Goal: Task Accomplishment & Management: Use online tool/utility

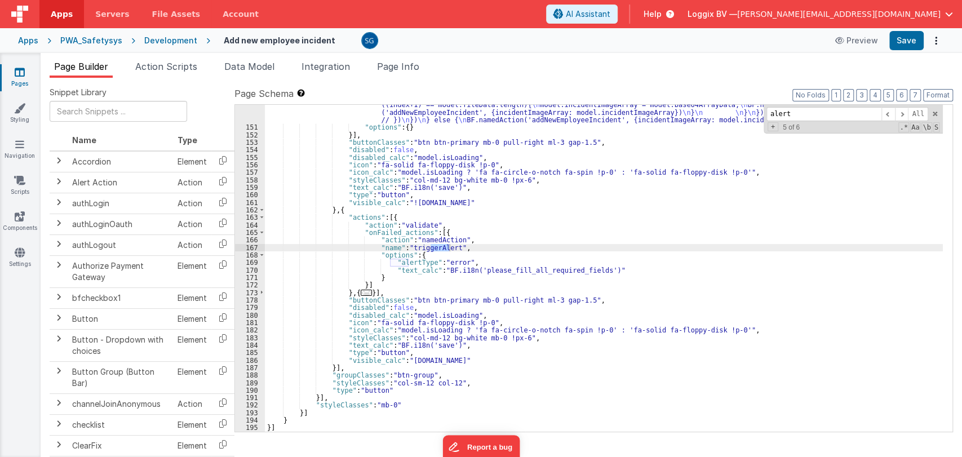
scroll to position [1342, 0]
click at [933, 114] on span at bounding box center [935, 114] width 8 height 8
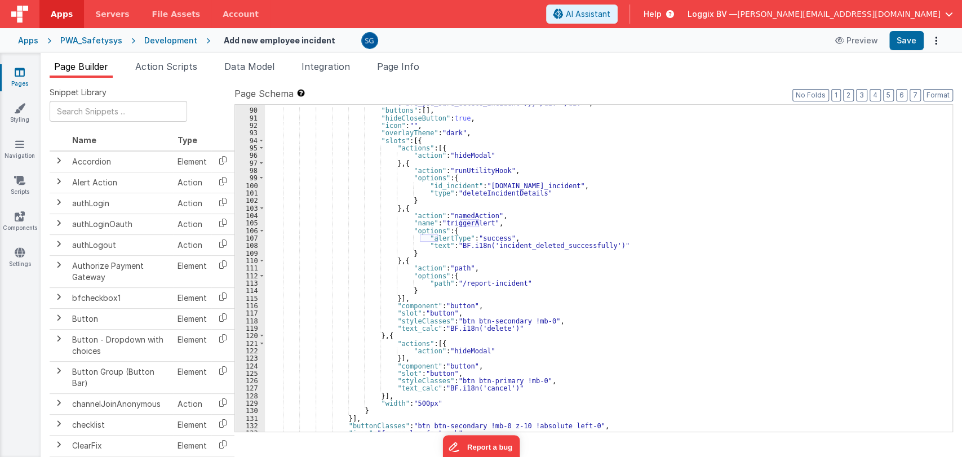
scroll to position [794, 0]
click at [549, 320] on div ""body" : "<div class= \" p-8 \" ><div class= \" flex items-center justify-cente…" at bounding box center [604, 262] width 678 height 357
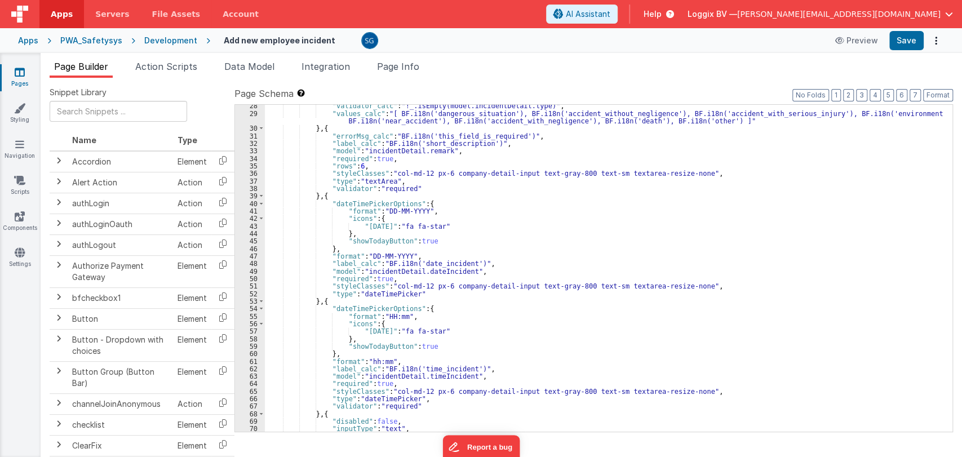
scroll to position [210, 0]
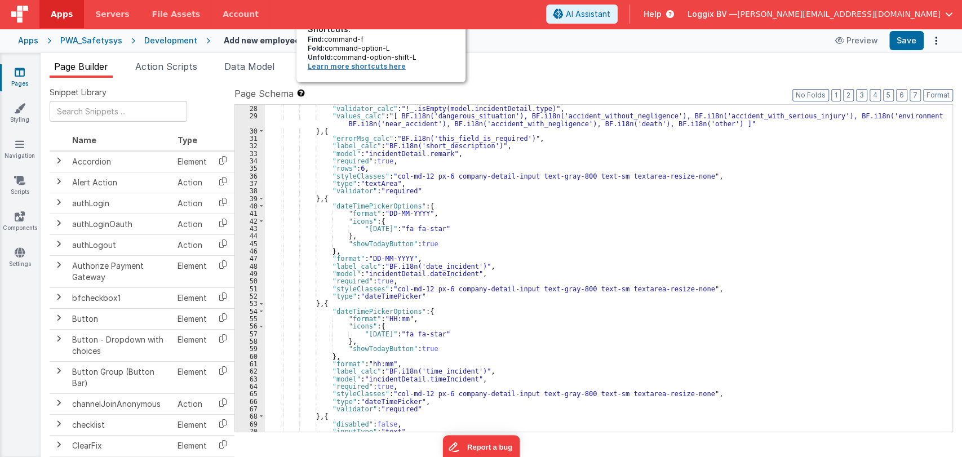
click at [325, 64] on link "Learn more shortcuts here" at bounding box center [357, 66] width 98 height 8
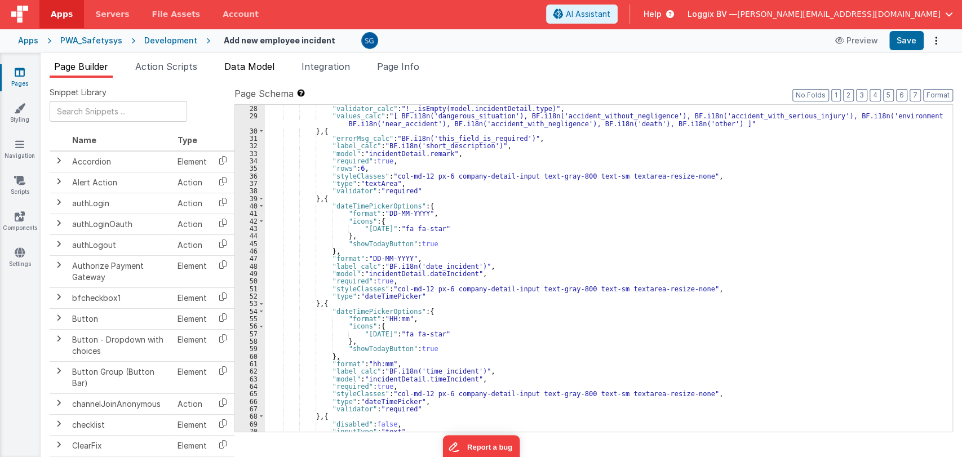
click at [260, 74] on li "Data Model" at bounding box center [249, 69] width 59 height 18
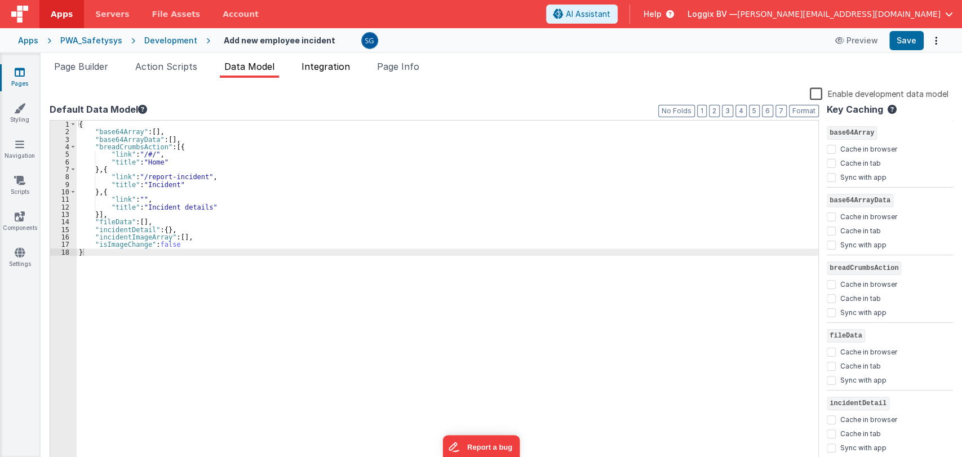
click at [343, 67] on span "Integration" at bounding box center [326, 66] width 48 height 11
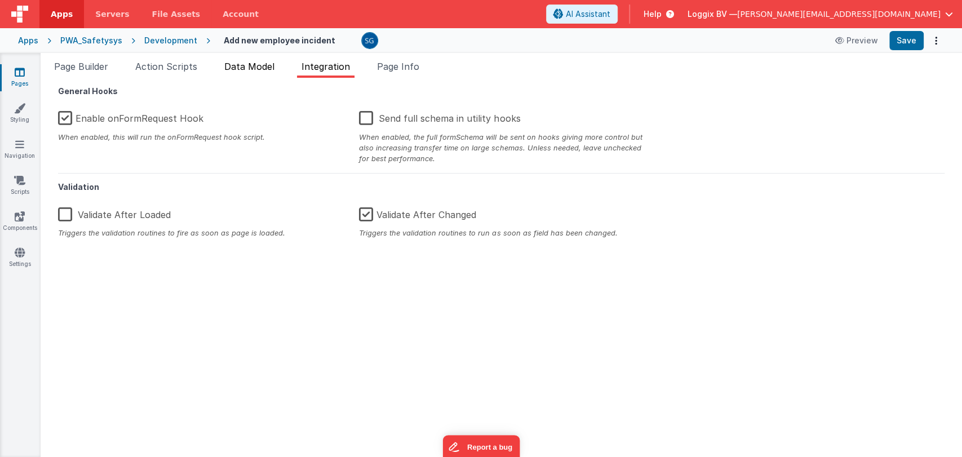
click at [273, 64] on span "Data Model" at bounding box center [249, 66] width 50 height 11
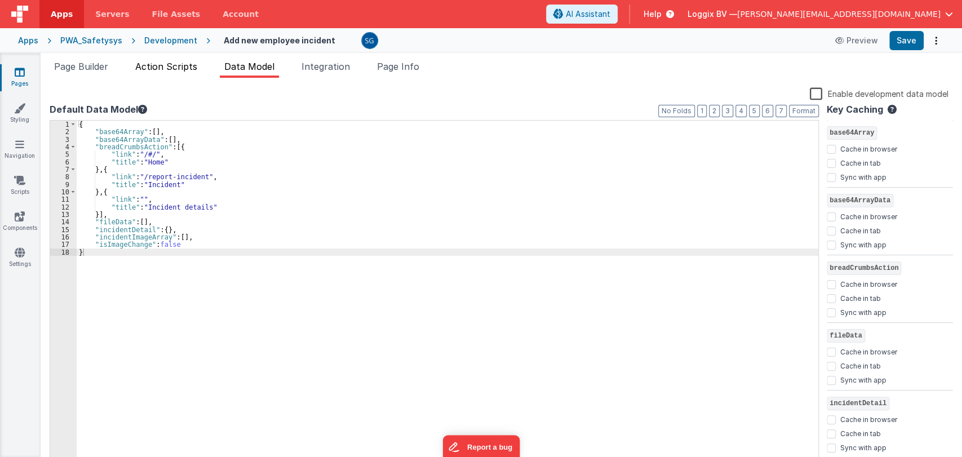
click at [177, 68] on span "Action Scripts" at bounding box center [166, 66] width 62 height 11
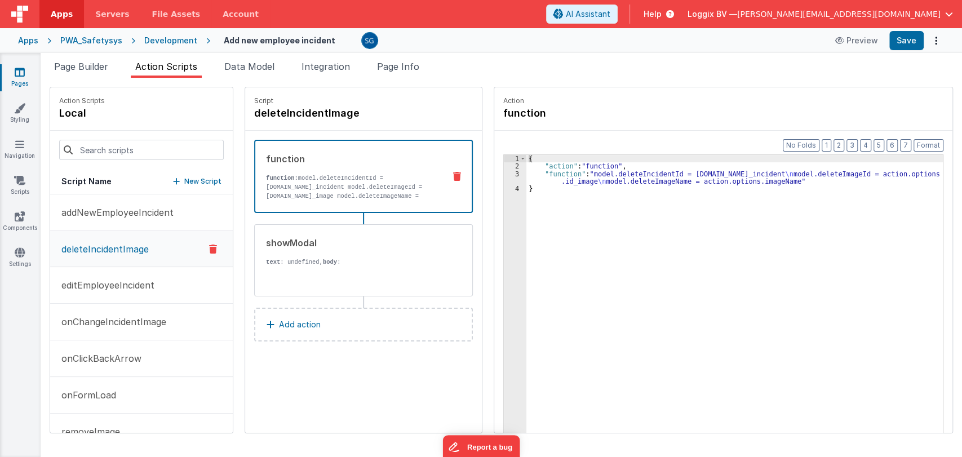
scroll to position [26, 0]
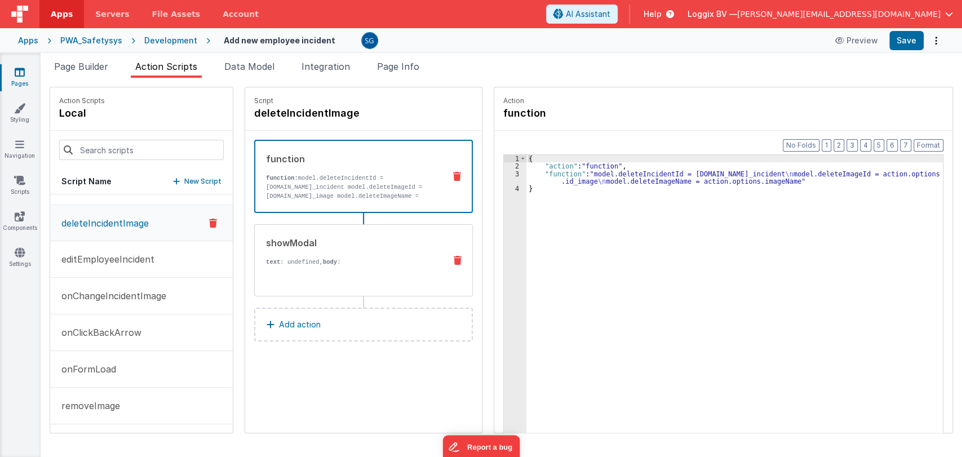
click at [281, 269] on div "{{ BF.i18n('confirm_delete_image') }}" at bounding box center [351, 338] width 170 height 142
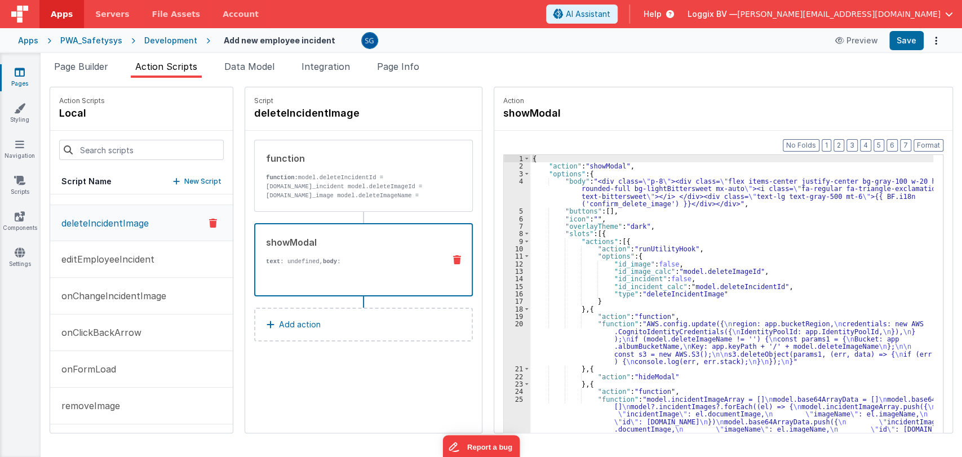
scroll to position [0, 0]
click at [609, 252] on div "{ "action" : "showModal" , "options" : { "body" : "<div class= \" p-8 \" ><div …" at bounding box center [737, 319] width 414 height 328
click at [123, 275] on button "editEmployeeIncident" at bounding box center [141, 259] width 183 height 37
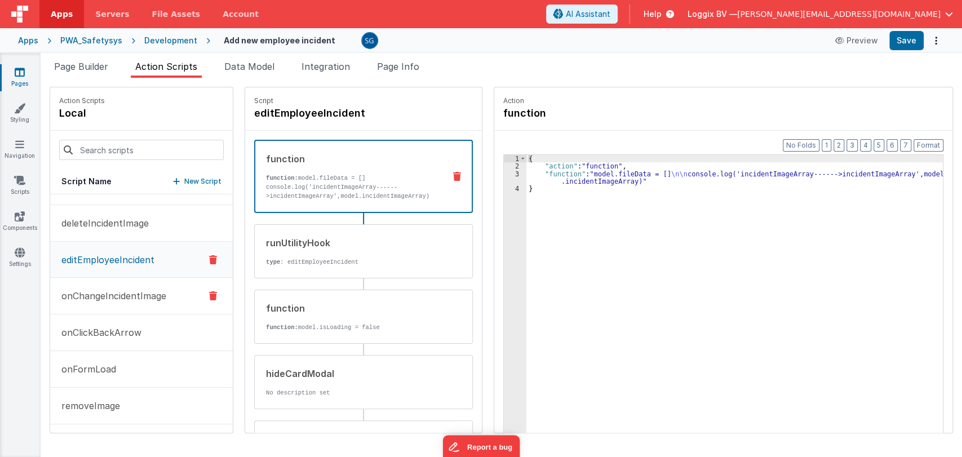
click at [160, 307] on button "onChangeIncidentImage" at bounding box center [141, 296] width 183 height 37
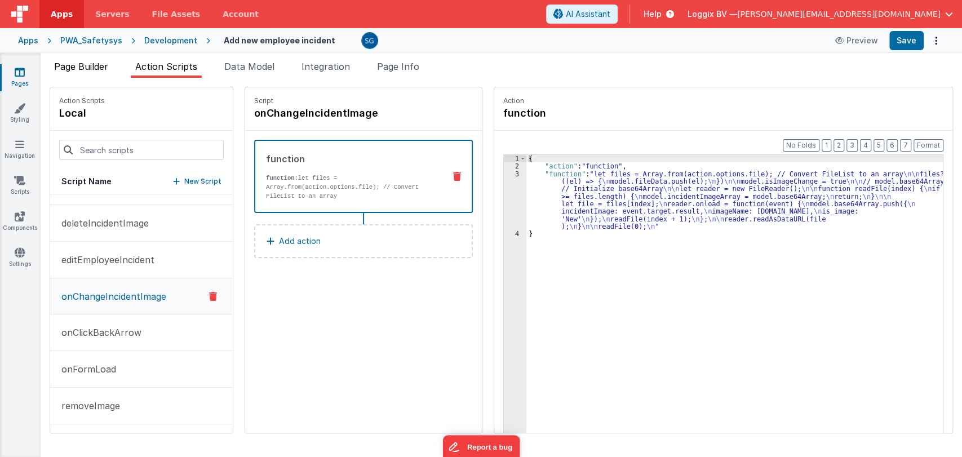
click at [100, 60] on li "Page Builder" at bounding box center [81, 69] width 63 height 18
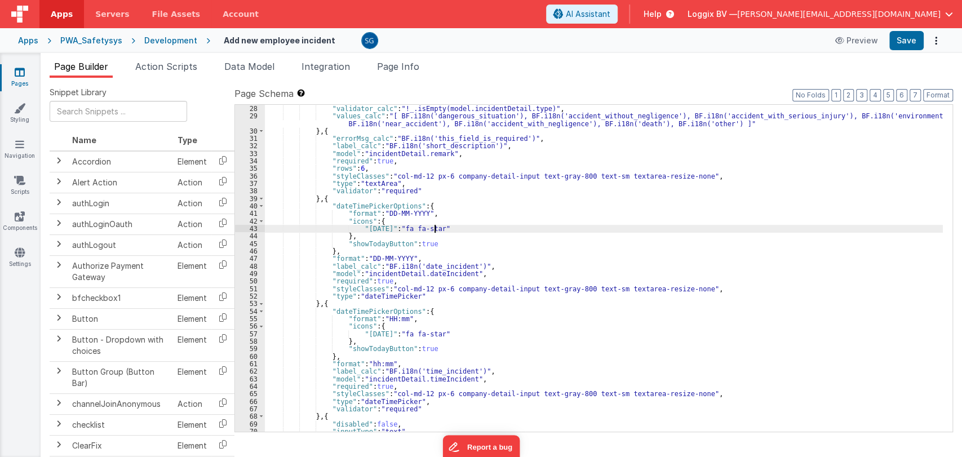
click at [530, 226] on div ""validator_calc" : "!_.isEmpty(model.incidentDetail.type)" , "values_calc" : "[…" at bounding box center [604, 276] width 678 height 342
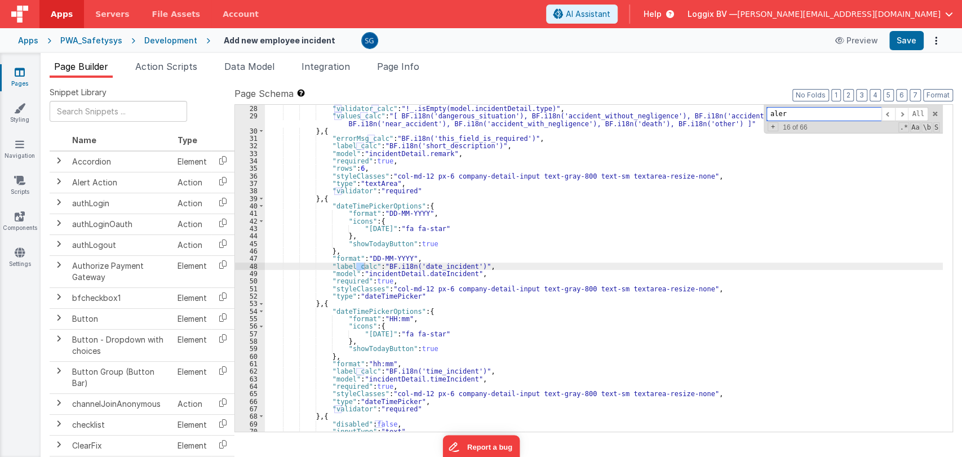
type input "alert"
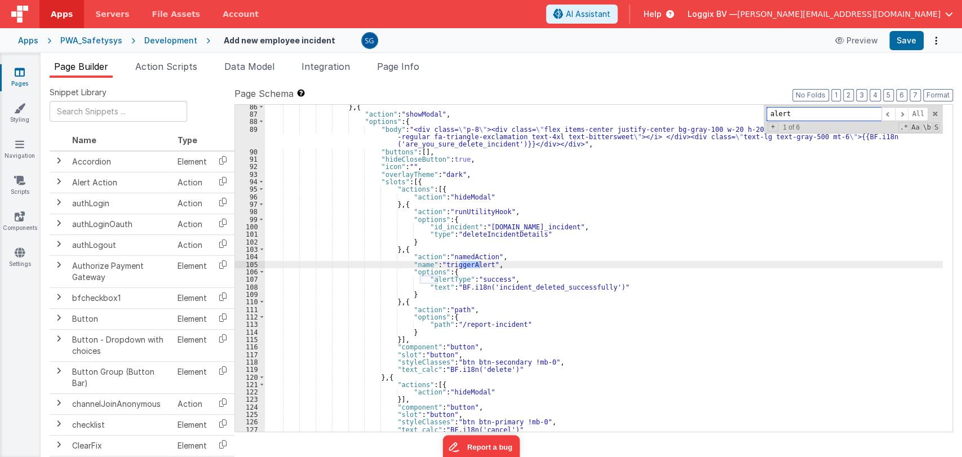
scroll to position [753, 0]
click at [432, 286] on div "} , { "action" : "showModal" , "options" : { "body" : "<div class= \" p-8 \" ><…" at bounding box center [604, 274] width 678 height 342
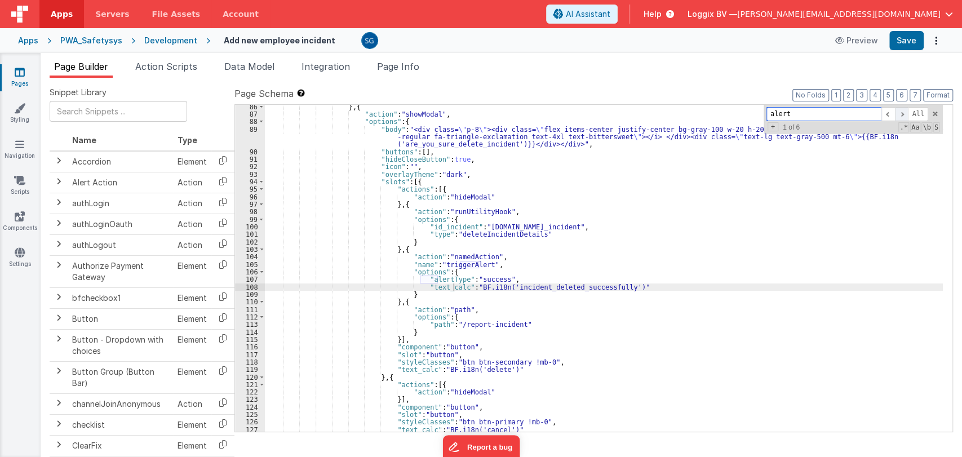
click at [899, 114] on span at bounding box center [902, 114] width 14 height 14
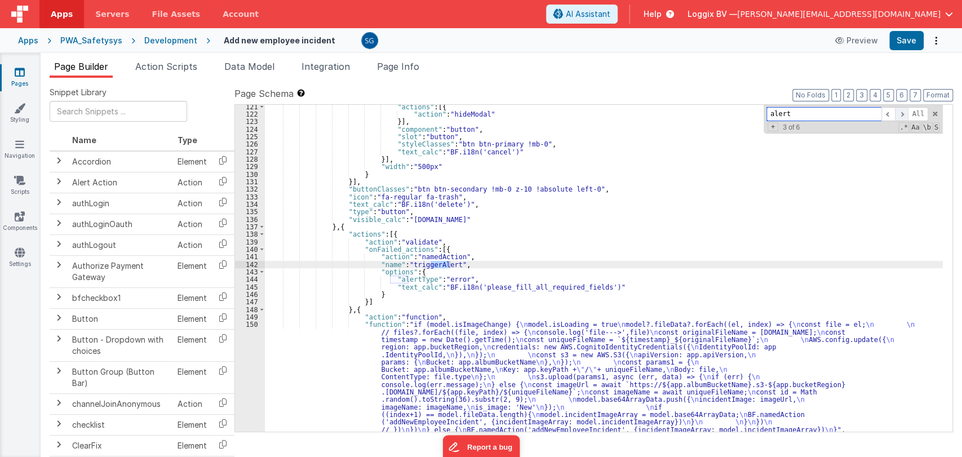
click at [899, 114] on span at bounding box center [902, 114] width 14 height 14
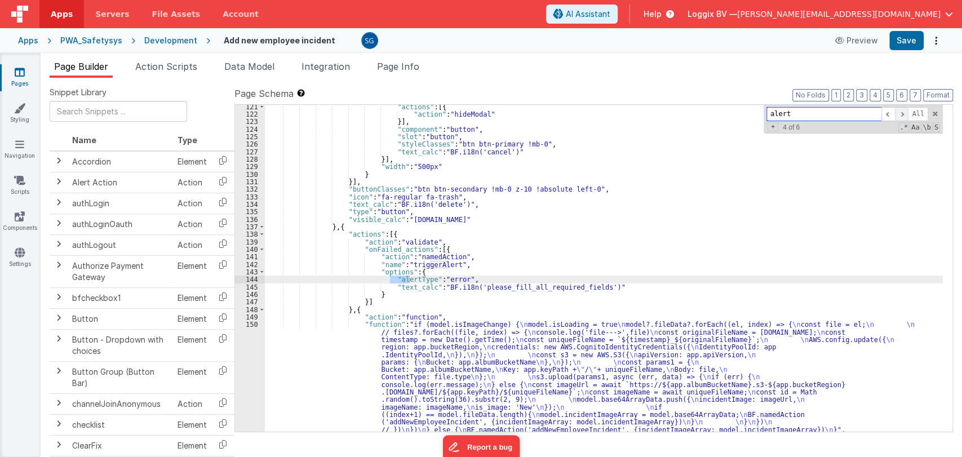
click at [899, 114] on span at bounding box center [902, 114] width 14 height 14
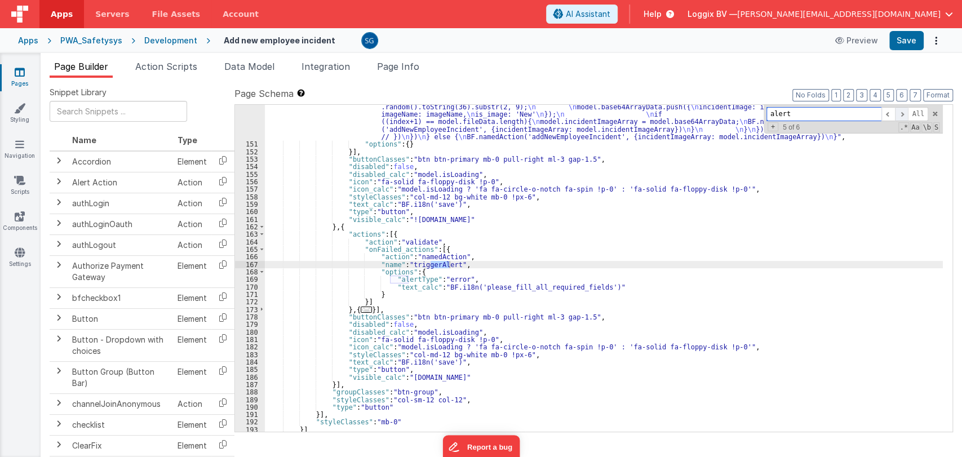
scroll to position [1325, 0]
click at [914, 46] on button "Save" at bounding box center [906, 40] width 34 height 19
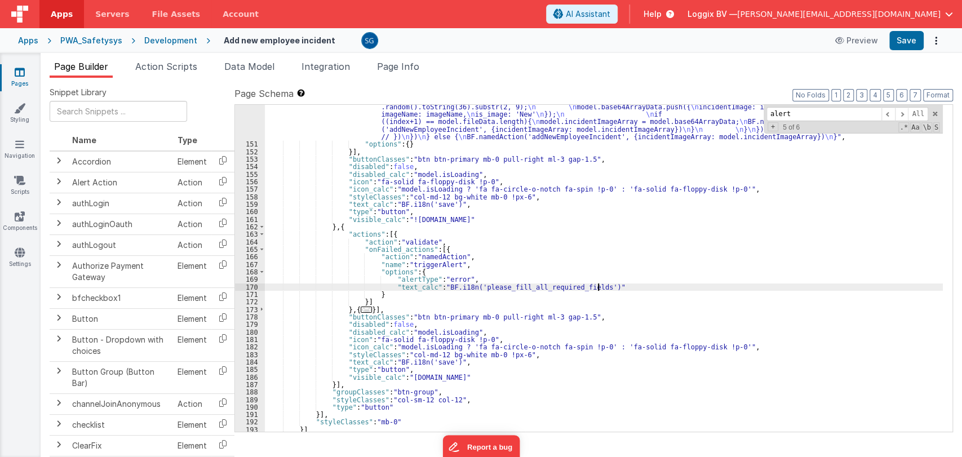
click at [636, 285] on div ""function" : "if (model.isImageChange) { \n model.isLoading = true \n model?.fi…" at bounding box center [604, 251] width 678 height 447
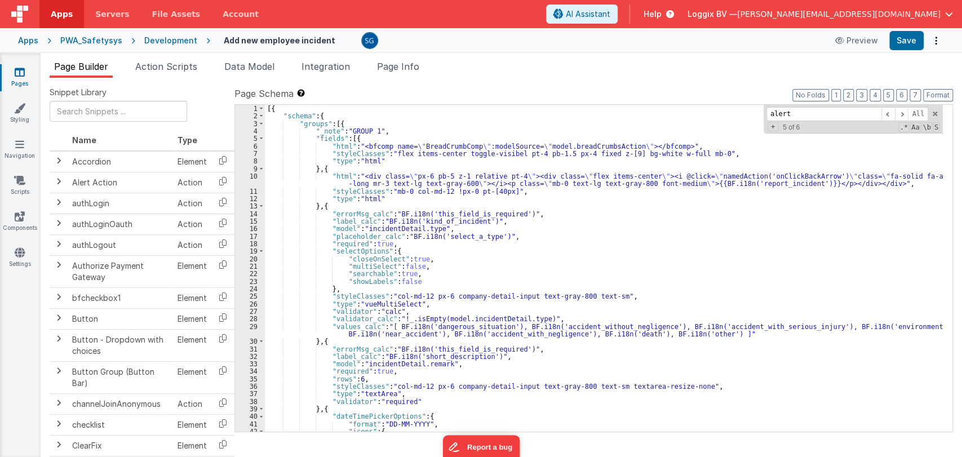
scroll to position [0, 0]
click at [934, 112] on span at bounding box center [935, 114] width 8 height 8
click at [934, 112] on div "[{ "schema" : { "groups" : [{ "_note" : "GROUP 1" , "fields" : [{ "html" : "<bf…" at bounding box center [604, 276] width 678 height 342
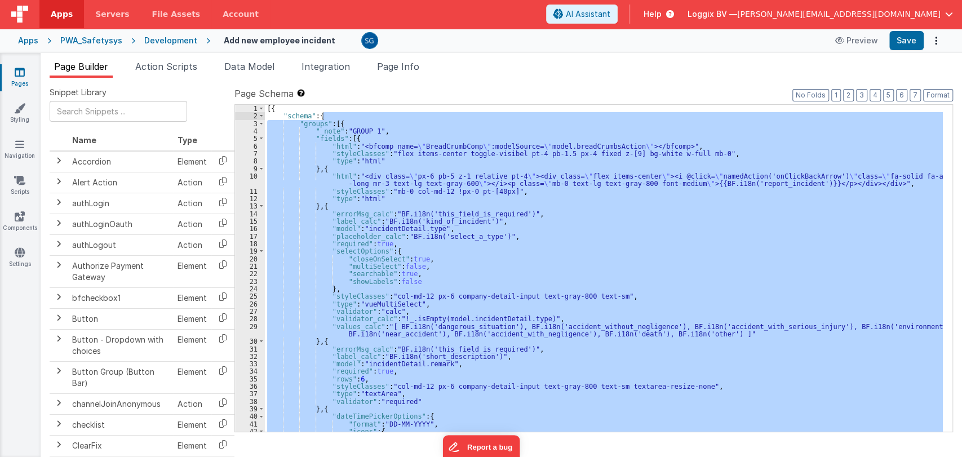
click at [19, 72] on icon at bounding box center [20, 72] width 10 height 11
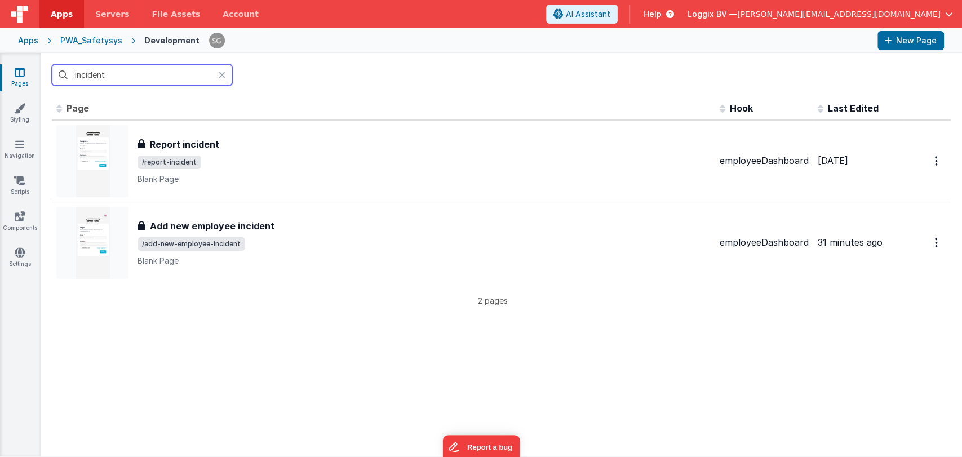
click at [151, 74] on input "incident" at bounding box center [142, 74] width 180 height 21
click at [150, 73] on input "incident" at bounding box center [142, 74] width 180 height 21
type input "incident"
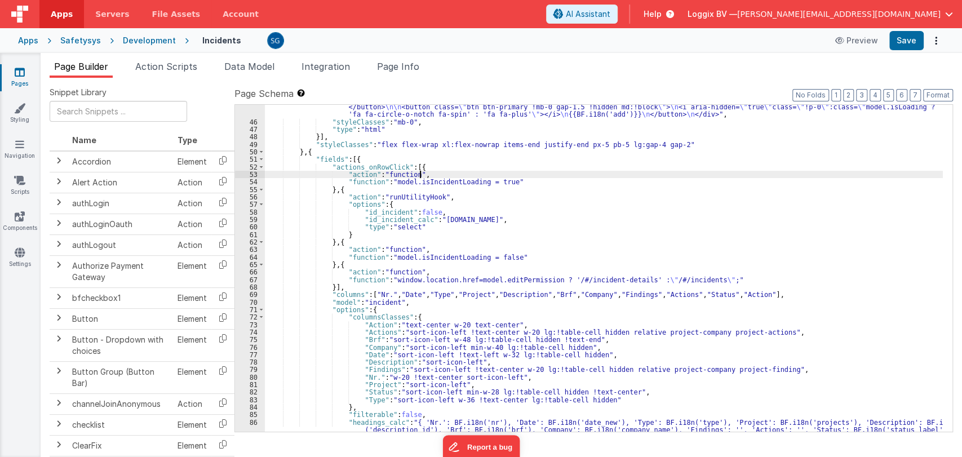
scroll to position [422, 0]
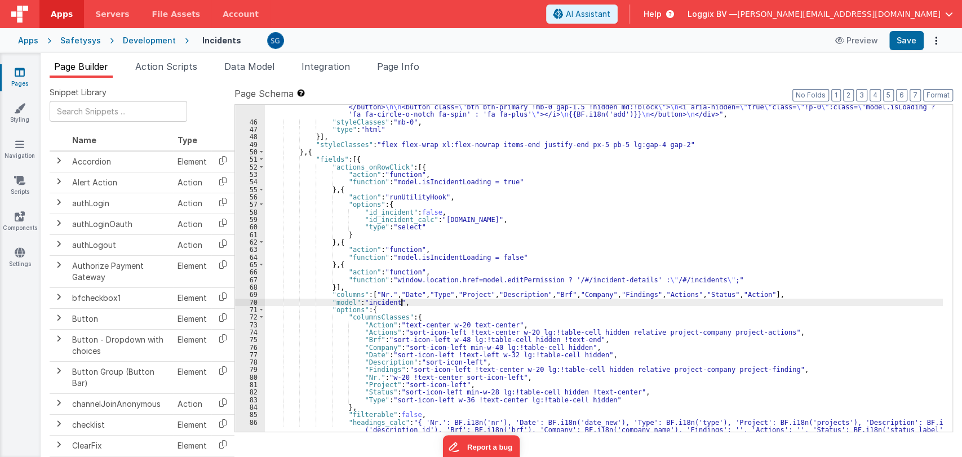
click at [574, 298] on div ""html" : "<div v-if= \" app.project.active.id == '' && model.addPermission \" @…" at bounding box center [604, 263] width 678 height 410
click at [576, 296] on div ""html" : "<div v-if= \" app.project.active.id == '' && model.addPermission \" @…" at bounding box center [604, 263] width 678 height 410
click at [566, 292] on div ""html" : "<div v-if= \" app.project.active.id == '' && model.addPermission \" @…" at bounding box center [604, 263] width 678 height 410
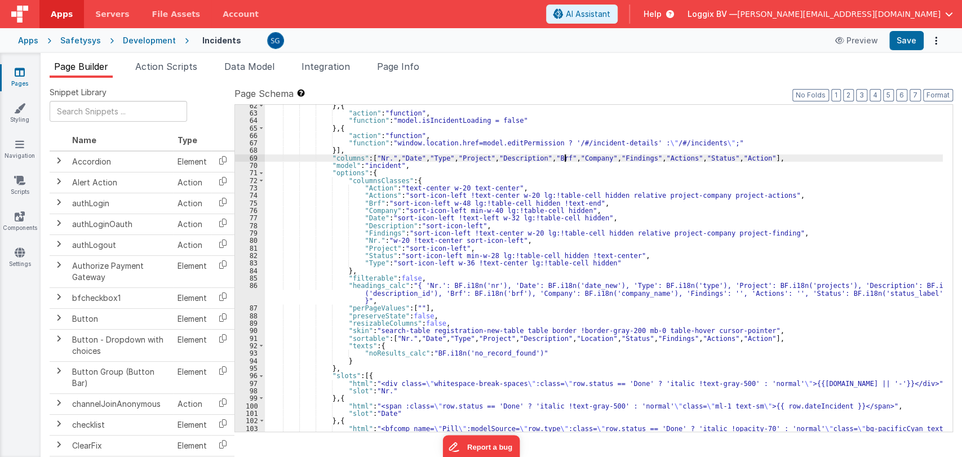
scroll to position [568, 0]
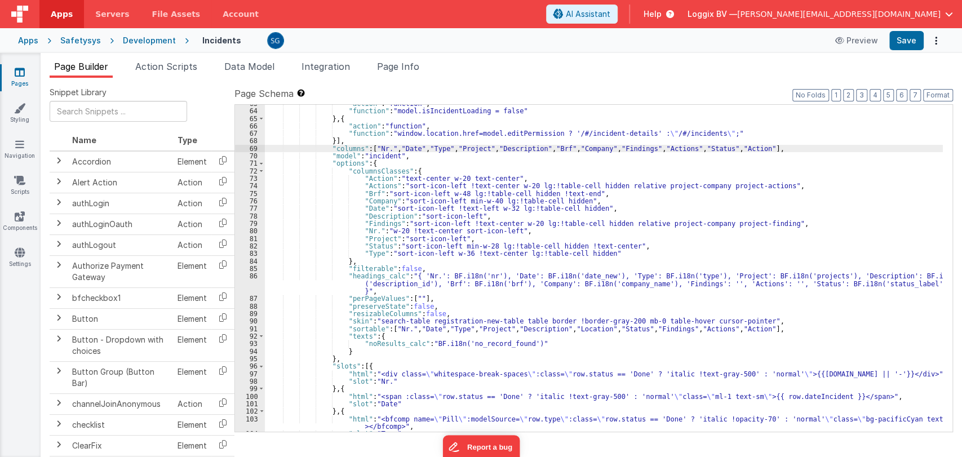
click at [254, 278] on div "86" at bounding box center [250, 283] width 30 height 23
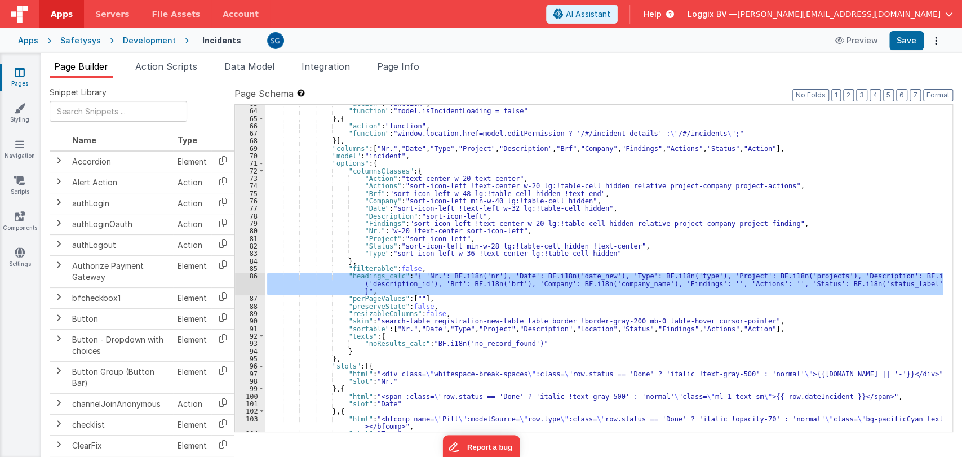
click at [254, 278] on div "86" at bounding box center [250, 283] width 30 height 23
click at [254, 276] on div "86" at bounding box center [250, 283] width 30 height 23
click at [494, 289] on div ""action" : "function" , "function" : "model.isIncidentLoading = false" } , { "a…" at bounding box center [604, 268] width 678 height 327
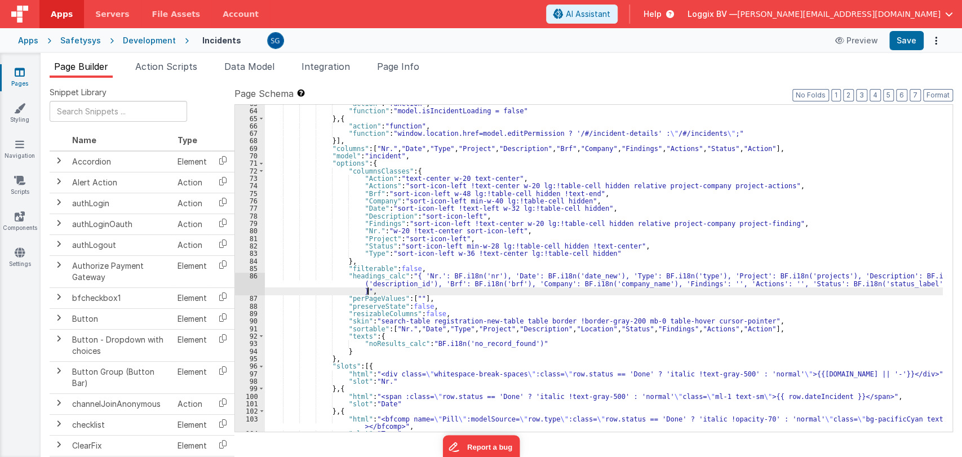
click at [519, 282] on div ""action" : "function" , "function" : "model.isIncidentLoading = false" } , { "a…" at bounding box center [604, 271] width 678 height 342
drag, startPoint x: 507, startPoint y: 284, endPoint x: 432, endPoint y: 282, distance: 74.4
click at [432, 282] on div ""action" : "function" , "function" : "model.isIncidentLoading = false" } , { "a…" at bounding box center [604, 271] width 678 height 342
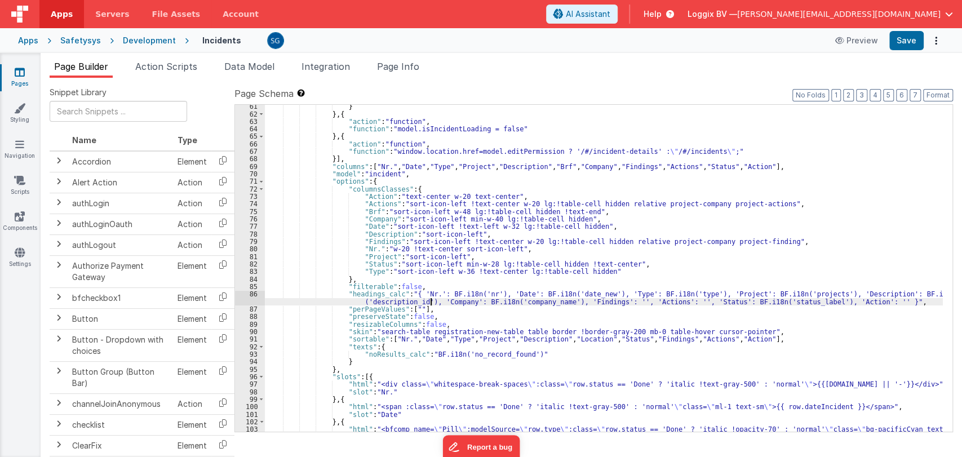
scroll to position [549, 0]
drag, startPoint x: 570, startPoint y: 166, endPoint x: 555, endPoint y: 167, distance: 15.8
click at [555, 167] on div "} } , { "action" : "function" , "function" : "model.isIncidentLoading = false" …" at bounding box center [604, 278] width 678 height 349
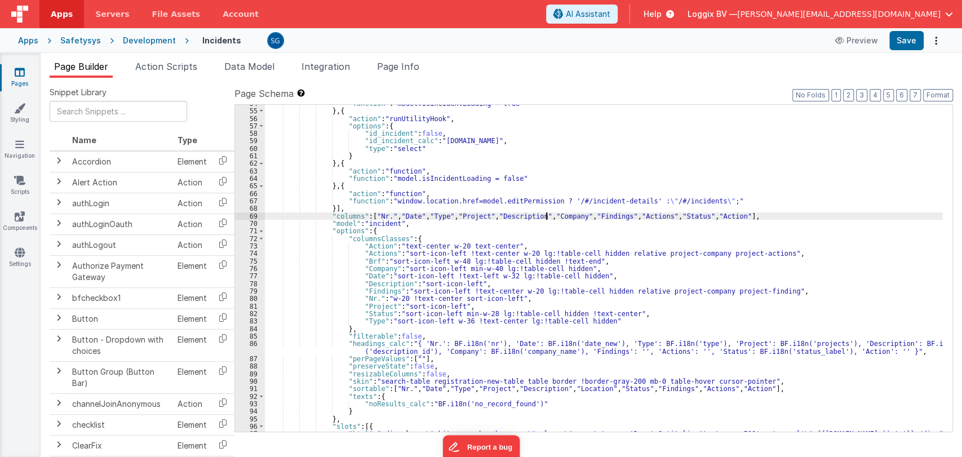
scroll to position [501, 0]
click at [594, 263] on div ""function" : "model.isIncidentLoading = true" } , { "action" : "runUtilityHook"…" at bounding box center [604, 270] width 678 height 342
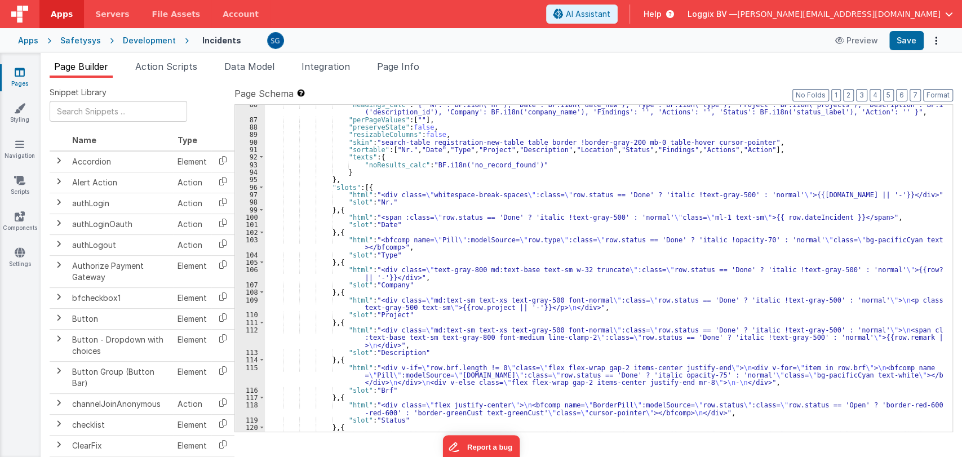
scroll to position [742, 0]
click at [410, 372] on div ""headings_calc" : "{ 'Nr.': BF.i18n('nr'), 'Date': BF.i18n('date_new'), 'Type':…" at bounding box center [604, 277] width 678 height 357
click at [251, 365] on div "115" at bounding box center [250, 373] width 30 height 23
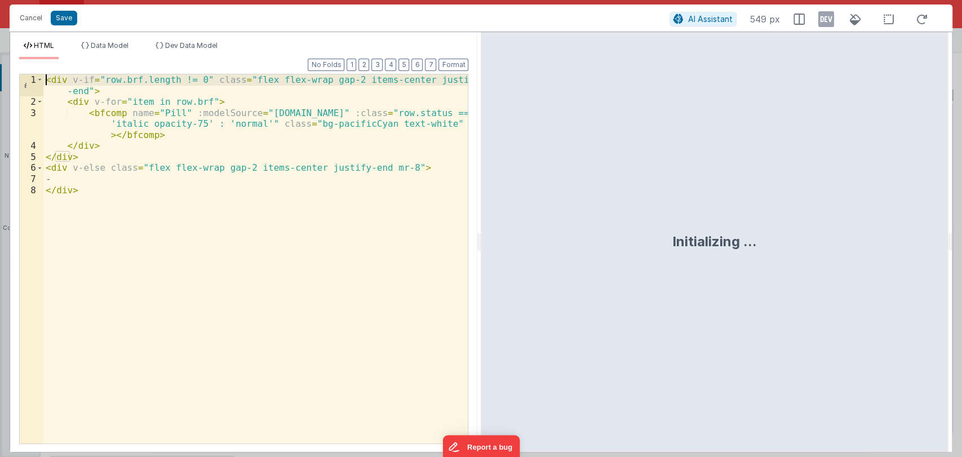
click at [44, 77] on div "< div v-if = "row.brf.length != 0" class = "flex flex-wrap gap-2 items-center j…" at bounding box center [255, 275] width 425 height 402
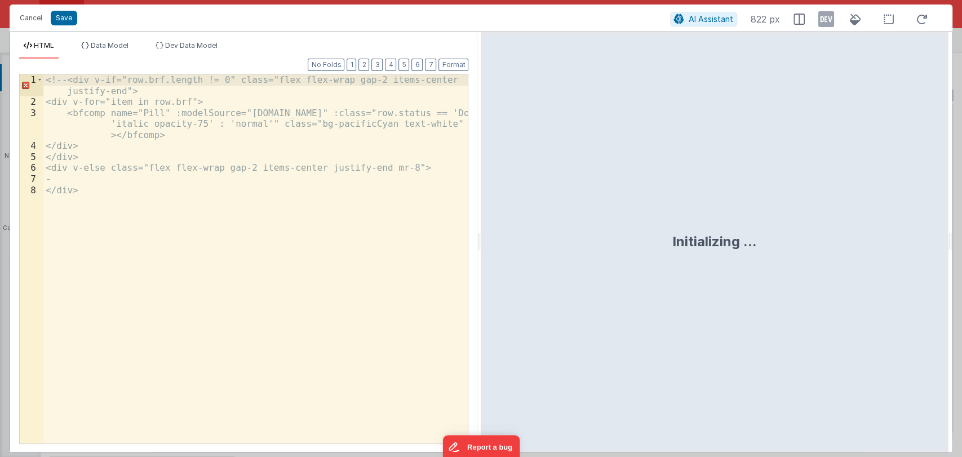
click at [112, 188] on div "<!-- <div v-if="row.brf.length != 0" class="flex flex-wrap gap-2 items-center j…" at bounding box center [255, 275] width 425 height 402
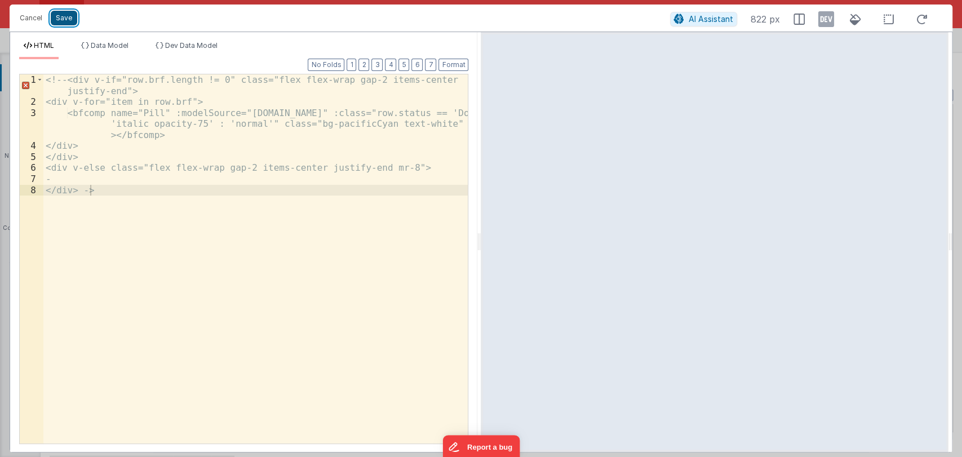
click at [63, 23] on button "Save" at bounding box center [64, 18] width 26 height 15
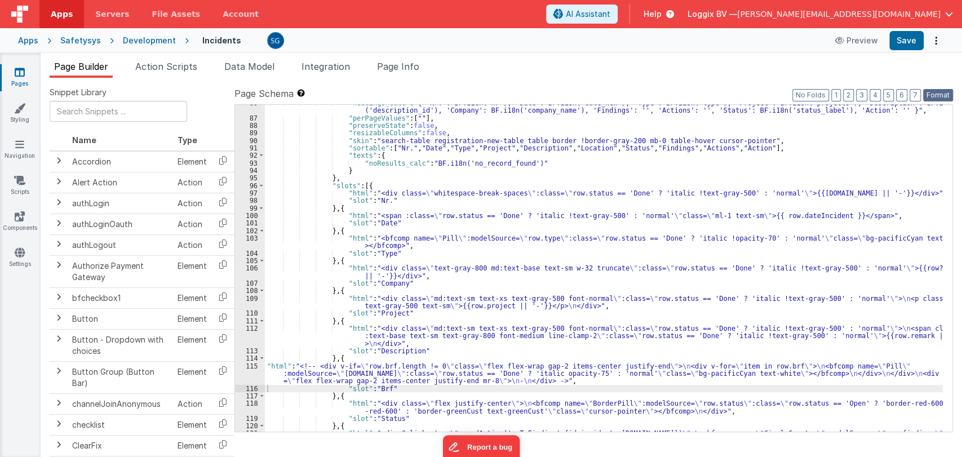
click at [932, 94] on button "Format" at bounding box center [938, 95] width 30 height 12
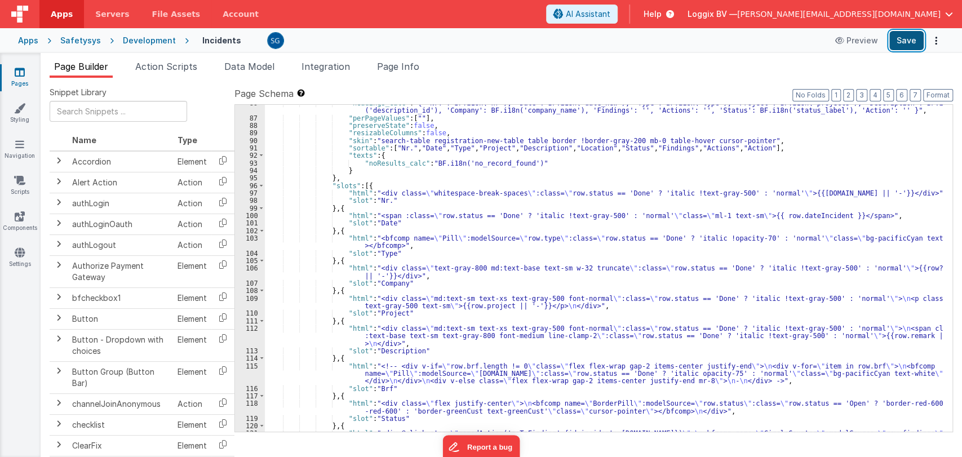
click at [902, 41] on button "Save" at bounding box center [906, 40] width 34 height 19
click at [583, 265] on div ""headings_calc" : "{ 'Nr.': BF.i18n('nr'), 'Date': BF.i18n('date_new'), 'Type':…" at bounding box center [604, 277] width 678 height 357
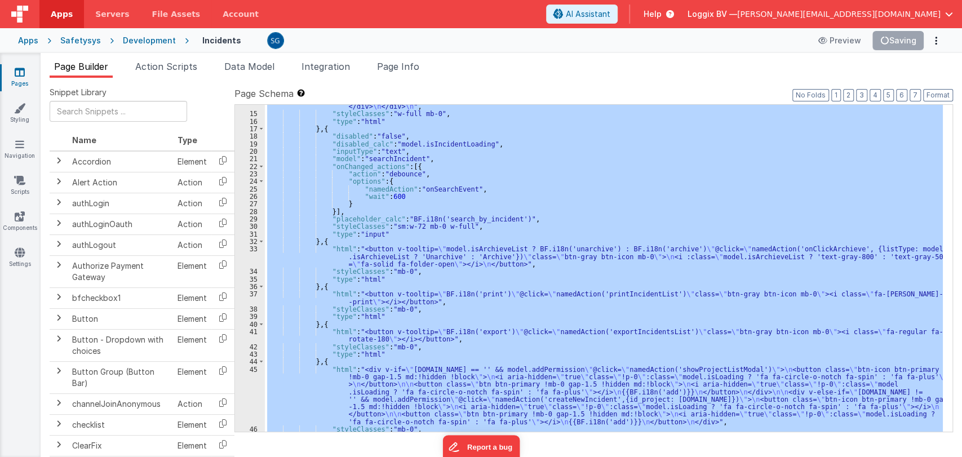
scroll to position [0, 0]
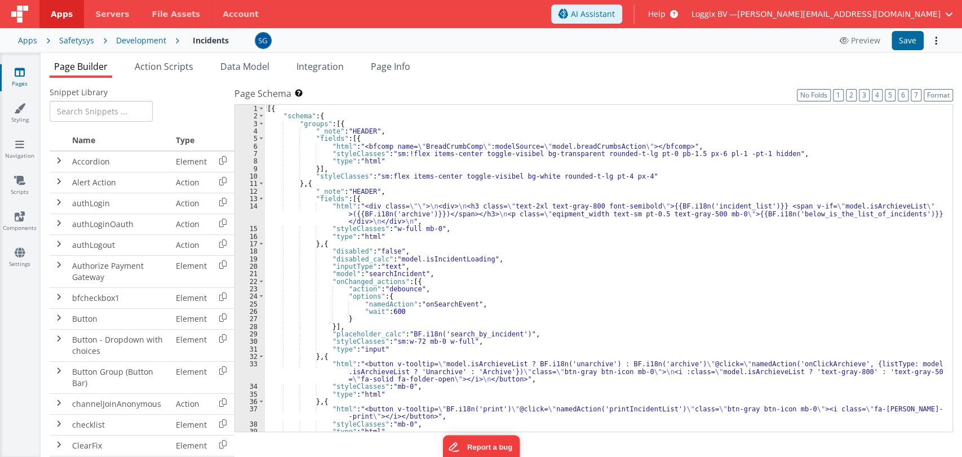
click at [523, 285] on div "[{ "schema" : { "groups" : [{ "_note" : "HEADER" , "fields" : [{ "html" : "<bfc…" at bounding box center [604, 276] width 678 height 342
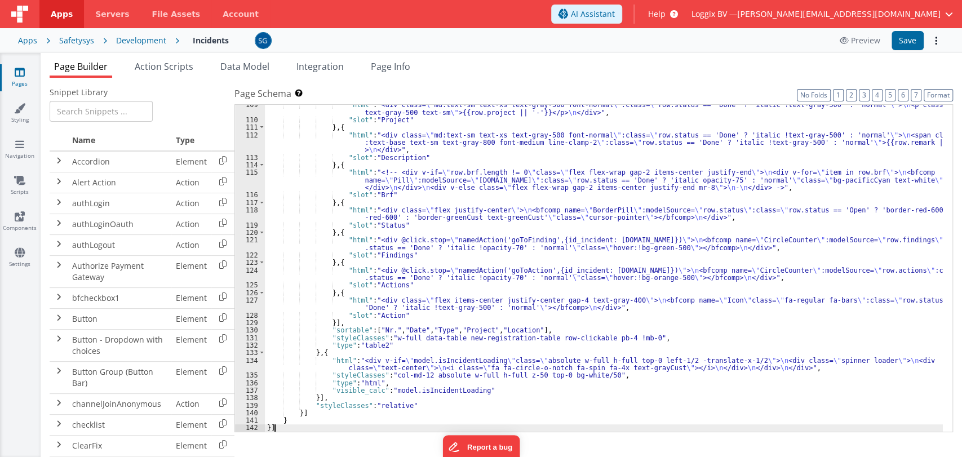
scroll to position [936, 0]
click at [931, 96] on button "Format" at bounding box center [938, 95] width 29 height 12
click at [911, 44] on button "Save" at bounding box center [908, 40] width 32 height 19
click at [28, 76] on link "Pages" at bounding box center [19, 78] width 41 height 23
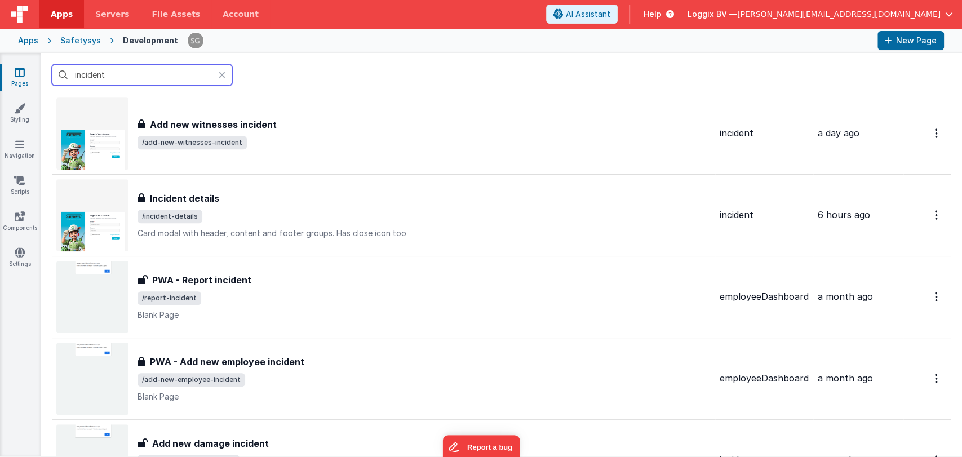
scroll to position [437, 0]
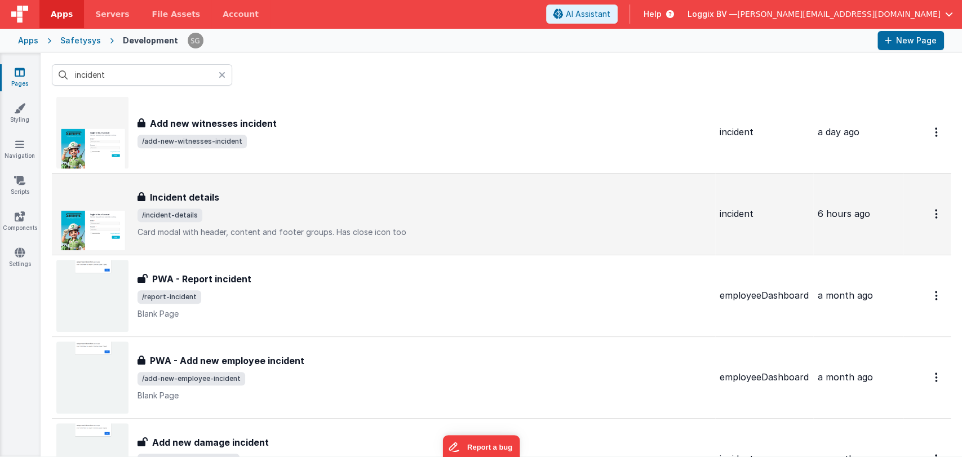
click at [261, 231] on p "Card modal with header, content and footer groups.Has close icon too" at bounding box center [424, 232] width 573 height 11
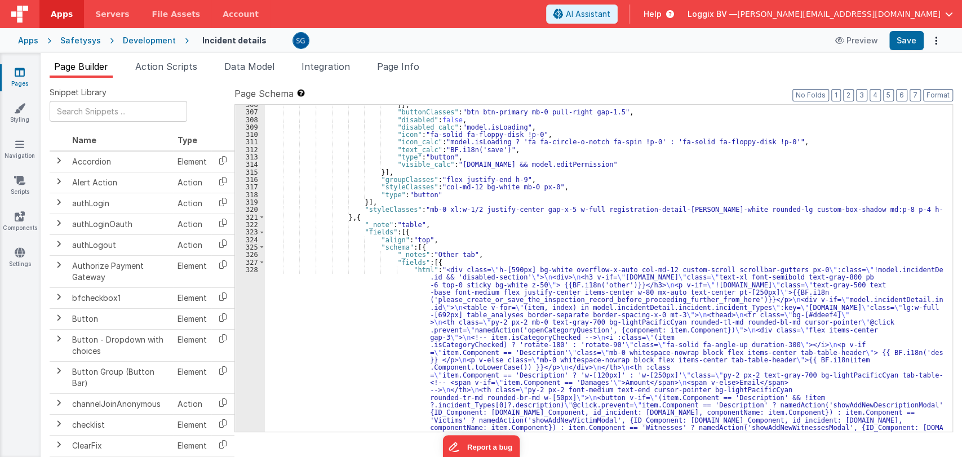
scroll to position [2759, 0]
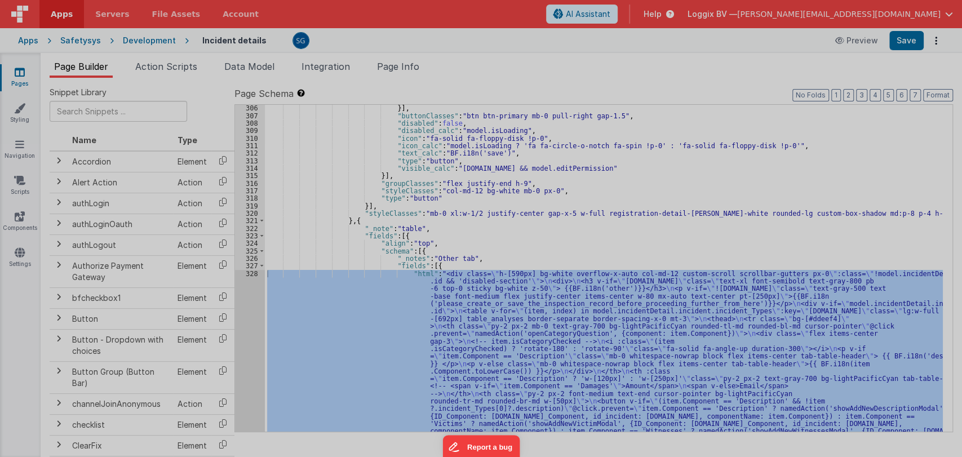
click at [256, 274] on div "< div class = "h-[590px] bg-white overflow-x-auto col-md-12 custom-scroll scrol…" at bounding box center [256, 326] width 405 height 526
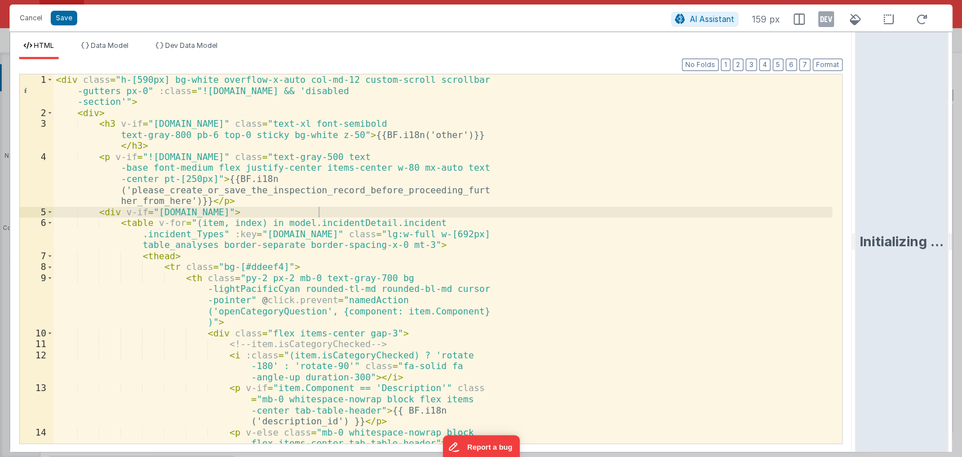
drag, startPoint x: 478, startPoint y: 242, endPoint x: 958, endPoint y: 250, distance: 479.7
click at [958, 250] on html "Cancel Save AI Assistant 159 px HTML Data Model Dev Data Model Format 7 6 5 4 3…" at bounding box center [481, 228] width 962 height 457
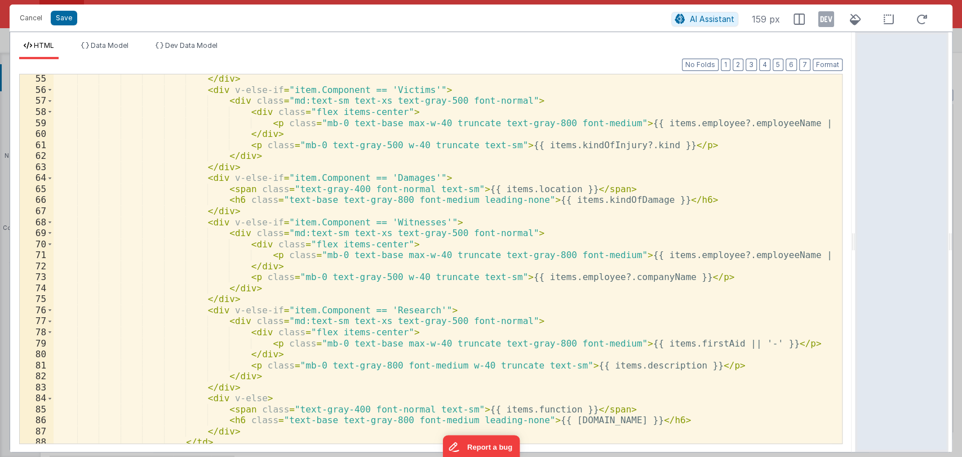
scroll to position [971, 0]
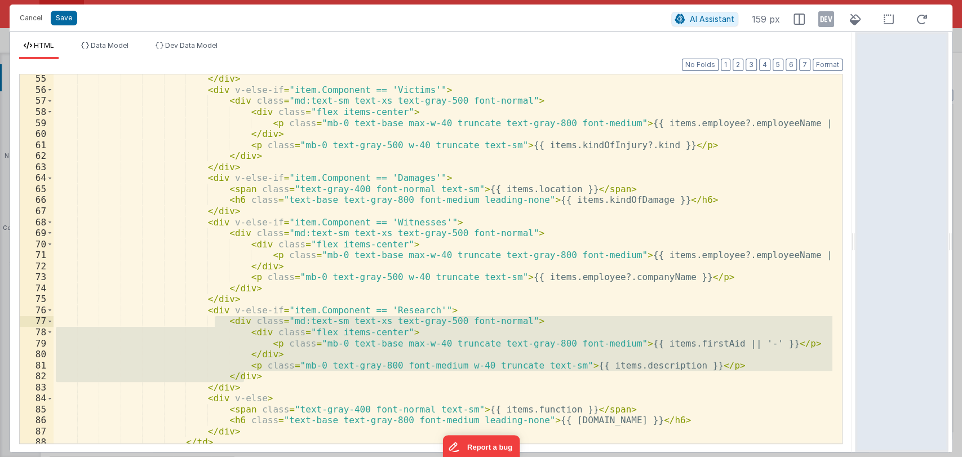
drag, startPoint x: 252, startPoint y: 377, endPoint x: 215, endPoint y: 324, distance: 64.3
click at [215, 324] on div "</ div > < div v-else-if = "item.Component == 'Victims'" > < div class = "md:te…" at bounding box center [443, 268] width 779 height 391
click at [26, 18] on button "Cancel" at bounding box center [31, 18] width 34 height 16
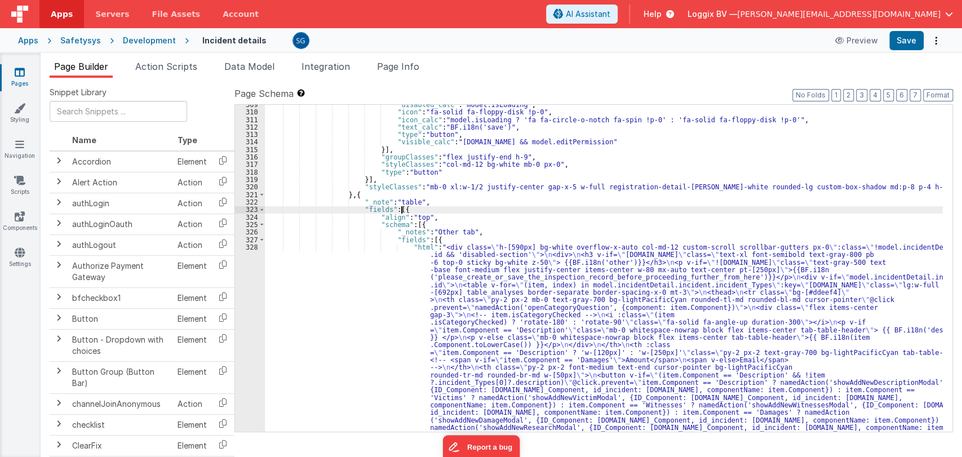
scroll to position [2785, 0]
click at [260, 225] on span at bounding box center [262, 224] width 6 height 7
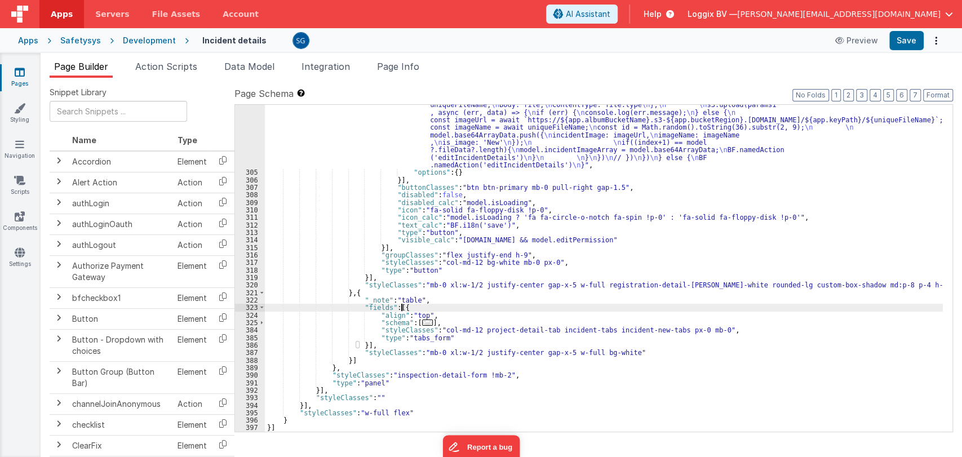
scroll to position [2687, 0]
click at [422, 323] on span "..." at bounding box center [427, 323] width 11 height 6
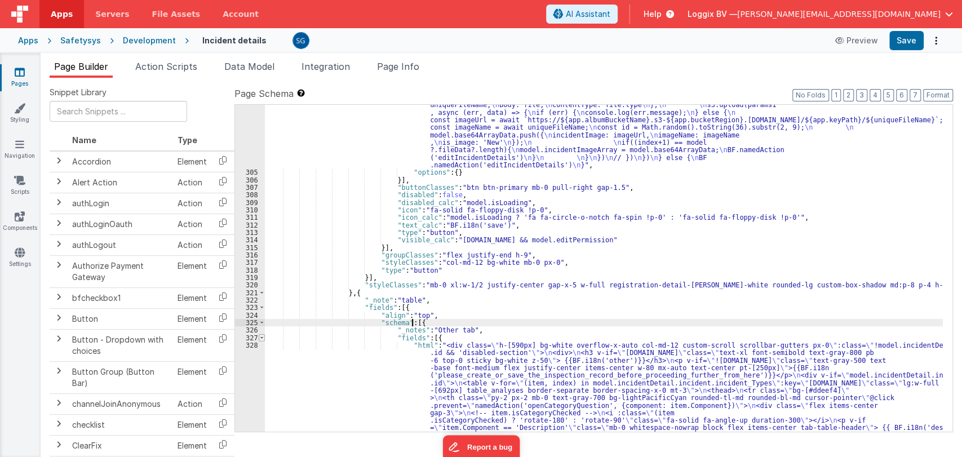
click at [261, 339] on span at bounding box center [262, 337] width 6 height 7
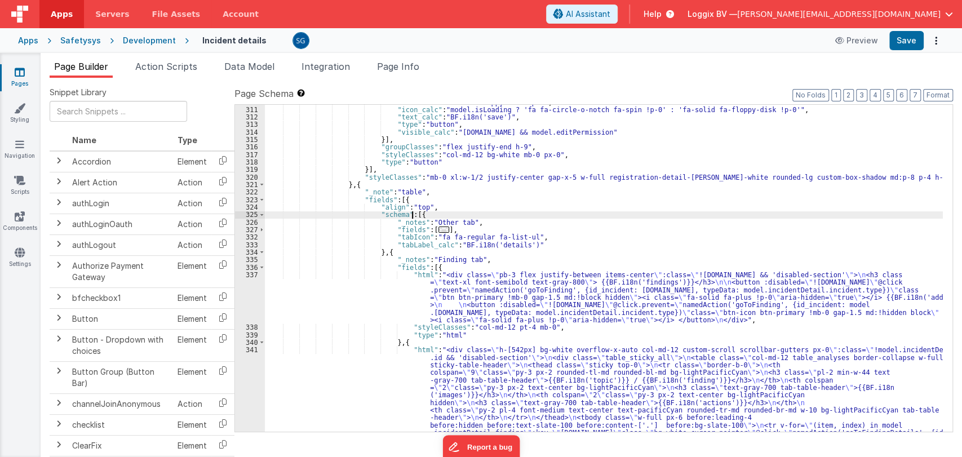
scroll to position [2795, 0]
click at [259, 264] on span at bounding box center [262, 266] width 6 height 7
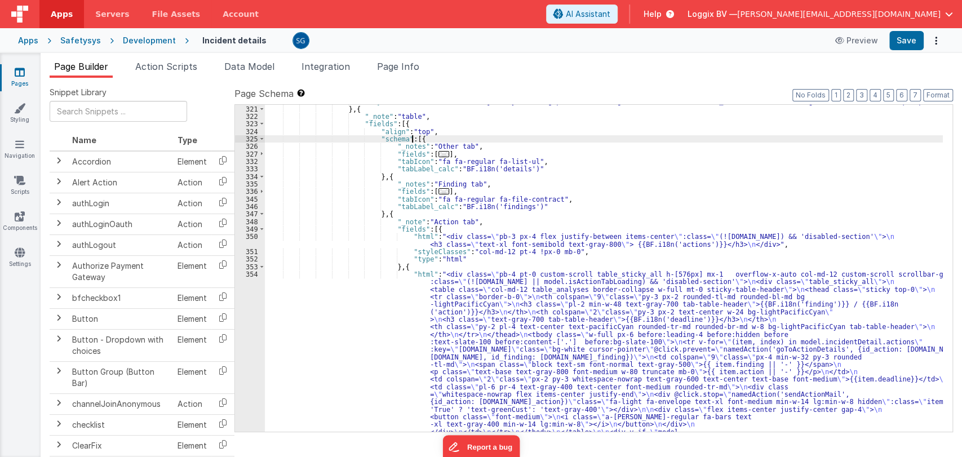
scroll to position [2870, 0]
click at [260, 228] on span at bounding box center [262, 228] width 6 height 7
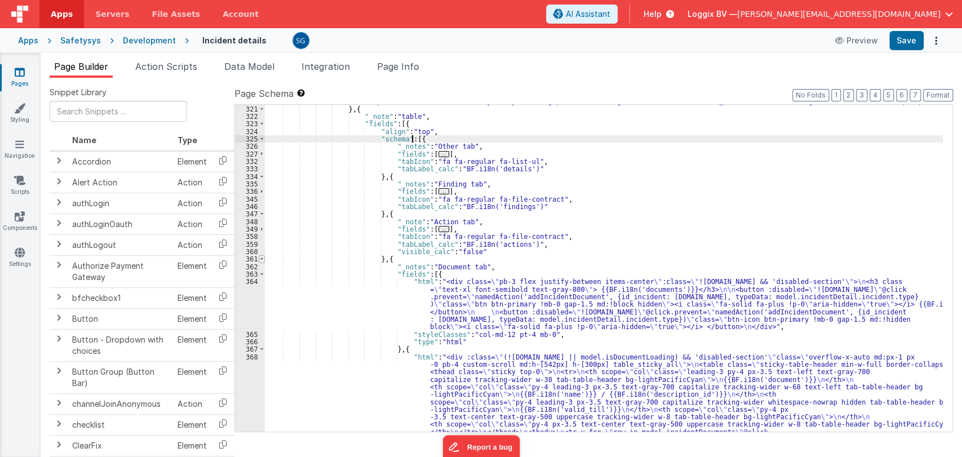
click at [260, 260] on span at bounding box center [262, 258] width 6 height 7
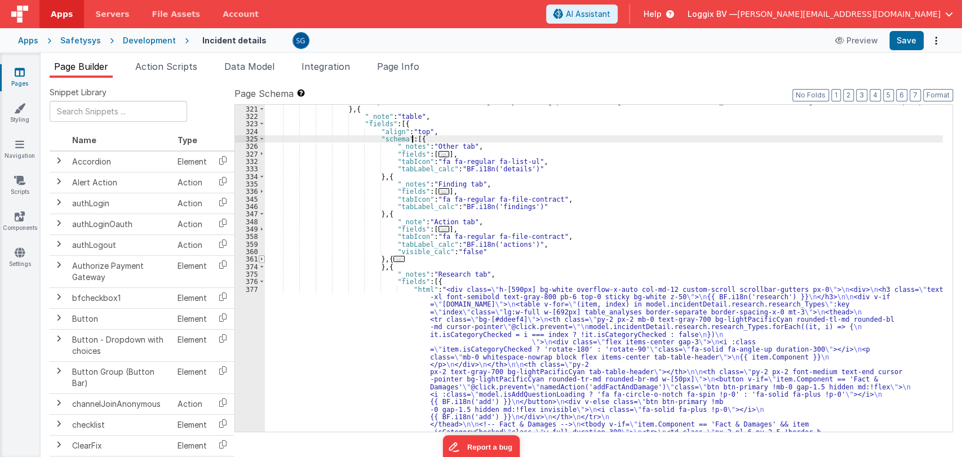
click at [260, 260] on span at bounding box center [262, 258] width 6 height 7
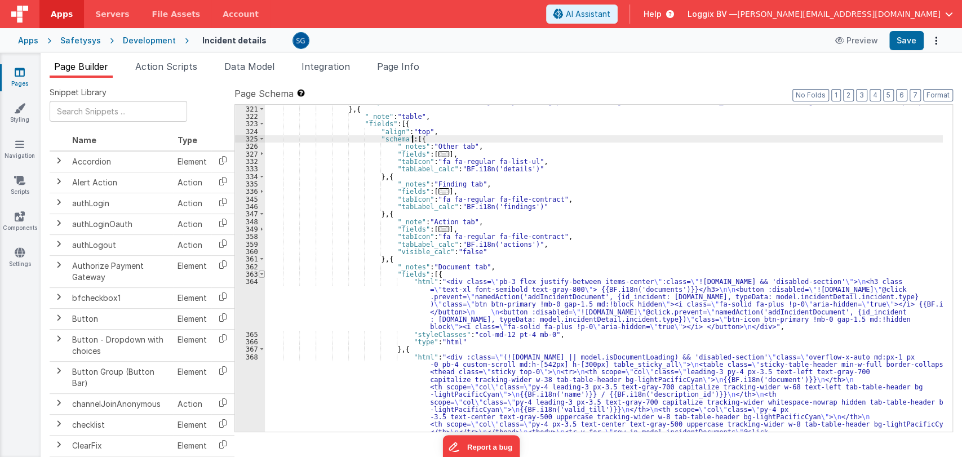
click at [260, 273] on span at bounding box center [262, 274] width 6 height 7
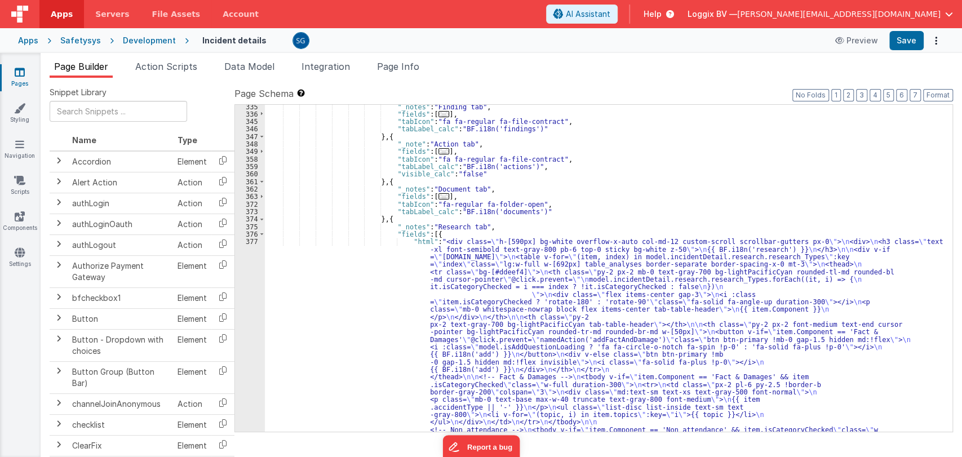
scroll to position [2956, 0]
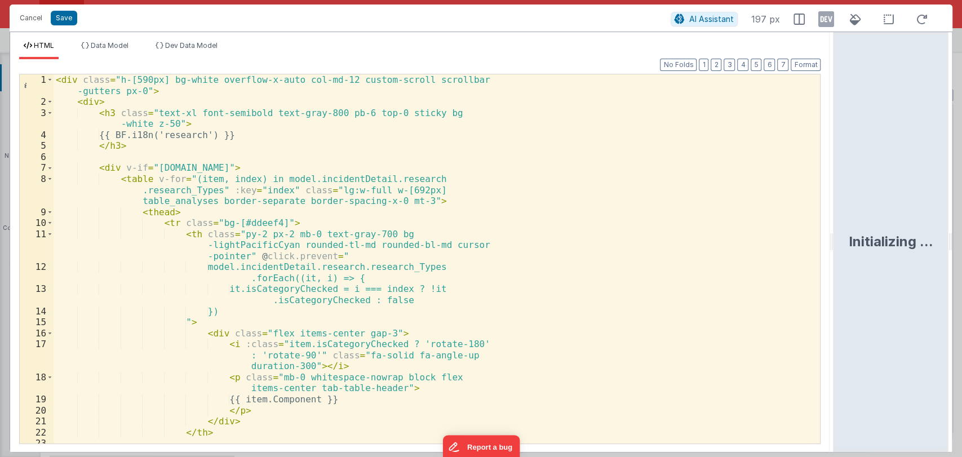
drag, startPoint x: 478, startPoint y: 244, endPoint x: 613, endPoint y: 238, distance: 135.4
click at [852, 223] on html "Cancel Save AI Assistant 197 px HTML Data Model Dev Data Model Format 7 6 5 4 3…" at bounding box center [481, 228] width 962 height 457
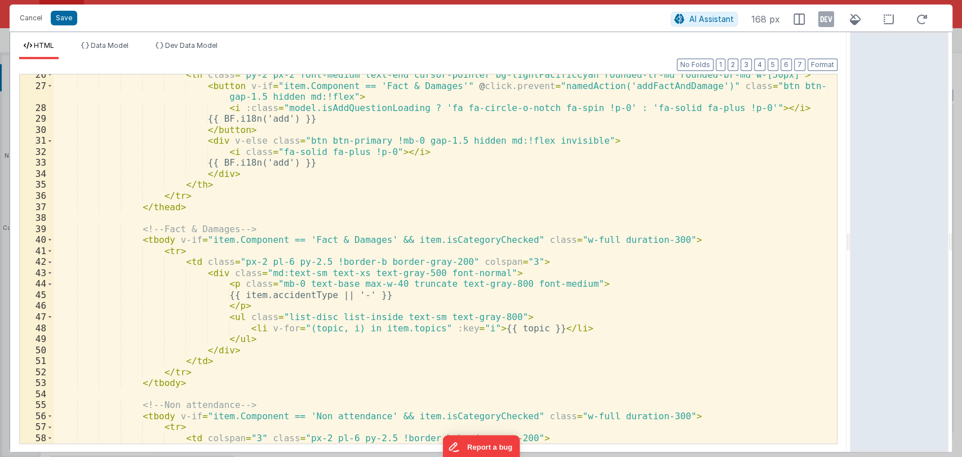
scroll to position [291, 0]
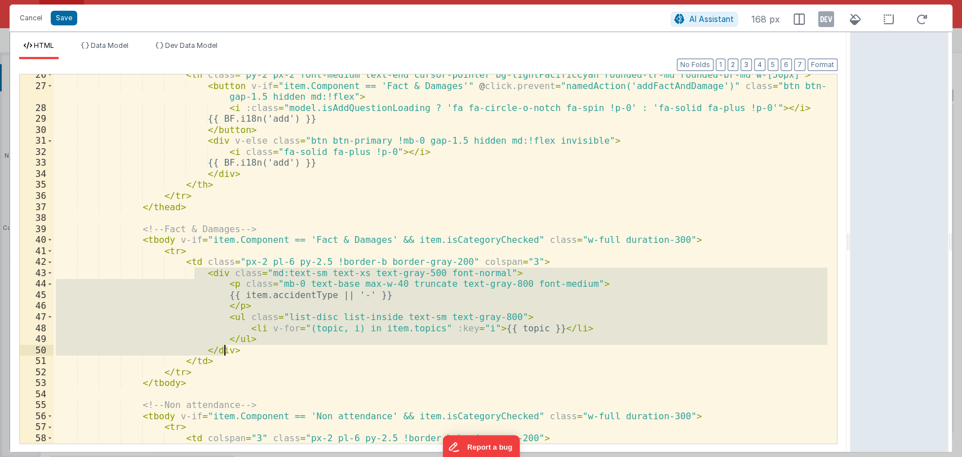
drag, startPoint x: 195, startPoint y: 272, endPoint x: 239, endPoint y: 346, distance: 85.9
click at [239, 346] on div "< th class = "py-2 px-2 font-medium text-end cursor-pointer bg-lightPacificCyan…" at bounding box center [441, 264] width 774 height 391
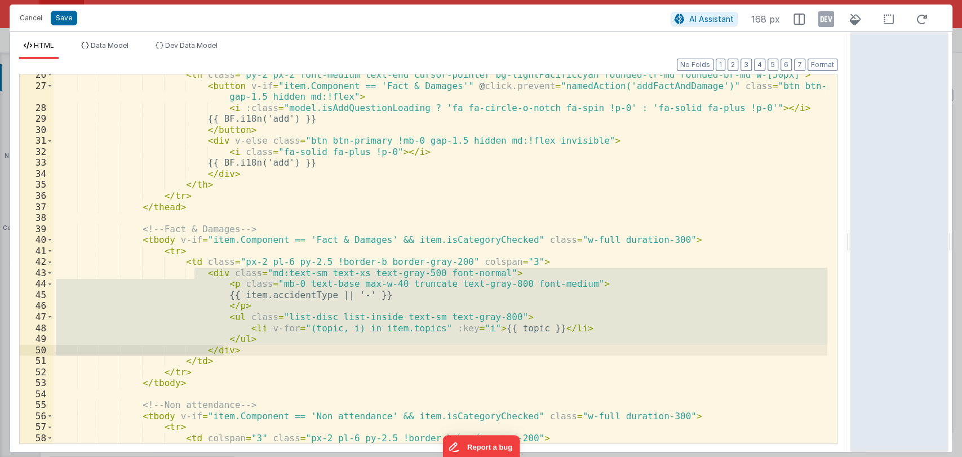
click at [243, 346] on div "< th class = "py-2 px-2 font-medium text-end cursor-pointer bg-lightPacificCyan…" at bounding box center [441, 258] width 774 height 369
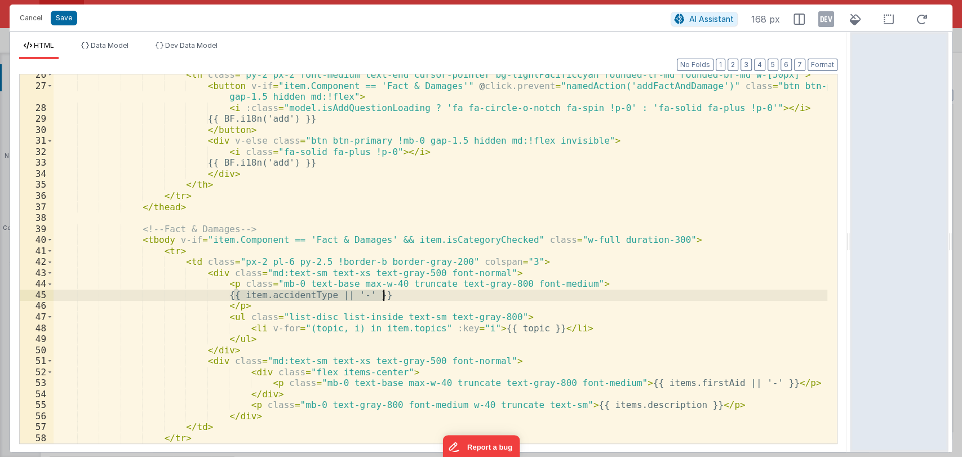
drag, startPoint x: 234, startPoint y: 296, endPoint x: 388, endPoint y: 295, distance: 153.9
click at [388, 295] on div "< th class = "py-2 px-2 font-medium text-end cursor-pointer bg-lightPacificCyan…" at bounding box center [441, 264] width 774 height 391
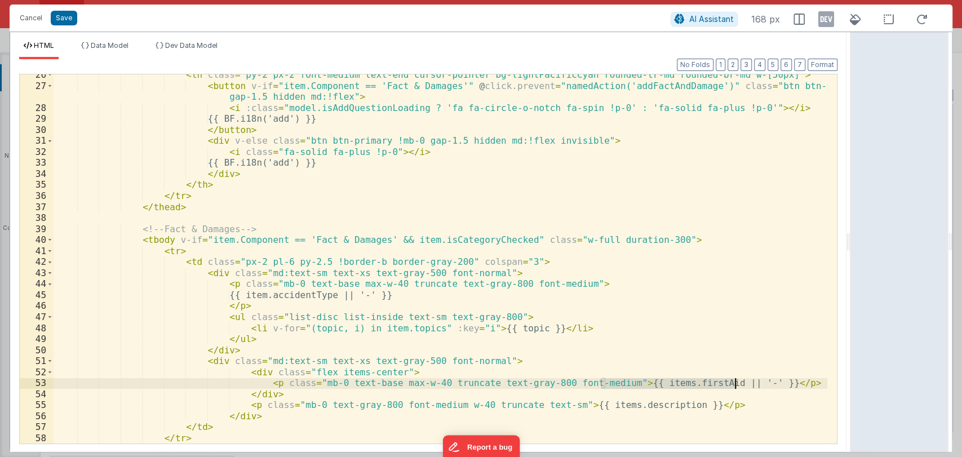
drag, startPoint x: 600, startPoint y: 383, endPoint x: 736, endPoint y: 384, distance: 135.3
click at [736, 384] on div "< th class = "py-2 px-2 font-medium text-end cursor-pointer bg-lightPacificCyan…" at bounding box center [441, 264] width 774 height 391
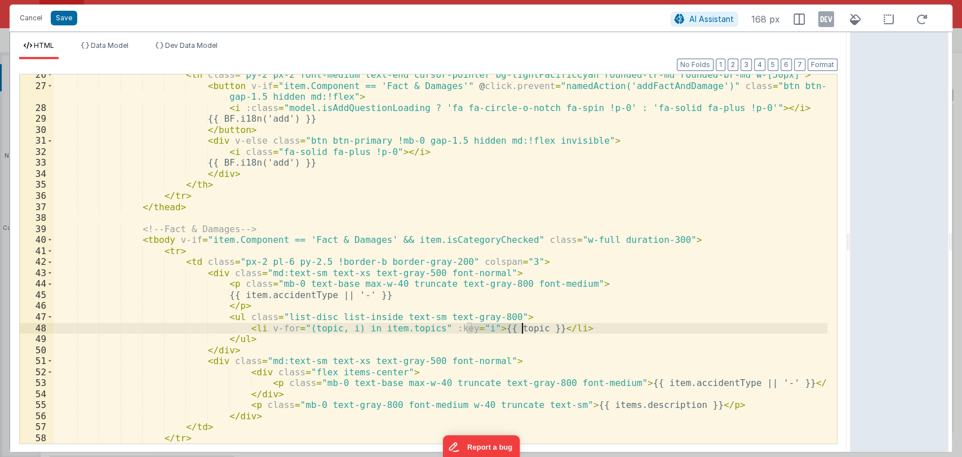
drag, startPoint x: 467, startPoint y: 330, endPoint x: 520, endPoint y: 328, distance: 53.6
click at [520, 328] on div "< th class = "py-2 px-2 font-medium text-end cursor-pointer bg-lightPacificCyan…" at bounding box center [441, 264] width 774 height 391
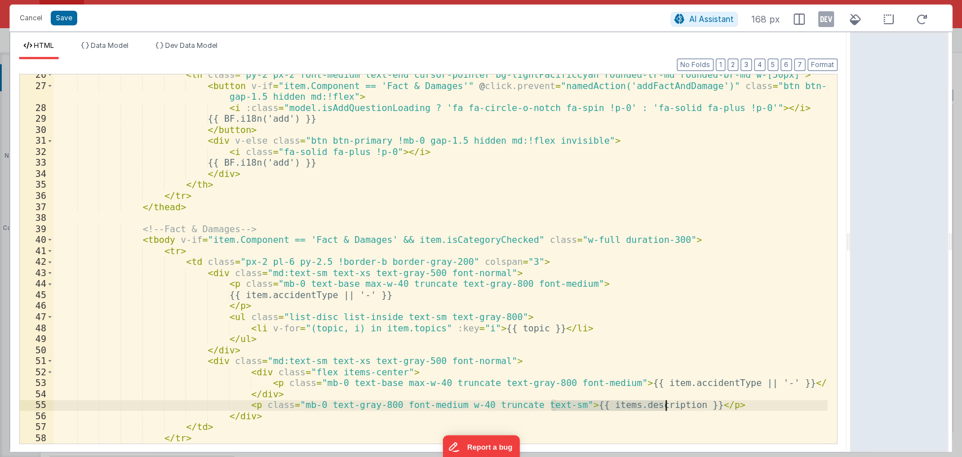
drag, startPoint x: 551, startPoint y: 405, endPoint x: 666, endPoint y: 408, distance: 115.0
click at [666, 408] on div "< th class = "py-2 px-2 font-medium text-end cursor-pointer bg-lightPacificCyan…" at bounding box center [441, 264] width 774 height 391
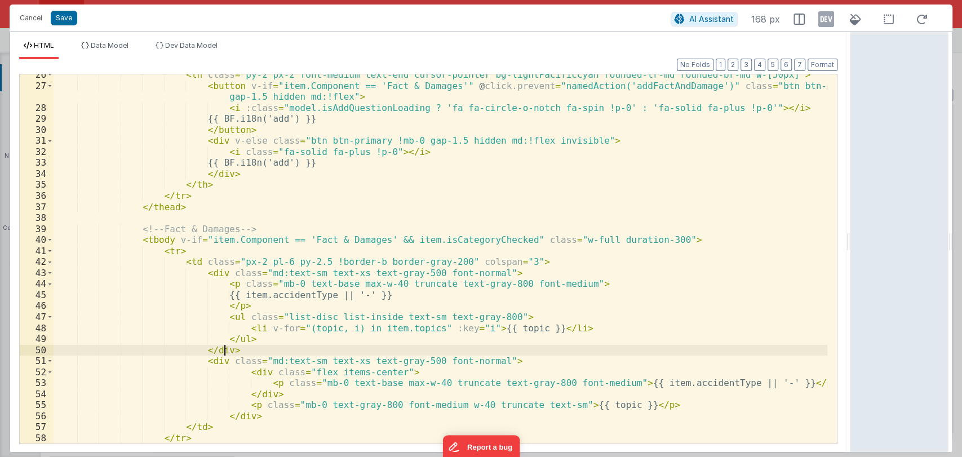
click at [234, 349] on div "< th class = "py-2 px-2 font-medium text-end cursor-pointer bg-lightPacificCyan…" at bounding box center [441, 264] width 774 height 391
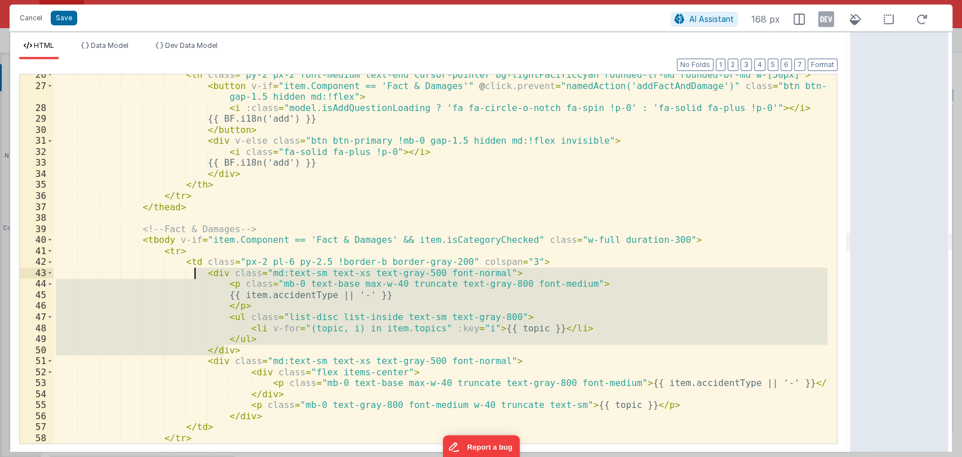
drag, startPoint x: 234, startPoint y: 349, endPoint x: 194, endPoint y: 274, distance: 85.2
click at [194, 274] on div "< th class = "py-2 px-2 font-medium text-end cursor-pointer bg-lightPacificCyan…" at bounding box center [441, 264] width 774 height 391
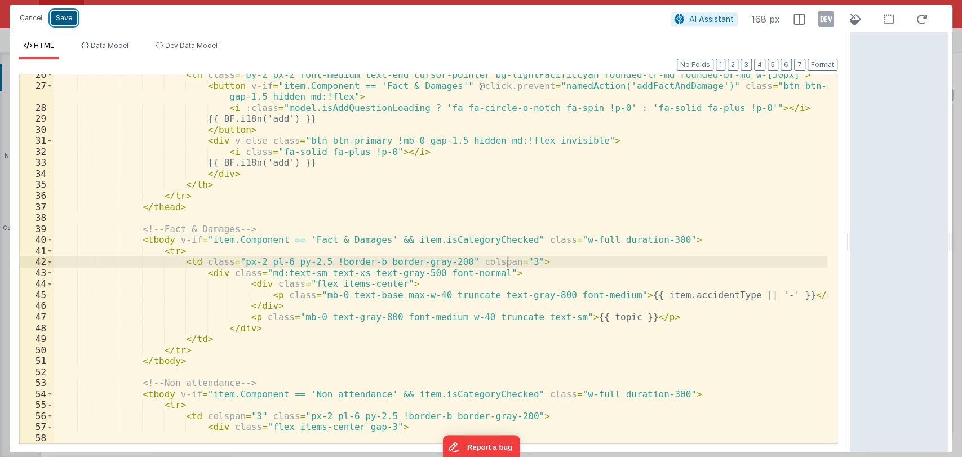
click at [64, 17] on button "Save" at bounding box center [64, 18] width 26 height 15
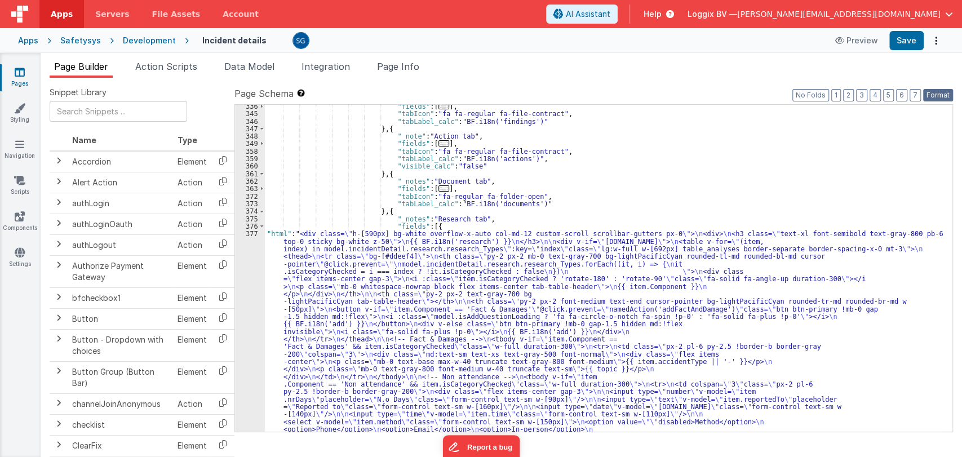
click at [933, 95] on button "Format" at bounding box center [938, 95] width 30 height 12
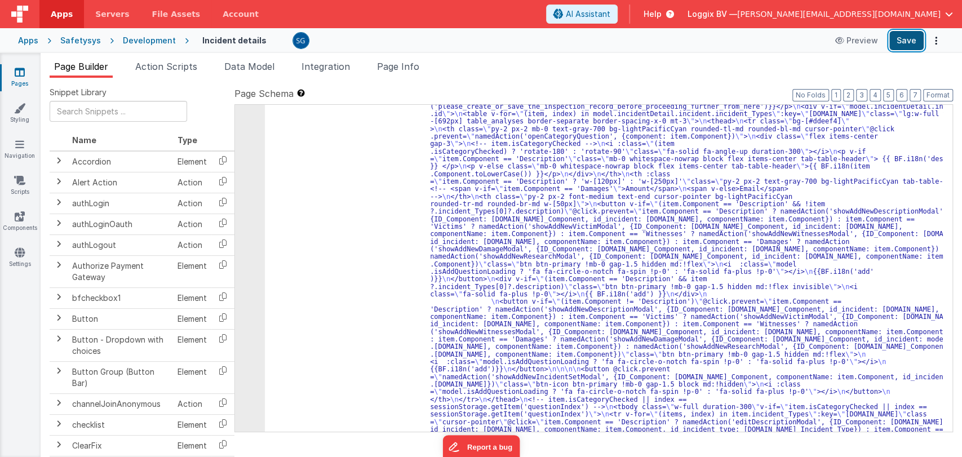
click at [912, 34] on button "Save" at bounding box center [906, 40] width 34 height 19
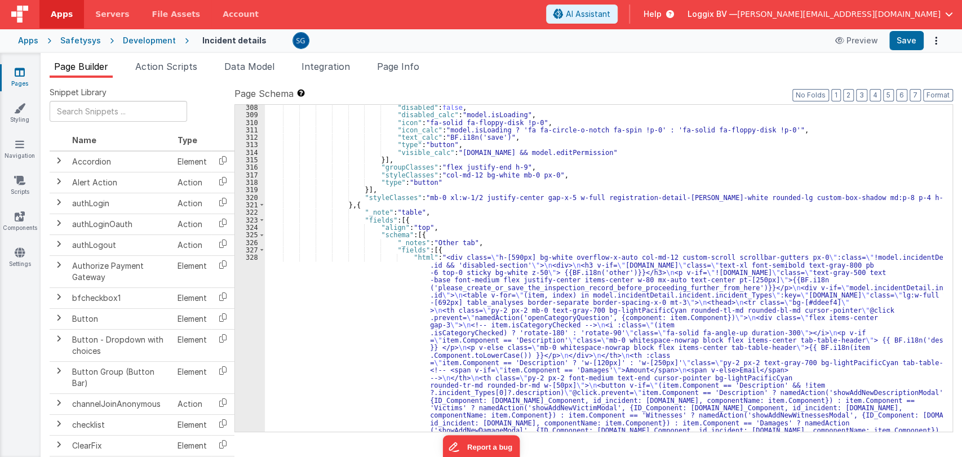
scroll to position [2774, 0]
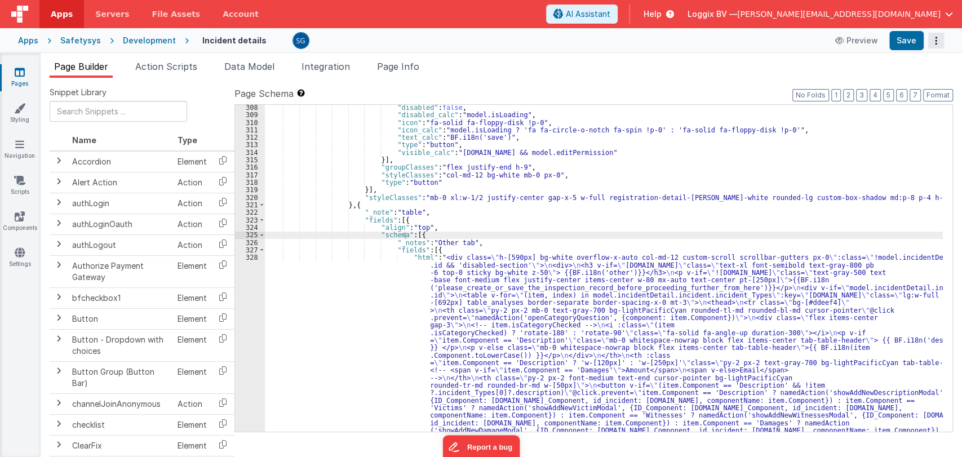
click at [938, 46] on button "Options" at bounding box center [936, 41] width 16 height 16
click at [889, 88] on link "Rollback" at bounding box center [894, 84] width 99 height 21
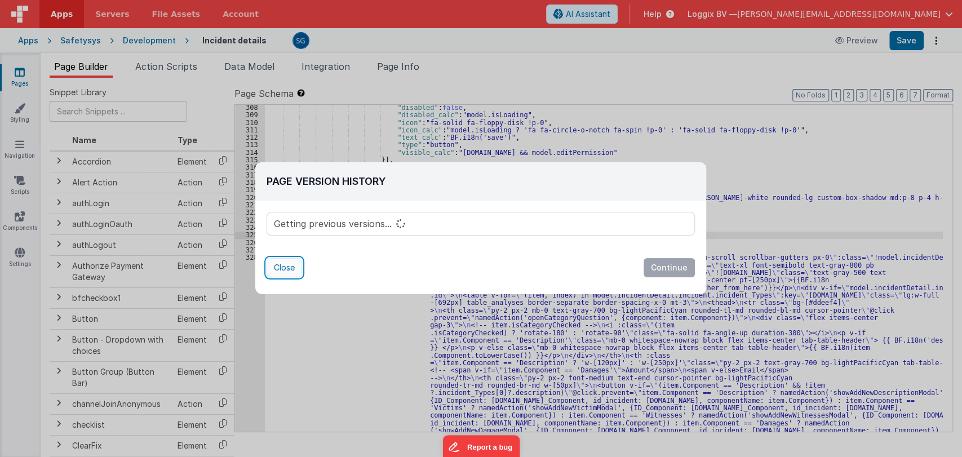
click at [281, 263] on button "Close" at bounding box center [285, 267] width 36 height 19
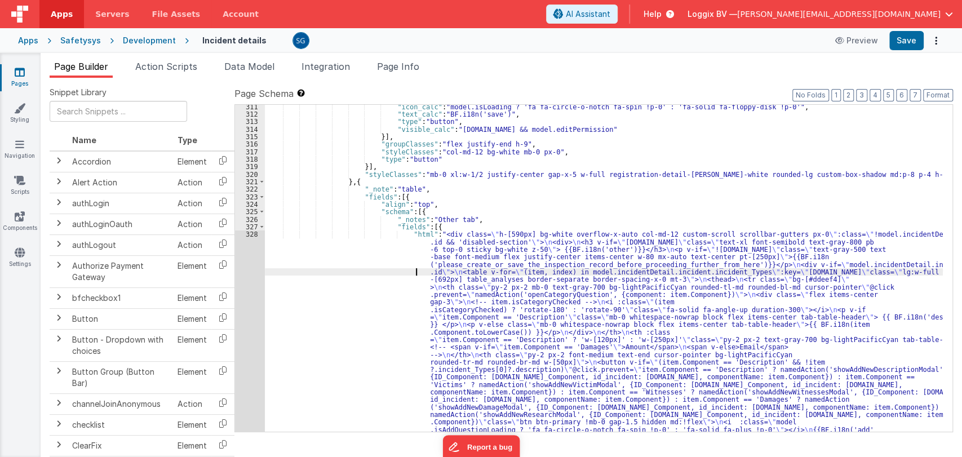
scroll to position [2797, 0]
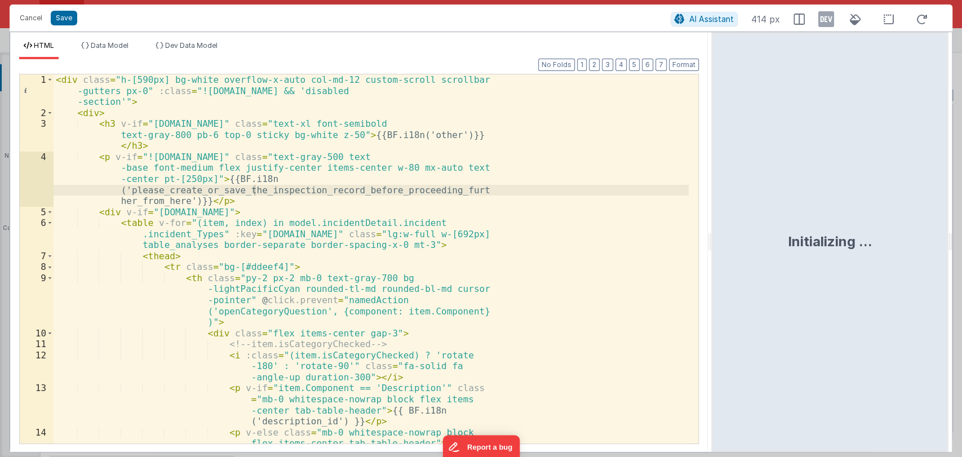
drag, startPoint x: 477, startPoint y: 241, endPoint x: 712, endPoint y: 248, distance: 235.2
click at [712, 248] on html "Cancel Save AI Assistant 414 px HTML Data Model Dev Data Model Format 7 6 5 4 3…" at bounding box center [481, 228] width 962 height 457
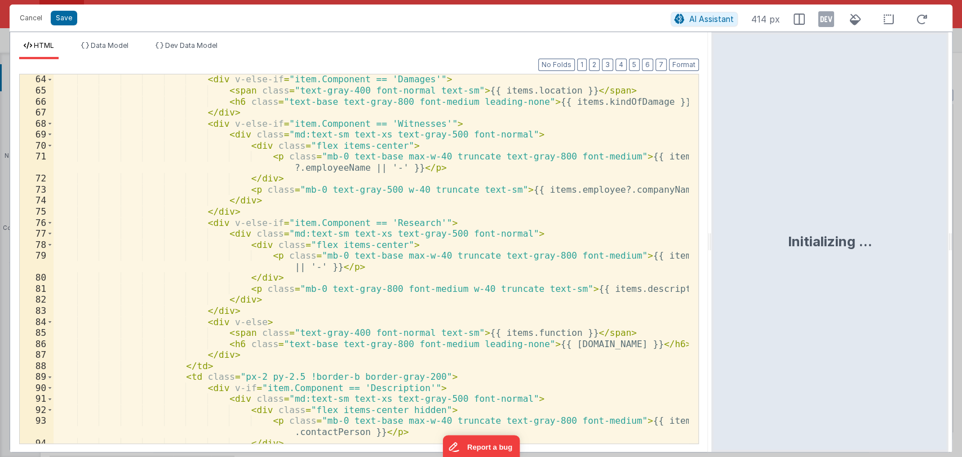
scroll to position [1299, 0]
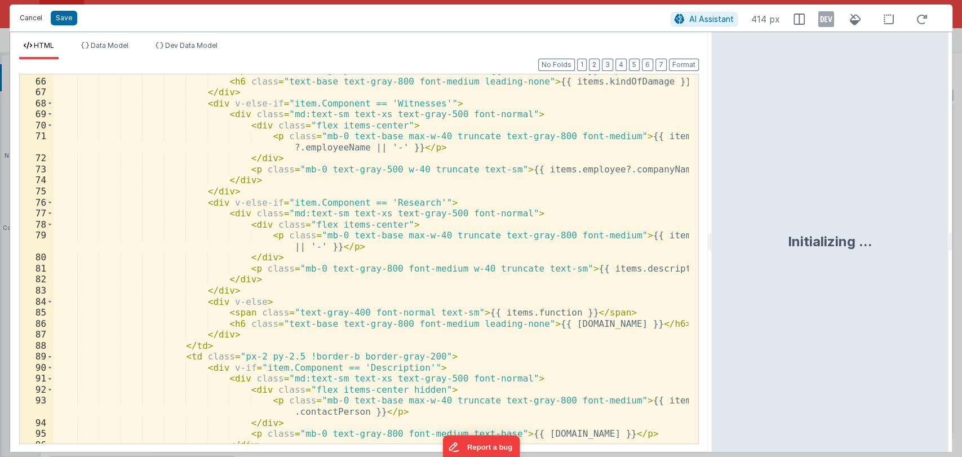
click at [27, 19] on button "Cancel" at bounding box center [31, 18] width 34 height 16
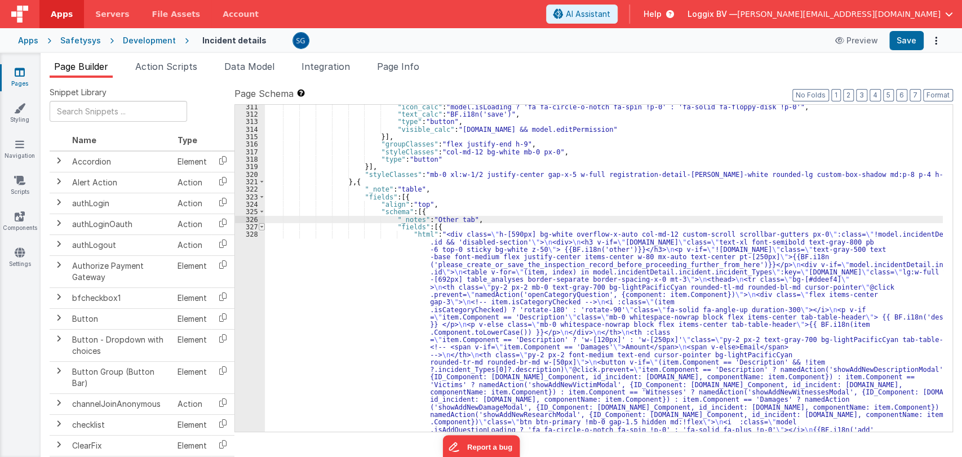
click at [259, 225] on span at bounding box center [262, 226] width 6 height 7
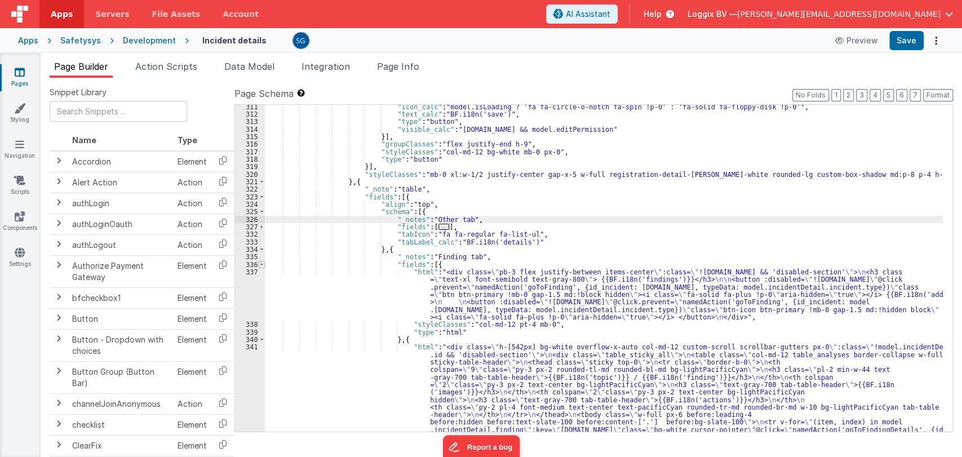
click at [262, 264] on span at bounding box center [262, 264] width 6 height 7
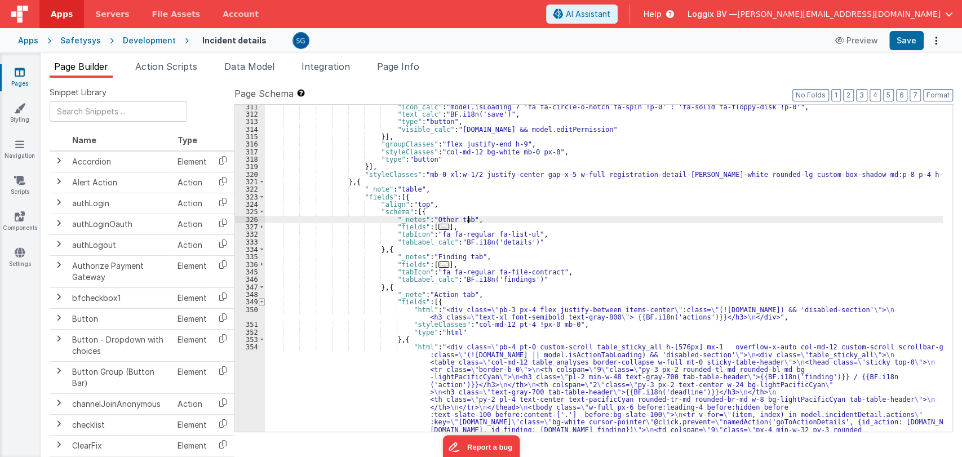
click at [262, 299] on span at bounding box center [262, 301] width 6 height 7
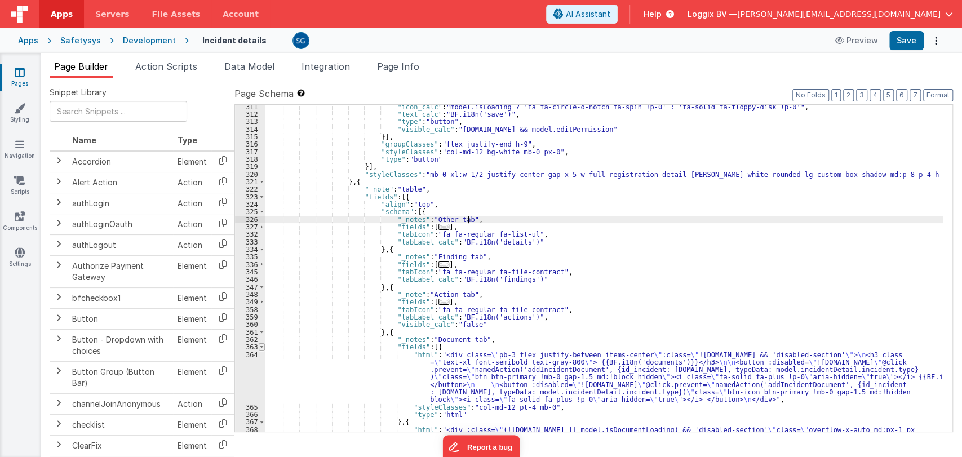
click at [262, 347] on span at bounding box center [262, 346] width 6 height 7
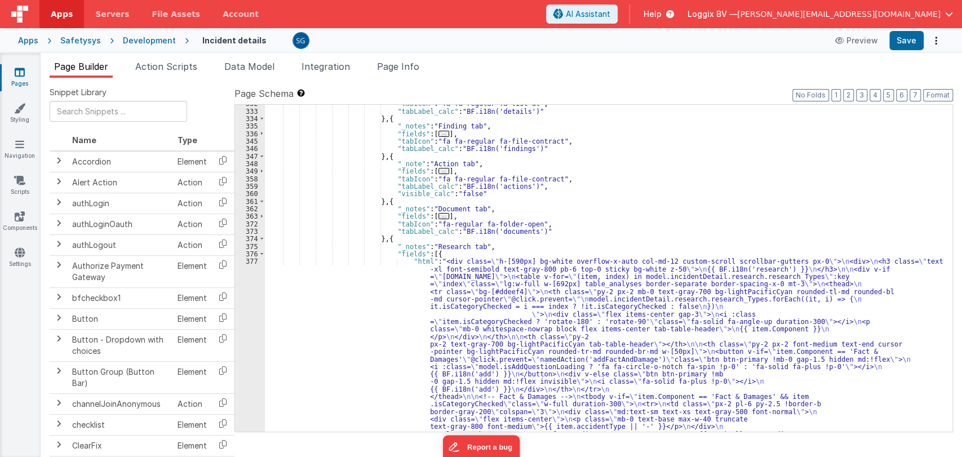
scroll to position [2928, 0]
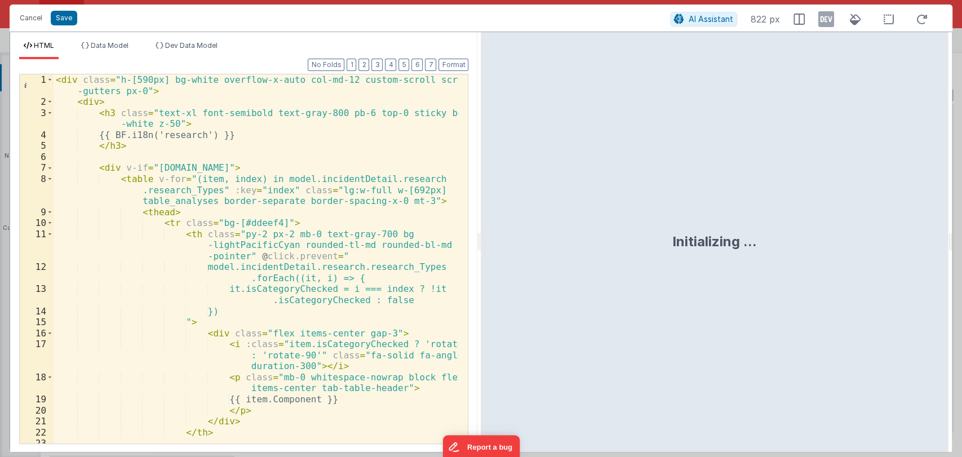
drag, startPoint x: 480, startPoint y: 241, endPoint x: 875, endPoint y: 258, distance: 395.5
click at [875, 258] on html "Cancel Save AI Assistant 822 px HTML Data Model Dev Data Model Format 7 6 5 4 3…" at bounding box center [481, 228] width 962 height 457
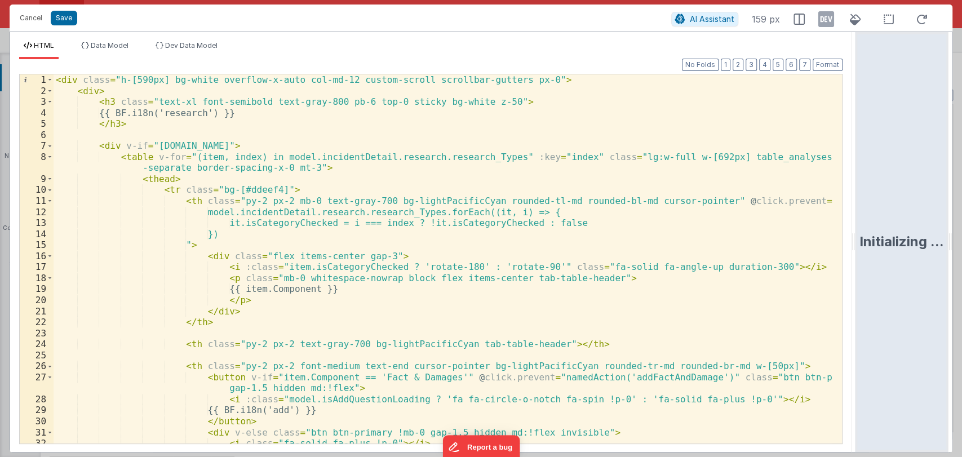
click at [614, 237] on div "< div class = "h-[590px] bg-white overflow-x-auto col-md-12 custom-scroll scrol…" at bounding box center [443, 269] width 779 height 391
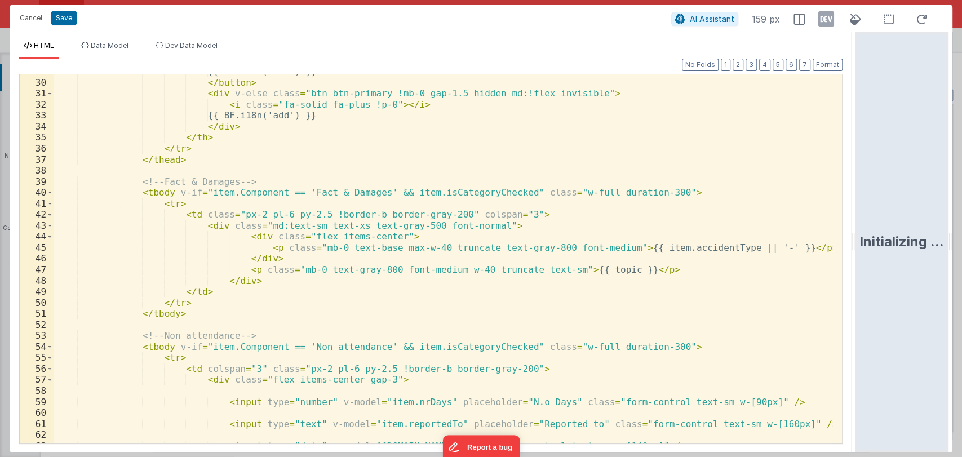
scroll to position [339, 0]
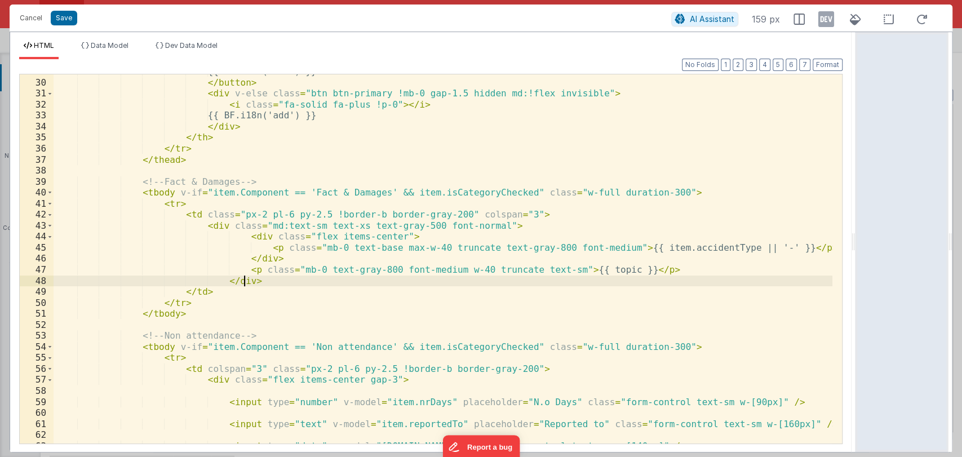
click at [280, 280] on div "{{ BF.i18n('add') }} </ button > < div v-else class = "btn btn-primary !mb-0 ga…" at bounding box center [443, 261] width 779 height 391
click at [33, 14] on button "Cancel" at bounding box center [31, 18] width 34 height 16
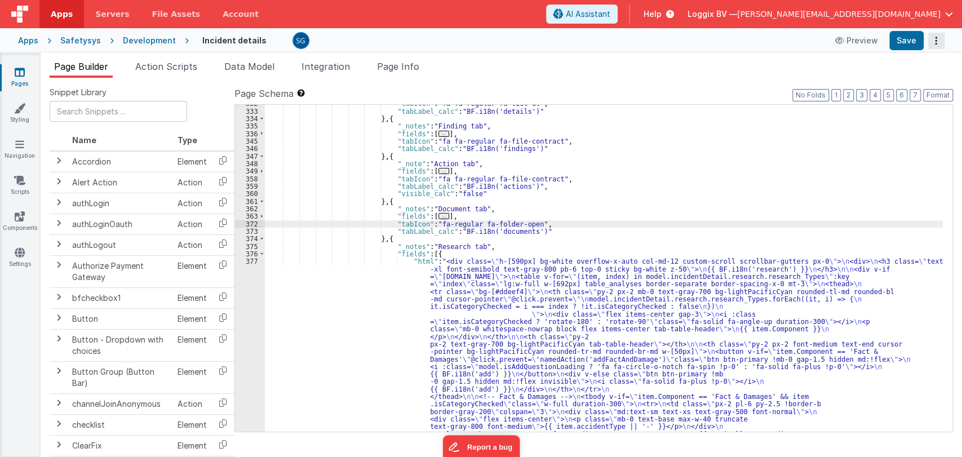
click at [936, 48] on div "Preview Save" at bounding box center [887, 40] width 116 height 19
click at [931, 43] on button "Options" at bounding box center [936, 41] width 16 height 16
click at [889, 79] on link "Rollback" at bounding box center [894, 84] width 99 height 21
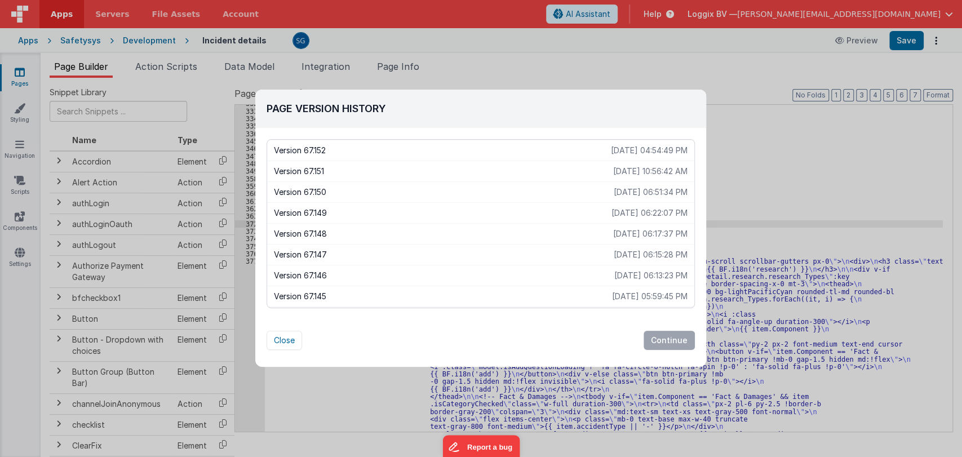
click at [495, 191] on p "Version 67.150" at bounding box center [444, 192] width 340 height 11
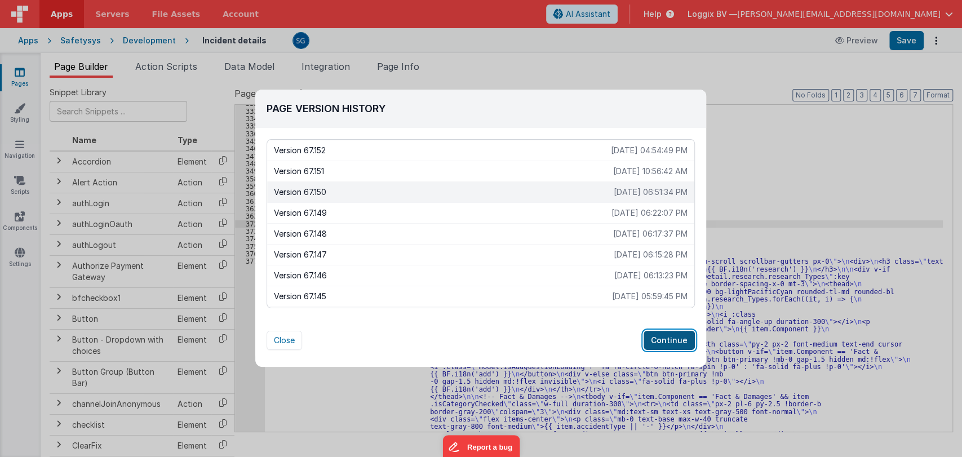
click at [669, 346] on button "Continue" at bounding box center [669, 340] width 51 height 19
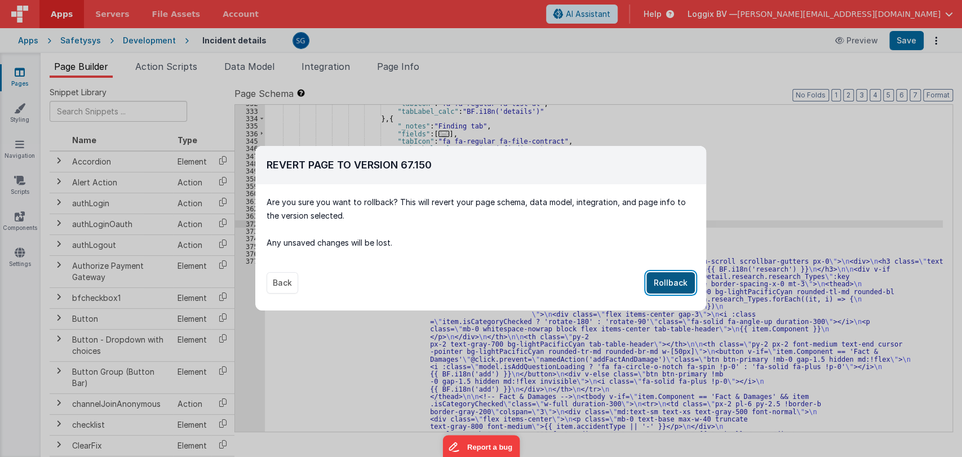
click at [666, 284] on button "Rollback" at bounding box center [671, 282] width 48 height 21
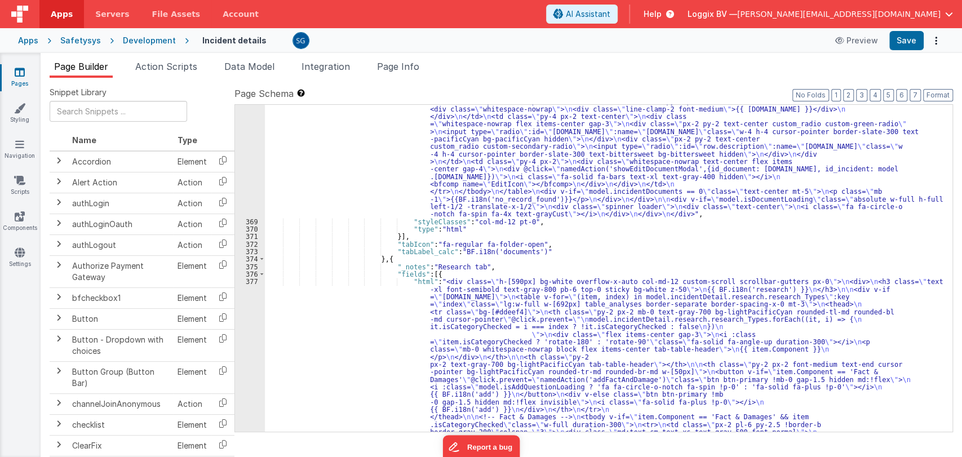
scroll to position [4592, 0]
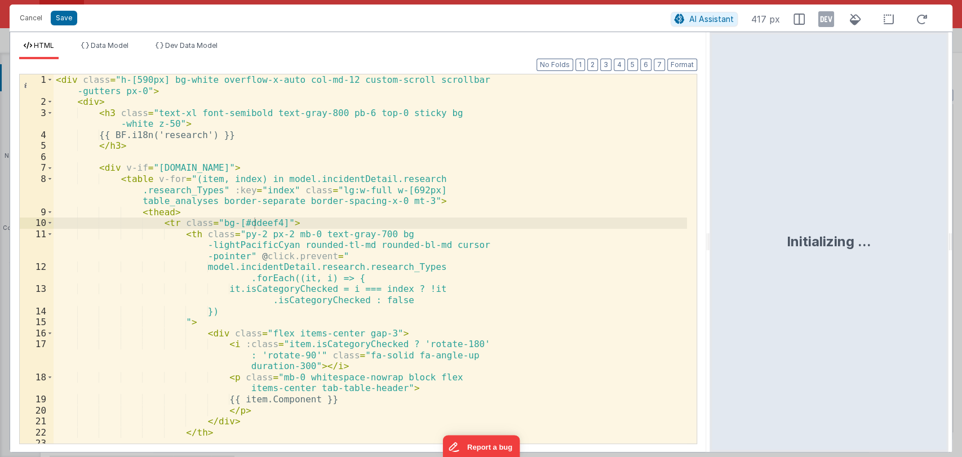
drag, startPoint x: 478, startPoint y: 236, endPoint x: 725, endPoint y: 235, distance: 246.9
click at [725, 235] on html "Cancel Save AI Assistant 417 px HTML Data Model Dev Data Model Format 7 6 5 4 3…" at bounding box center [481, 228] width 962 height 457
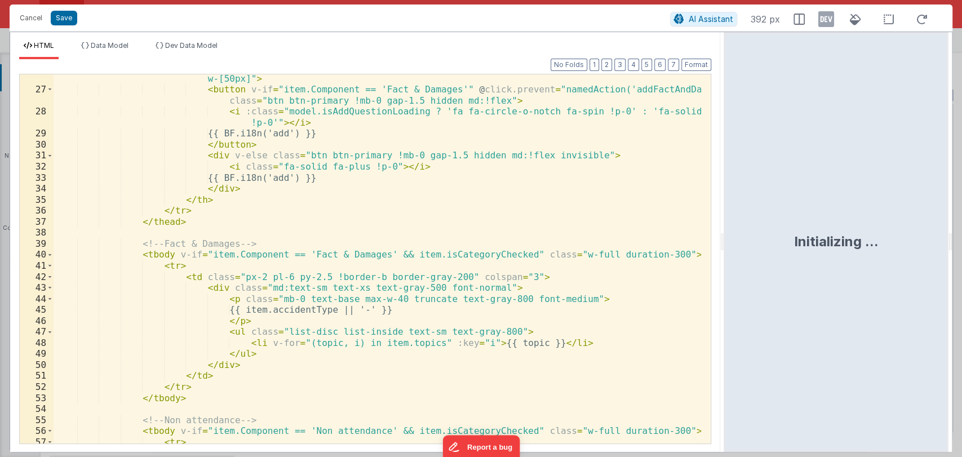
scroll to position [321, 0]
click at [37, 21] on button "Cancel" at bounding box center [31, 18] width 34 height 16
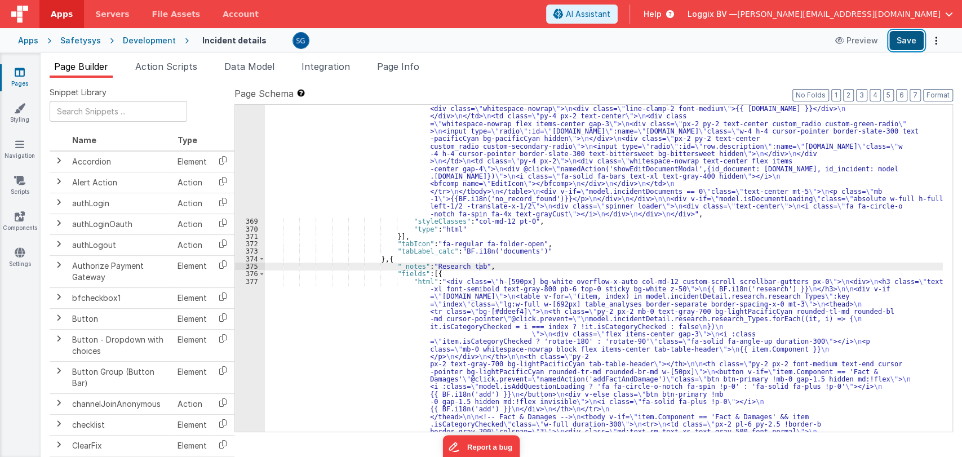
click at [892, 47] on button "Save" at bounding box center [906, 40] width 34 height 19
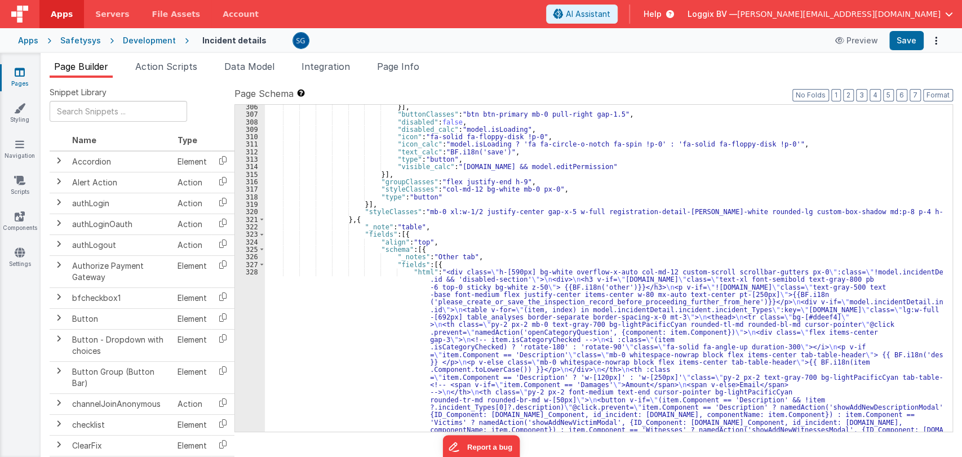
scroll to position [2760, 0]
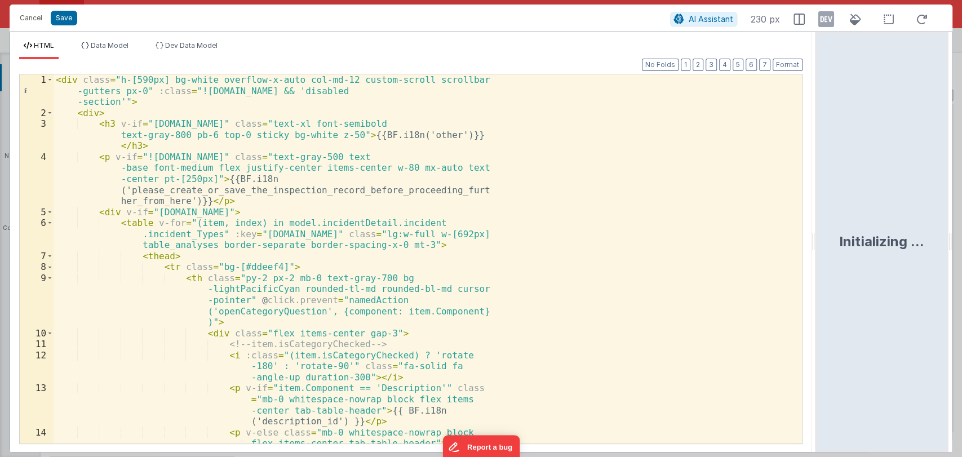
drag, startPoint x: 478, startPoint y: 244, endPoint x: 818, endPoint y: 283, distance: 342.2
click at [818, 283] on html "Cancel Save AI Assistant 230 px HTML Data Model Dev Data Model Format 7 6 5 4 3…" at bounding box center [481, 228] width 962 height 457
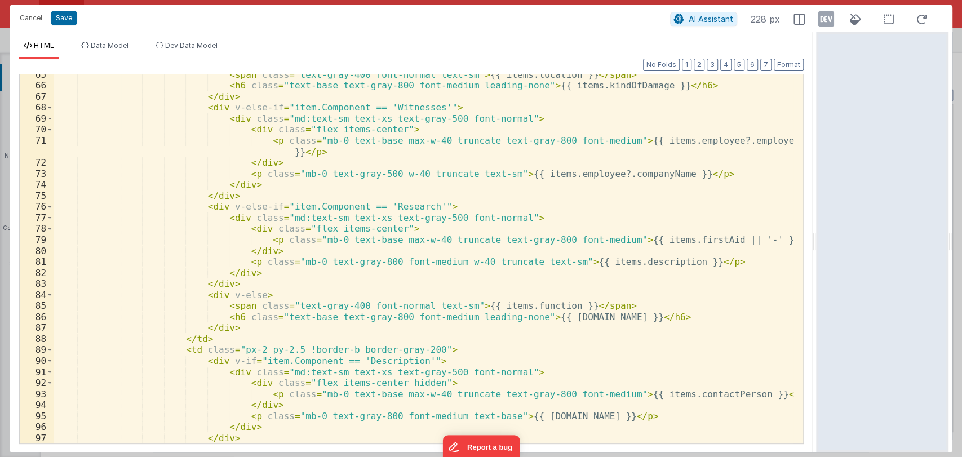
scroll to position [1140, 0]
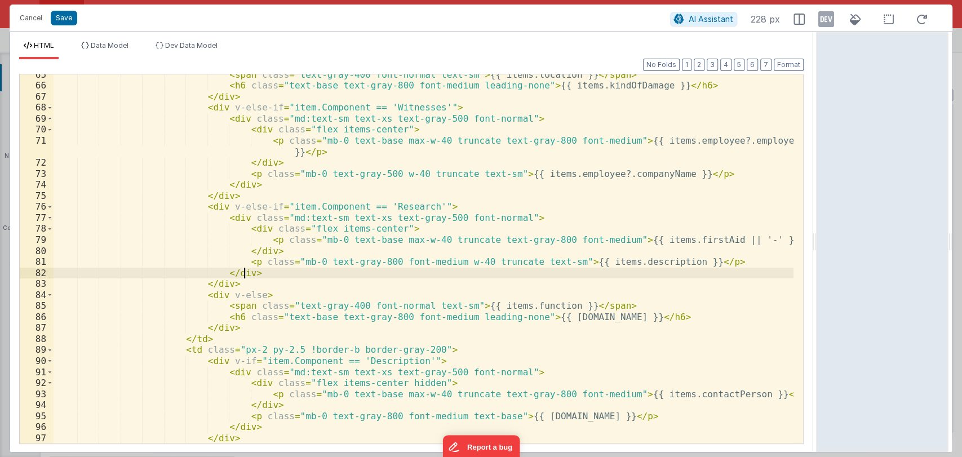
click at [262, 273] on div "< span class = "text-gray-400 font-normal text-sm" > {{ items.location }} </ sp…" at bounding box center [424, 264] width 740 height 391
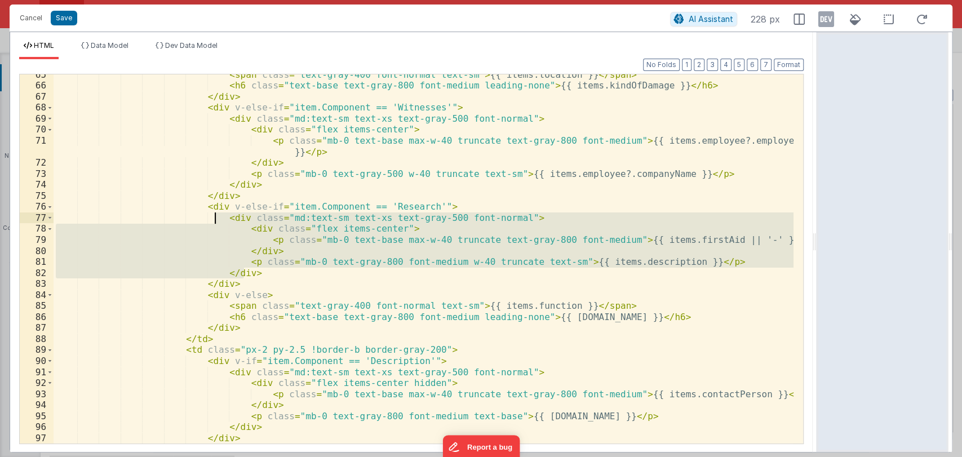
drag, startPoint x: 262, startPoint y: 273, endPoint x: 214, endPoint y: 219, distance: 71.9
click at [214, 219] on div "< span class = "text-gray-400 font-normal text-sm" > {{ items.location }} </ sp…" at bounding box center [424, 264] width 740 height 391
click at [36, 16] on button "Cancel" at bounding box center [31, 18] width 34 height 16
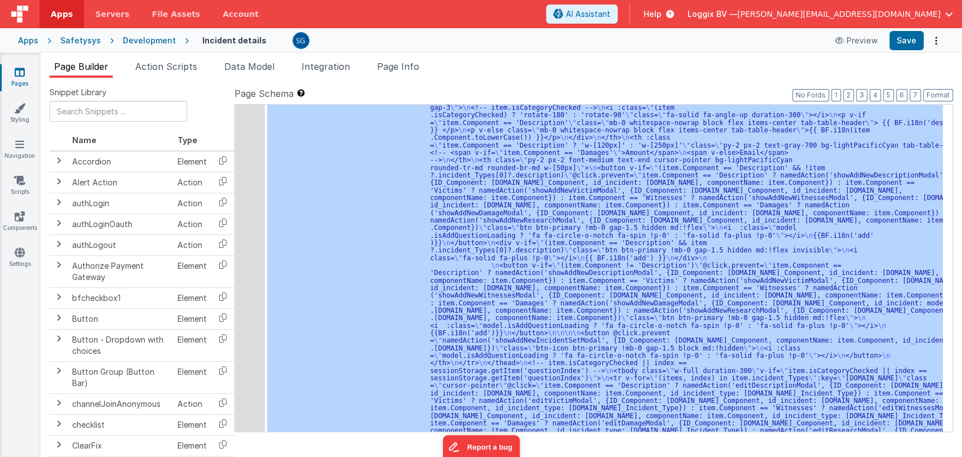
scroll to position [3114, 0]
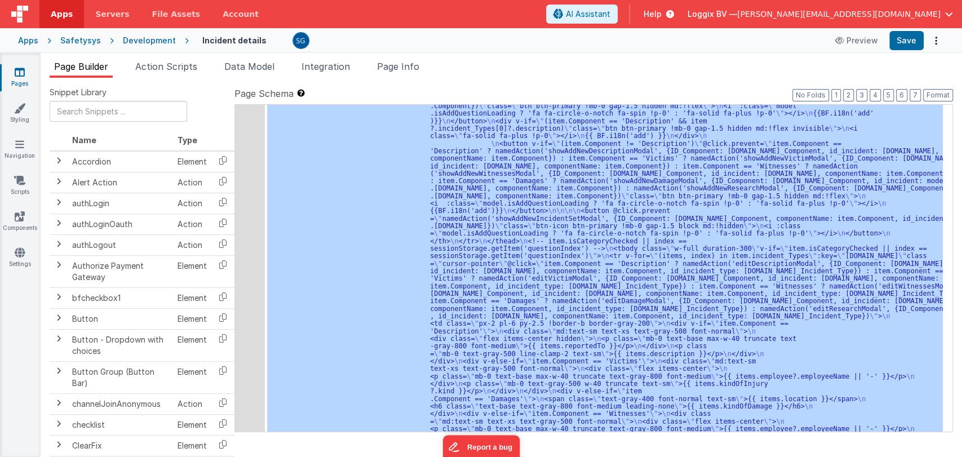
click at [624, 220] on div ""html" : "<div class= \" h-[590px] bg-white overflow-x-auto col-md-12 custom-sc…" at bounding box center [604, 268] width 678 height 327
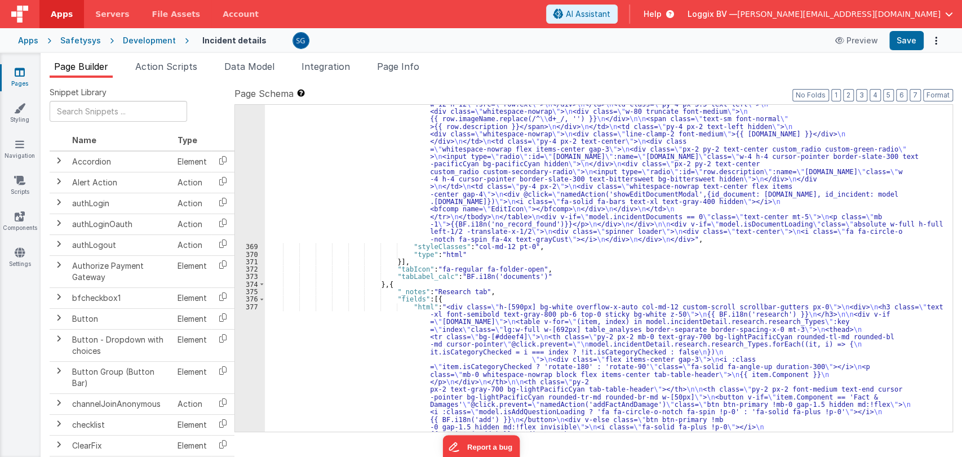
scroll to position [4565, 0]
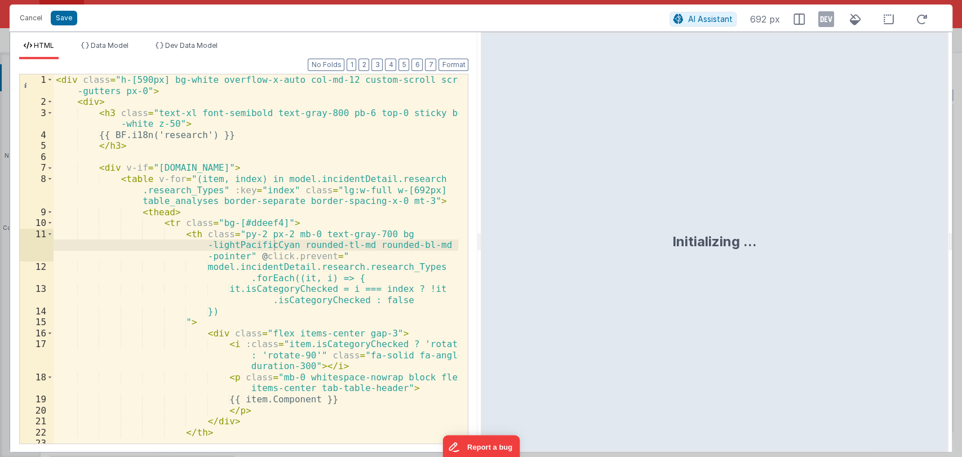
drag, startPoint x: 478, startPoint y: 242, endPoint x: 815, endPoint y: 244, distance: 336.5
click at [815, 244] on html "Cancel Save AI Assistant 692 px HTML Data Model Dev Data Model Format 7 6 5 4 3…" at bounding box center [481, 228] width 962 height 457
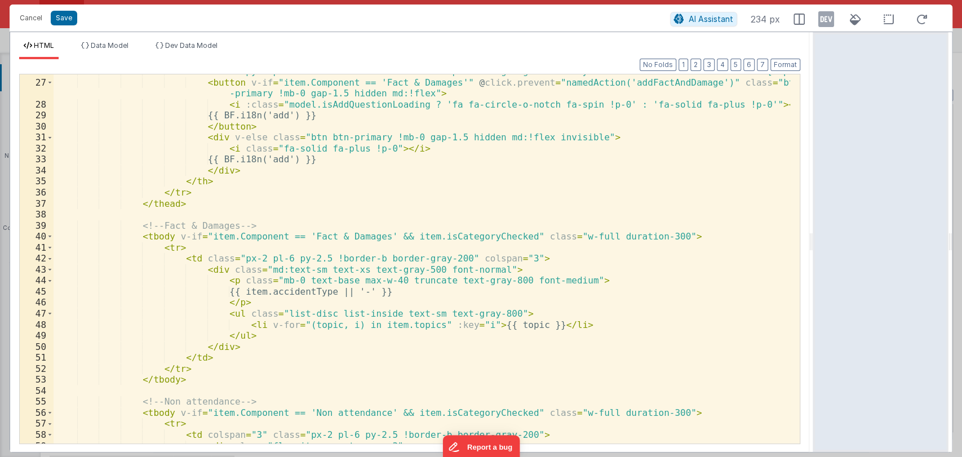
scroll to position [296, 0]
click at [118, 44] on span "Data Model" at bounding box center [110, 45] width 38 height 8
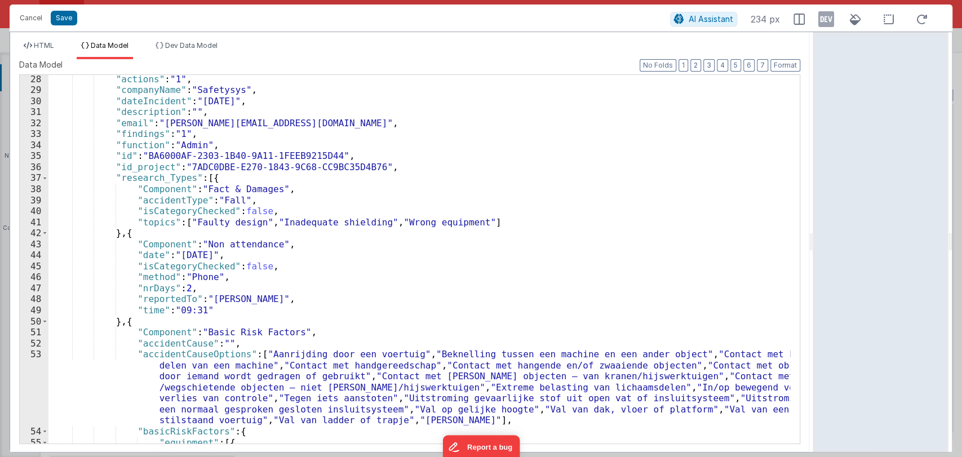
scroll to position [299, 0]
click at [41, 56] on li "HTML" at bounding box center [38, 50] width 39 height 18
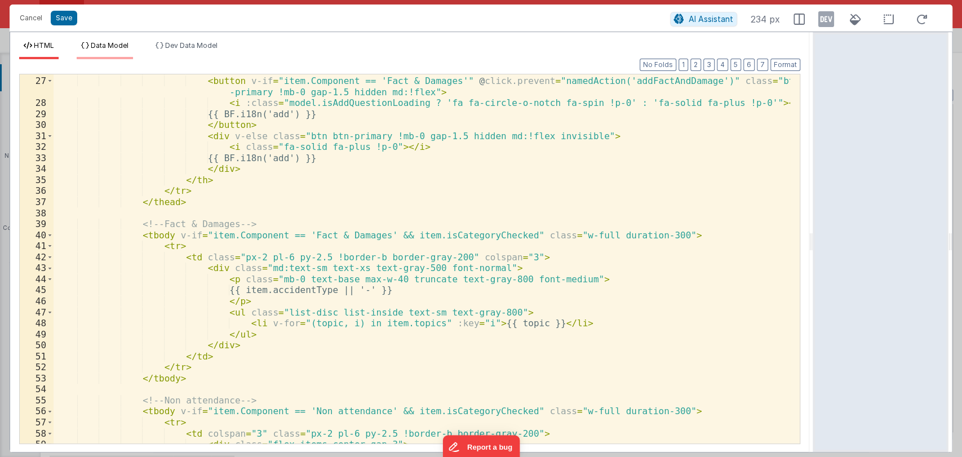
click at [112, 51] on li "Data Model" at bounding box center [105, 50] width 56 height 18
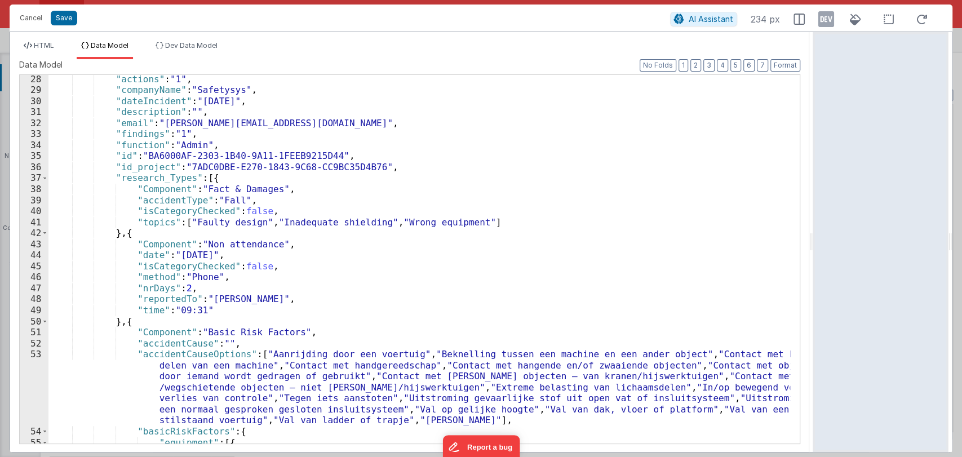
click at [267, 200] on div ""actions" : "1" , "companyName" : "Safetysys" , "dateIncident" : "30-07-2025" ,…" at bounding box center [419, 269] width 742 height 391
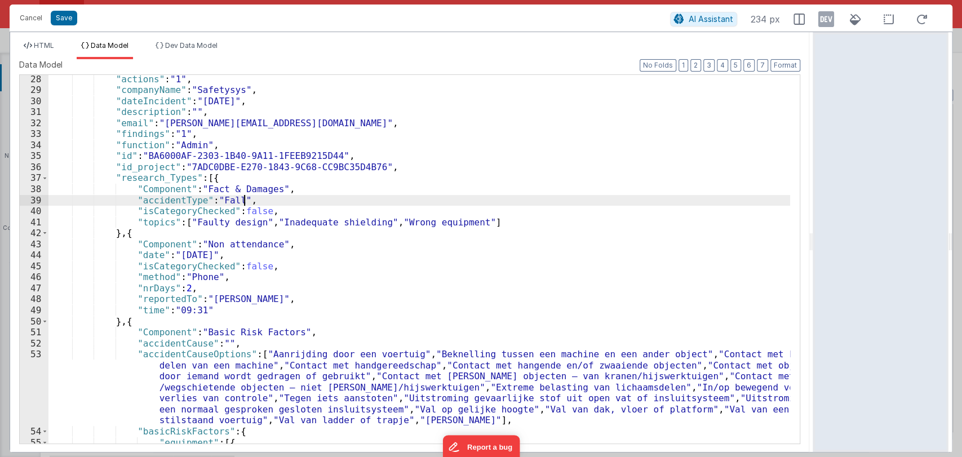
click at [267, 200] on div ""actions" : "1" , "companyName" : "Safetysys" , "dateIncident" : "30-07-2025" ,…" at bounding box center [419, 269] width 742 height 391
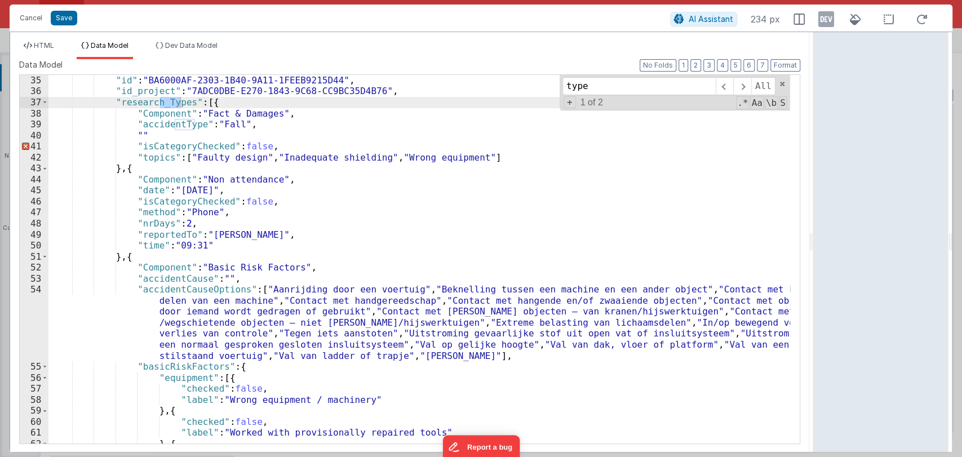
scroll to position [374, 0]
type input "type"
click at [740, 84] on span at bounding box center [741, 86] width 17 height 18
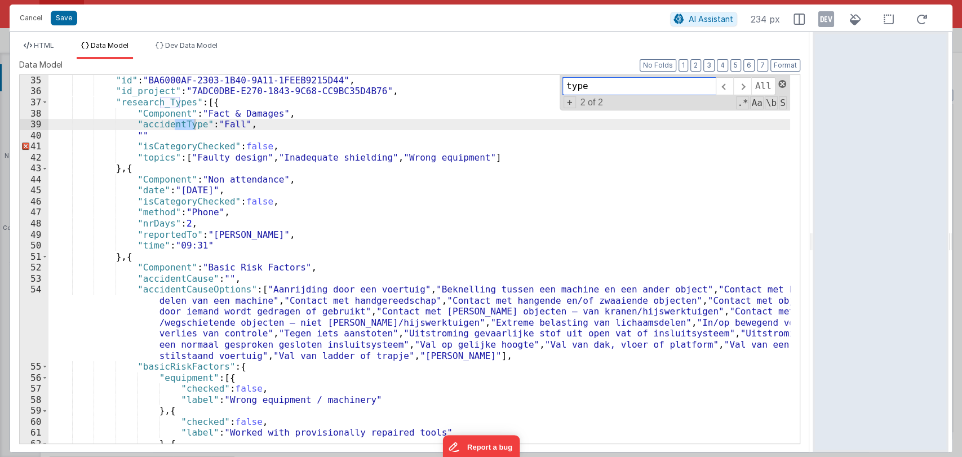
click at [784, 81] on span at bounding box center [782, 84] width 8 height 8
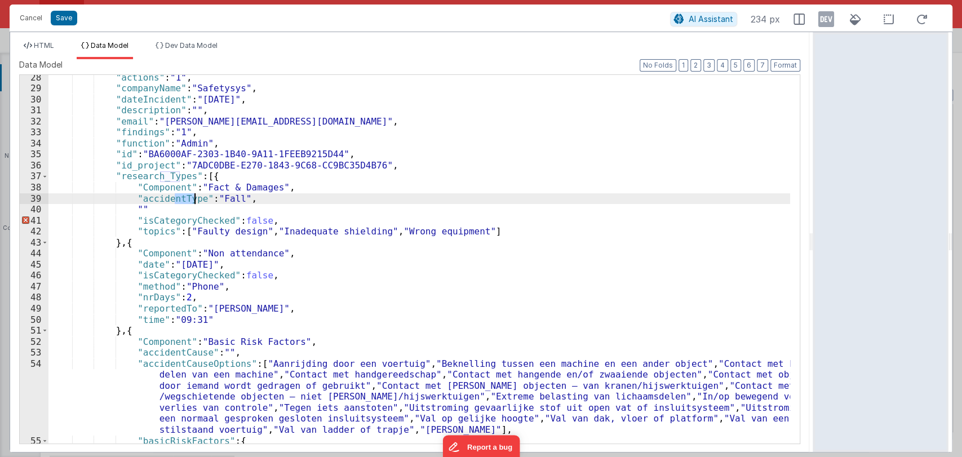
scroll to position [300, 0]
click at [134, 210] on div ""actions" : "1" , "companyName" : "Safetysys" , "dateIncident" : "30-07-2025" ,…" at bounding box center [419, 267] width 742 height 391
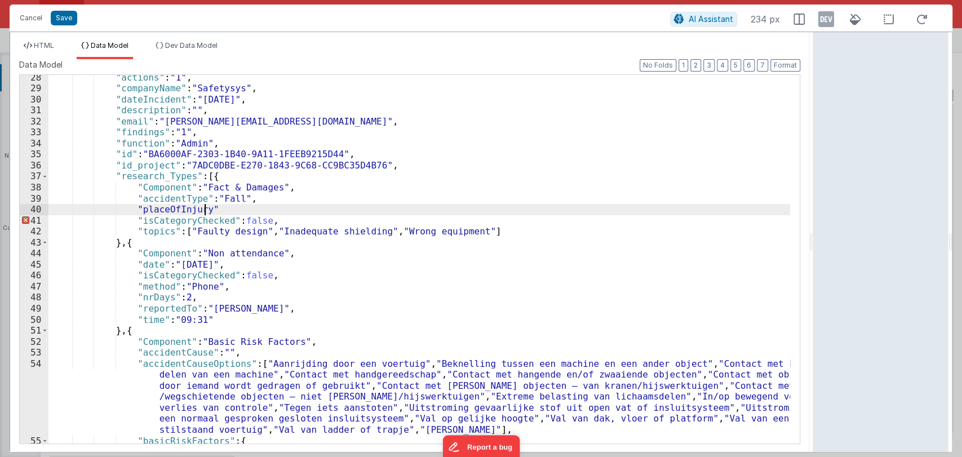
click at [232, 213] on div ""actions" : "1" , "companyName" : "Safetysys" , "dateIncident" : "30-07-2025" ,…" at bounding box center [419, 267] width 742 height 391
click at [294, 213] on div ""actions" : "1" , "companyName" : "Safetysys" , "dateIncident" : "30-07-2025" ,…" at bounding box center [419, 267] width 742 height 391
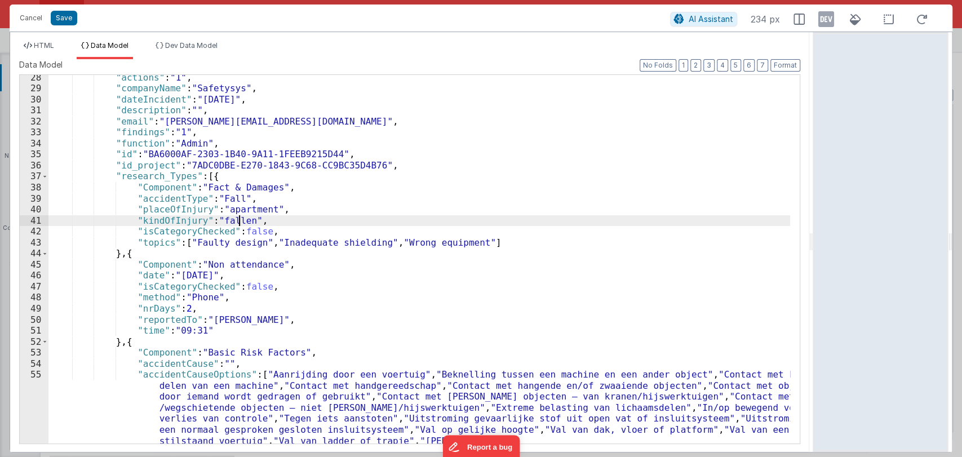
click at [278, 222] on div ""actions" : "1" , "companyName" : "Safetysys" , "dateIncident" : "30-07-2025" ,…" at bounding box center [419, 267] width 742 height 391
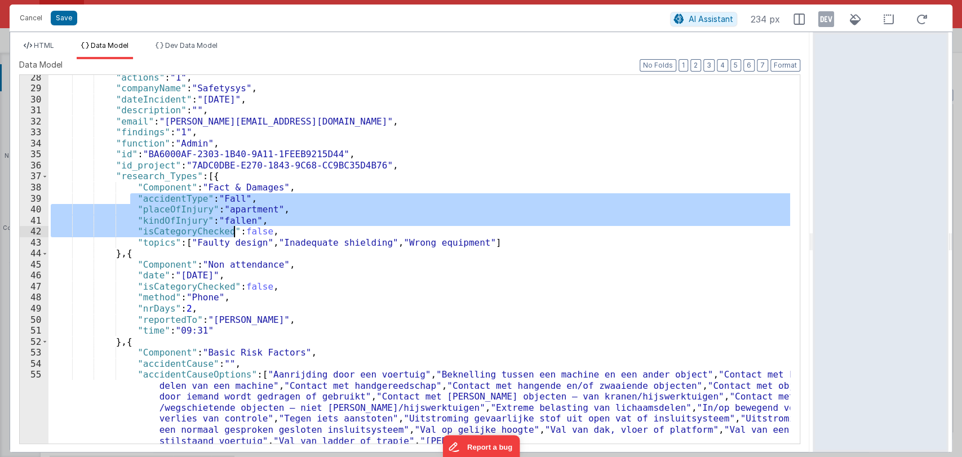
drag, startPoint x: 131, startPoint y: 197, endPoint x: 236, endPoint y: 226, distance: 109.3
click at [236, 226] on div ""actions" : "1" , "companyName" : "Safetysys" , "dateIncident" : "30-07-2025" ,…" at bounding box center [419, 267] width 742 height 391
click at [255, 220] on div ""actions" : "1" , "companyName" : "Safetysys" , "dateIncident" : "30-07-2025" ,…" at bounding box center [419, 259] width 742 height 369
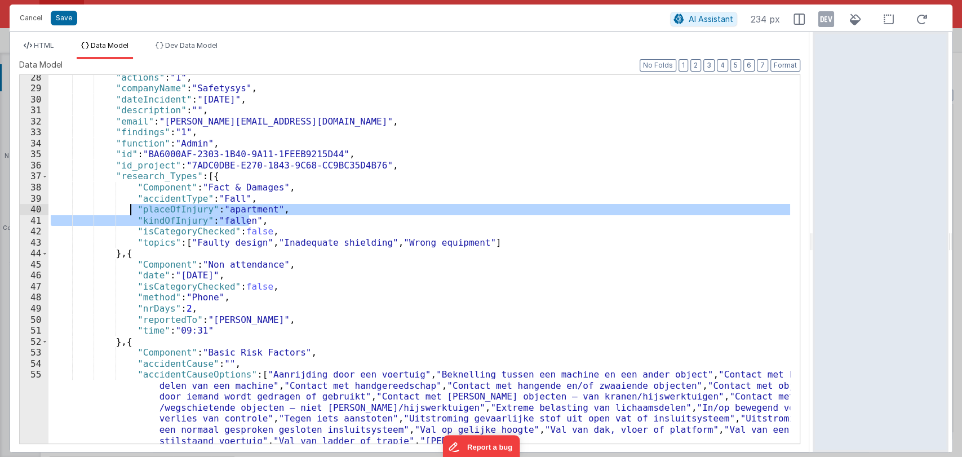
drag, startPoint x: 253, startPoint y: 222, endPoint x: 129, endPoint y: 206, distance: 124.5
click at [129, 206] on div ""actions" : "1" , "companyName" : "Safetysys" , "dateIncident" : "30-07-2025" ,…" at bounding box center [419, 267] width 742 height 391
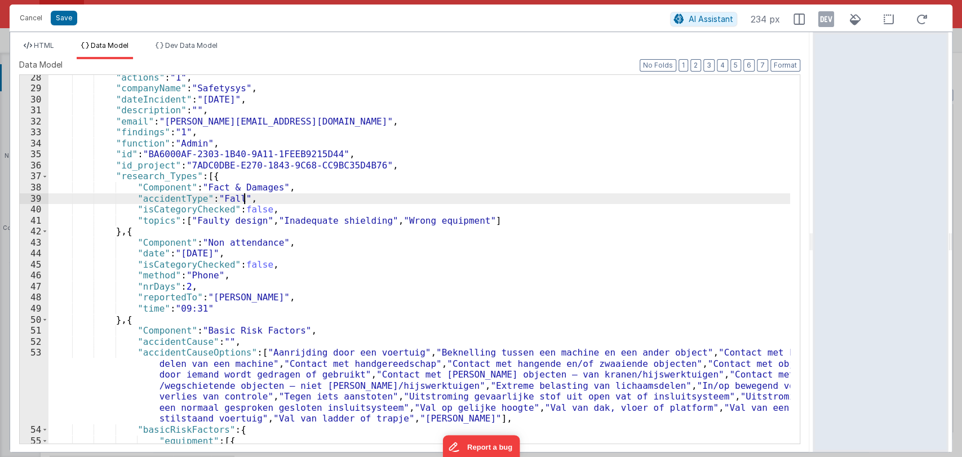
click at [290, 185] on div ""actions" : "1" , "companyName" : "Safetysys" , "dateIncident" : "30-07-2025" ,…" at bounding box center [419, 267] width 742 height 391
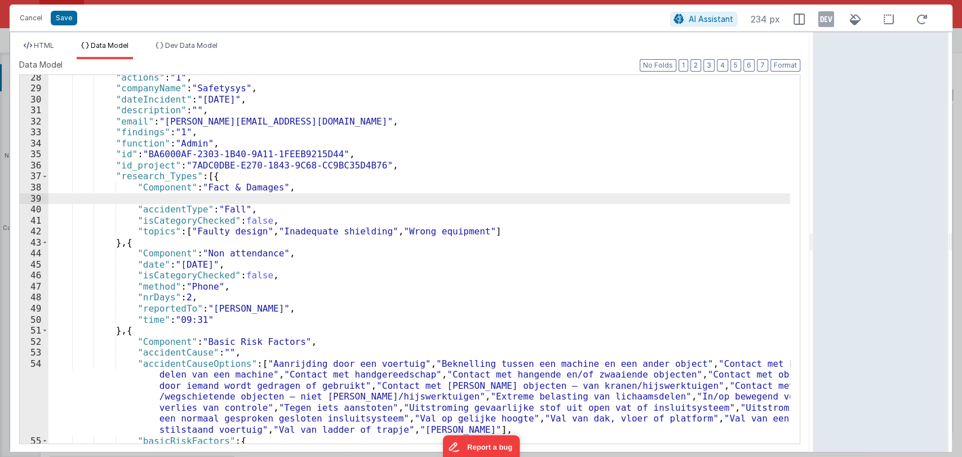
click at [209, 196] on div ""actions" : "1" , "companyName" : "Safetysys" , "dateIncident" : "30-07-2025" ,…" at bounding box center [419, 267] width 742 height 391
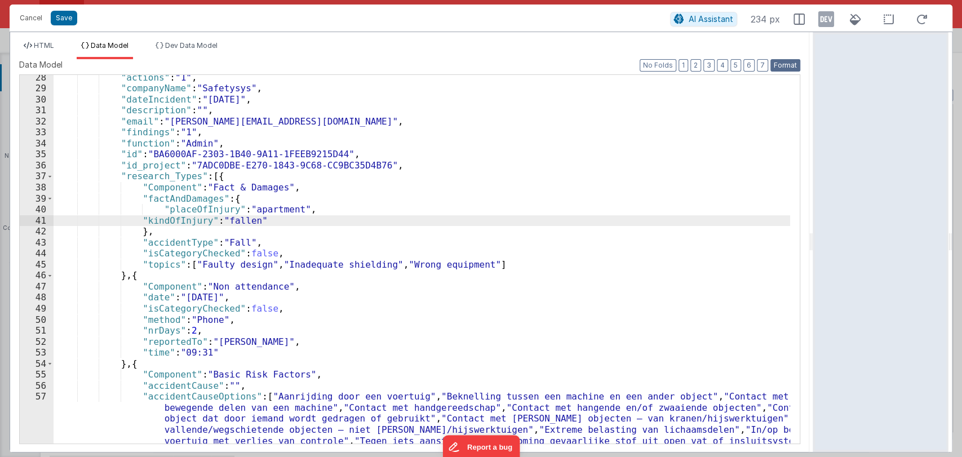
click at [785, 64] on button "Format" at bounding box center [786, 65] width 30 height 12
click at [785, 63] on button "Format" at bounding box center [786, 65] width 30 height 12
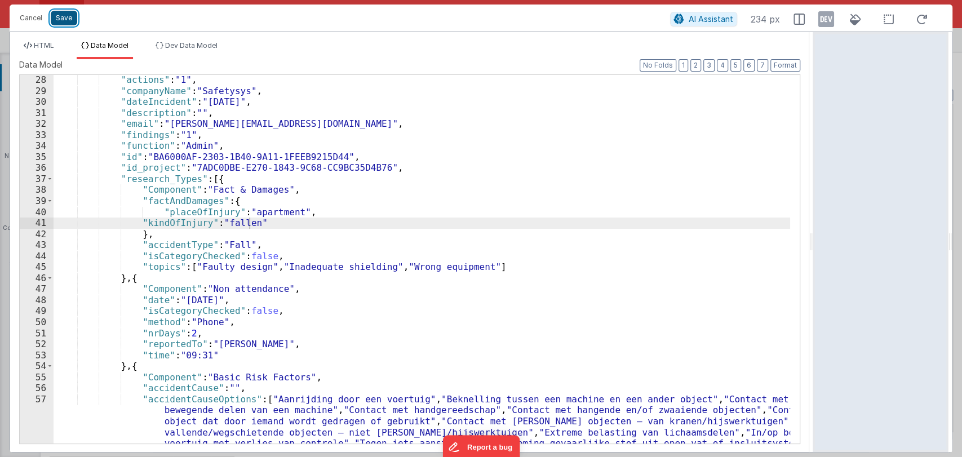
click at [62, 15] on button "Save" at bounding box center [64, 18] width 26 height 15
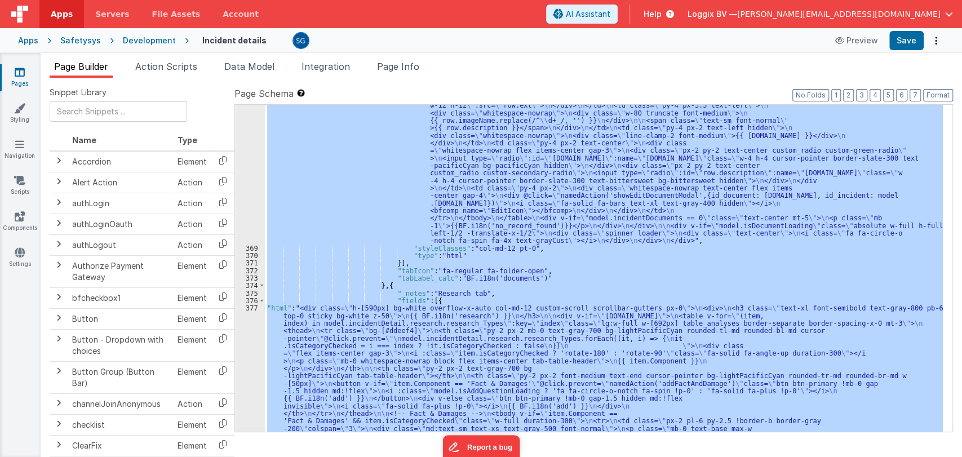
click at [325, 331] on div ""html" : "<div :class= \" (!model.incidentDetail.incident.id || model.isDocumen…" at bounding box center [604, 268] width 678 height 327
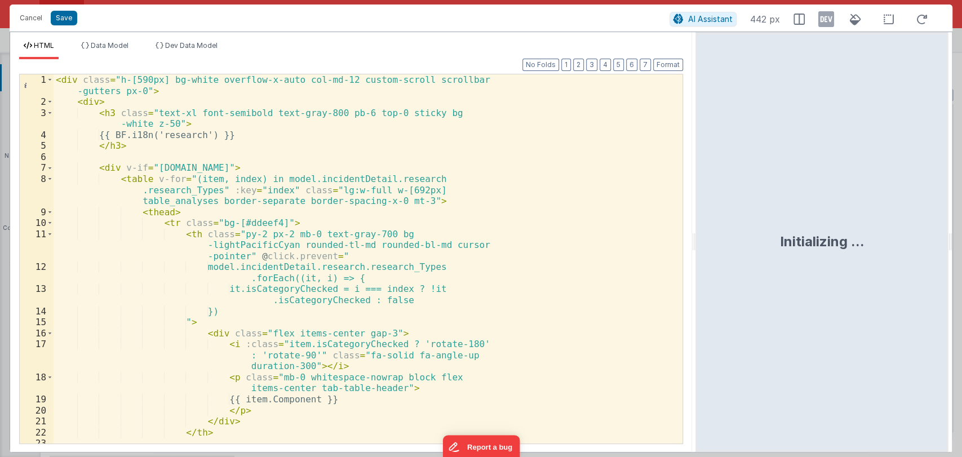
drag, startPoint x: 478, startPoint y: 246, endPoint x: 712, endPoint y: 231, distance: 235.0
click at [712, 231] on html "Cancel Save AI Assistant 442 px HTML Data Model Dev Data Model Format 7 6 5 4 3…" at bounding box center [481, 228] width 962 height 457
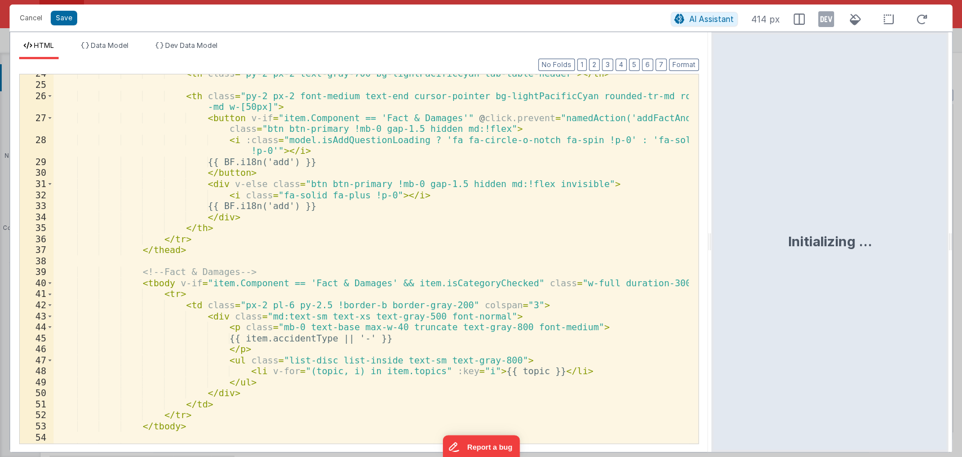
scroll to position [293, 0]
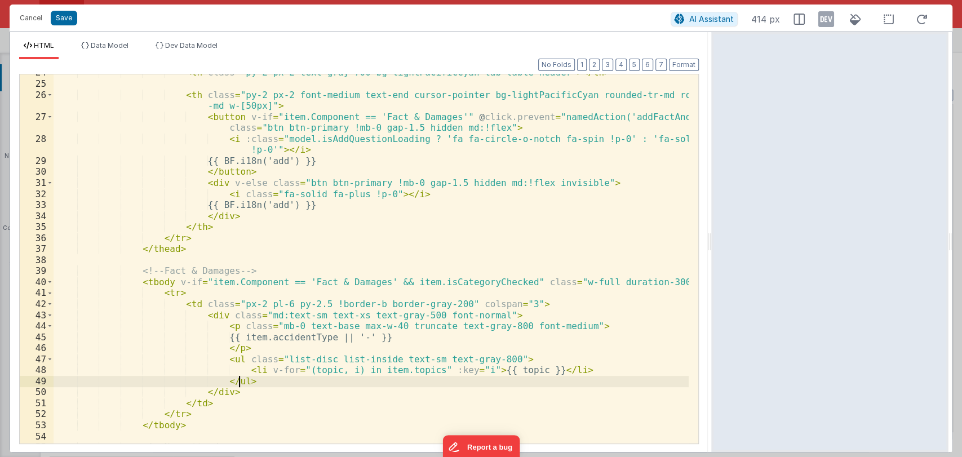
click at [255, 379] on div "< th class = "py-2 px-2 text-gray-700 bg-lightPacificCyan tab-table-header" > <…" at bounding box center [371, 262] width 635 height 391
click at [245, 388] on div "< th class = "py-2 px-2 text-gray-700 bg-lightPacificCyan tab-table-header" > <…" at bounding box center [371, 262] width 635 height 391
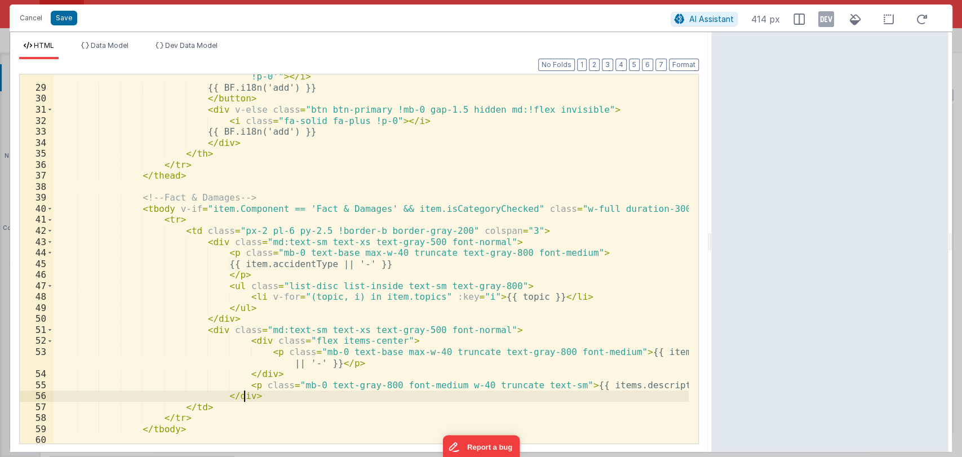
scroll to position [366, 0]
click at [672, 352] on div "< i :class = "model.isAddQuestionLoading ? 'fa fa-circle-o-notch fa-spin !p-0' …" at bounding box center [371, 261] width 635 height 402
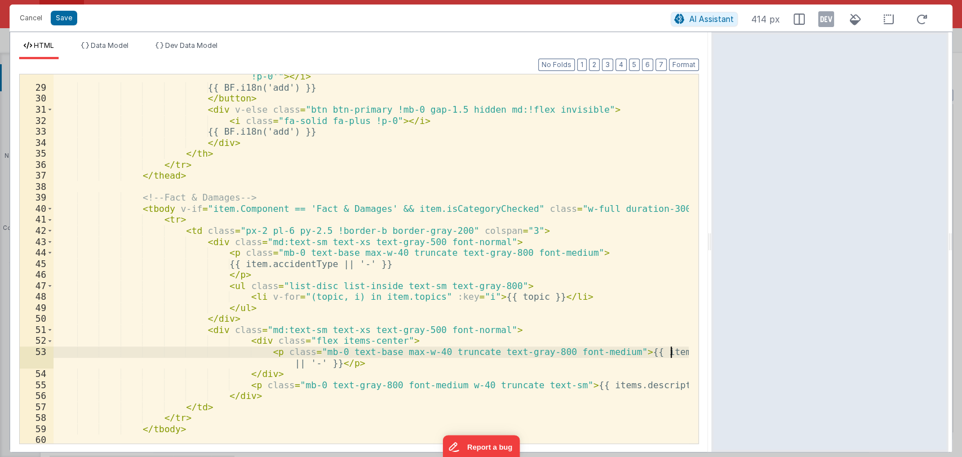
click at [672, 352] on div "< i :class = "model.isAddQuestionLoading ? 'fa fa-circle-o-notch fa-spin !p-0' …" at bounding box center [371, 261] width 635 height 402
click at [647, 355] on div "< i :class = "model.isAddQuestionLoading ? 'fa fa-circle-o-notch fa-spin !p-0' …" at bounding box center [371, 261] width 635 height 402
click at [107, 40] on div "HTML Data Model Dev Data Model Format 7 6 5 4 3 2 1 No Folds 28 29 30 31 32 33 …" at bounding box center [359, 242] width 698 height 420
click at [108, 46] on span "Data Model" at bounding box center [110, 45] width 38 height 8
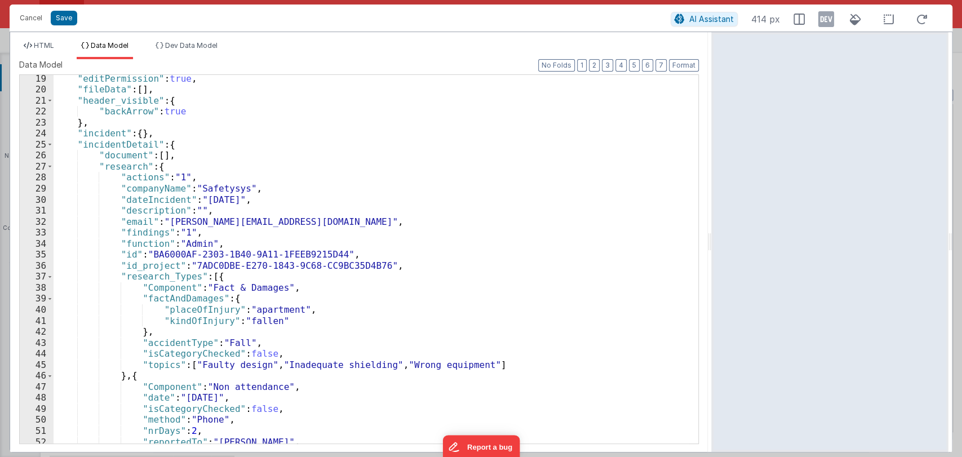
scroll to position [201, 0]
click at [169, 298] on div ""editPermission" : true , "fileData" : [ ] , "header_visible" : { "backArrow" :…" at bounding box center [371, 267] width 635 height 391
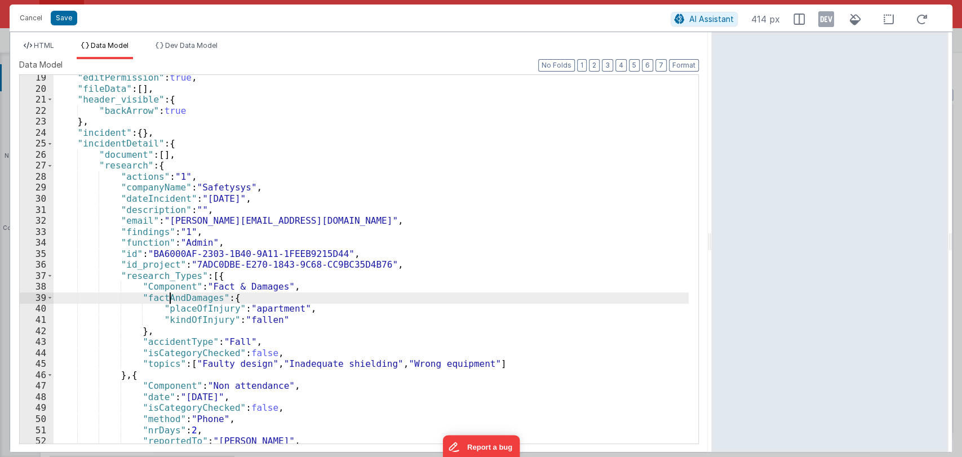
click at [169, 296] on div ""editPermission" : true , "fileData" : [ ] , "header_visible" : { "backArrow" :…" at bounding box center [371, 267] width 635 height 391
click at [36, 17] on button "Cancel" at bounding box center [31, 18] width 34 height 16
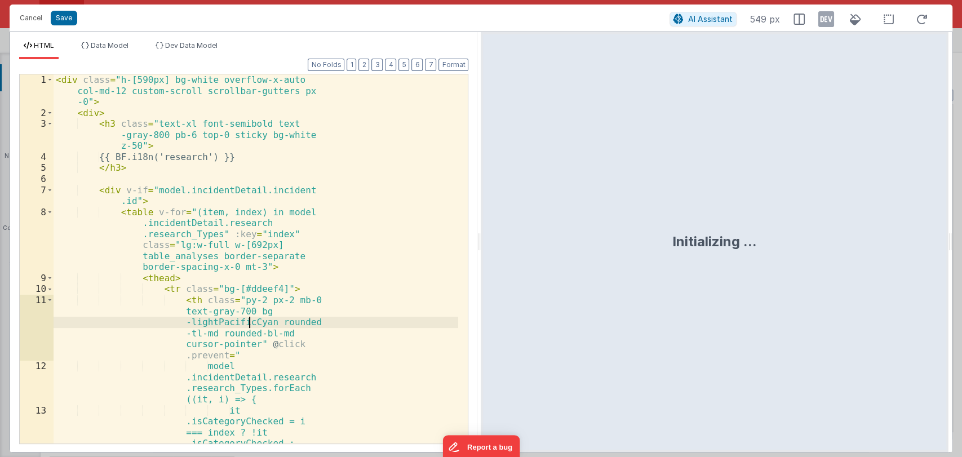
click at [250, 308] on div "< div class = "h-[590px] bg-white overflow-x-auto col-md-12 custom-scroll scrol…" at bounding box center [256, 302] width 405 height 457
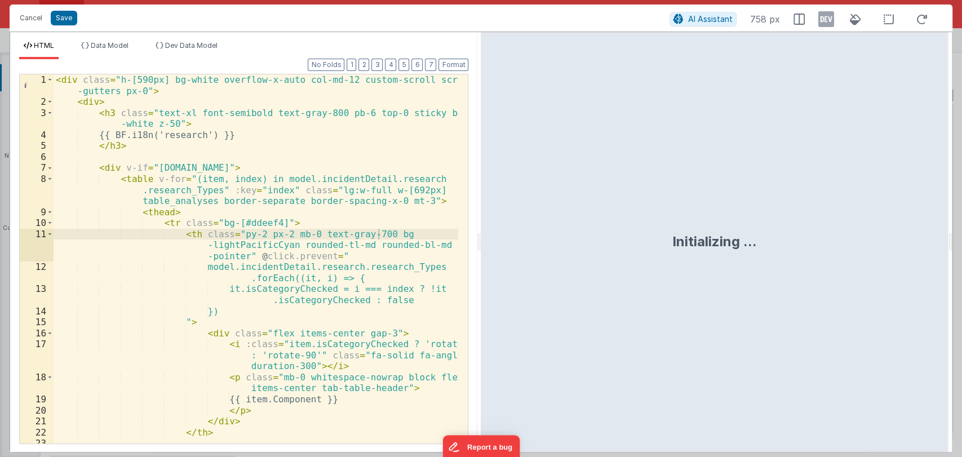
drag, startPoint x: 477, startPoint y: 238, endPoint x: 786, endPoint y: 263, distance: 309.9
click at [786, 263] on html "Cancel Save AI Assistant 758 px HTML Data Model Dev Data Model Format 7 6 5 4 3…" at bounding box center [481, 228] width 962 height 457
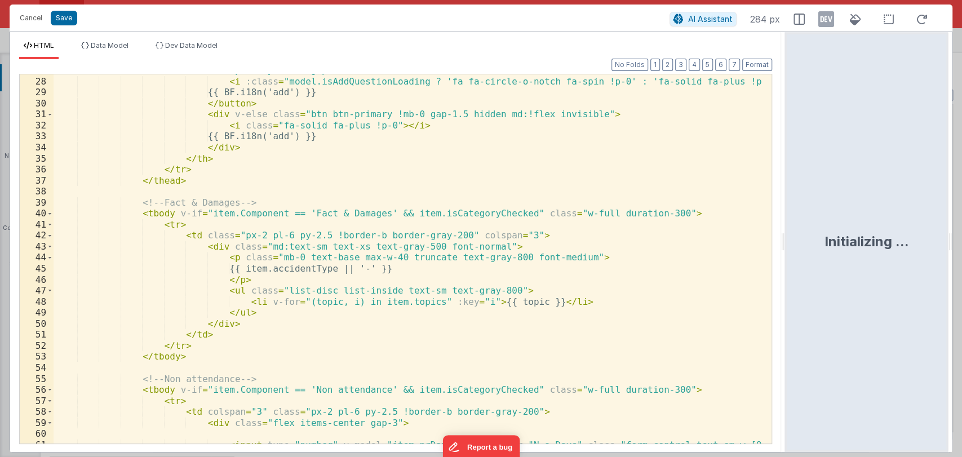
scroll to position [340, 0]
click at [255, 320] on div "< button v-if = "item.Component == 'Fact & Damages'" @ click.prevent = "namedAc…" at bounding box center [408, 255] width 709 height 402
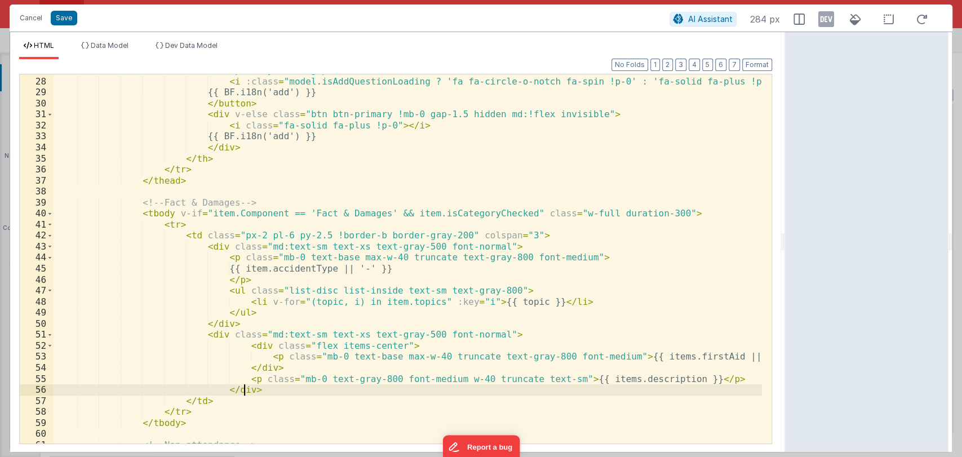
click at [665, 356] on div "< button v-if = "item.Component == 'Fact & Damages'" @ click.prevent = "namedAc…" at bounding box center [408, 255] width 709 height 402
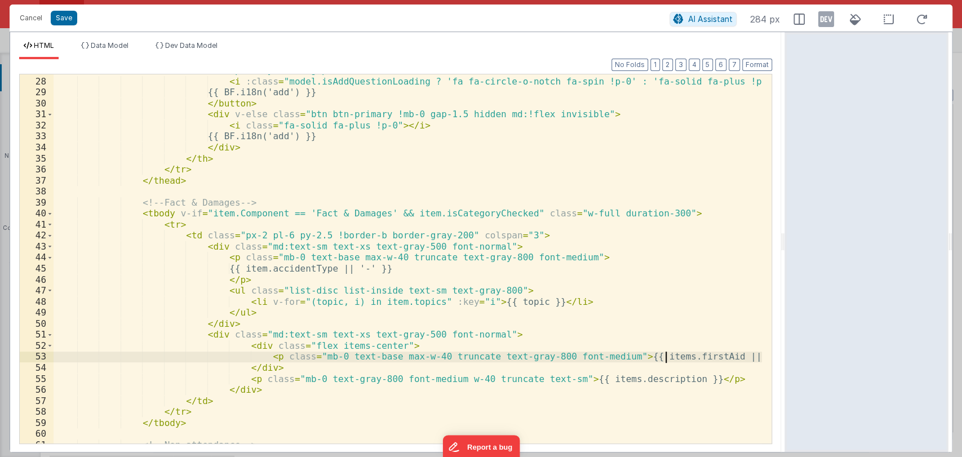
click at [665, 357] on div "< button v-if = "item.Component == 'Fact & Damages'" @ click.prevent = "namedAc…" at bounding box center [408, 255] width 709 height 402
paste textarea
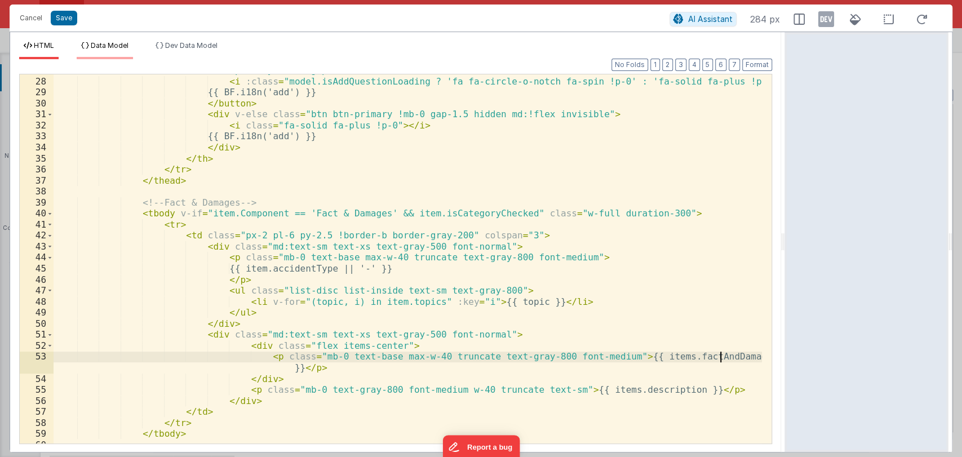
click at [113, 48] on span "Data Model" at bounding box center [110, 45] width 38 height 8
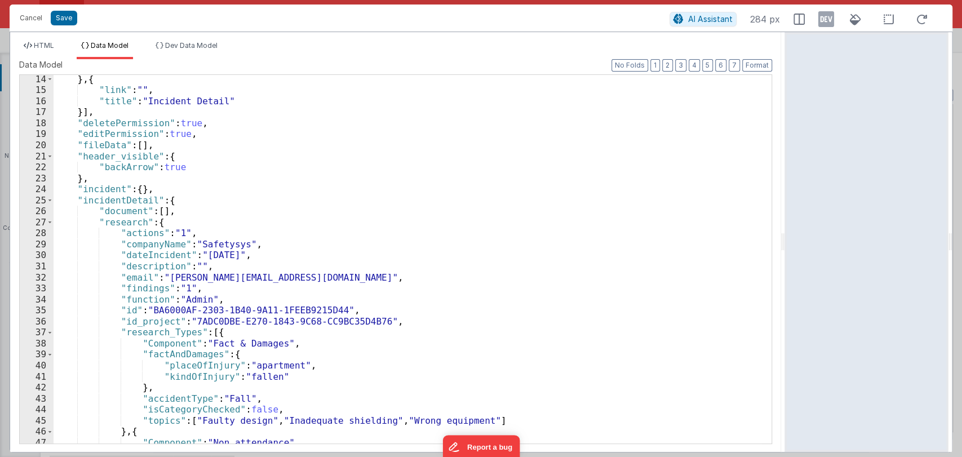
scroll to position [144, 0]
click at [181, 362] on div "} , { "link" : "" , "title" : "Incident Detail" }] , "deletePermission" : true …" at bounding box center [408, 268] width 709 height 391
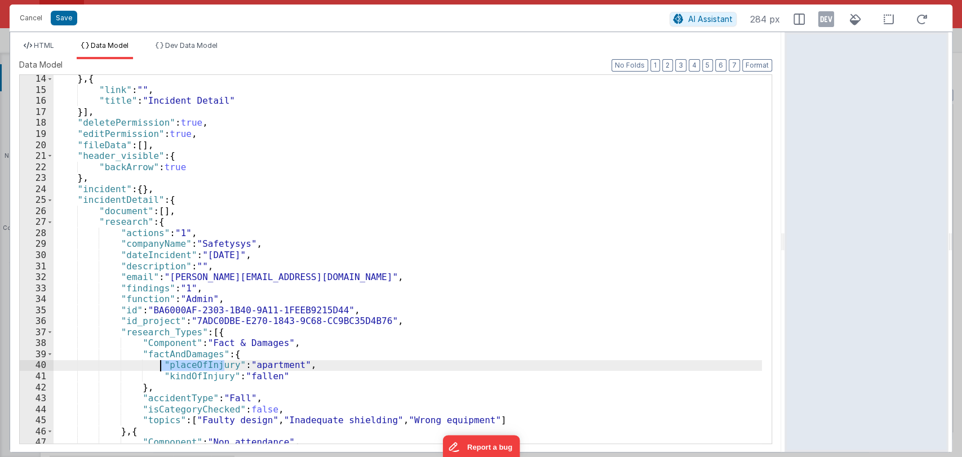
click at [181, 363] on div "} , { "link" : "" , "title" : "Incident Detail" }] , "deletePermission" : true …" at bounding box center [408, 268] width 709 height 391
click at [43, 45] on span "HTML" at bounding box center [44, 45] width 20 height 8
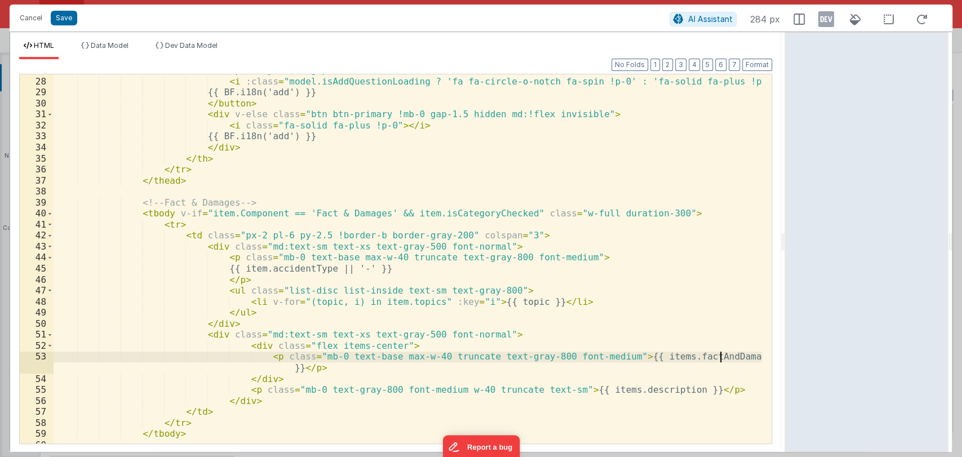
click at [721, 354] on div "< button v-if = "item.Component == 'Fact & Damages'" @ click.prevent = "namedAc…" at bounding box center [408, 255] width 709 height 402
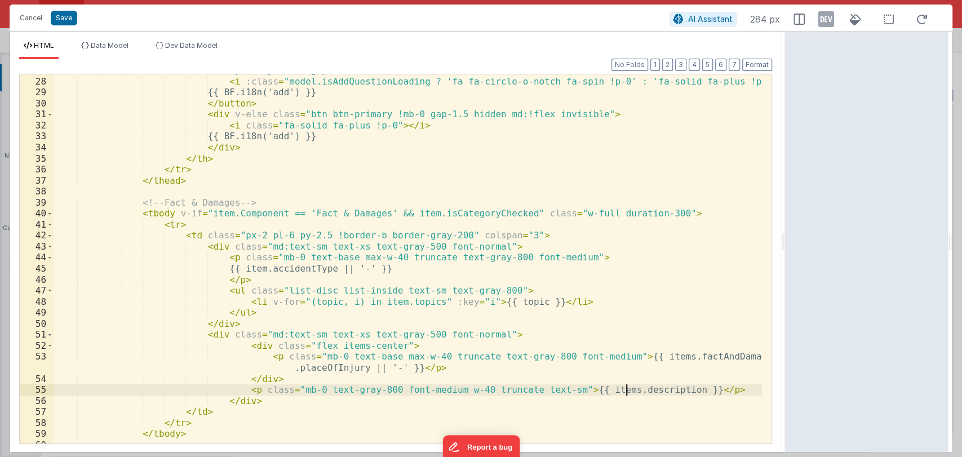
click at [625, 392] on div "< button v-if = "item.Component == 'Fact & Damages'" @ click.prevent = "namedAc…" at bounding box center [408, 255] width 709 height 402
click at [113, 42] on span "Data Model" at bounding box center [110, 45] width 38 height 8
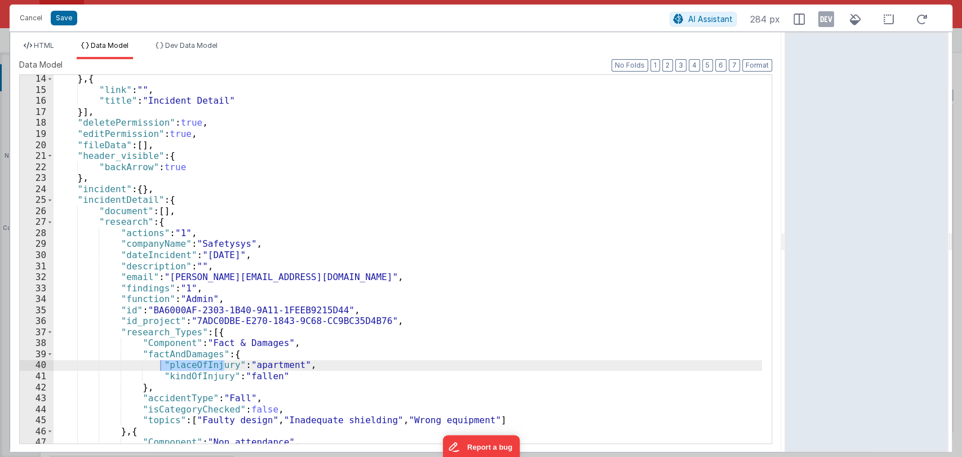
click at [175, 377] on div "} , { "link" : "" , "title" : "Incident Detail" }] , "deletePermission" : true …" at bounding box center [408, 268] width 709 height 391
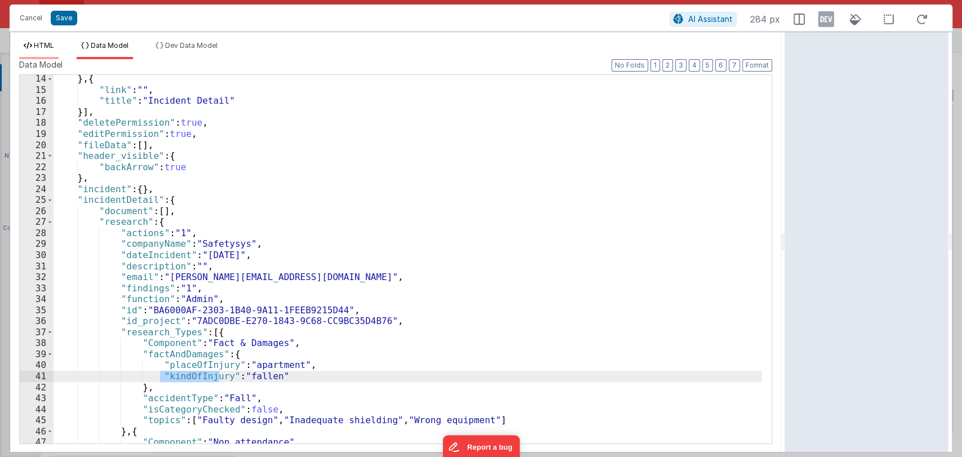
click at [47, 47] on span "HTML" at bounding box center [44, 45] width 20 height 8
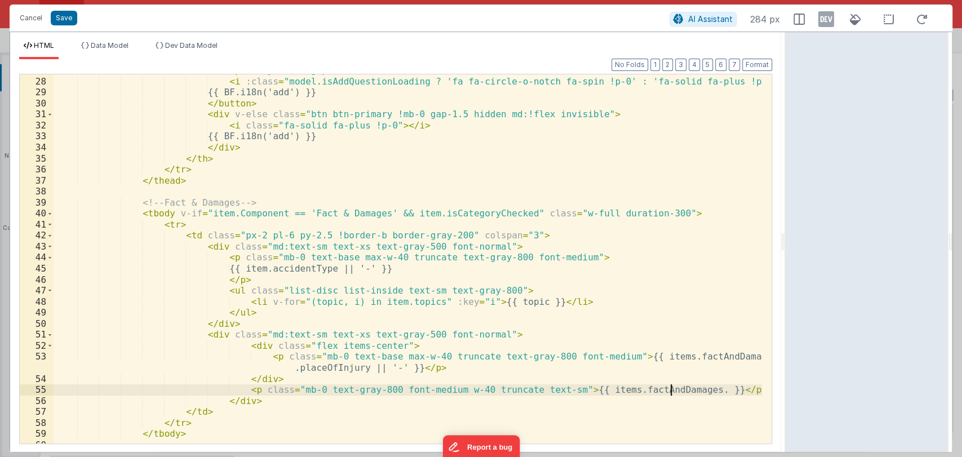
click at [669, 389] on div "< button v-if = "item.Component == 'Fact & Damages'" @ click.prevent = "namedAc…" at bounding box center [408, 255] width 709 height 402
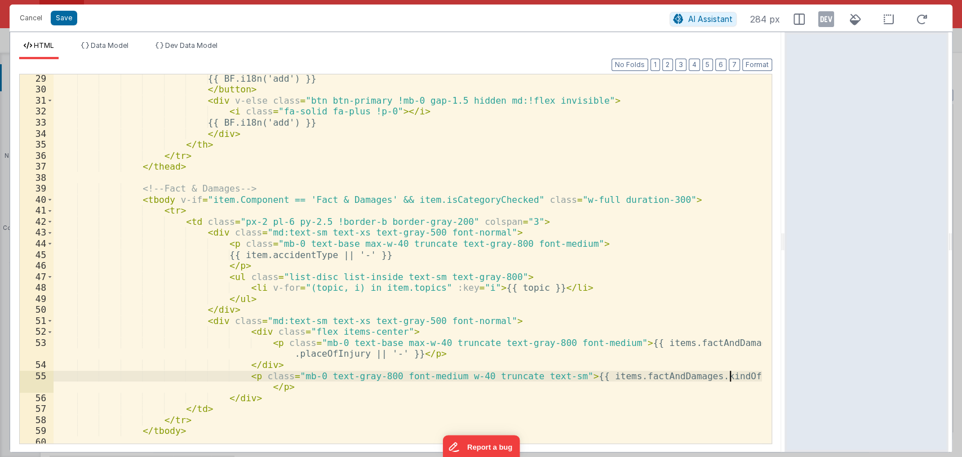
scroll to position [354, 0]
click at [265, 392] on div "{{ BF.i18n('add') }} </ button > < div v-else class = "btn btn-primary !mb-0 ga…" at bounding box center [408, 268] width 709 height 391
click at [253, 386] on div "{{ BF.i18n('add') }} </ button > < div v-else class = "btn btn-primary !mb-0 ga…" at bounding box center [408, 268] width 709 height 391
click at [66, 19] on button "Save" at bounding box center [64, 18] width 26 height 15
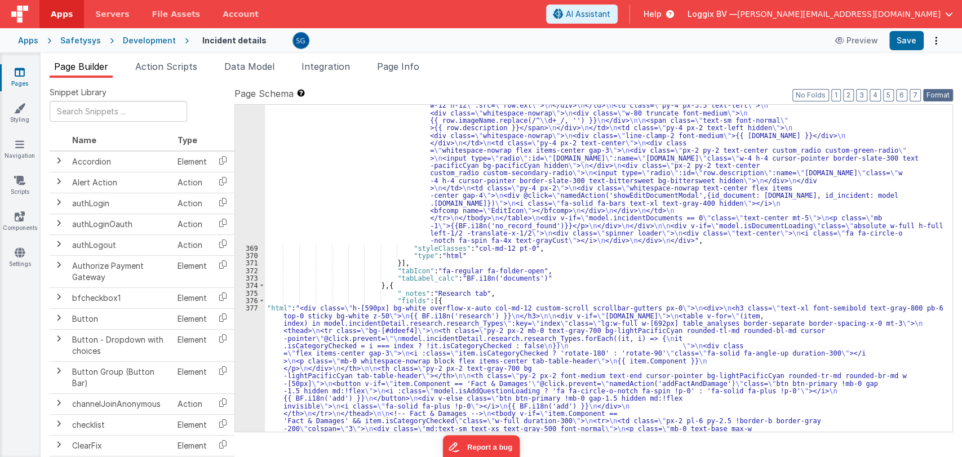
click at [928, 95] on button "Format" at bounding box center [938, 95] width 30 height 12
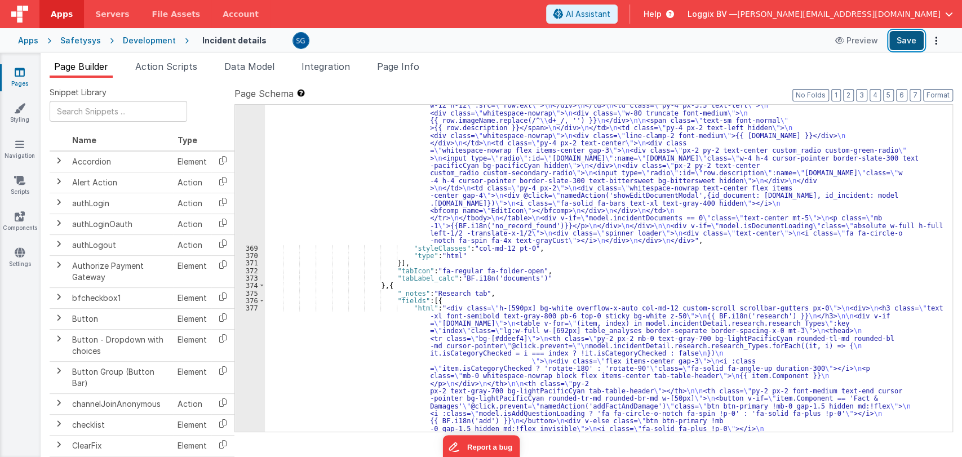
click at [910, 41] on button "Save" at bounding box center [906, 40] width 34 height 19
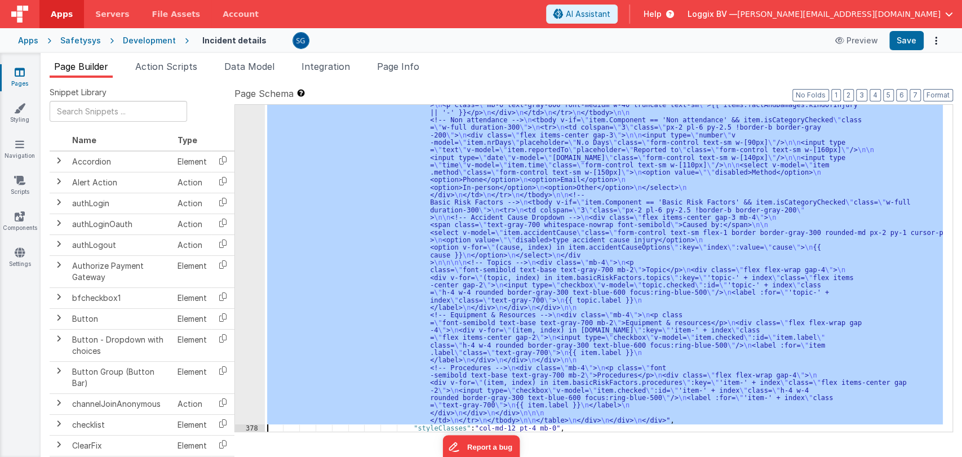
click at [254, 311] on div "377 378 379 380 381 382 383 384 385 386 387 388 389 390 391 392 393 394 395 396…" at bounding box center [250, 328] width 30 height 861
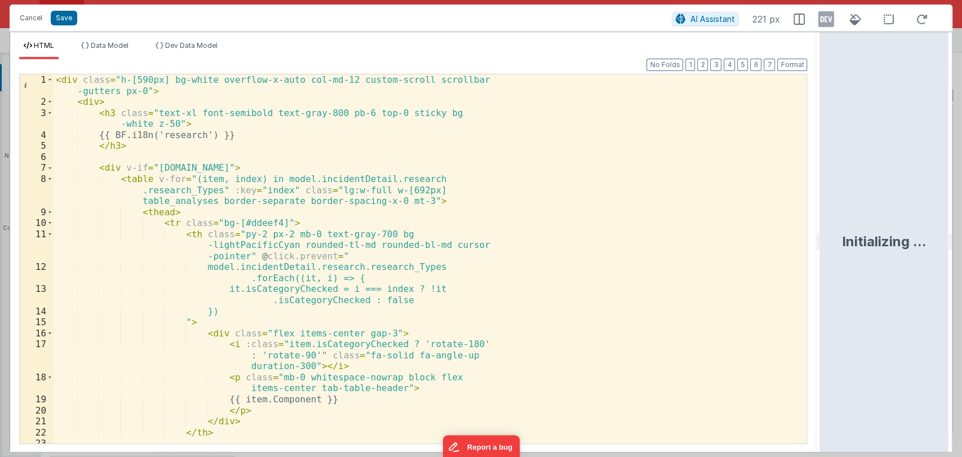
drag, startPoint x: 480, startPoint y: 241, endPoint x: 904, endPoint y: 247, distance: 423.9
click at [904, 247] on html "Cancel Save AI Assistant 221 px HTML Data Model Dev Data Model Format 7 6 5 4 3…" at bounding box center [481, 228] width 962 height 457
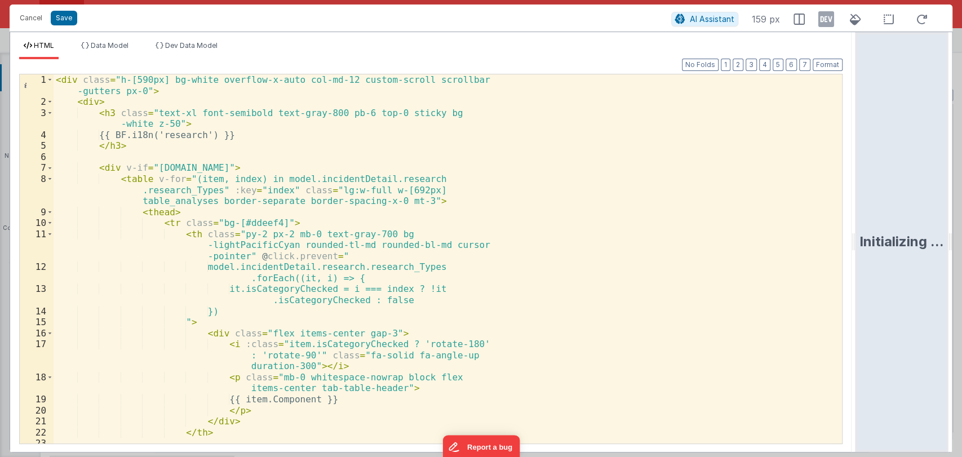
click at [904, 247] on html "Cancel Save AI Assistant 159 px HTML Data Model Dev Data Model Format 7 6 5 4 3…" at bounding box center [481, 228] width 962 height 457
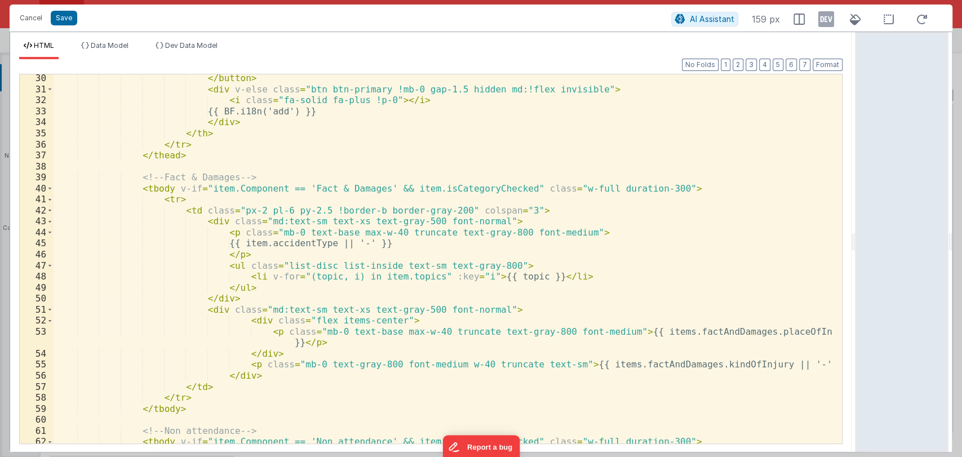
scroll to position [343, 0]
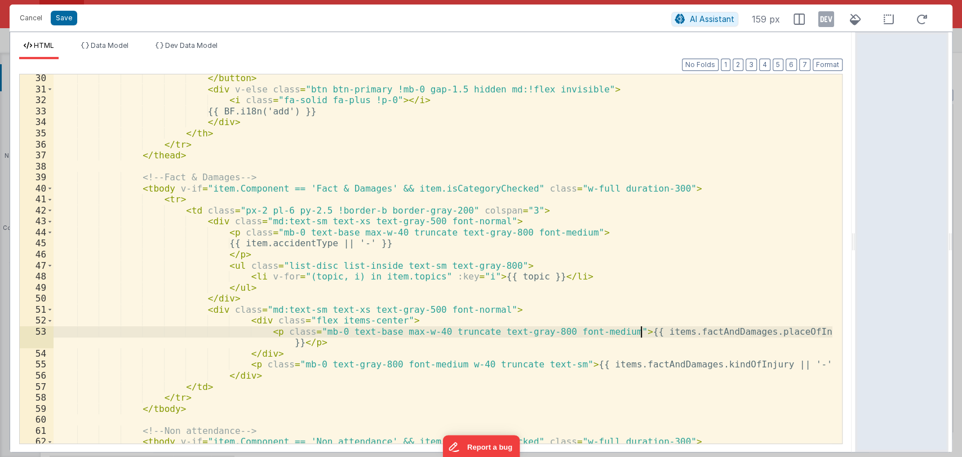
click at [642, 333] on div "</ button > < div v-else class = "btn btn-primary !mb-0 gap-1.5 hidden md:!flex…" at bounding box center [443, 268] width 779 height 391
click at [590, 366] on div "</ button > < div v-else class = "btn btn-primary !mb-0 gap-1.5 hidden md:!flex…" at bounding box center [443, 268] width 779 height 391
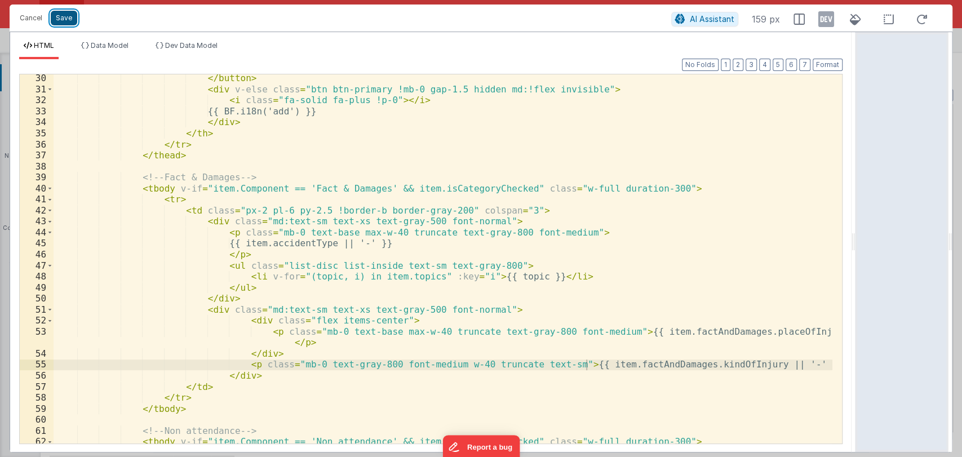
click at [62, 20] on button "Save" at bounding box center [64, 18] width 26 height 15
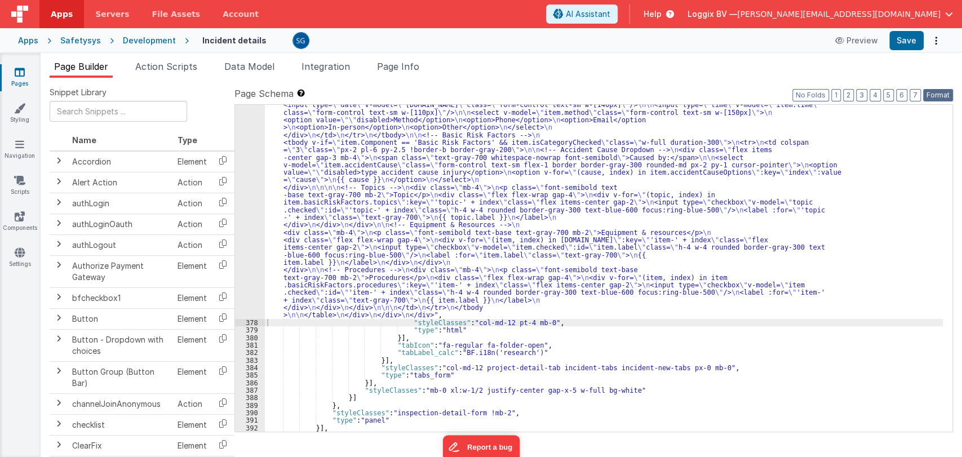
click at [938, 100] on button "Format" at bounding box center [938, 95] width 30 height 12
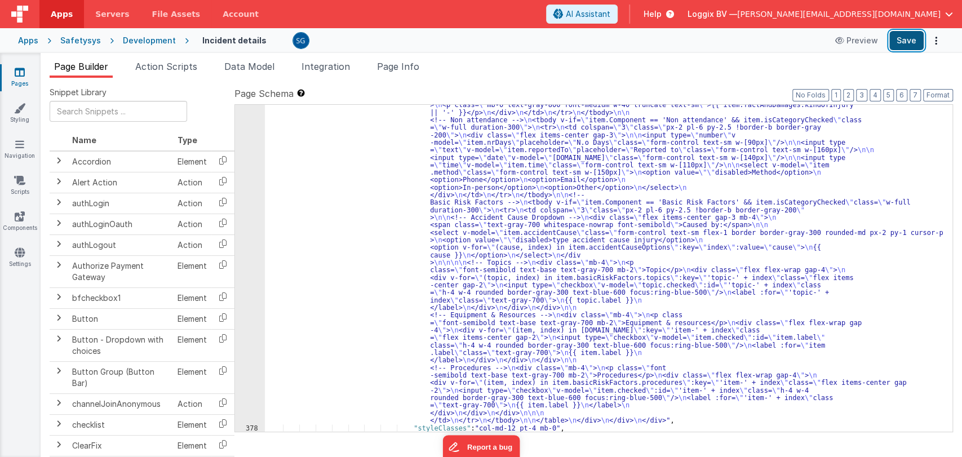
click at [911, 42] on button "Save" at bounding box center [906, 40] width 34 height 19
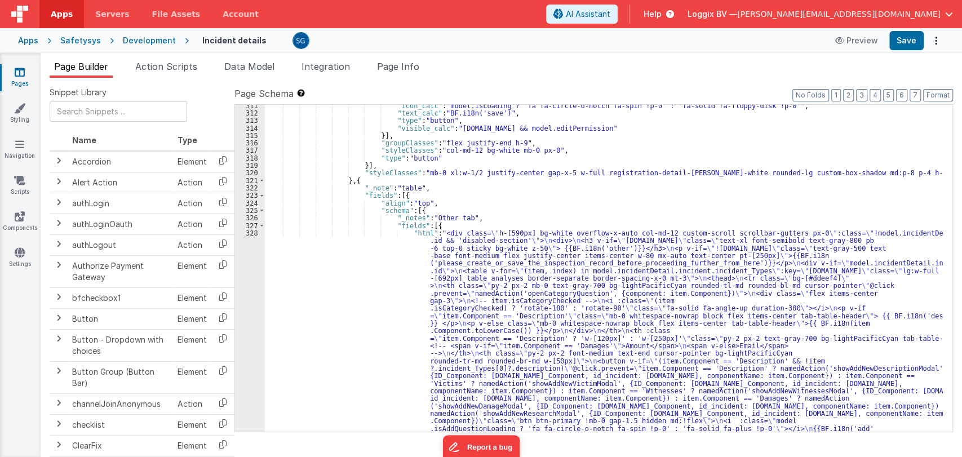
scroll to position [2797, 0]
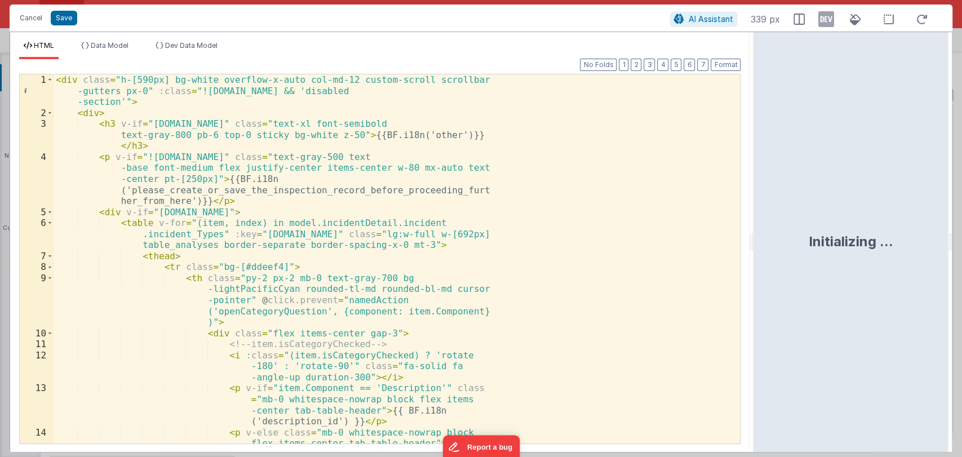
drag, startPoint x: 479, startPoint y: 244, endPoint x: 763, endPoint y: 258, distance: 283.9
click at [763, 258] on html "Cancel Save AI Assistant 339 px HTML Data Model Dev Data Model Format 7 6 5 4 3…" at bounding box center [481, 228] width 962 height 457
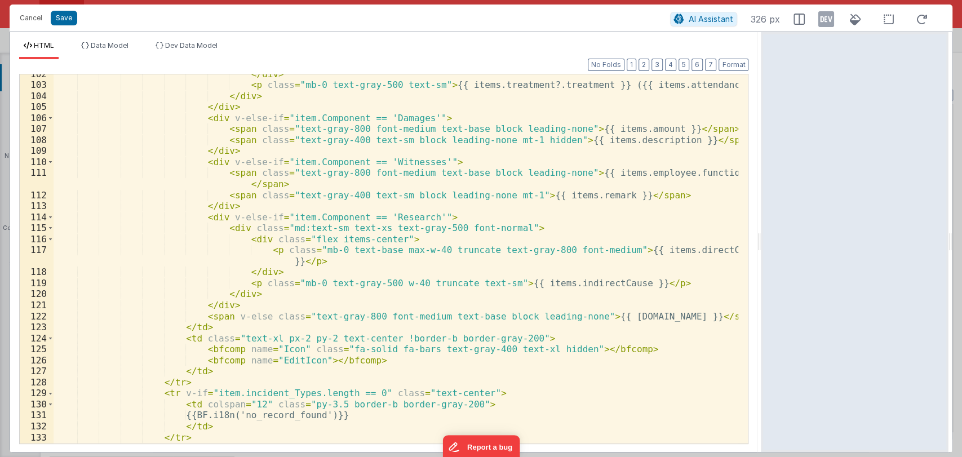
scroll to position [1693, 0]
click at [222, 362] on div "</ div > < p class = "mb-0 text-gray-500 text-sm" > {{ items.treatment?.treatme…" at bounding box center [396, 263] width 685 height 391
click at [374, 363] on div "</ div > < p class = "mb-0 text-gray-500 text-sm" > {{ items.treatment?.treatme…" at bounding box center [396, 263] width 685 height 391
click at [282, 359] on div "</ div > < p class = "mb-0 text-gray-500 text-sm" > {{ items.treatment?.treatme…" at bounding box center [396, 263] width 685 height 391
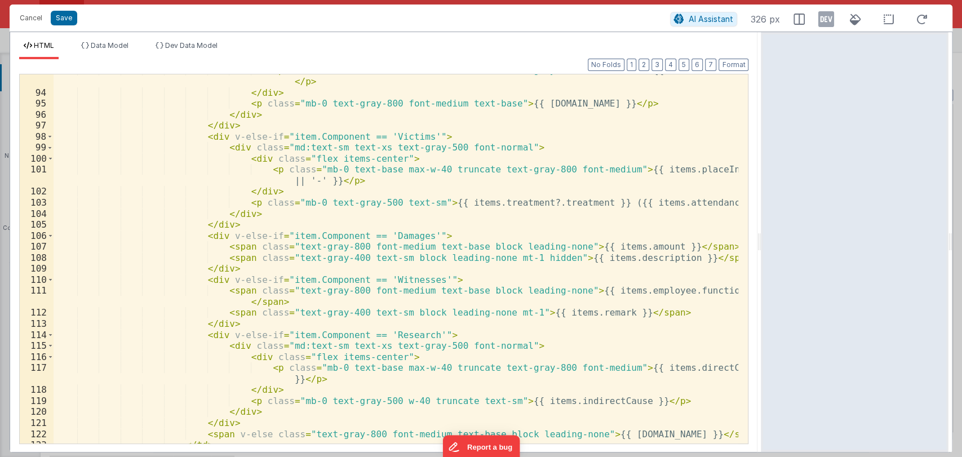
scroll to position [1572, 0]
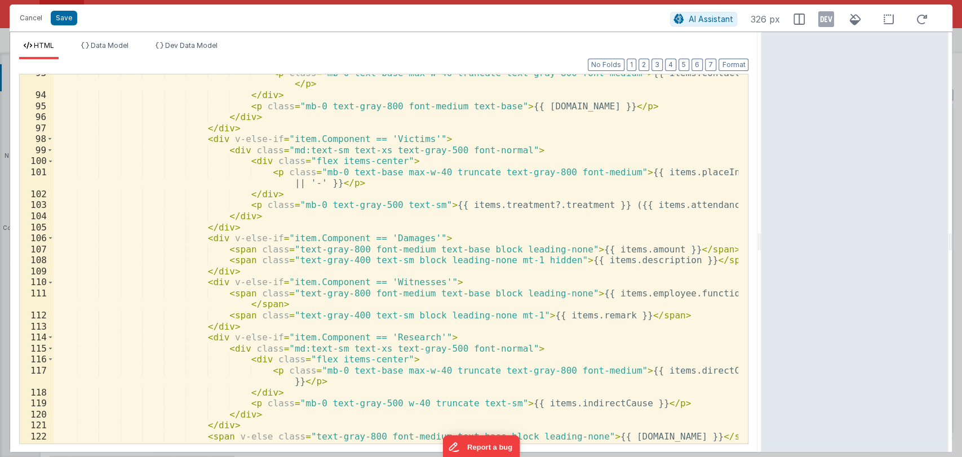
drag, startPoint x: 759, startPoint y: 243, endPoint x: 897, endPoint y: 258, distance: 138.4
click at [897, 258] on html "Cancel Save AI Assistant 326 px HTML Data Model Dev Data Model Format 7 6 5 4 3…" at bounding box center [481, 228] width 962 height 457
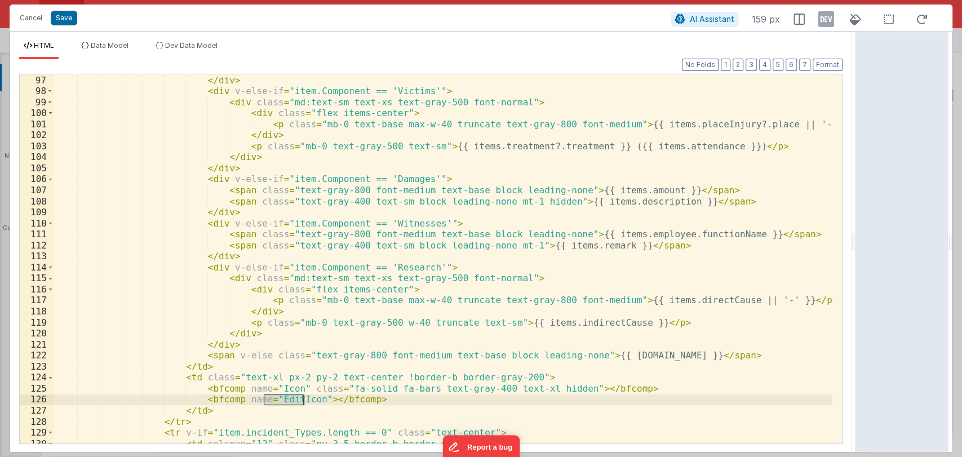
scroll to position [1433, 0]
click at [279, 402] on div "</ div > < div v-else-if = "item.Component == 'Victims'" > < div class = "md:te…" at bounding box center [443, 258] width 779 height 369
click at [279, 402] on div "</ div > < div v-else-if = "item.Component == 'Victims'" > < div class = "md:te…" at bounding box center [443, 269] width 779 height 391
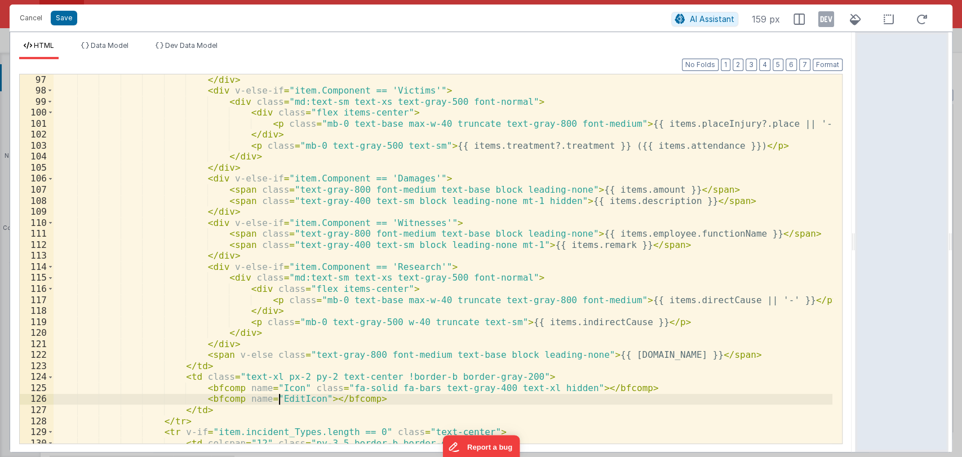
click at [279, 402] on div "</ div > < div v-else-if = "item.Component == 'Victims'" > < div class = "md:te…" at bounding box center [443, 269] width 779 height 391
click at [39, 18] on button "Cancel" at bounding box center [31, 18] width 34 height 16
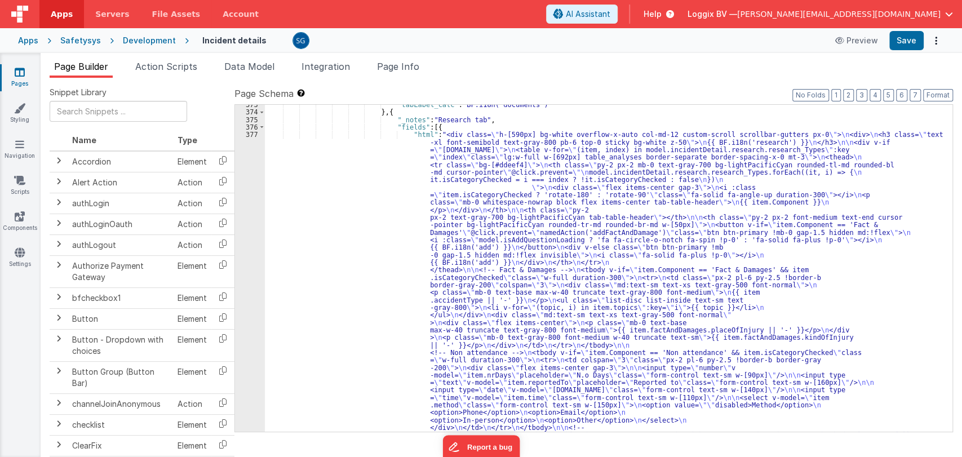
scroll to position [4738, 0]
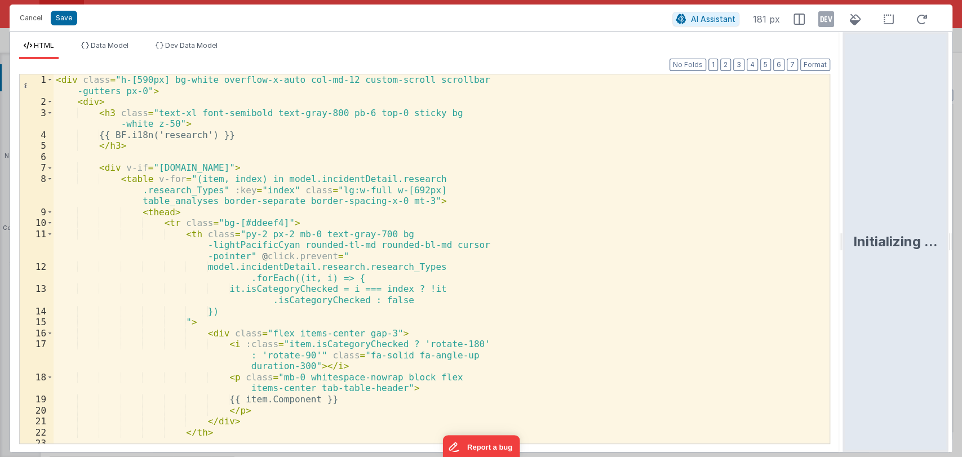
drag, startPoint x: 480, startPoint y: 249, endPoint x: 917, endPoint y: 240, distance: 436.4
click at [917, 240] on html "Cancel Save AI Assistant 181 px HTML Data Model Dev Data Model Format 7 6 5 4 3…" at bounding box center [481, 228] width 962 height 457
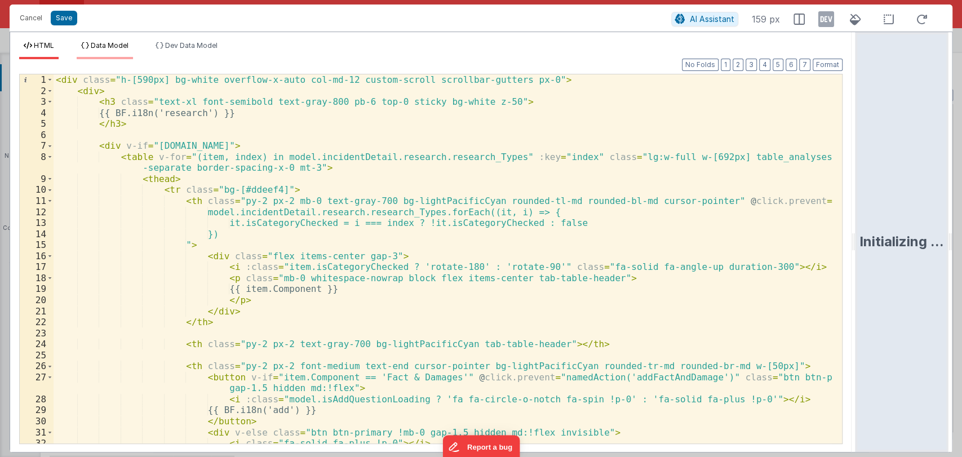
click at [98, 45] on span "Data Model" at bounding box center [110, 45] width 38 height 8
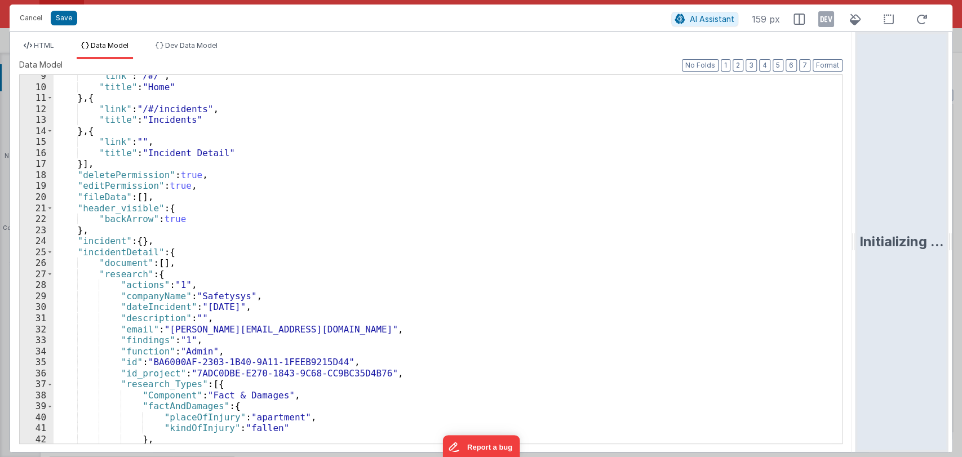
scroll to position [172, 0]
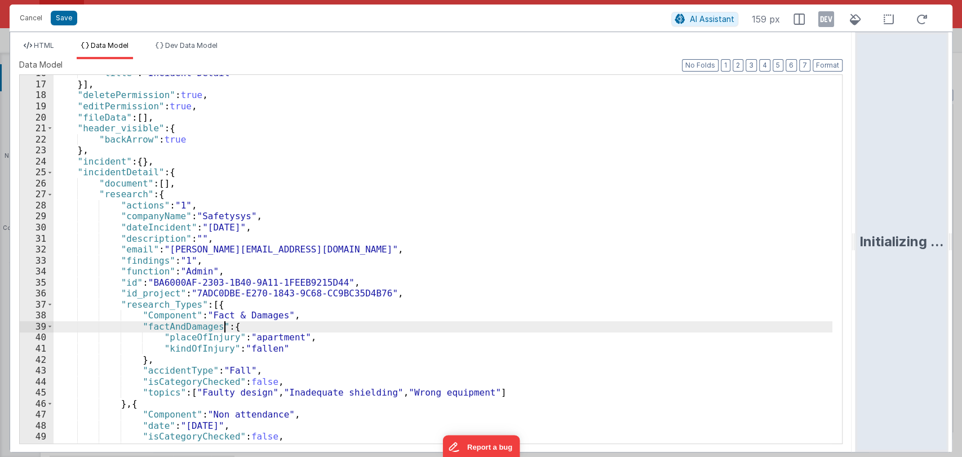
click at [225, 327] on div ""title" : "Incident Detail" }] , "deletePermission" : true , "editPermission" :…" at bounding box center [443, 263] width 779 height 391
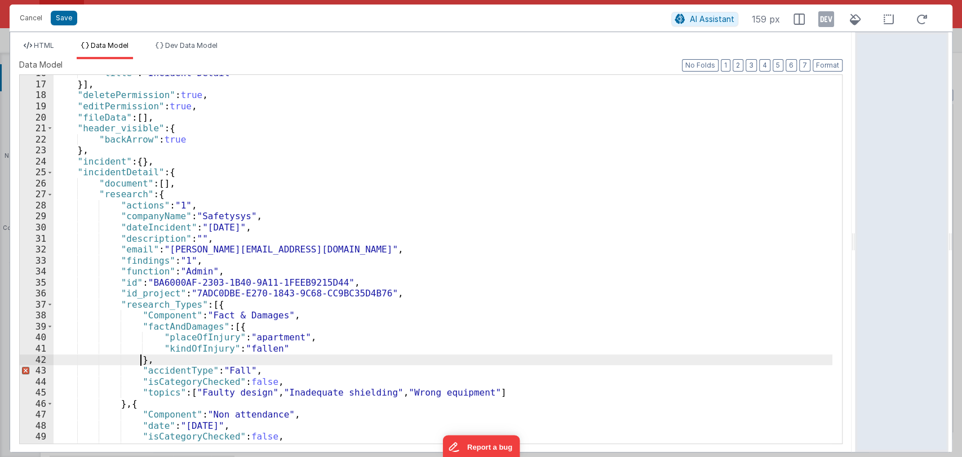
click at [139, 360] on div ""title" : "Incident Detail" }] , "deletePermission" : true , "editPermission" :…" at bounding box center [443, 263] width 779 height 391
click at [138, 360] on div ""title" : "Incident Detail" }] , "deletePermission" : true , "editPermission" :…" at bounding box center [443, 263] width 779 height 391
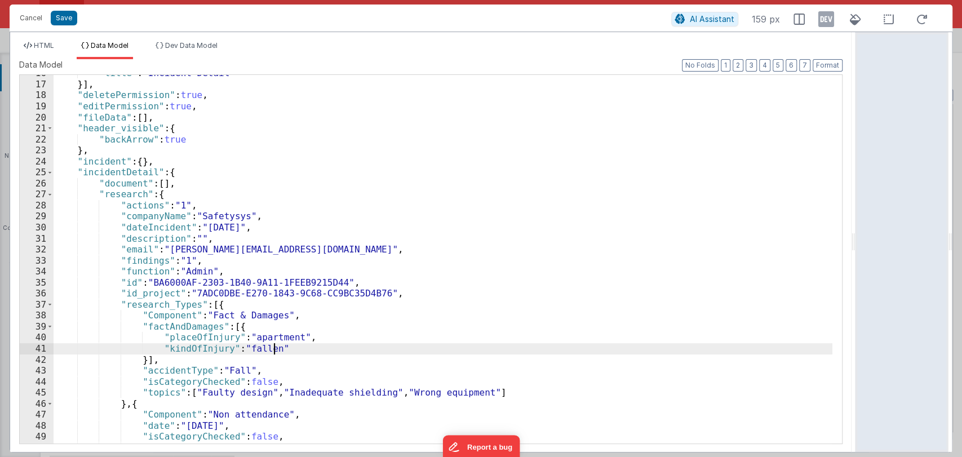
click at [277, 348] on div ""title" : "Incident Detail" }] , "deletePermission" : true , "editPermission" :…" at bounding box center [443, 263] width 779 height 391
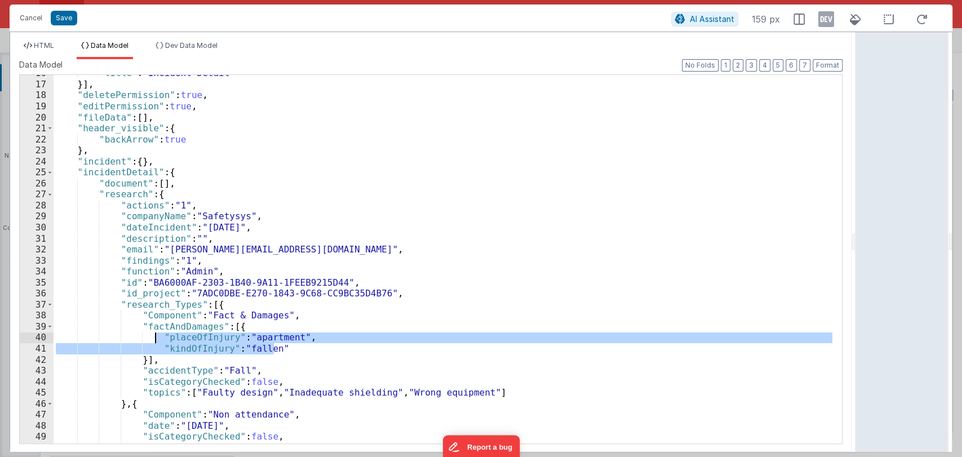
drag, startPoint x: 277, startPoint y: 348, endPoint x: 153, endPoint y: 339, distance: 124.4
click at [153, 339] on div ""title" : "Incident Detail" }] , "deletePermission" : true , "editPermission" :…" at bounding box center [443, 263] width 779 height 391
click at [140, 360] on div ""title" : "Incident Detail" }] , "deletePermission" : true , "editPermission" :…" at bounding box center [443, 263] width 779 height 391
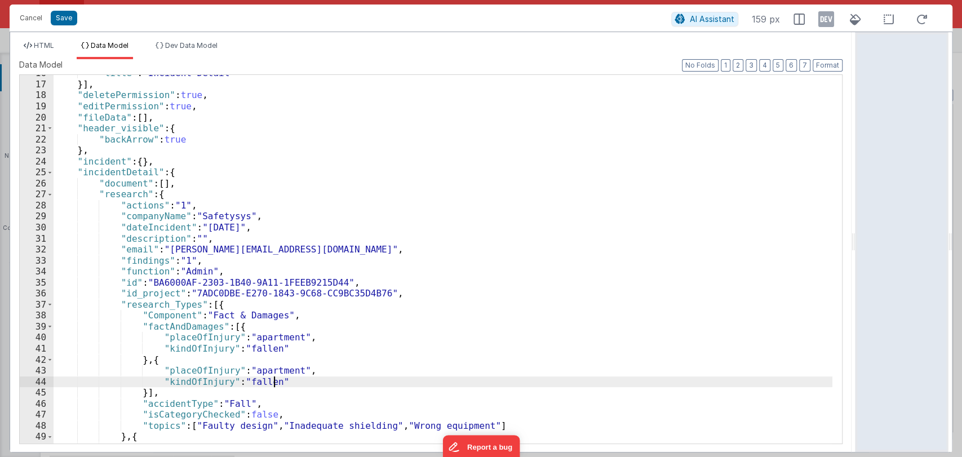
click at [261, 369] on div ""title" : "Incident Detail" }] , "deletePermission" : true , "editPermission" :…" at bounding box center [443, 263] width 779 height 391
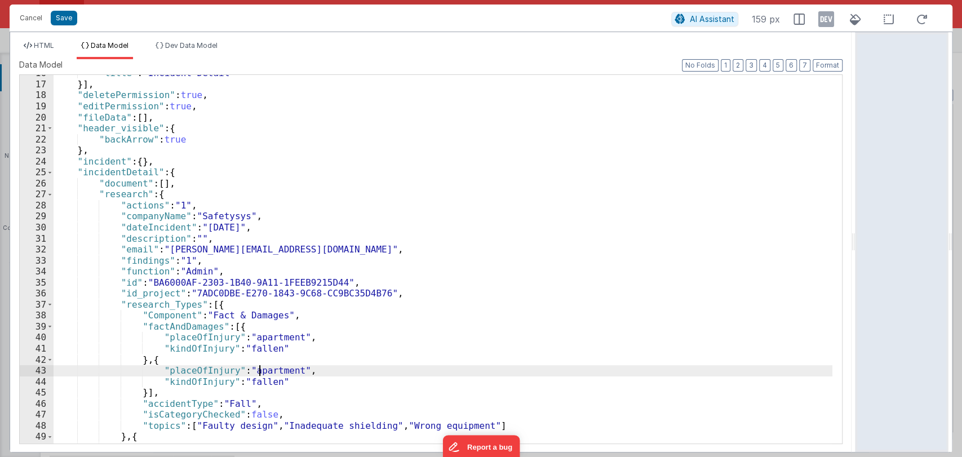
click at [261, 369] on div ""title" : "Incident Detail" }] , "deletePermission" : true , "editPermission" :…" at bounding box center [443, 263] width 779 height 391
click at [260, 370] on div ""title" : "Incident Detail" }] , "deletePermission" : true , "editPermission" :…" at bounding box center [443, 263] width 779 height 391
click at [260, 371] on div ""title" : "Incident Detail" }] , "deletePermission" : true , "editPermission" :…" at bounding box center [443, 263] width 779 height 391
click at [255, 386] on div ""title" : "Incident Detail" }] , "deletePermission" : true , "editPermission" :…" at bounding box center [443, 263] width 779 height 391
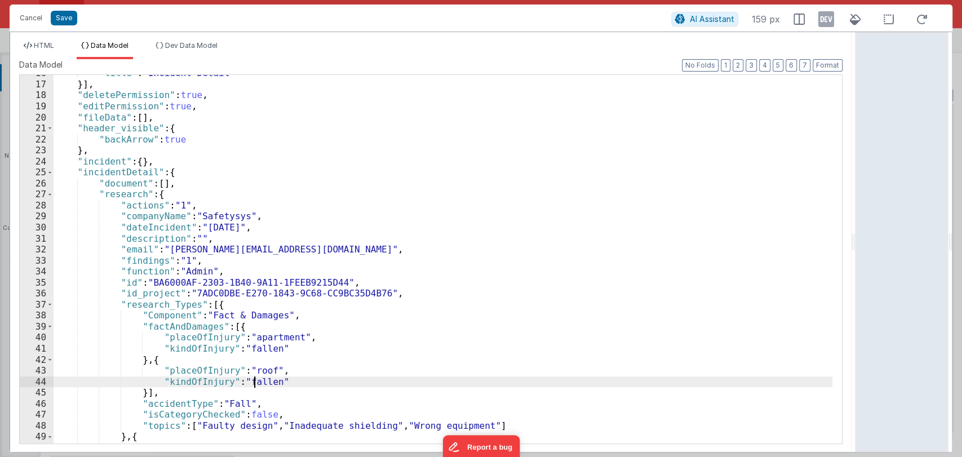
click at [255, 386] on div ""title" : "Incident Detail" }] , "deletePermission" : true , "editPermission" :…" at bounding box center [443, 263] width 779 height 391
click at [308, 380] on div ""title" : "Incident Detail" }] , "deletePermission" : true , "editPermission" :…" at bounding box center [443, 263] width 779 height 391
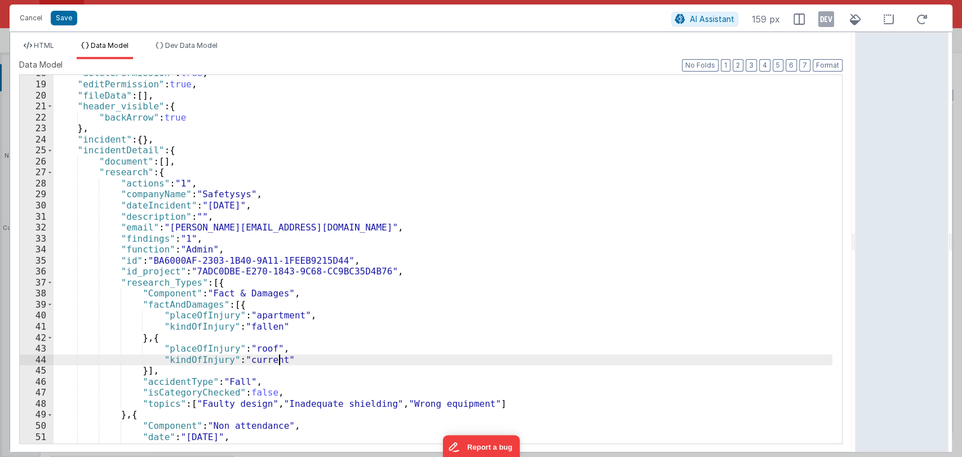
scroll to position [194, 0]
click at [66, 17] on button "Save" at bounding box center [64, 18] width 26 height 15
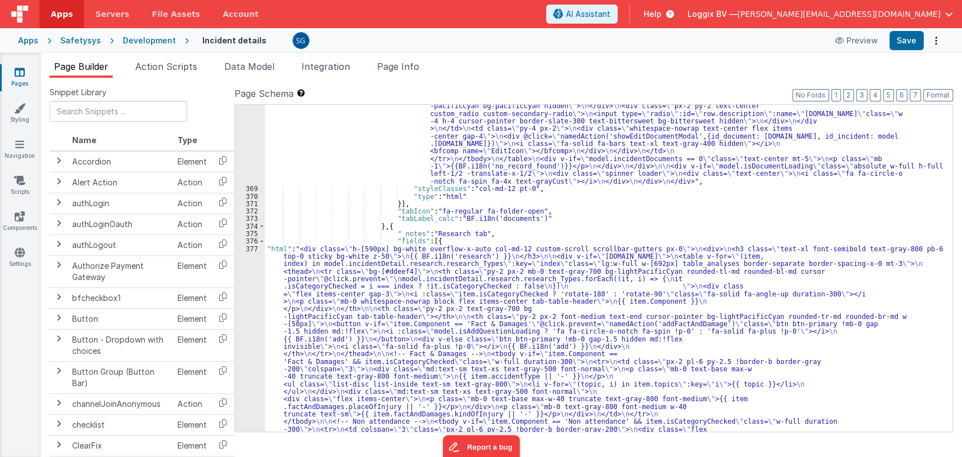
scroll to position [4598, 0]
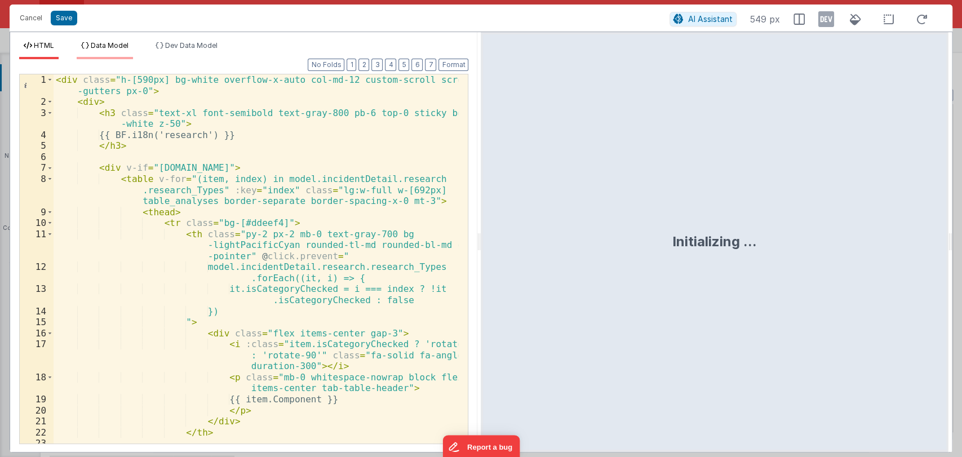
click at [115, 42] on span "Data Model" at bounding box center [110, 45] width 38 height 8
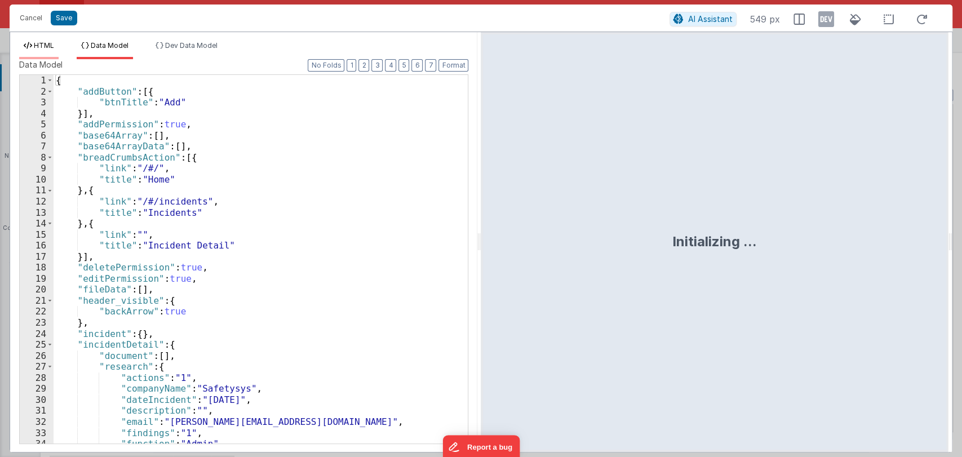
click at [47, 47] on span "HTML" at bounding box center [44, 45] width 20 height 8
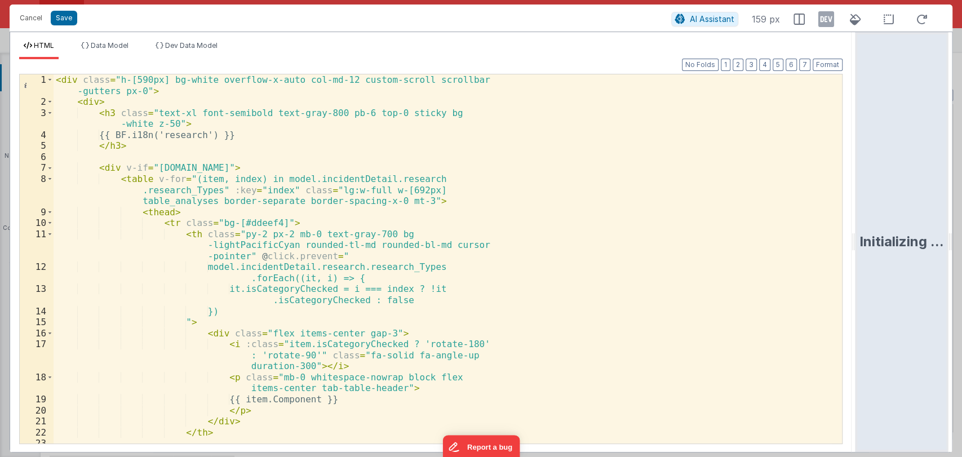
drag, startPoint x: 477, startPoint y: 236, endPoint x: 906, endPoint y: 230, distance: 429.6
click at [906, 230] on html "Cancel Save AI Assistant 159 px HTML Data Model Dev Data Model Format 7 6 5 4 3…" at bounding box center [481, 228] width 962 height 457
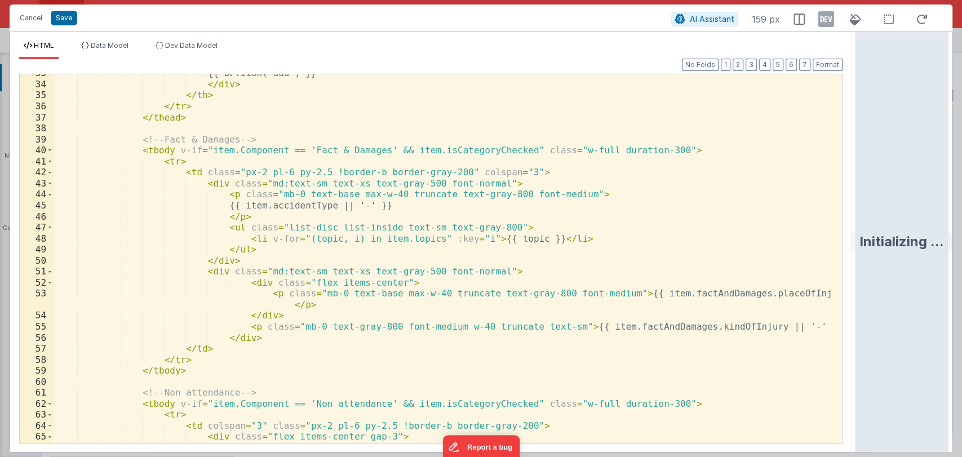
scroll to position [386, 0]
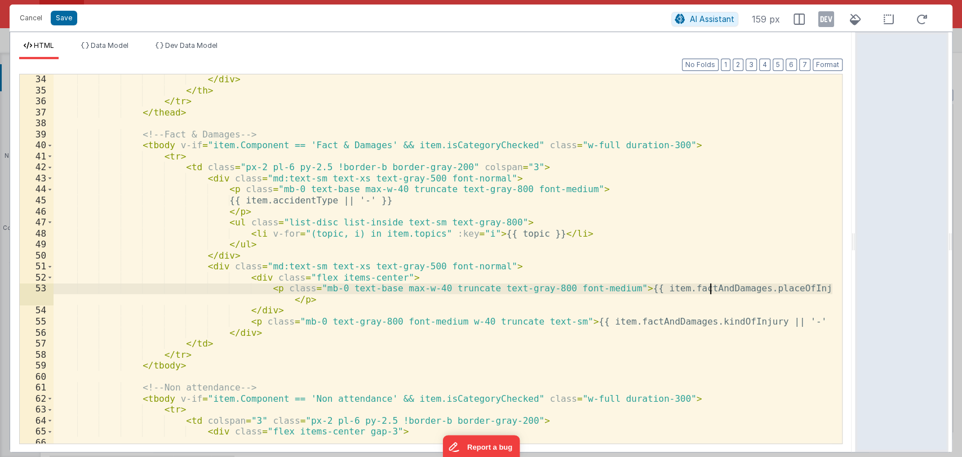
click at [710, 289] on div "</ div > </ th > </ tr > </ thead > <!-- Fact & Damages --> < tbody v-if = "ite…" at bounding box center [443, 269] width 779 height 391
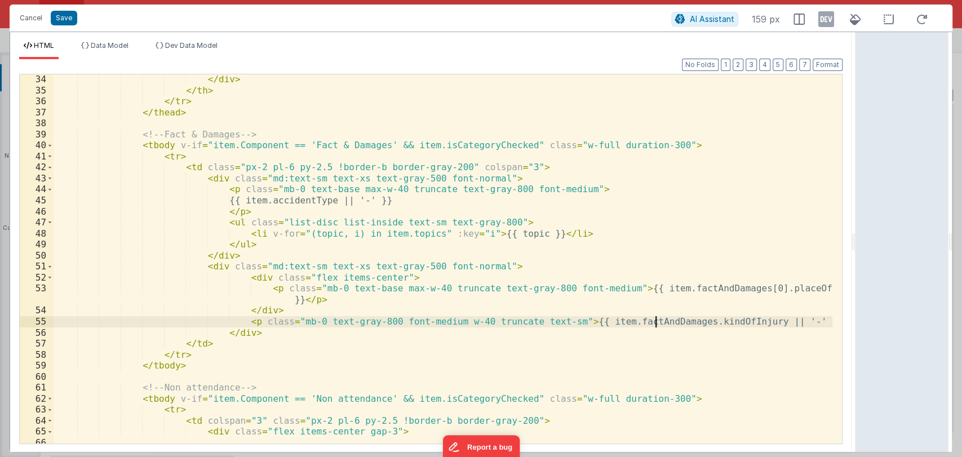
click at [658, 321] on div "</ div > </ th > </ tr > </ thead > <!-- Fact & Damages --> < tbody v-if = "ite…" at bounding box center [443, 269] width 779 height 391
click at [585, 320] on div "</ div > </ th > </ tr > </ thead > <!-- Fact & Damages --> < tbody v-if = "ite…" at bounding box center [443, 269] width 779 height 391
click at [679, 321] on div "</ div > </ th > </ tr > </ thead > <!-- Fact & Damages --> < tbody v-if = "ite…" at bounding box center [443, 269] width 779 height 391
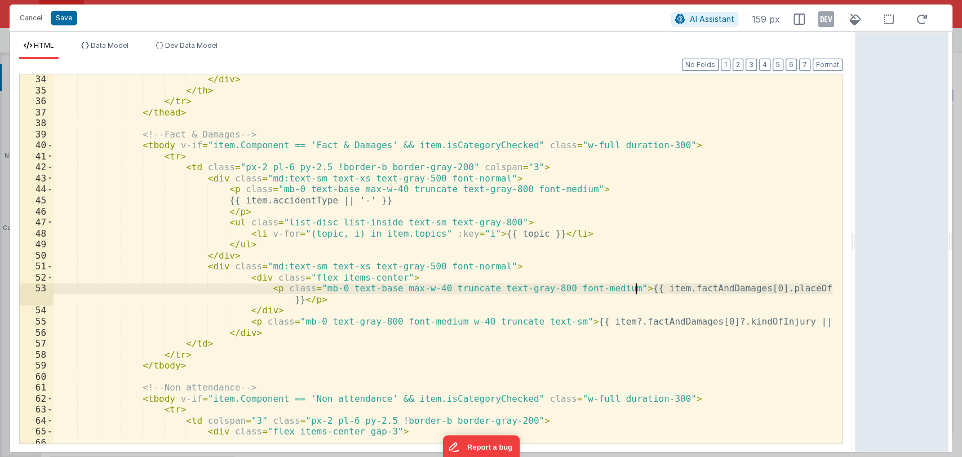
click at [638, 286] on div "</ div > </ th > </ tr > </ thead > <!-- Fact & Damages --> < tbody v-if = "ite…" at bounding box center [443, 269] width 779 height 391
click at [727, 290] on div "</ div > </ th > </ tr > </ thead > <!-- Fact & Damages --> < tbody v-if = "ite…" at bounding box center [443, 269] width 779 height 391
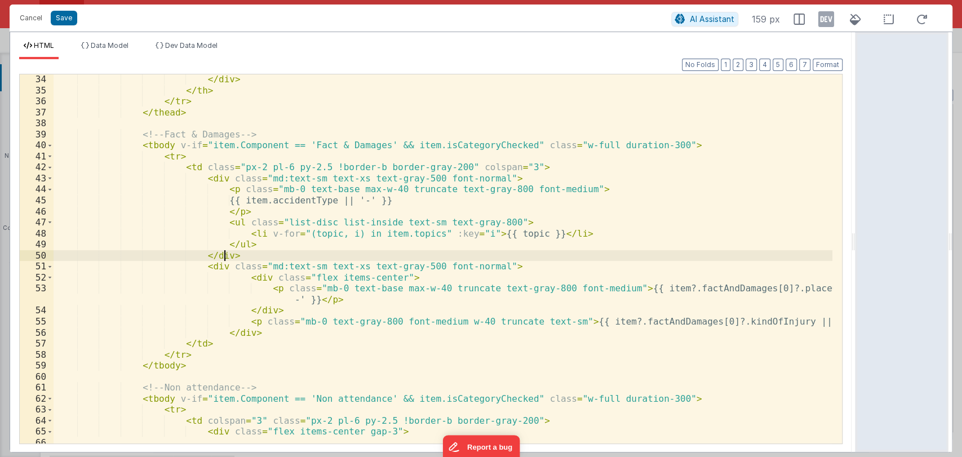
click at [226, 256] on div "</ div > </ th > </ tr > </ thead > <!-- Fact & Damages --> < tbody v-if = "ite…" at bounding box center [443, 269] width 779 height 391
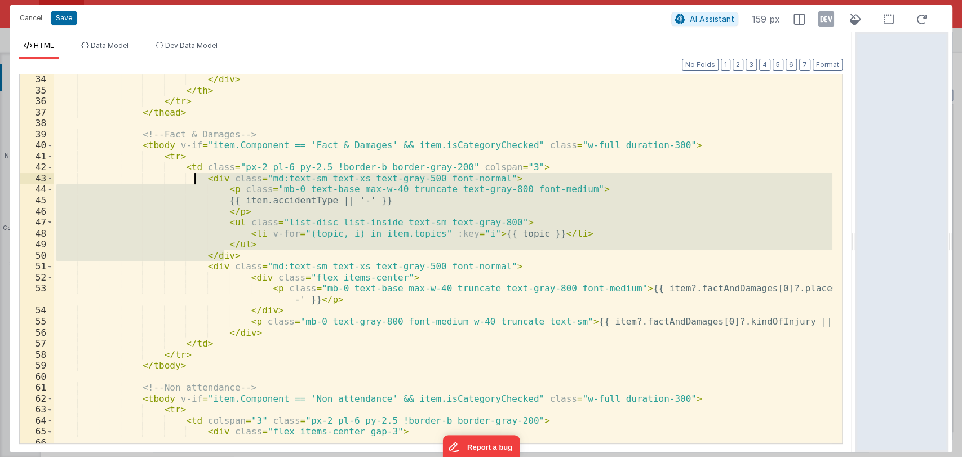
drag, startPoint x: 226, startPoint y: 256, endPoint x: 194, endPoint y: 182, distance: 80.8
click at [194, 182] on div "</ div > </ th > </ tr > </ thead > <!-- Fact & Damages --> < tbody v-if = "ite…" at bounding box center [443, 269] width 779 height 391
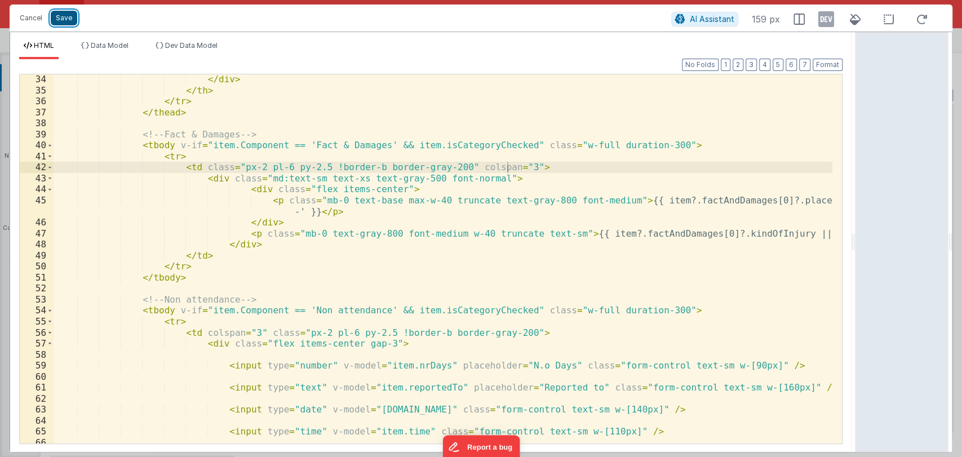
click at [67, 19] on button "Save" at bounding box center [64, 18] width 26 height 15
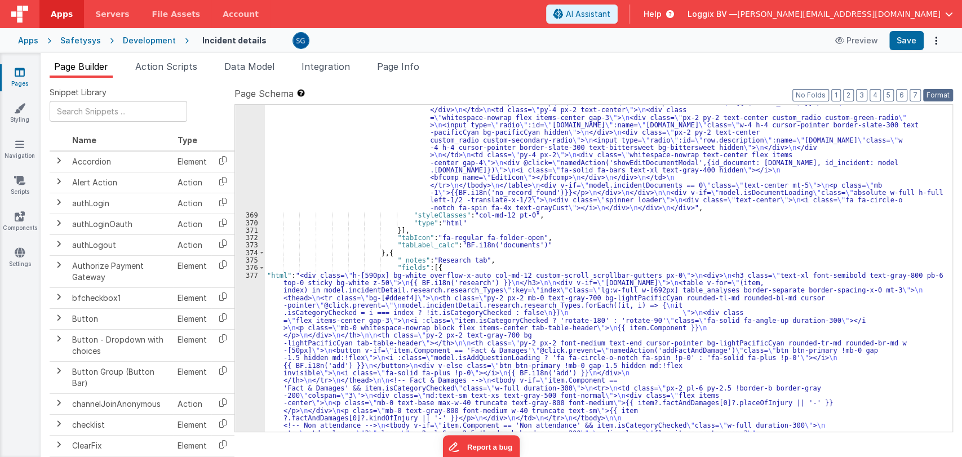
click at [938, 94] on button "Format" at bounding box center [938, 95] width 30 height 12
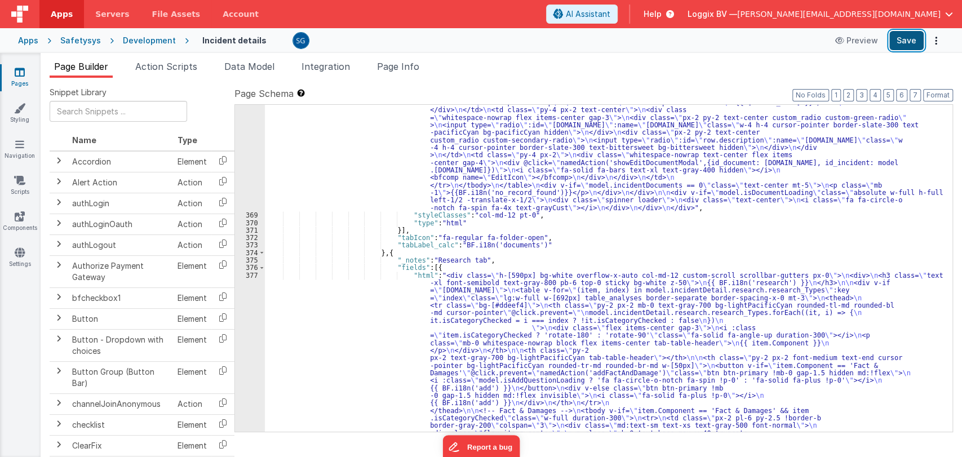
click at [911, 42] on button "Save" at bounding box center [906, 40] width 34 height 19
click at [258, 63] on span "Data Model" at bounding box center [249, 66] width 50 height 11
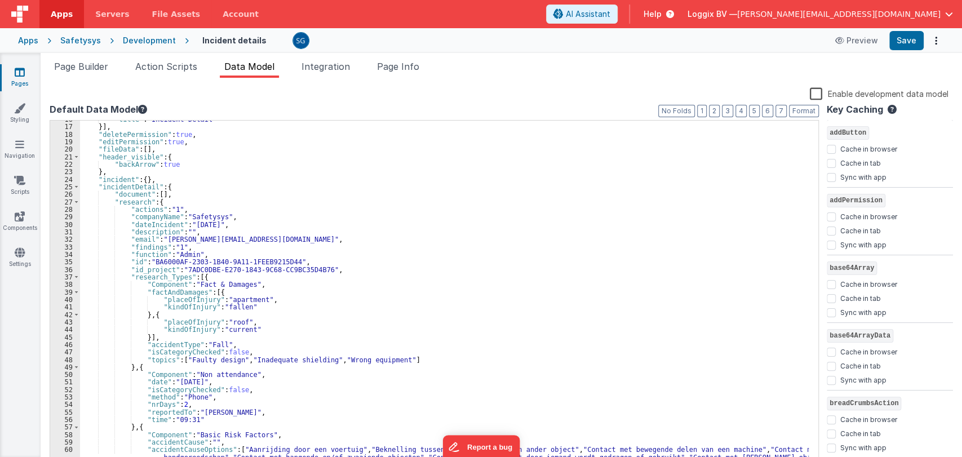
scroll to position [117, 0]
click at [77, 62] on span "Page Builder" at bounding box center [81, 66] width 54 height 11
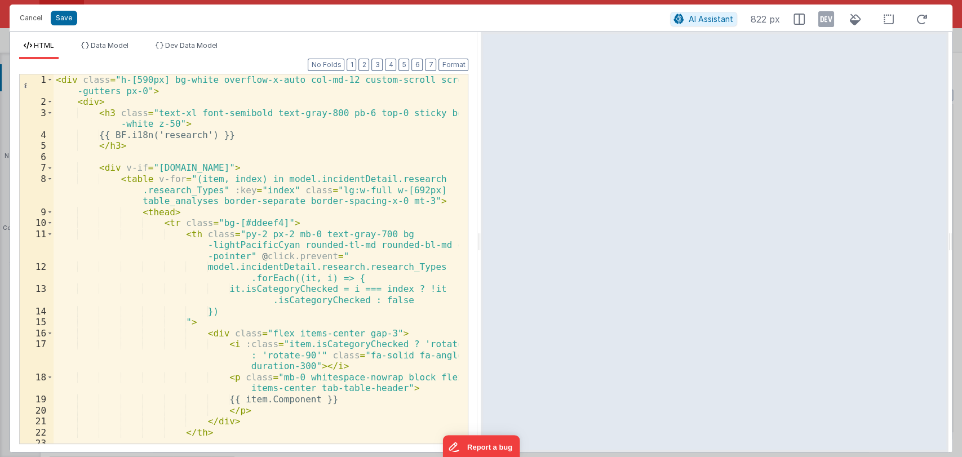
click at [476, 240] on div "Format 7 6 5 4 3 2 1 No Folds 1 2 3 4 5 6 7 8 9 10 11 12 13 14 15 16 17 18 19 2…" at bounding box center [243, 255] width 467 height 393
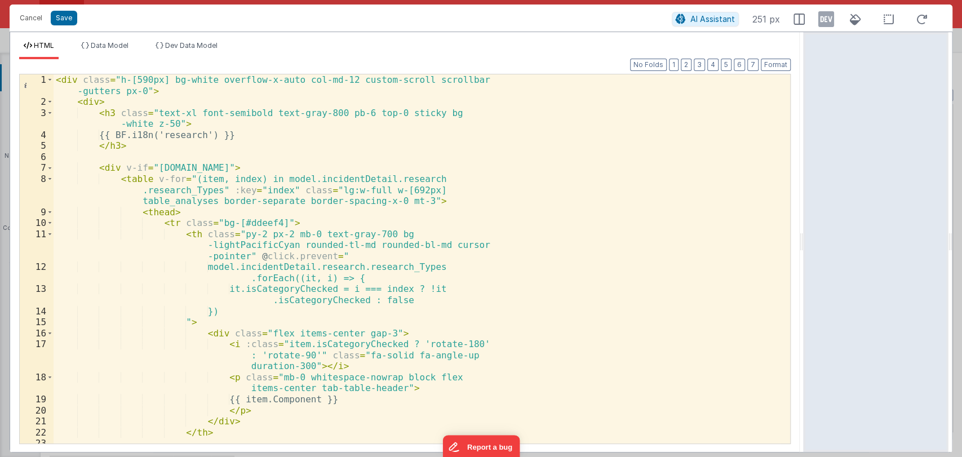
drag, startPoint x: 478, startPoint y: 240, endPoint x: 853, endPoint y: 272, distance: 376.2
click at [853, 272] on html "Cancel Save AI Assistant 251 px HTML Data Model Dev Data Model Format 7 6 5 4 3…" at bounding box center [481, 228] width 962 height 457
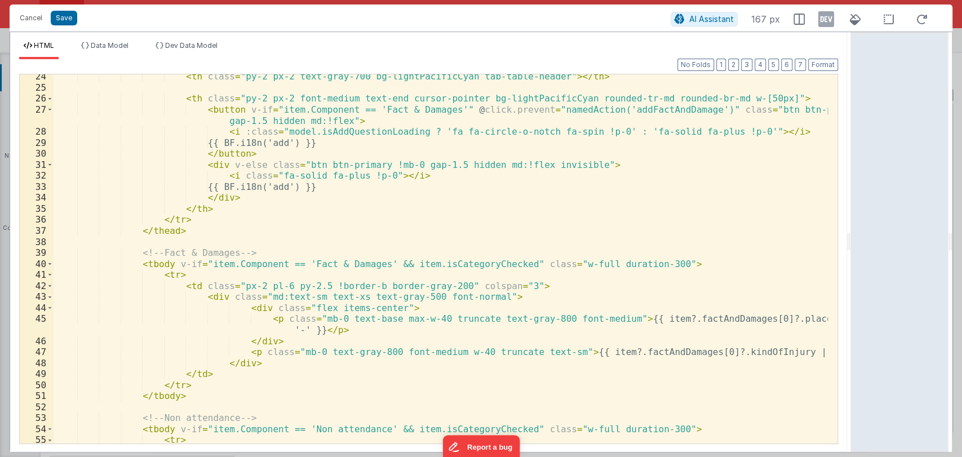
scroll to position [279, 0]
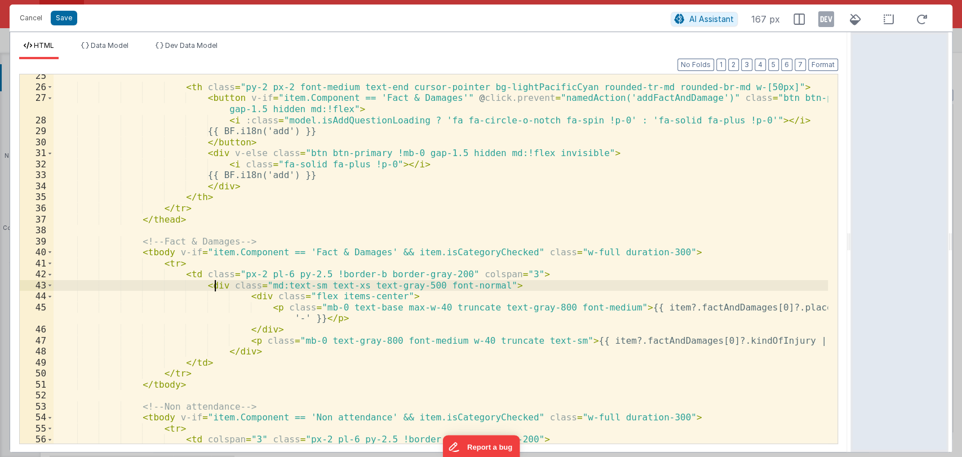
click at [216, 286] on div "< th class = "py-2 px-2 font-medium text-end cursor-pointer bg-lightPacificCyan…" at bounding box center [441, 265] width 775 height 391
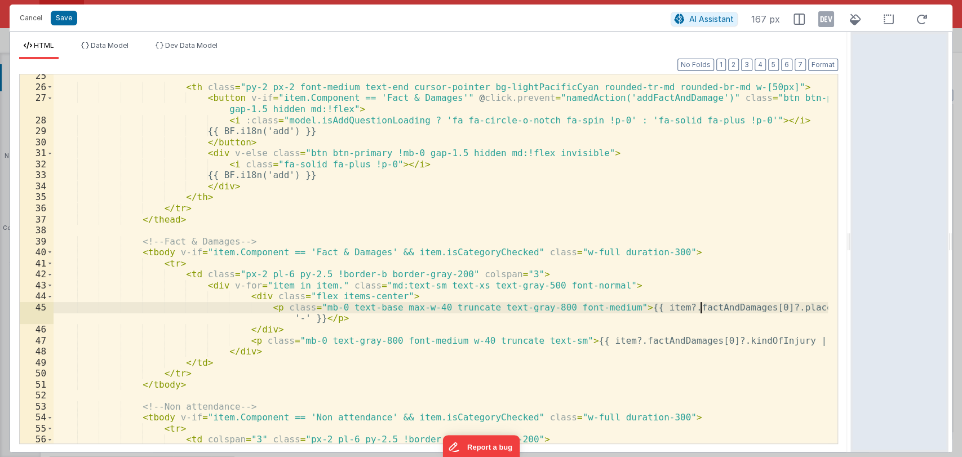
click at [700, 308] on div "< th class = "py-2 px-2 font-medium text-end cursor-pointer bg-lightPacificCyan…" at bounding box center [441, 265] width 775 height 391
click at [735, 307] on div "< th class = "py-2 px-2 font-medium text-end cursor-pointer bg-lightPacificCyan…" at bounding box center [441, 265] width 775 height 391
drag, startPoint x: 735, startPoint y: 307, endPoint x: 645, endPoint y: 309, distance: 89.7
click at [645, 309] on div "< th class = "py-2 px-2 font-medium text-end cursor-pointer bg-lightPacificCyan…" at bounding box center [441, 265] width 775 height 391
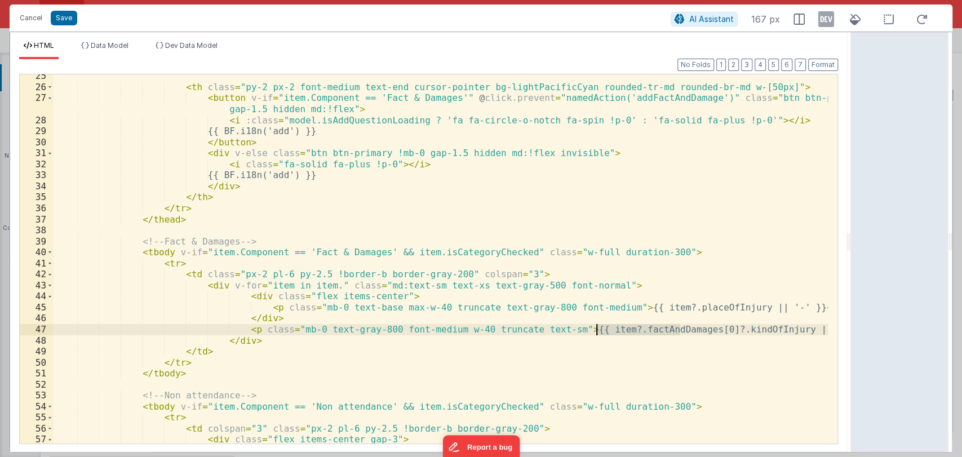
drag, startPoint x: 680, startPoint y: 330, endPoint x: 596, endPoint y: 327, distance: 83.5
click at [596, 327] on div "< th class = "py-2 px-2 font-medium text-end cursor-pointer bg-lightPacificCyan…" at bounding box center [441, 265] width 775 height 391
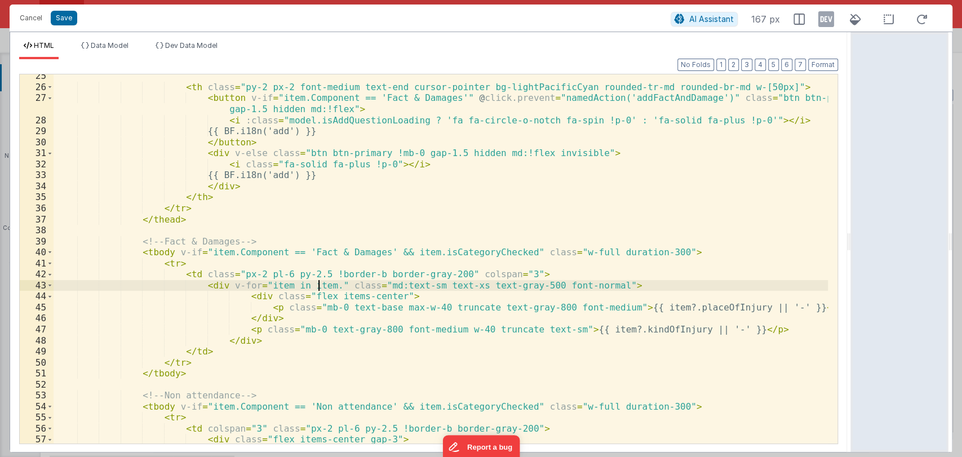
click at [319, 288] on div "< th class = "py-2 px-2 font-medium text-end cursor-pointer bg-lightPacificCyan…" at bounding box center [441, 265] width 775 height 391
click at [66, 17] on button "Save" at bounding box center [64, 18] width 26 height 15
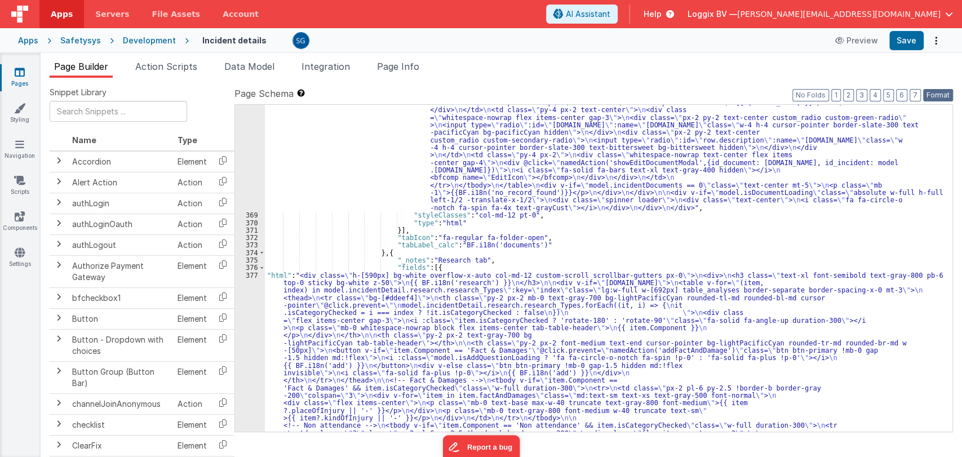
click at [933, 96] on button "Format" at bounding box center [938, 95] width 30 height 12
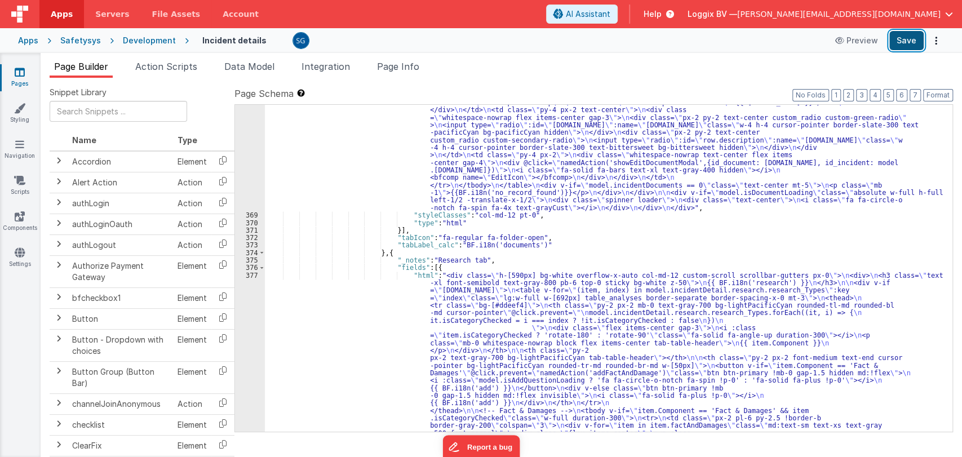
click at [914, 41] on button "Save" at bounding box center [906, 40] width 34 height 19
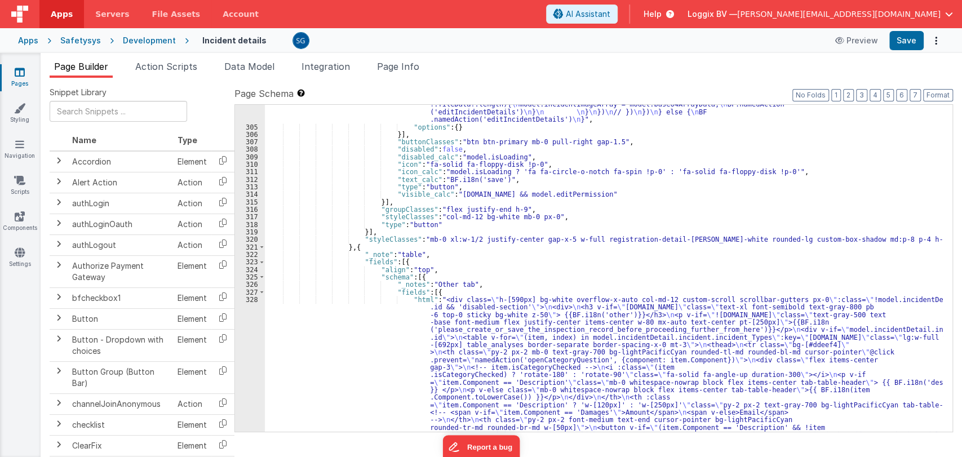
scroll to position [2732, 0]
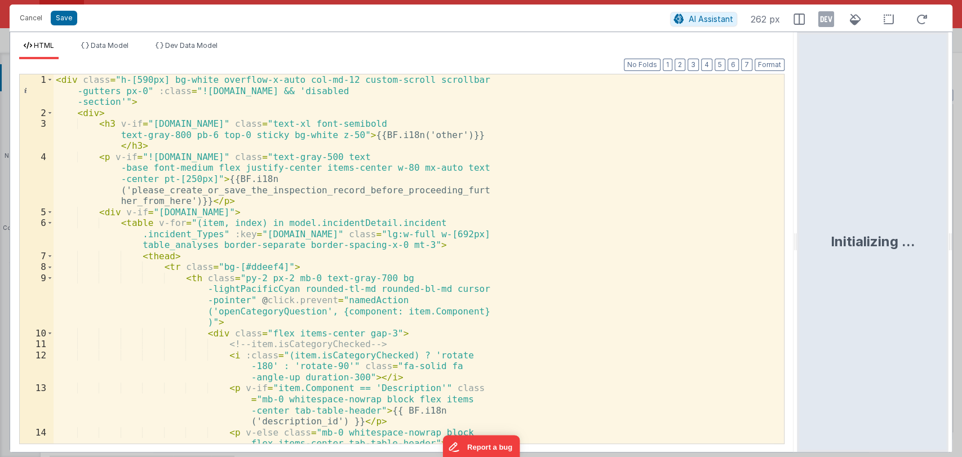
drag, startPoint x: 479, startPoint y: 238, endPoint x: 799, endPoint y: 279, distance: 322.7
click at [799, 279] on html "Cancel Save AI Assistant 262 px HTML Data Model Dev Data Model Format 7 6 5 4 3…" at bounding box center [481, 228] width 962 height 457
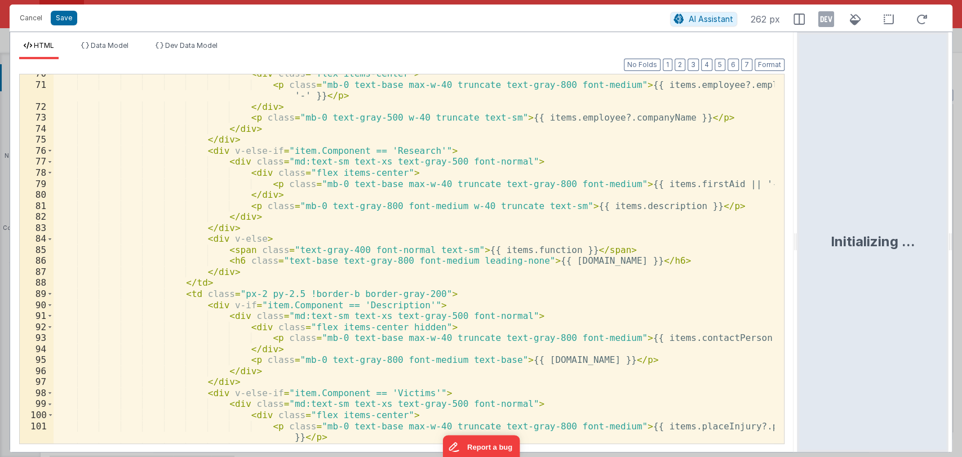
scroll to position [1210, 0]
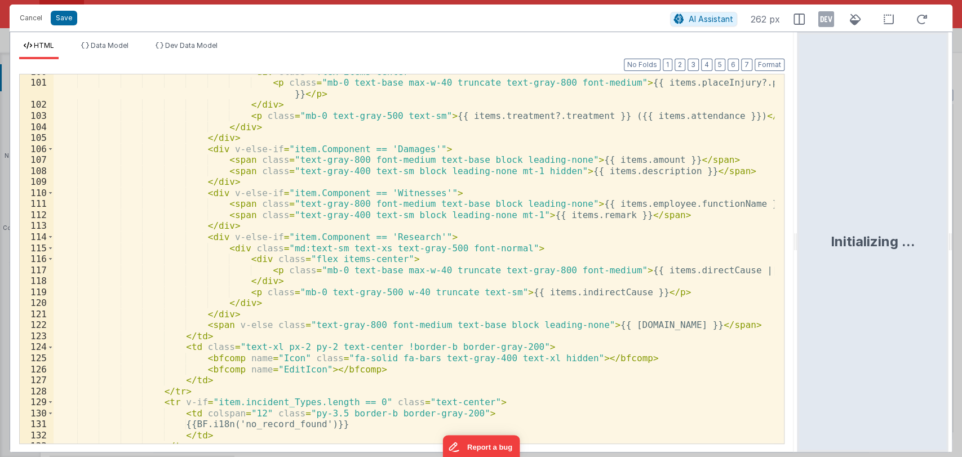
scroll to position [1552, 0]
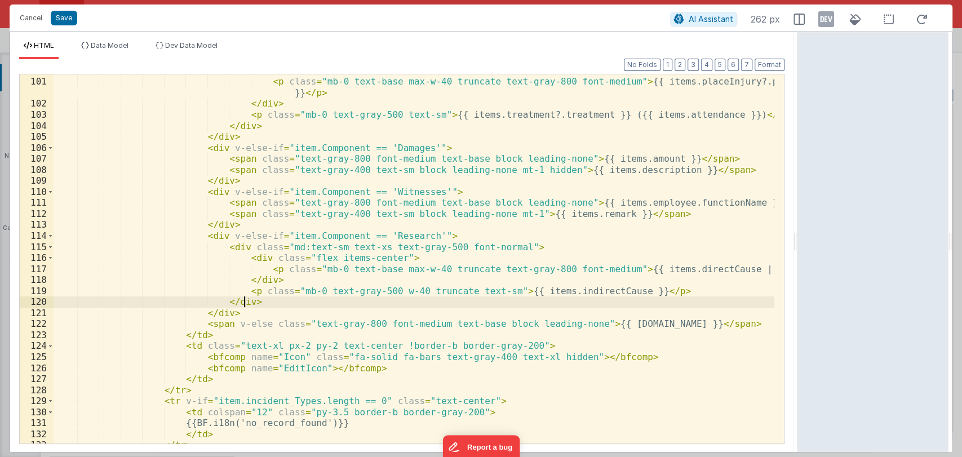
click at [254, 299] on div "< div class = "flex items-center" > < p class = "mb-0 text-base max-w-40 trunca…" at bounding box center [414, 260] width 721 height 391
click at [32, 20] on button "Cancel" at bounding box center [31, 18] width 34 height 16
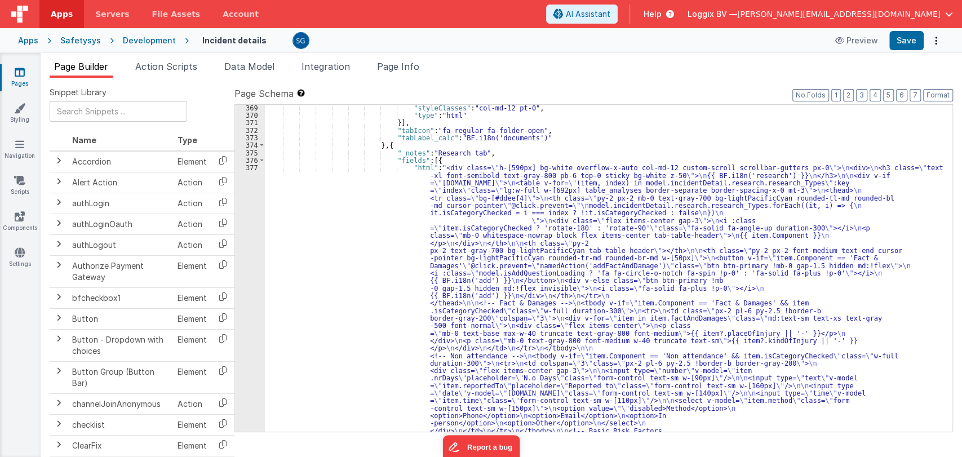
scroll to position [4704, 0]
click at [399, 210] on div ""html" : "<div :class= \" (![DOMAIN_NAME] || model.isDocumentLoading) && 'disab…" at bounding box center [604, 392] width 678 height 1071
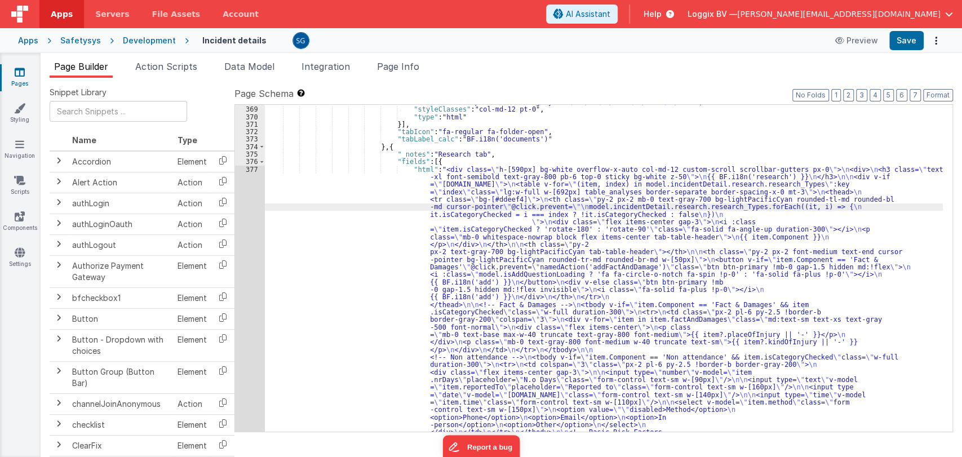
click at [249, 167] on div "377" at bounding box center [250, 414] width 30 height 496
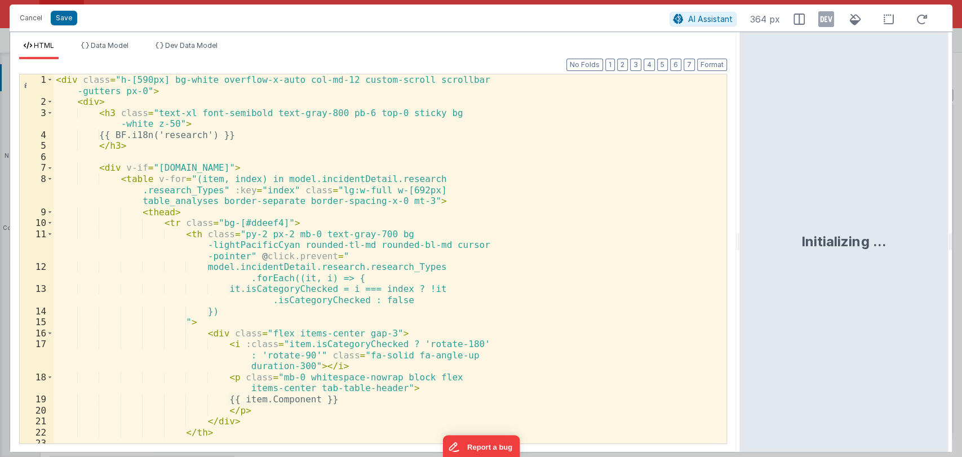
drag, startPoint x: 478, startPoint y: 243, endPoint x: 861, endPoint y: 317, distance: 389.8
click at [861, 317] on html "Cancel Save AI Assistant 364 px HTML Data Model Dev Data Model Format 7 6 5 4 3…" at bounding box center [481, 228] width 962 height 457
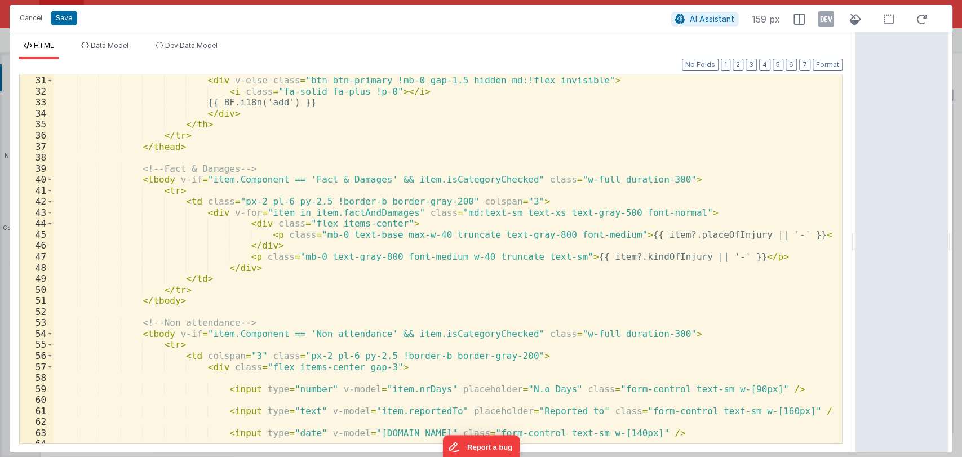
scroll to position [278, 0]
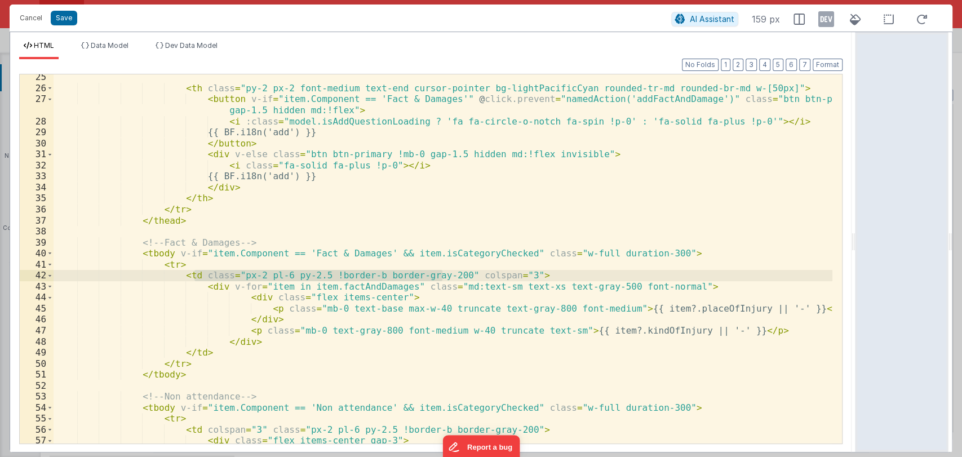
drag, startPoint x: 196, startPoint y: 273, endPoint x: 444, endPoint y: 276, distance: 248.0
click at [444, 276] on div "< th class = "py-2 px-2 font-medium text-end cursor-pointer bg-lightPacificCyan…" at bounding box center [443, 267] width 779 height 391
click at [501, 275] on div "< th class = "py-2 px-2 font-medium text-end cursor-pointer bg-lightPacificCyan…" at bounding box center [443, 267] width 779 height 391
drag, startPoint x: 501, startPoint y: 275, endPoint x: 200, endPoint y: 277, distance: 301.0
click at [200, 277] on div "< th class = "py-2 px-2 font-medium text-end cursor-pointer bg-lightPacificCyan…" at bounding box center [443, 267] width 779 height 391
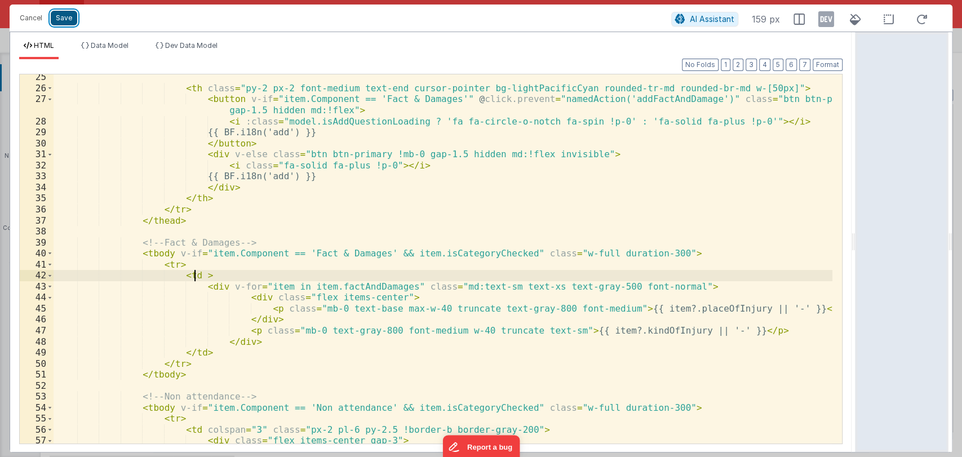
click at [73, 17] on button "Save" at bounding box center [64, 18] width 26 height 15
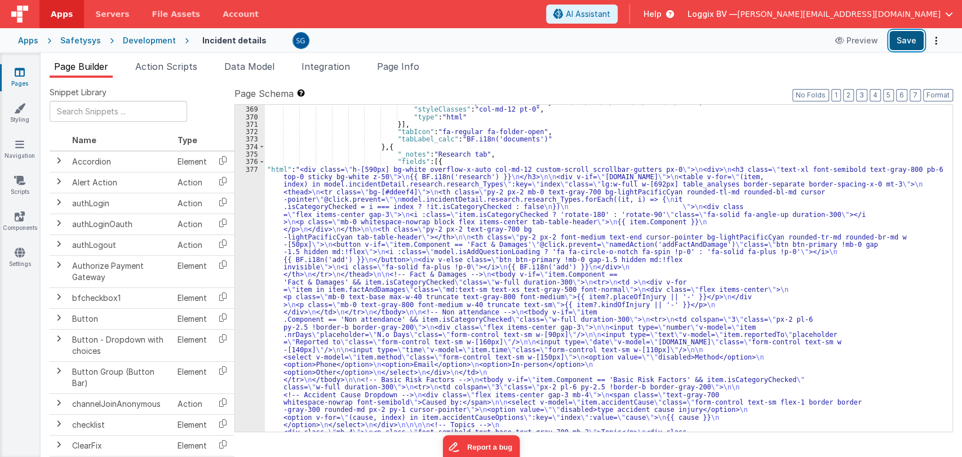
click at [908, 38] on button "Save" at bounding box center [906, 40] width 34 height 19
click at [312, 191] on div ""html" : "<div :class= \" (![DOMAIN_NAME] || model.isDocumentLoading) && 'disab…" at bounding box center [604, 340] width 678 height 966
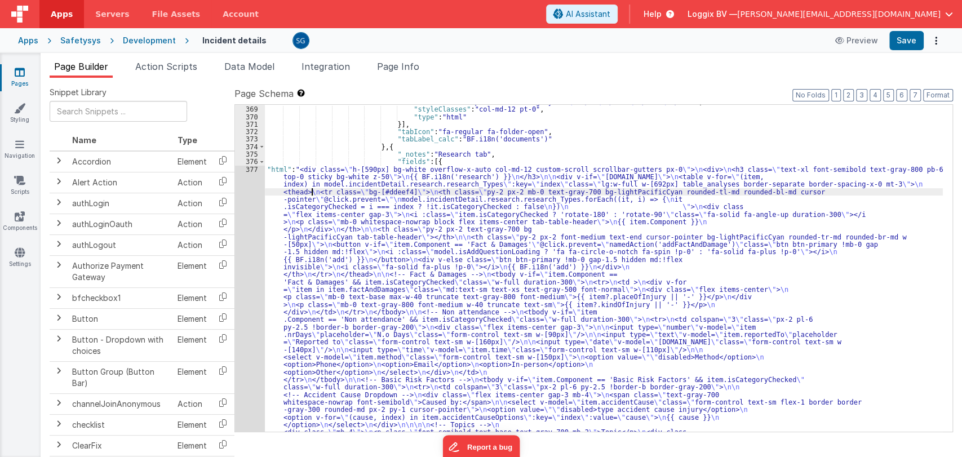
click at [255, 164] on div "376" at bounding box center [250, 161] width 30 height 7
click at [255, 165] on div "368 369 370 371 372 373 374 375 376 377 378 379 380 381 382 383 384 385 386 387…" at bounding box center [250, 340] width 30 height 966
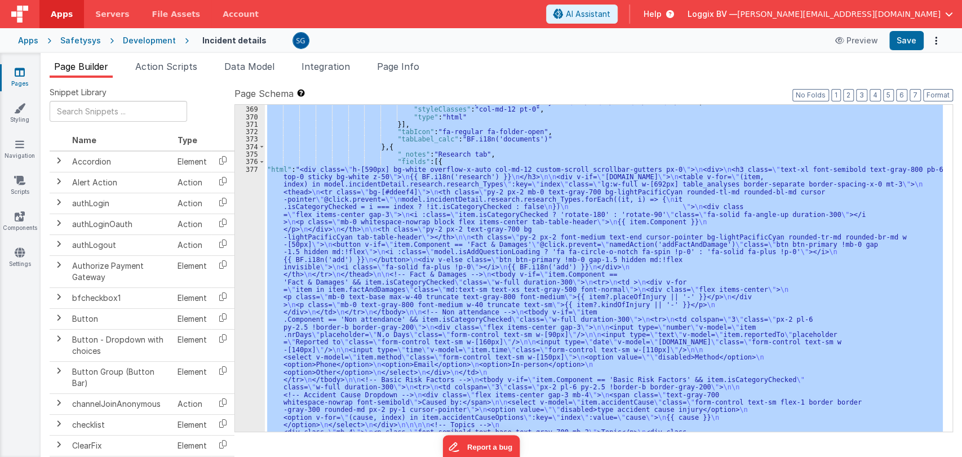
click at [255, 169] on div "377" at bounding box center [250, 361] width 30 height 391
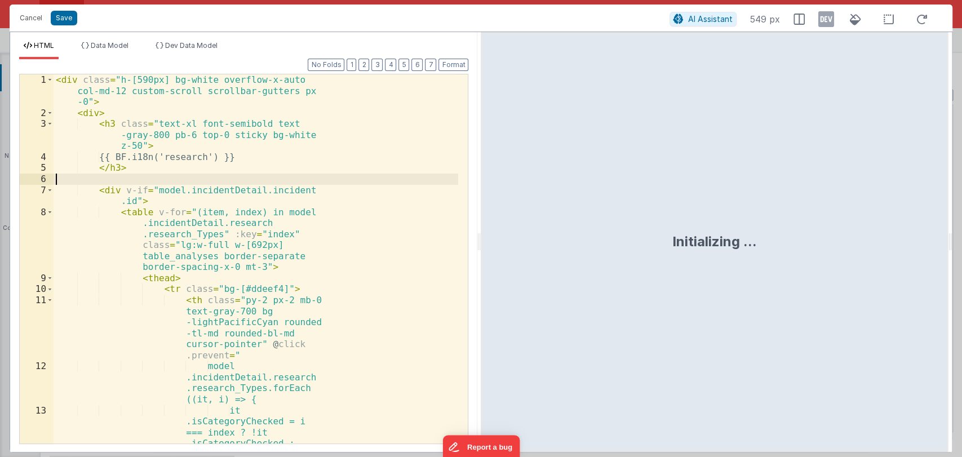
click at [255, 168] on div "< div class = "h-[590px] bg-white overflow-x-auto col-md-12 custom-scroll scrol…" at bounding box center [256, 302] width 405 height 457
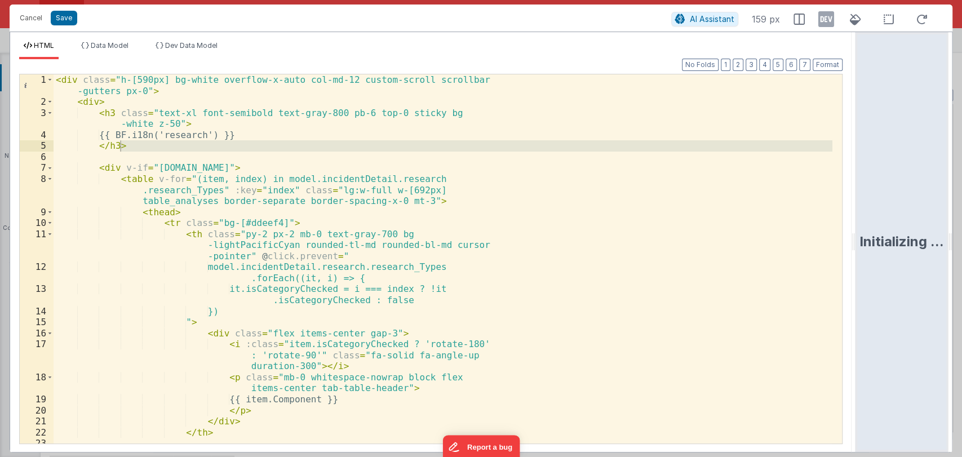
drag, startPoint x: 478, startPoint y: 239, endPoint x: 922, endPoint y: 250, distance: 444.3
click at [922, 250] on html "Cancel Save AI Assistant 159 px HTML Data Model Dev Data Model Format 7 6 5 4 3…" at bounding box center [481, 228] width 962 height 457
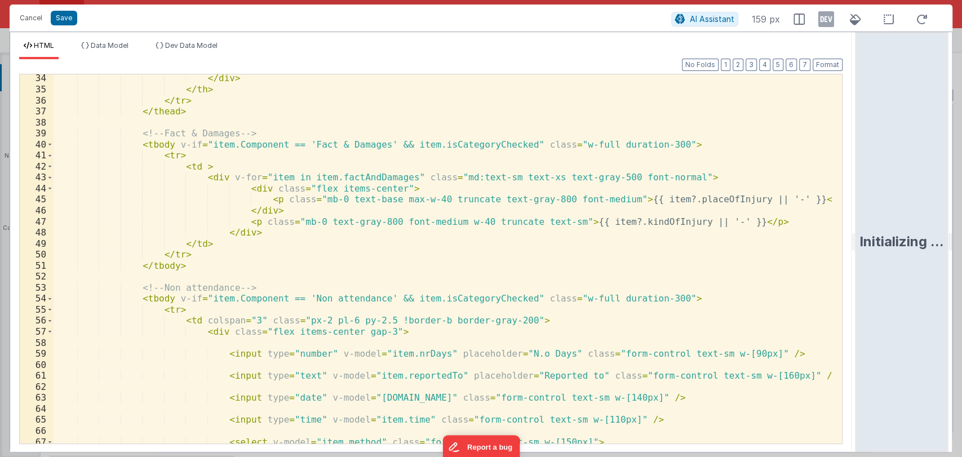
scroll to position [387, 0]
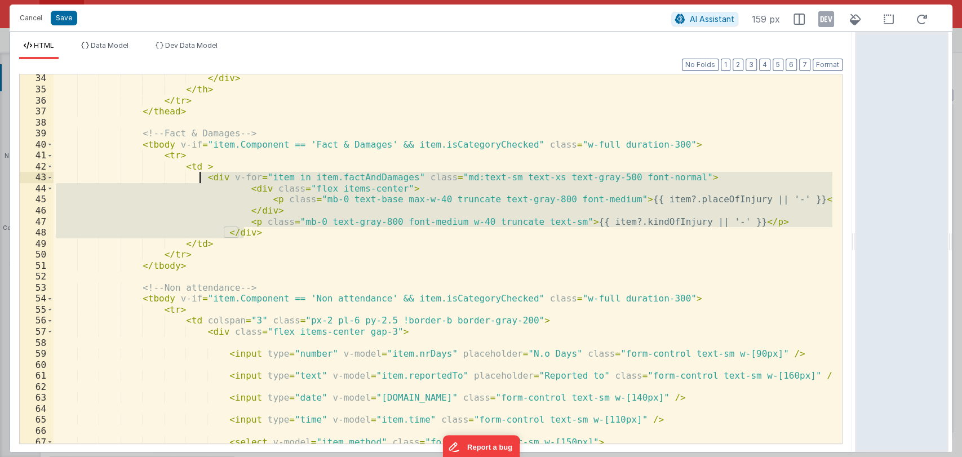
drag, startPoint x: 251, startPoint y: 231, endPoint x: 197, endPoint y: 179, distance: 74.5
click at [197, 179] on div "</ div > </ th > </ tr > </ thead > <!-- Fact & Damages --> < tbody v-if = "ite…" at bounding box center [443, 268] width 779 height 391
click at [260, 232] on div "</ div > </ th > </ tr > </ thead > <!-- Fact & Damages --> < tbody v-if = "ite…" at bounding box center [443, 258] width 779 height 369
drag, startPoint x: 260, startPoint y: 232, endPoint x: 196, endPoint y: 180, distance: 83.0
click at [196, 180] on div "</ div > </ th > </ tr > </ thead > <!-- Fact & Damages --> < tbody v-if = "ite…" at bounding box center [443, 268] width 779 height 391
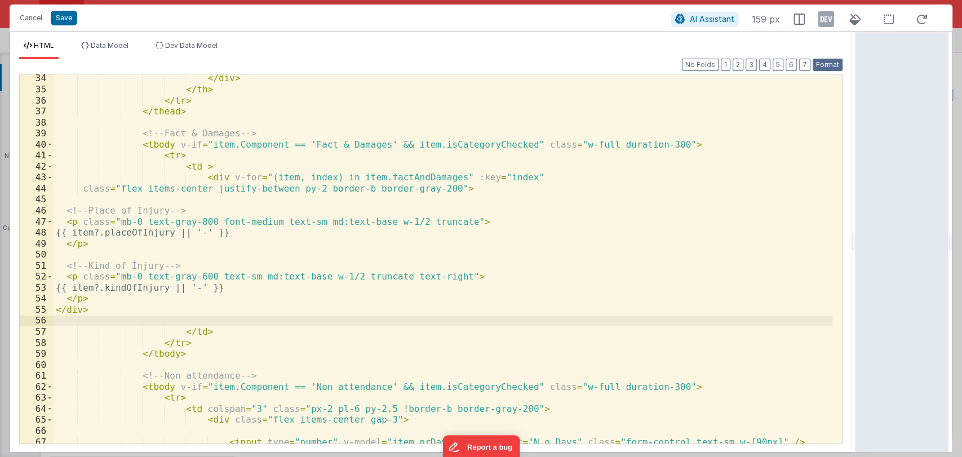
click at [831, 64] on button "Format" at bounding box center [828, 65] width 30 height 12
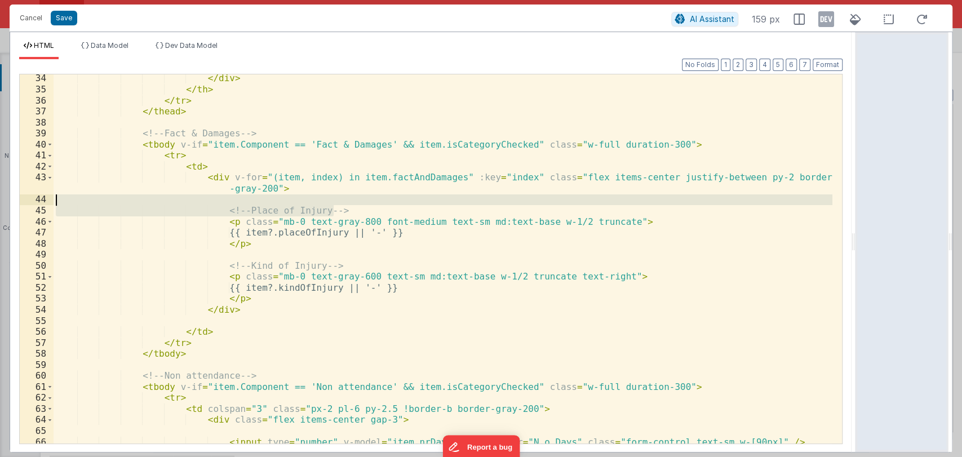
drag, startPoint x: 352, startPoint y: 214, endPoint x: 349, endPoint y: 203, distance: 11.8
click at [349, 203] on div "</ div > </ th > </ tr > </ thead > <!-- Fact & Damages --> < tbody v-if = "ite…" at bounding box center [443, 268] width 779 height 391
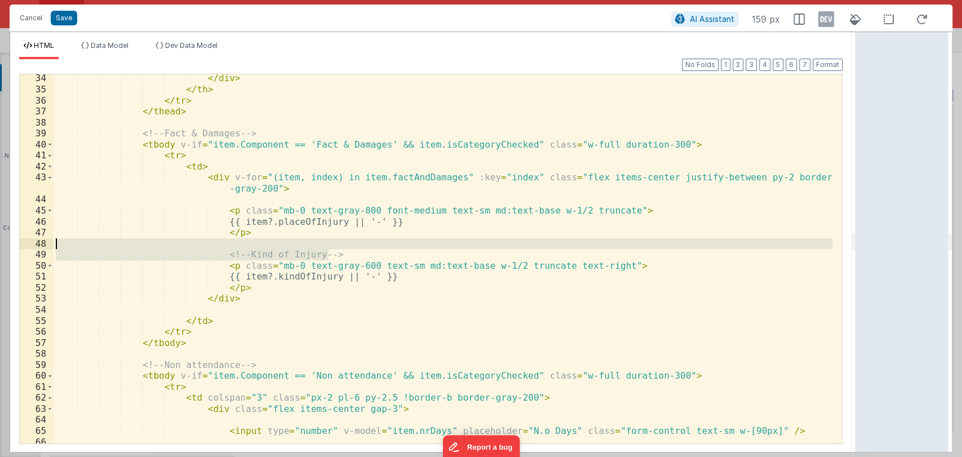
drag, startPoint x: 337, startPoint y: 253, endPoint x: 335, endPoint y: 244, distance: 9.2
click at [335, 244] on div "</ div > </ th > </ tr > </ thead > <!-- Fact & Damages --> < tbody v-if = "ite…" at bounding box center [443, 268] width 779 height 391
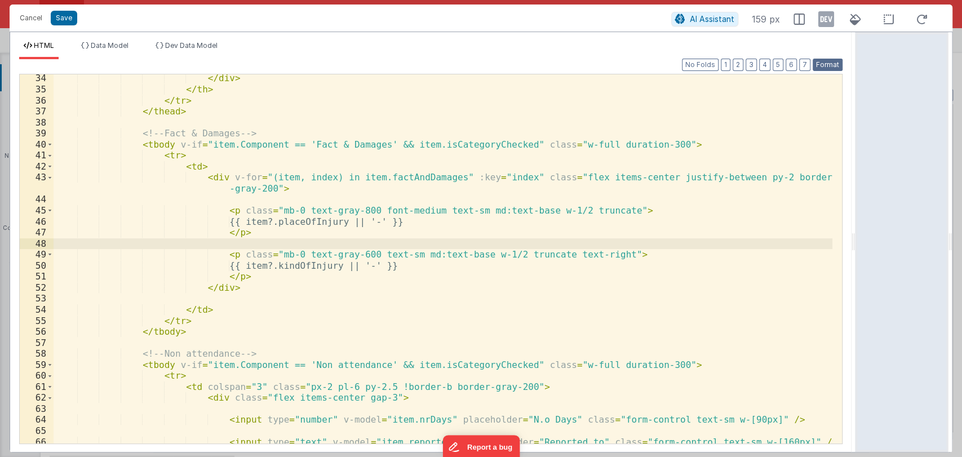
click at [821, 68] on button "Format" at bounding box center [828, 65] width 30 height 12
click at [68, 14] on button "Save" at bounding box center [64, 18] width 26 height 15
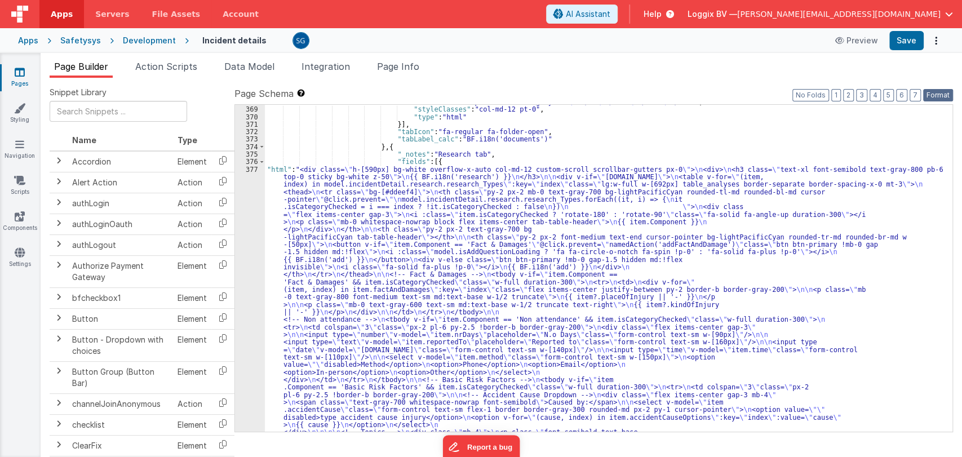
click at [939, 94] on button "Format" at bounding box center [938, 95] width 30 height 12
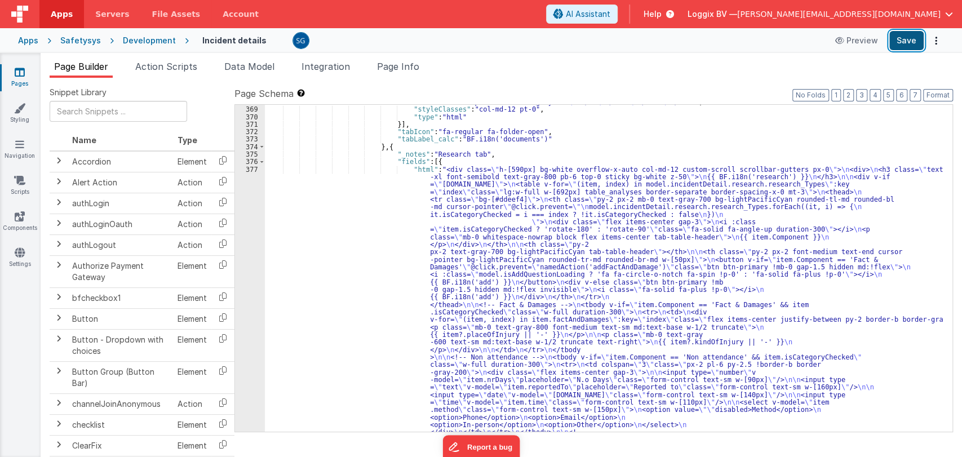
click at [911, 44] on button "Save" at bounding box center [906, 40] width 34 height 19
click at [444, 197] on div ""html" : "<div :class= \" (![DOMAIN_NAME] || model.isDocumentLoading) && 'disab…" at bounding box center [604, 392] width 678 height 1071
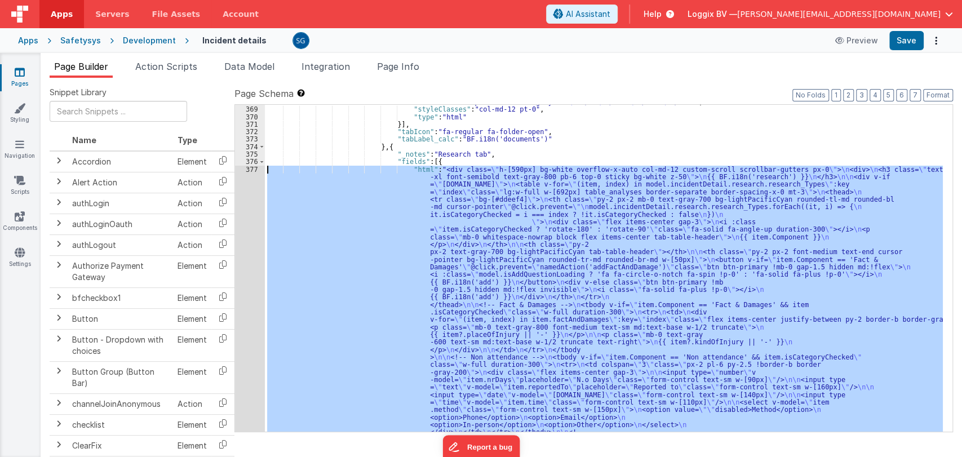
click at [253, 168] on div "377" at bounding box center [250, 414] width 30 height 496
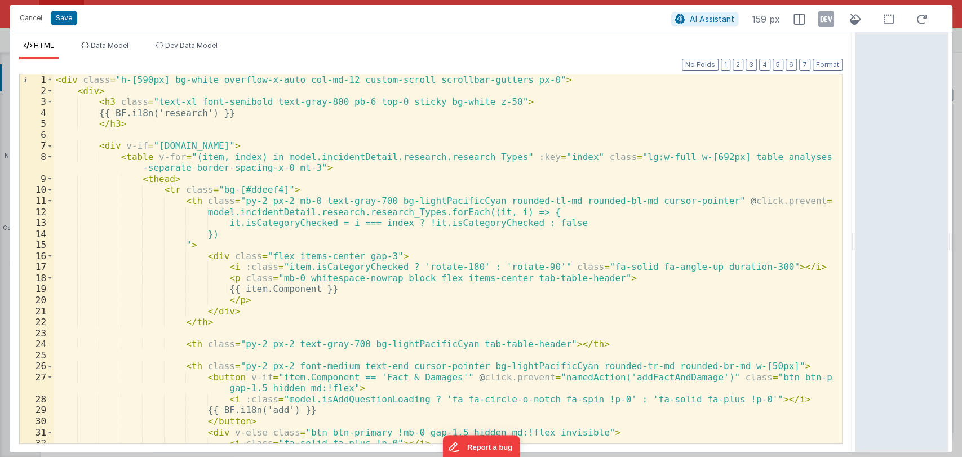
drag, startPoint x: 478, startPoint y: 240, endPoint x: 961, endPoint y: 278, distance: 484.6
click at [961, 278] on html "Cancel Save AI Assistant 159 px HTML Data Model Dev Data Model Format 7 6 5 4 3…" at bounding box center [481, 228] width 962 height 457
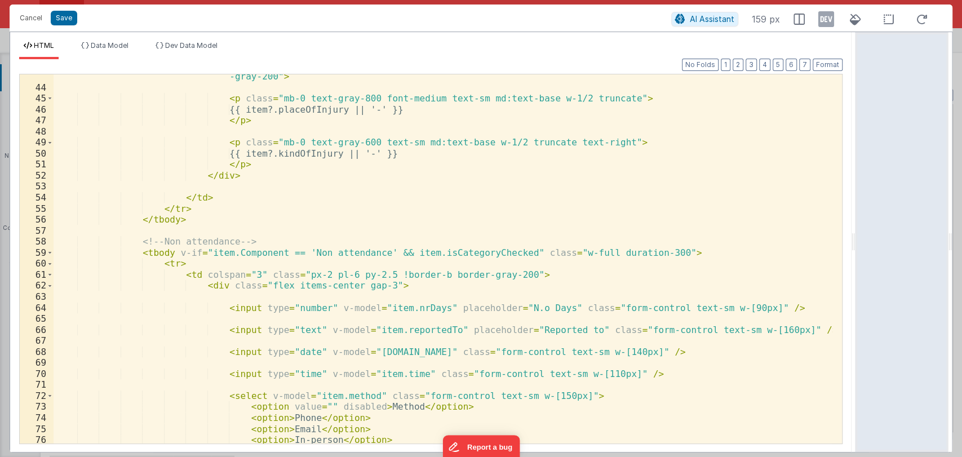
scroll to position [573, 0]
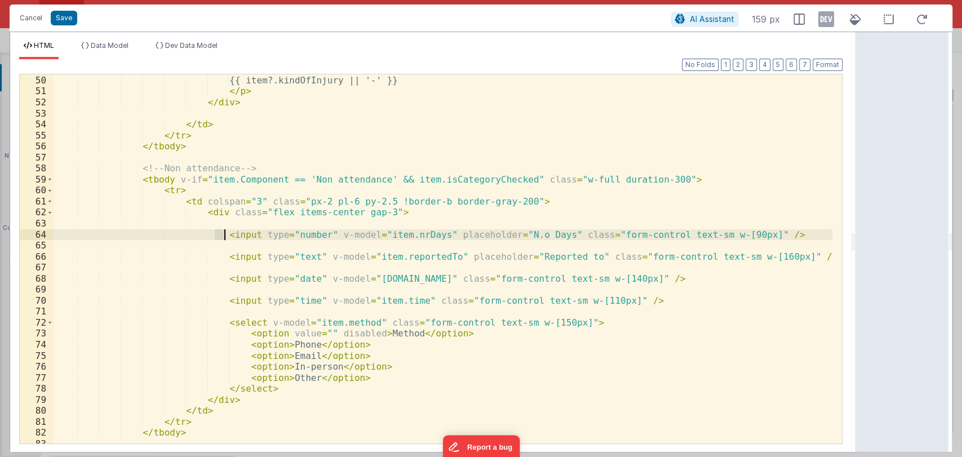
drag, startPoint x: 216, startPoint y: 233, endPoint x: 424, endPoint y: 244, distance: 208.3
click at [331, 237] on div "< p class = "mb-0 text-gray-600 text-sm md:text-base w-1/2 truncate text-right"…" at bounding box center [443, 259] width 779 height 391
click at [419, 244] on div "< p class = "mb-0 text-gray-600 text-sm md:text-base w-1/2 truncate text-right"…" at bounding box center [443, 259] width 779 height 391
drag, startPoint x: 216, startPoint y: 236, endPoint x: 725, endPoint y: 233, distance: 509.6
click at [725, 233] on div "< p class = "mb-0 text-gray-600 text-sm md:text-base w-1/2 truncate text-right"…" at bounding box center [443, 259] width 779 height 391
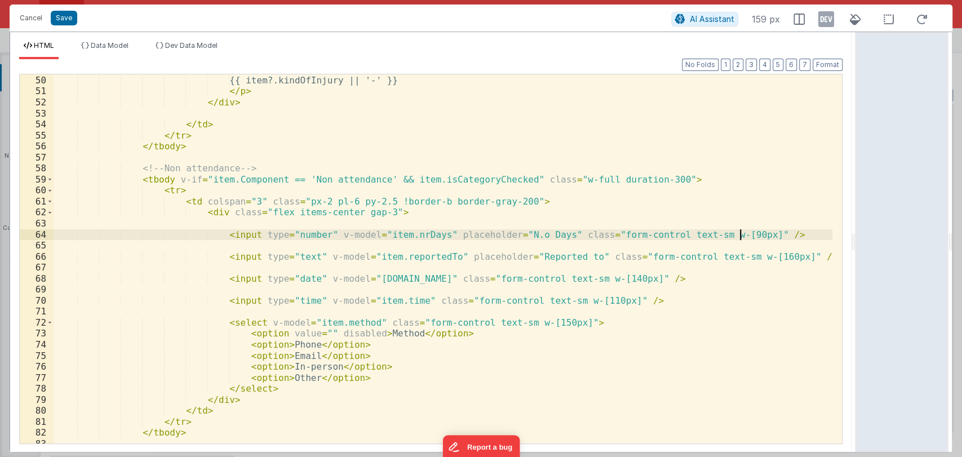
click at [756, 233] on div "< p class = "mb-0 text-gray-600 text-sm md:text-base w-1/2 truncate text-right"…" at bounding box center [443, 259] width 779 height 391
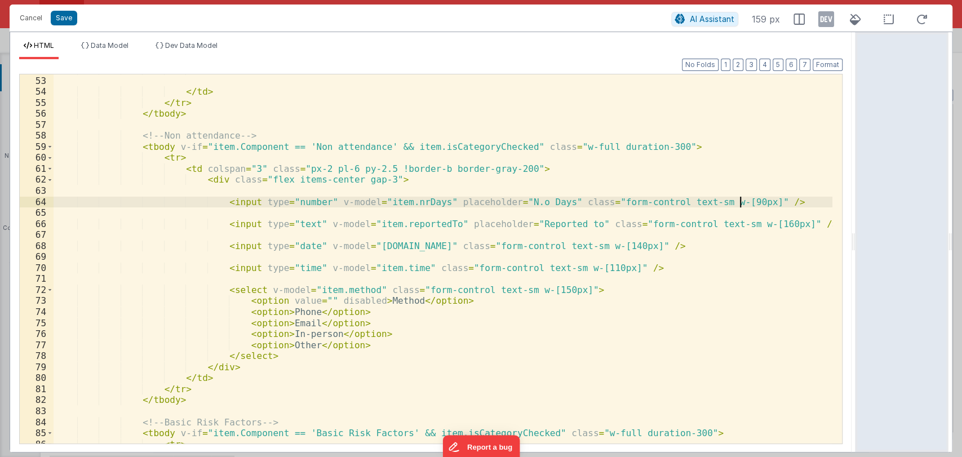
scroll to position [611, 0]
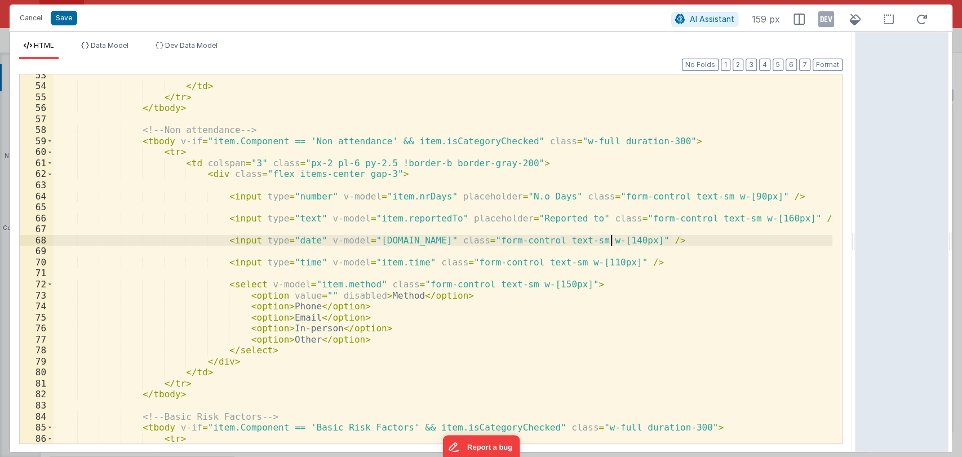
click at [622, 244] on div "</ td > </ tr > </ tbody > <!-- Non attendance --> < tbody v-if = "item.Compone…" at bounding box center [443, 265] width 779 height 391
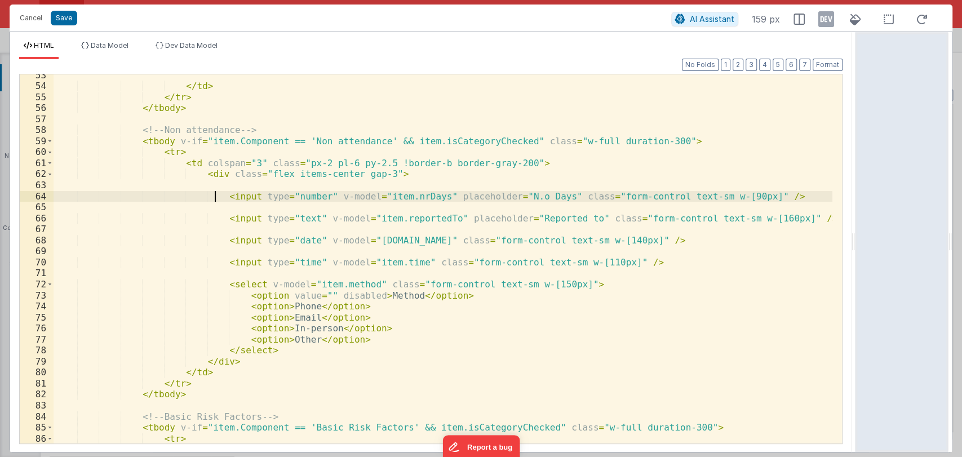
click at [215, 197] on div "</ td > </ tr > </ tbody > <!-- Non attendance --> < tbody v-if = "item.Compone…" at bounding box center [443, 265] width 779 height 391
drag, startPoint x: 210, startPoint y: 193, endPoint x: 746, endPoint y: 194, distance: 535.5
click at [746, 194] on div "</ td > </ tr > </ tbody > <!-- Non attendance --> < tbody v-if = "item.Compone…" at bounding box center [443, 265] width 779 height 391
click at [747, 196] on div "</ td > </ tr > </ tbody > <!-- Non attendance --> < tbody v-if = "item.Compone…" at bounding box center [443, 258] width 779 height 369
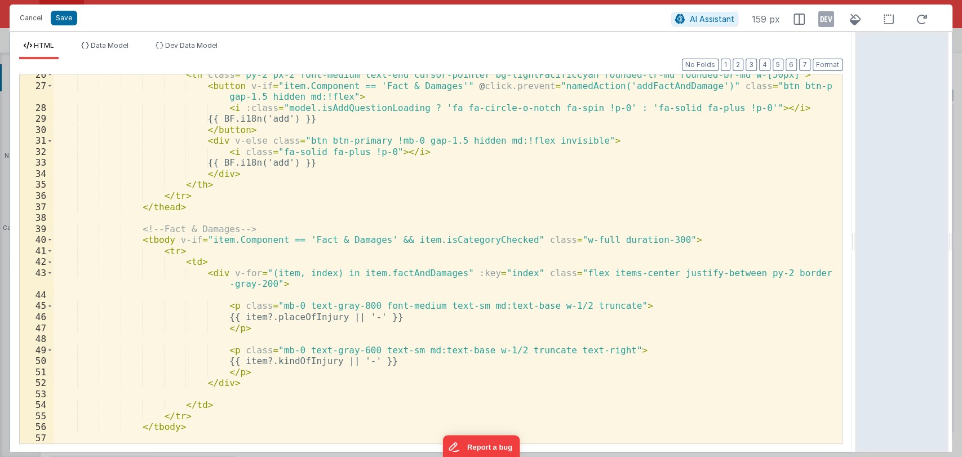
scroll to position [291, 0]
click at [521, 305] on div "< th class = "py-2 px-2 font-medium text-end cursor-pointer bg-lightPacificCyan…" at bounding box center [443, 264] width 779 height 391
click at [521, 305] on div "< th class = "py-2 px-2 font-medium text-end cursor-pointer bg-lightPacificCyan…" at bounding box center [443, 258] width 779 height 369
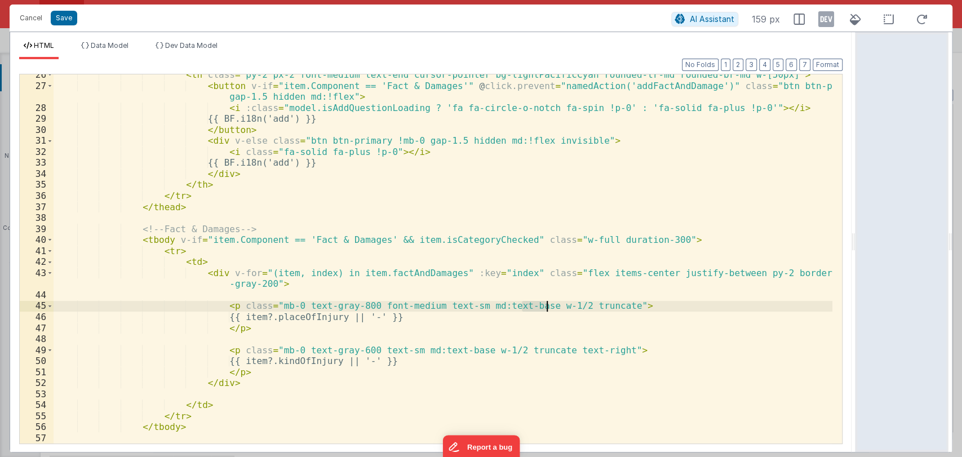
drag, startPoint x: 521, startPoint y: 305, endPoint x: 546, endPoint y: 307, distance: 25.4
click at [546, 307] on div "< th class = "py-2 px-2 font-medium text-end cursor-pointer bg-lightPacificCyan…" at bounding box center [443, 264] width 779 height 391
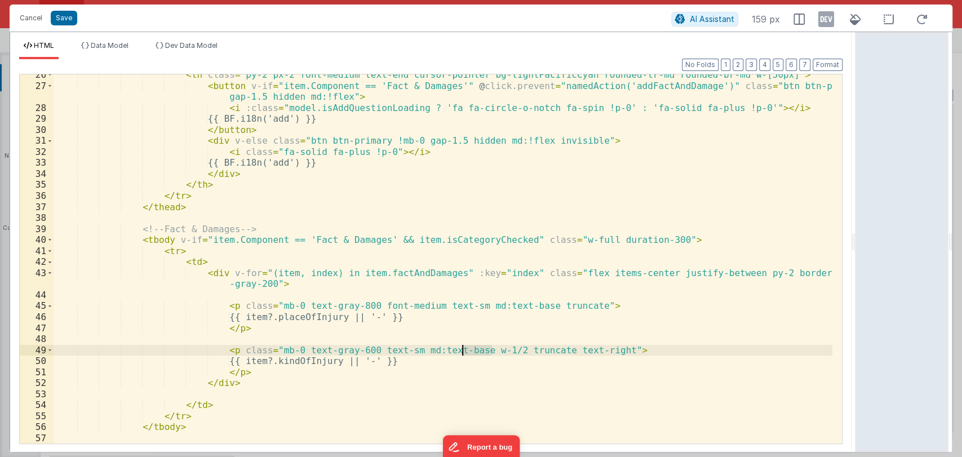
drag, startPoint x: 492, startPoint y: 349, endPoint x: 460, endPoint y: 352, distance: 31.7
click at [460, 352] on div "< th class = "py-2 px-2 font-medium text-end cursor-pointer bg-lightPacificCyan…" at bounding box center [443, 264] width 779 height 391
drag, startPoint x: 555, startPoint y: 349, endPoint x: 535, endPoint y: 347, distance: 19.9
click at [535, 347] on div "< th class = "py-2 px-2 font-medium text-end cursor-pointer bg-lightPacificCyan…" at bounding box center [443, 264] width 779 height 391
click at [572, 349] on div "< th class = "py-2 px-2 font-medium text-end cursor-pointer bg-lightPacificCyan…" at bounding box center [443, 264] width 779 height 391
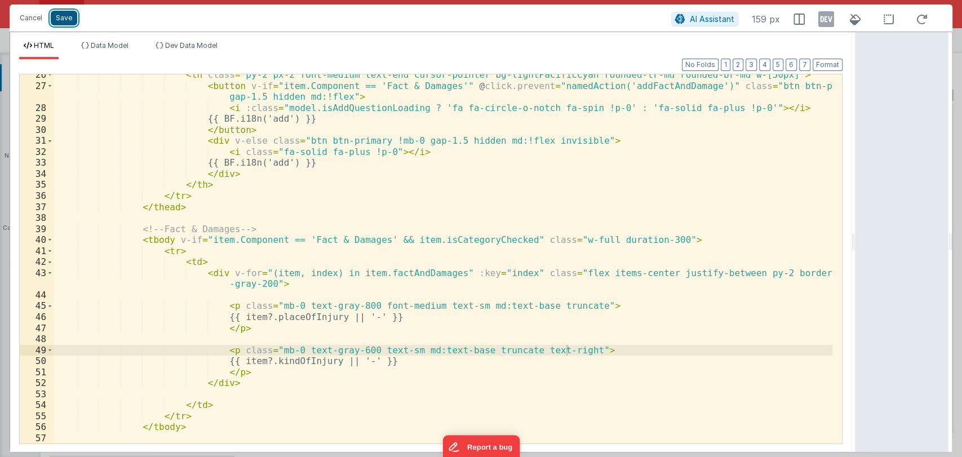
click at [59, 17] on button "Save" at bounding box center [64, 18] width 26 height 15
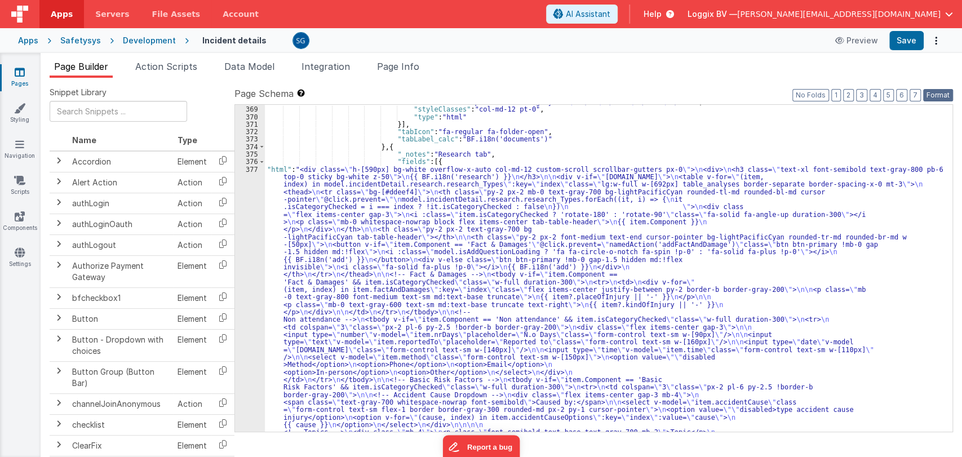
click at [937, 92] on button "Format" at bounding box center [938, 95] width 30 height 12
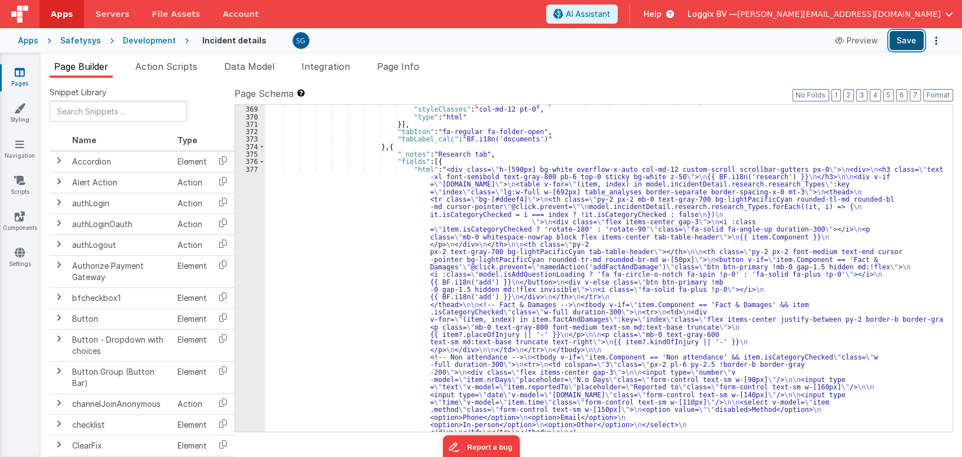
click at [907, 46] on button "Save" at bounding box center [906, 40] width 34 height 19
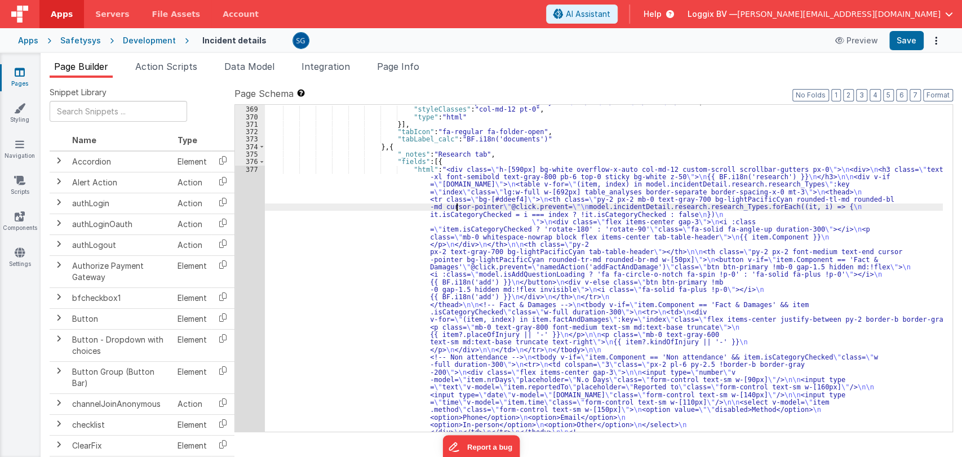
click at [458, 206] on div ""html" : "<div :class= \" (!model.incidentDetail.incident.id || model.isDocumen…" at bounding box center [604, 392] width 678 height 1071
click at [248, 173] on div "368 369 370 371 372 373 374 375 376 377 378 379 380 381 382 383 384 385 386 387…" at bounding box center [250, 392] width 30 height 1071
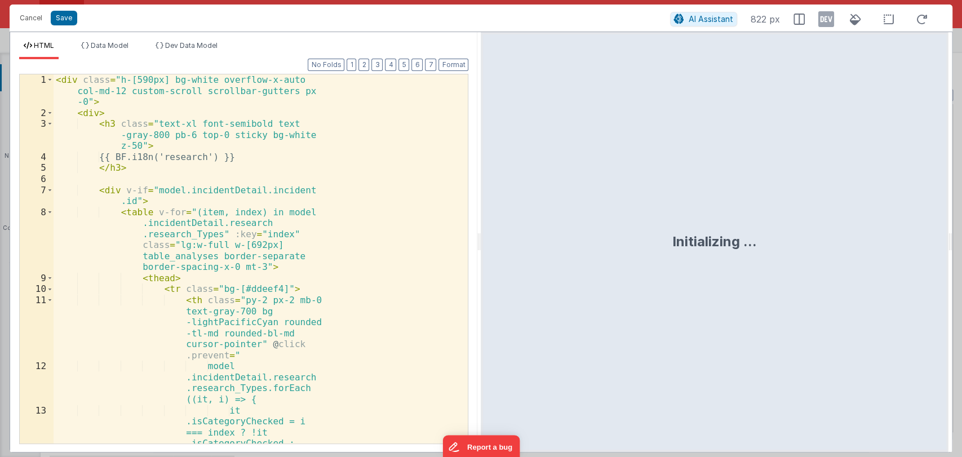
scroll to position [4941, 0]
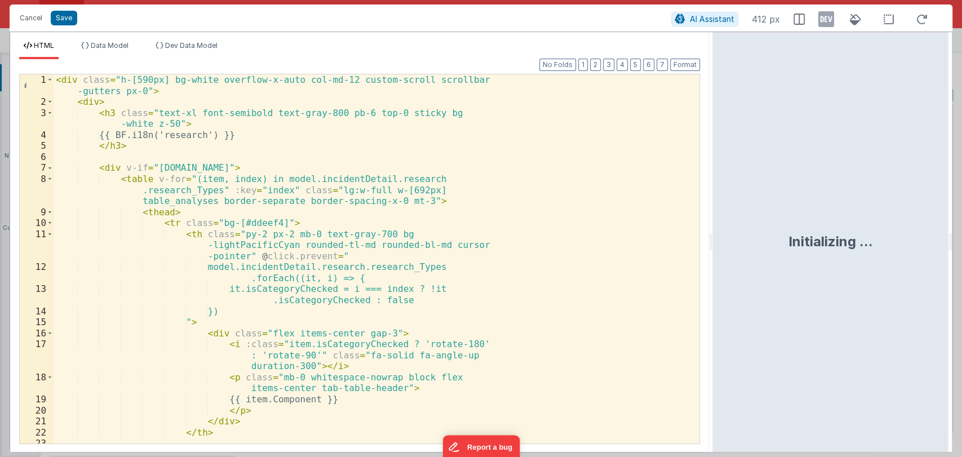
drag, startPoint x: 479, startPoint y: 241, endPoint x: 816, endPoint y: 247, distance: 336.6
click at [816, 247] on html "Cancel Save AI Assistant 412 px HTML Data Model Dev Data Model Format 7 6 5 4 3…" at bounding box center [481, 228] width 962 height 457
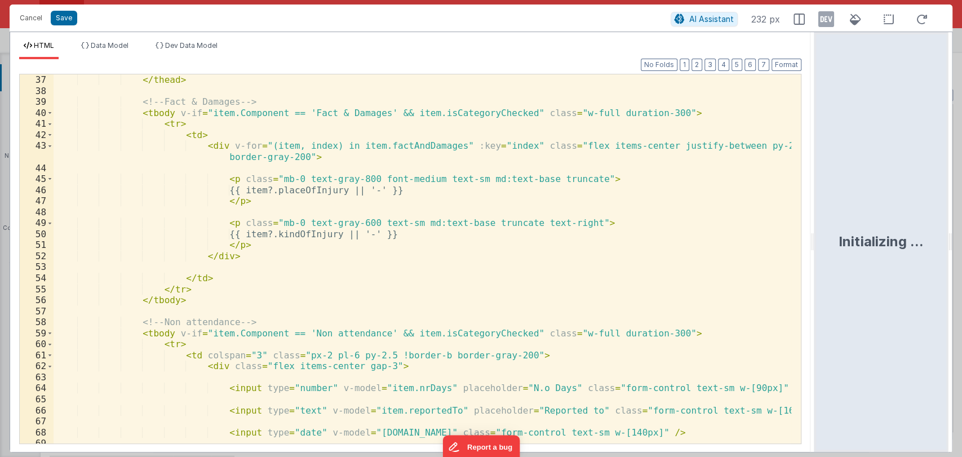
scroll to position [437, 0]
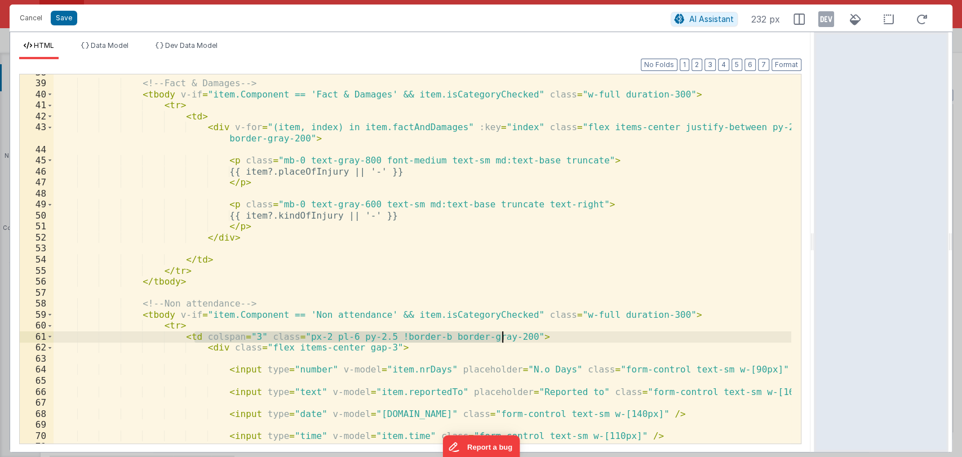
drag, startPoint x: 194, startPoint y: 337, endPoint x: 502, endPoint y: 335, distance: 308.3
click at [503, 335] on div "<!-- Fact & Damages --> < tbody v-if = "item.Component == 'Fact & Damages' && i…" at bounding box center [423, 262] width 738 height 391
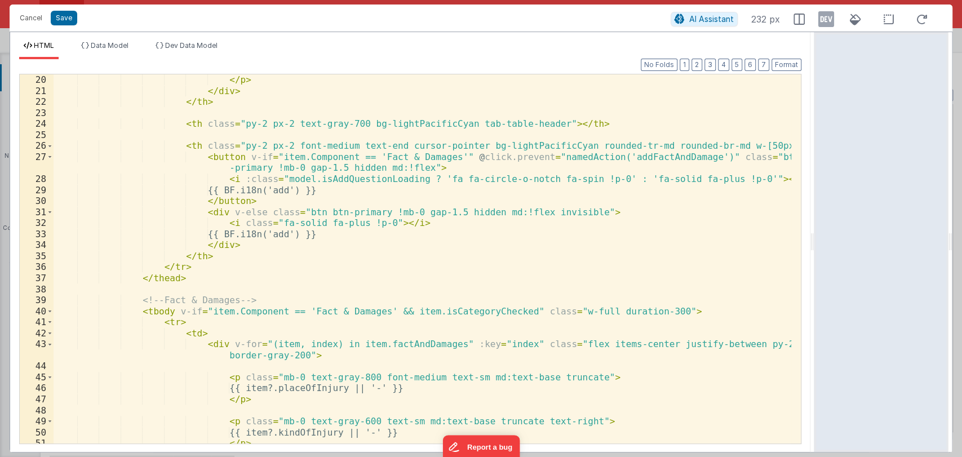
scroll to position [224, 0]
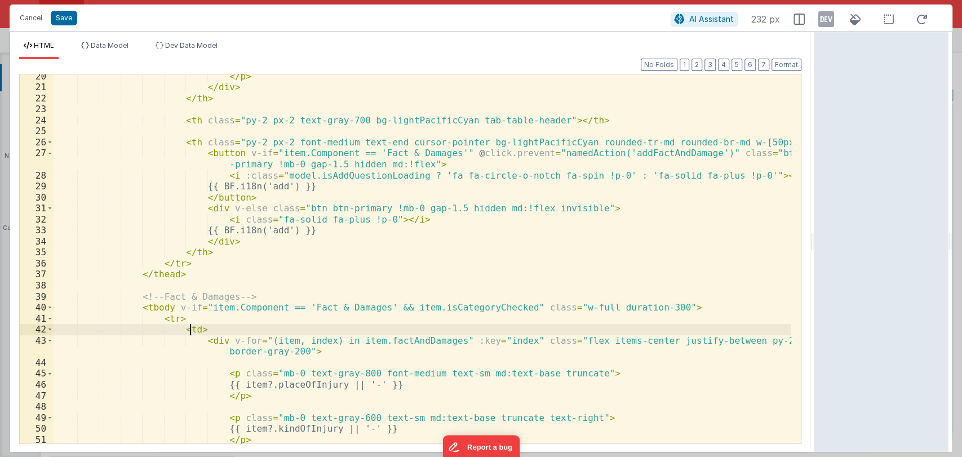
click at [192, 330] on div "</ p > </ div > </ th > < th class = "py-2 px-2 text-gray-700 bg-lightPacificCy…" at bounding box center [423, 266] width 738 height 391
click at [68, 16] on button "Save" at bounding box center [64, 18] width 26 height 15
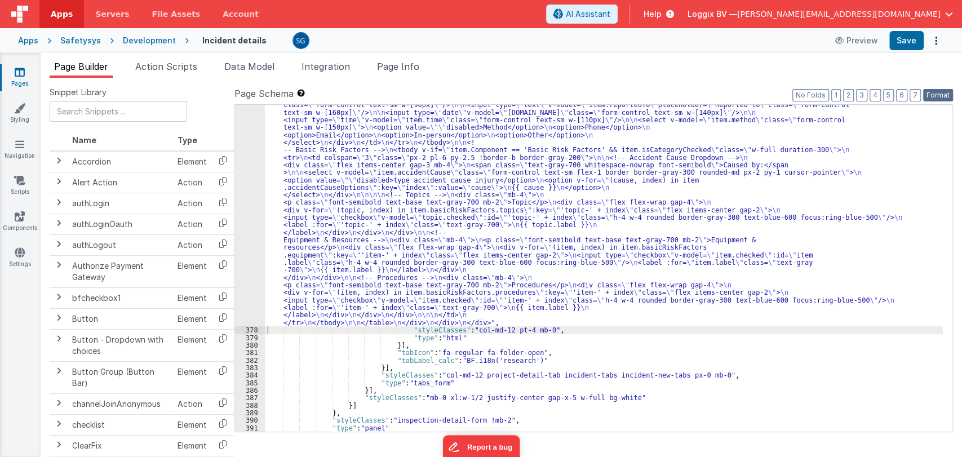
click at [927, 95] on button "Format" at bounding box center [938, 95] width 30 height 12
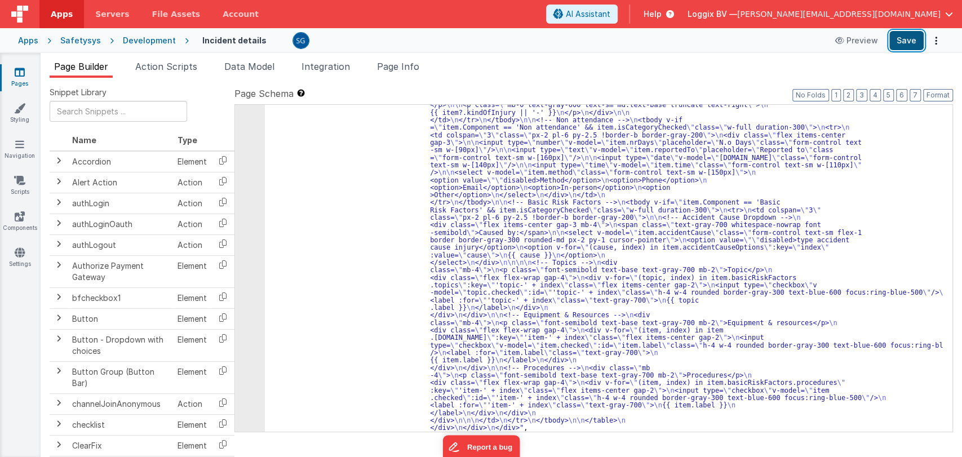
click at [915, 45] on button "Save" at bounding box center [906, 40] width 34 height 19
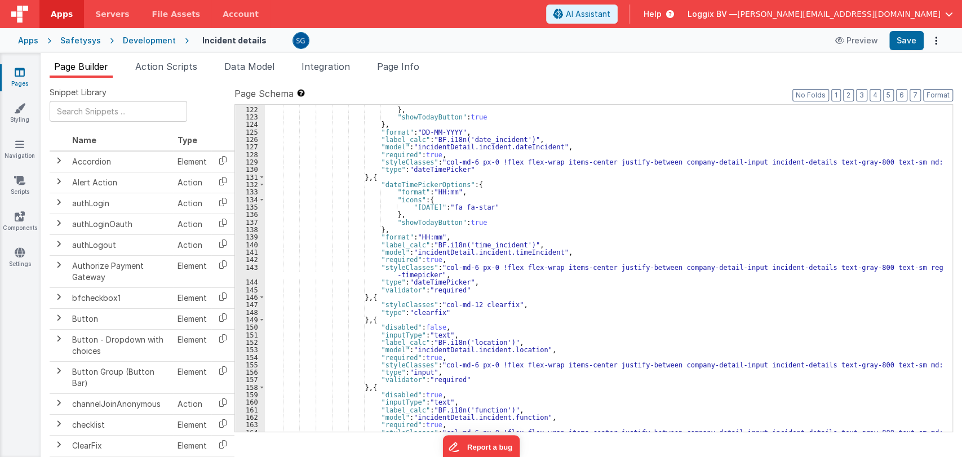
scroll to position [930, 0]
click at [262, 178] on span at bounding box center [262, 177] width 6 height 7
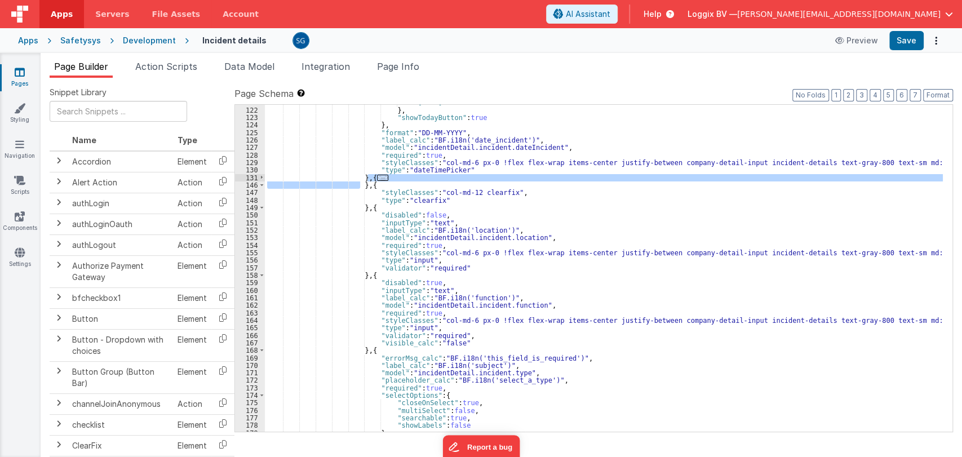
drag, startPoint x: 358, startPoint y: 185, endPoint x: 368, endPoint y: 178, distance: 12.1
click at [368, 178] on div ""today" : "fa fa-star" } , "showTodayButton" : true } , "format" : "DD-MM-YYYY"…" at bounding box center [604, 270] width 678 height 342
click at [379, 176] on div ""today" : "fa fa-star" } , "showTodayButton" : true } , "format" : "DD-MM-YYYY"…" at bounding box center [604, 268] width 678 height 327
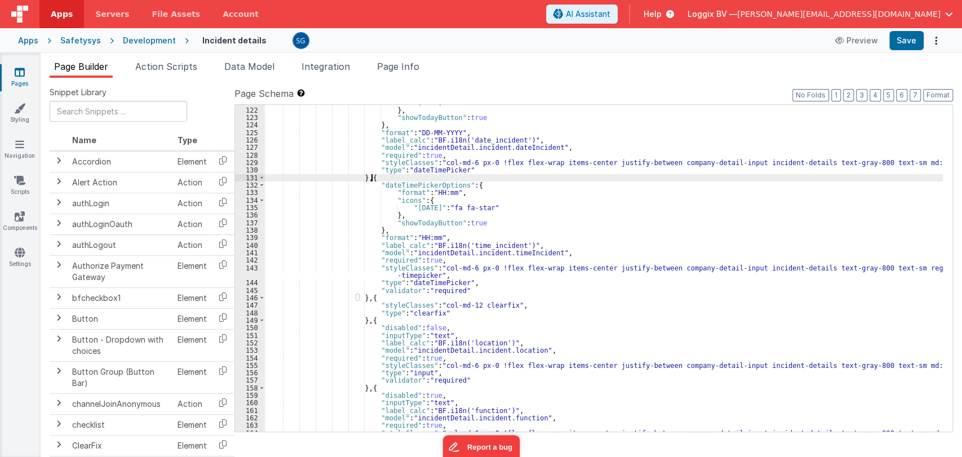
click at [555, 249] on div ""today" : "fa fa-star" } , "showTodayButton" : true } , "format" : "DD-MM-YYYY"…" at bounding box center [604, 270] width 678 height 342
click at [236, 69] on span "Data Model" at bounding box center [249, 66] width 50 height 11
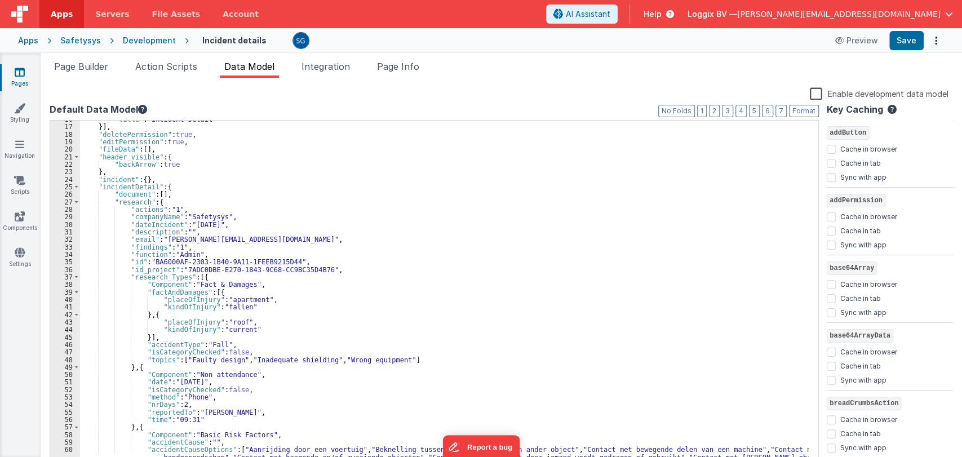
click at [22, 73] on icon at bounding box center [20, 72] width 10 height 11
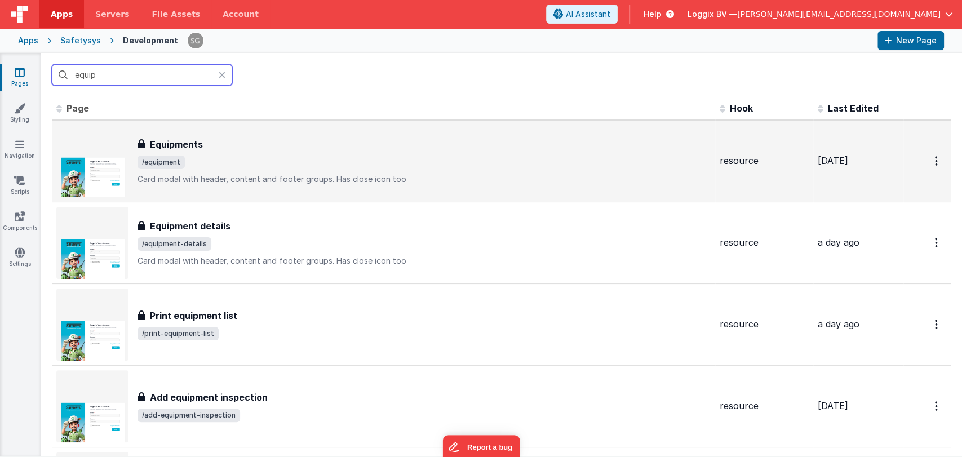
type input "equip"
click at [239, 187] on div "Equipments Equipments /equipment Card modal with header, content and footer gro…" at bounding box center [383, 161] width 654 height 72
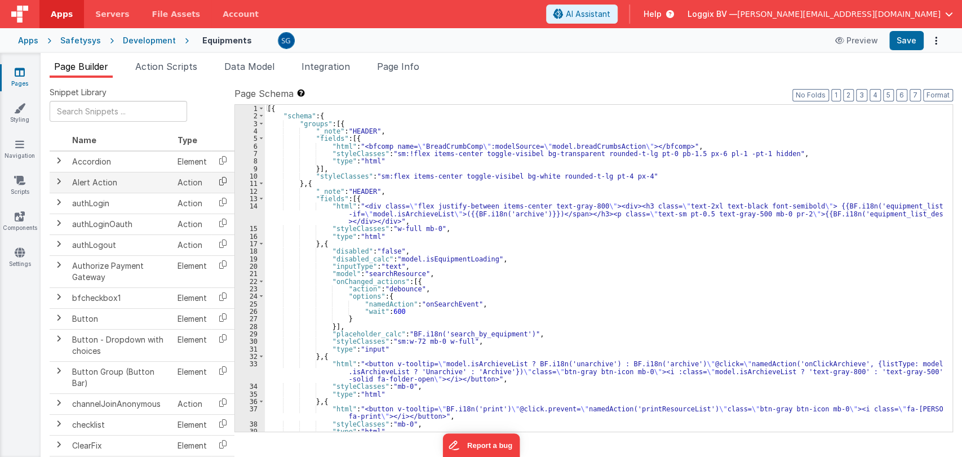
drag, startPoint x: 233, startPoint y: 175, endPoint x: 214, endPoint y: 174, distance: 18.6
click at [236, 171] on div "Snippet Library Name Type Accordion Element Alert Action Action authLogin Actio…" at bounding box center [502, 276] width 904 height 379
click at [238, 169] on div "Snippet Library Name Type Accordion Element Alert Action Action authLogin Actio…" at bounding box center [502, 276] width 904 height 379
drag, startPoint x: 233, startPoint y: 168, endPoint x: 239, endPoint y: 167, distance: 5.7
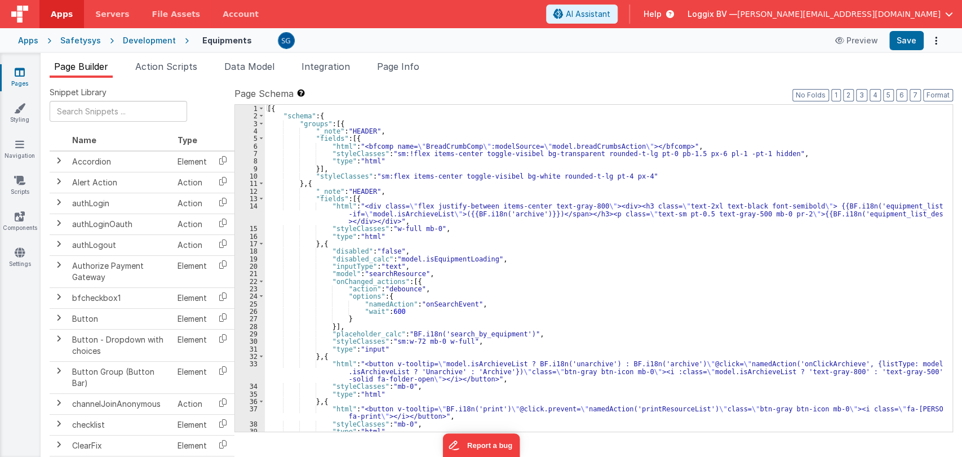
click at [239, 167] on div "Snippet Library Name Type Accordion Element Alert Action Action authLogin Actio…" at bounding box center [502, 276] width 904 height 379
click at [530, 258] on div "[{ "schema" : { "groups" : [{ "_note" : "HEADER" , "fields" : [{ "html" : "<bfc…" at bounding box center [604, 276] width 678 height 342
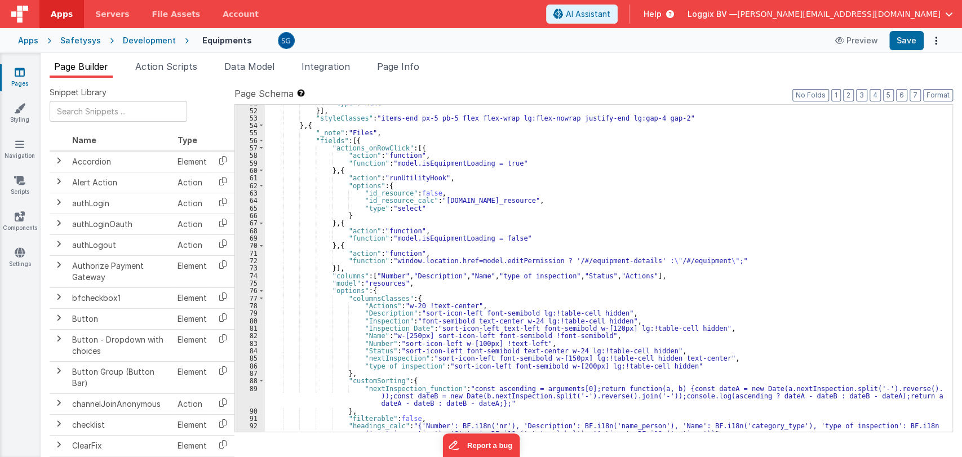
scroll to position [516, 0]
click at [492, 276] on div ""type" : "html" }] , "styleClasses" : "items-end px-5 pb-5 flex flex-wrap lg:fl…" at bounding box center [604, 274] width 678 height 349
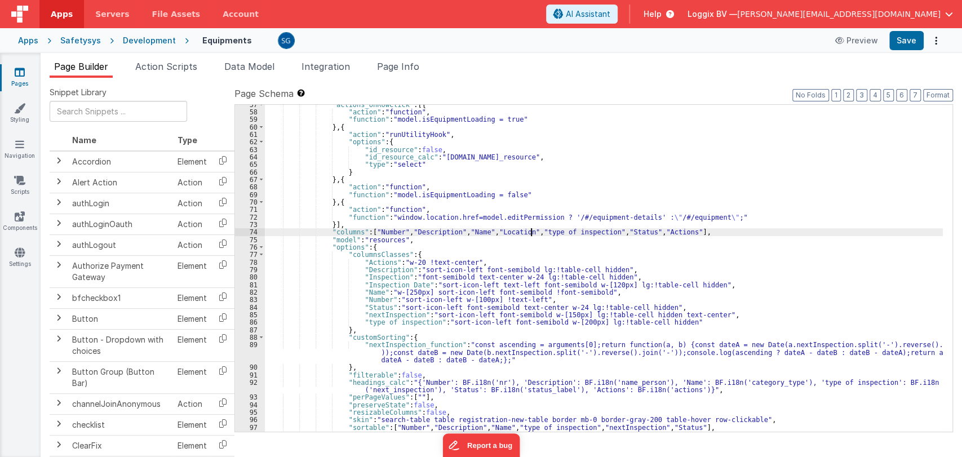
scroll to position [560, 0]
click at [619, 280] on div ""actions_onRowClick" : [{ "action" : "function" , "function" : "model.isEquipme…" at bounding box center [604, 272] width 678 height 342
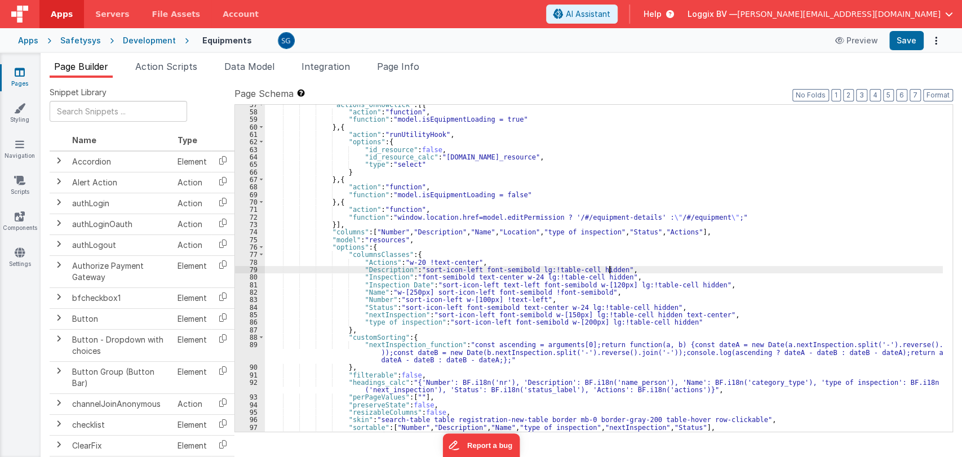
click at [618, 269] on div ""actions_onRowClick" : [{ "action" : "function" , "function" : "model.isEquipme…" at bounding box center [604, 272] width 678 height 342
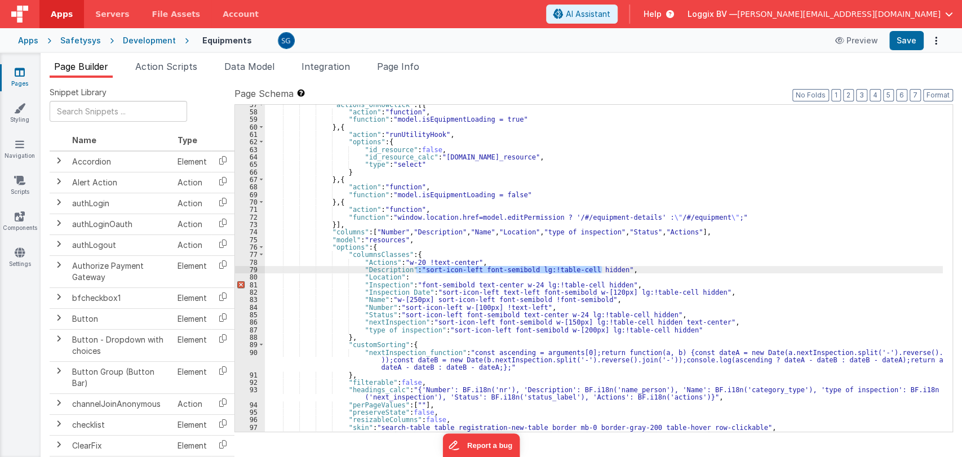
drag, startPoint x: 417, startPoint y: 271, endPoint x: 601, endPoint y: 268, distance: 183.8
click at [601, 268] on div ""actions_onRowClick" : [{ "action" : "function" , "function" : "model.isEquipme…" at bounding box center [604, 272] width 678 height 342
click at [617, 267] on div ""actions_onRowClick" : [{ "action" : "function" , "function" : "model.isEquipme…" at bounding box center [604, 272] width 678 height 342
drag, startPoint x: 417, startPoint y: 270, endPoint x: 601, endPoint y: 268, distance: 184.3
click at [601, 268] on div ""actions_onRowClick" : [{ "action" : "function" , "function" : "model.isEquipme…" at bounding box center [604, 272] width 678 height 342
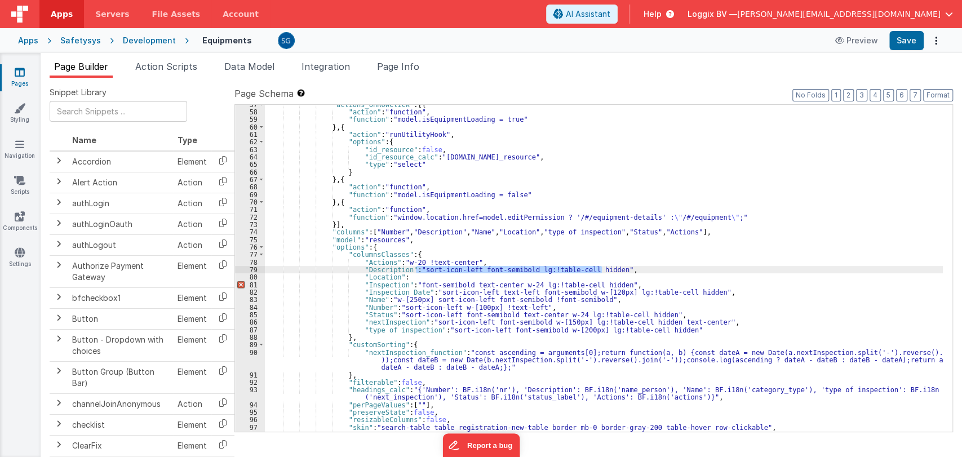
click at [412, 277] on div ""actions_onRowClick" : [{ "action" : "function" , "function" : "model.isEquipme…" at bounding box center [604, 272] width 678 height 342
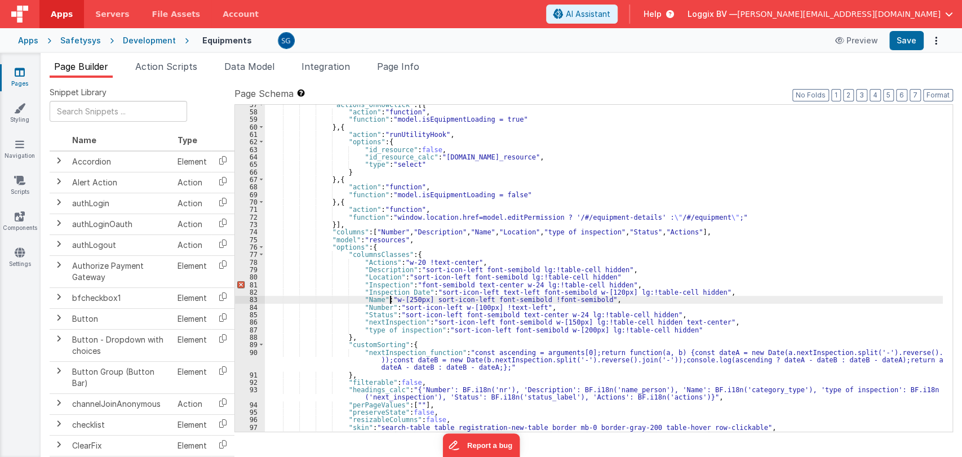
click at [389, 299] on div ""actions_onRowClick" : [{ "action" : "function" , "function" : "model.isEquipme…" at bounding box center [604, 272] width 678 height 342
drag, startPoint x: 389, startPoint y: 299, endPoint x: 588, endPoint y: 299, distance: 199.5
click at [588, 299] on div ""actions_onRowClick" : [{ "action" : "function" , "function" : "model.isEquipme…" at bounding box center [604, 272] width 678 height 342
click at [596, 298] on div ""actions_onRowClick" : [{ "action" : "function" , "function" : "model.isEquipme…" at bounding box center [604, 272] width 678 height 342
click at [614, 278] on div ""actions_onRowClick" : [{ "action" : "function" , "function" : "model.isEquipme…" at bounding box center [604, 272] width 678 height 342
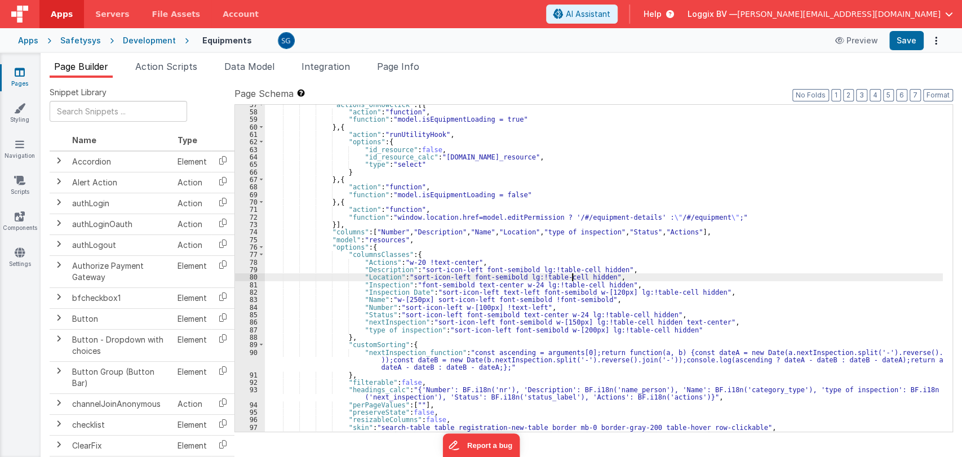
click at [574, 277] on div ""actions_onRowClick" : [{ "action" : "function" , "function" : "model.isEquipme…" at bounding box center [604, 272] width 678 height 342
click at [583, 280] on div ""actions_onRowClick" : [{ "action" : "function" , "function" : "model.isEquipme…" at bounding box center [604, 268] width 678 height 327
click at [583, 278] on div ""actions_onRowClick" : [{ "action" : "function" , "function" : "model.isEquipme…" at bounding box center [604, 272] width 678 height 342
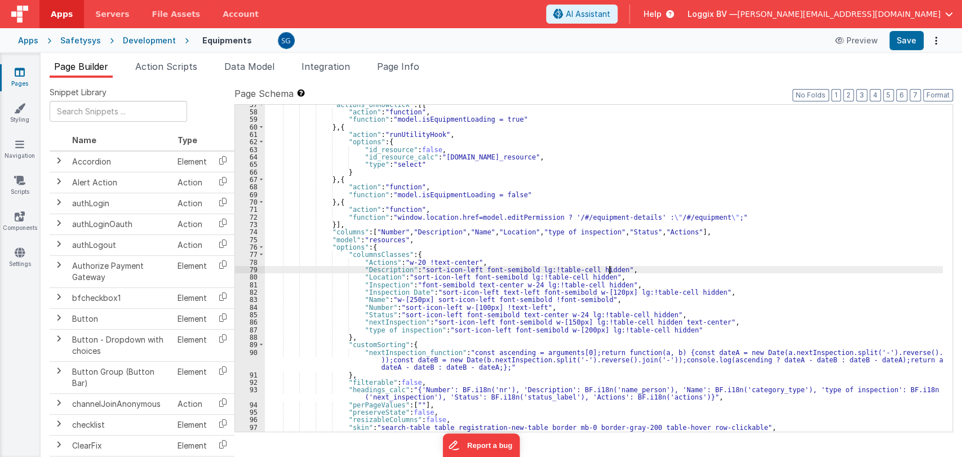
click at [617, 271] on div ""actions_onRowClick" : [{ "action" : "function" , "function" : "model.isEquipme…" at bounding box center [604, 272] width 678 height 342
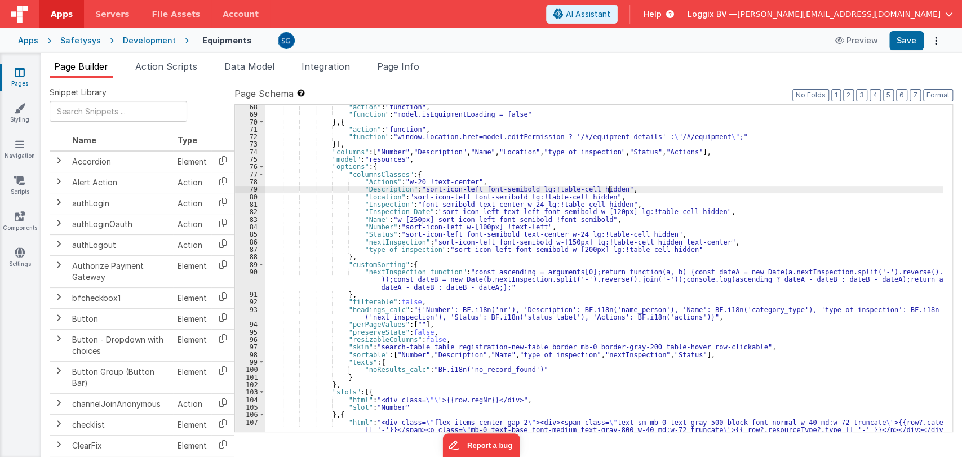
scroll to position [640, 0]
click at [649, 309] on div ""action" : "function" , "function" : "model.isEquipmentLoading = false" } , { "…" at bounding box center [604, 274] width 678 height 342
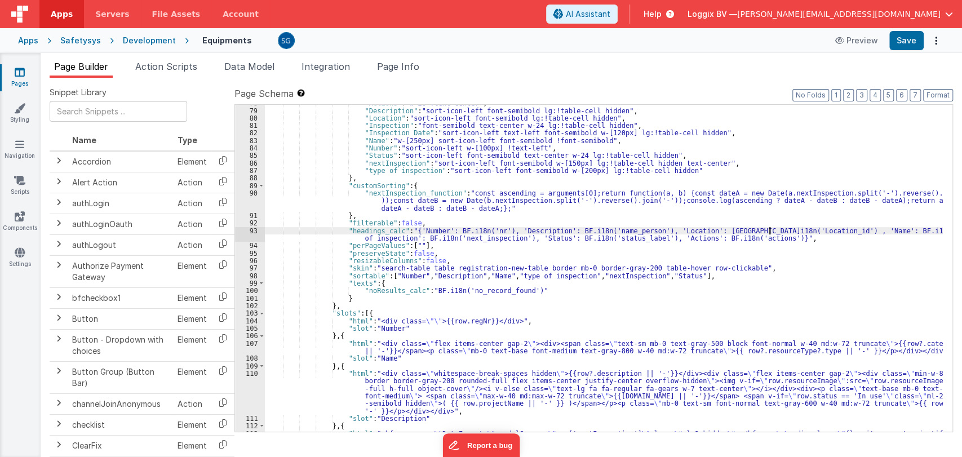
scroll to position [719, 0]
click at [509, 276] on div ""Actions" : "w-20 !text-center" , "Description" : "sort-icon-left font-semibold…" at bounding box center [604, 277] width 678 height 357
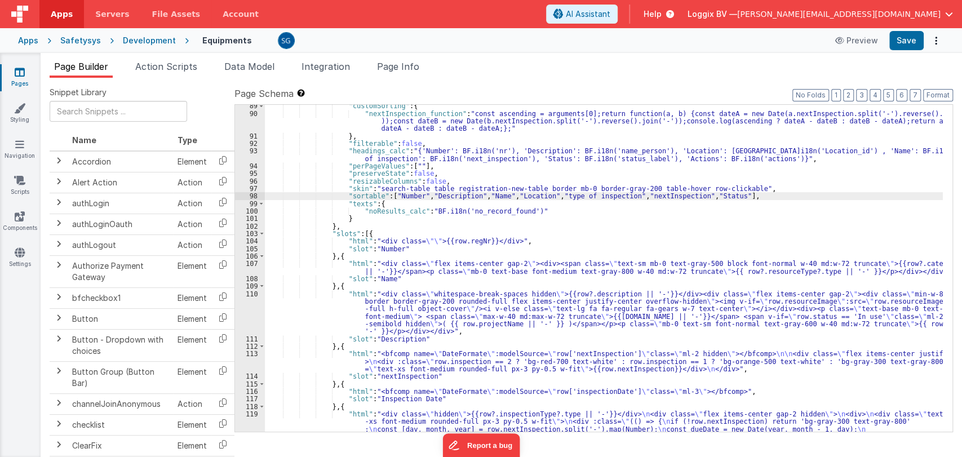
scroll to position [808, 0]
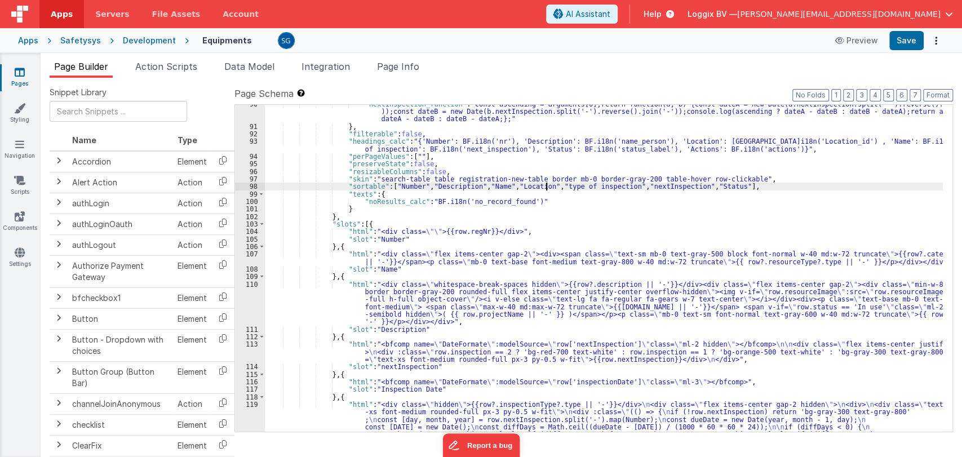
click at [333, 335] on div ""nextInspection_function" : "const ascending = arguments[0];return function(a, …" at bounding box center [604, 331] width 678 height 462
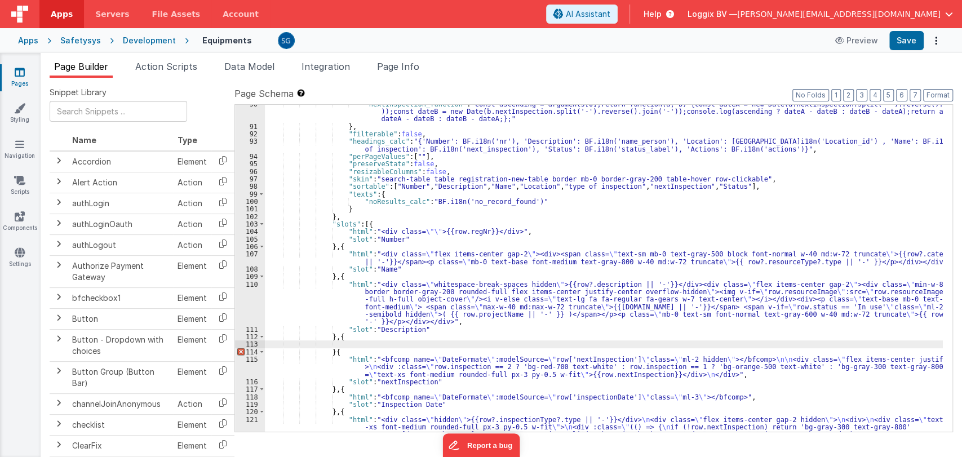
click at [330, 352] on div ""nextInspection_function" : "const ascending = arguments[0];return function(a, …" at bounding box center [604, 331] width 678 height 462
click at [345, 346] on div ""nextInspection_function" : "const ascending = arguments[0];return function(a, …" at bounding box center [604, 331] width 678 height 462
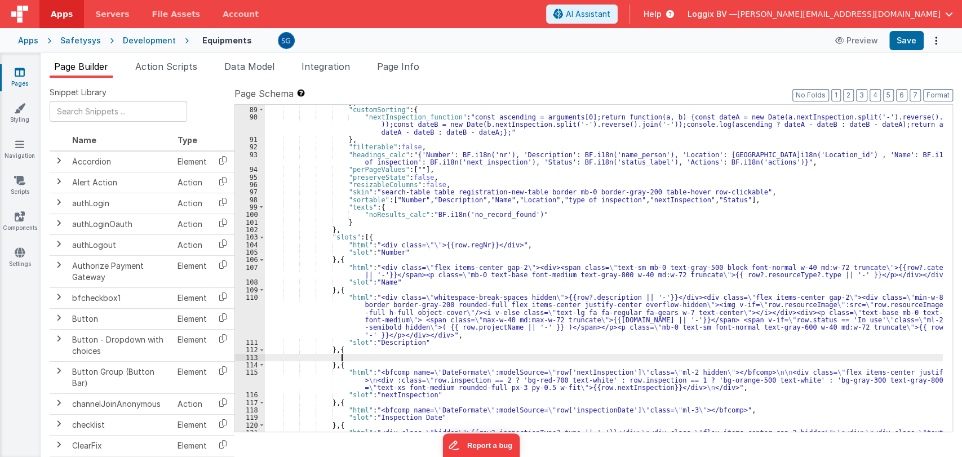
scroll to position [795, 0]
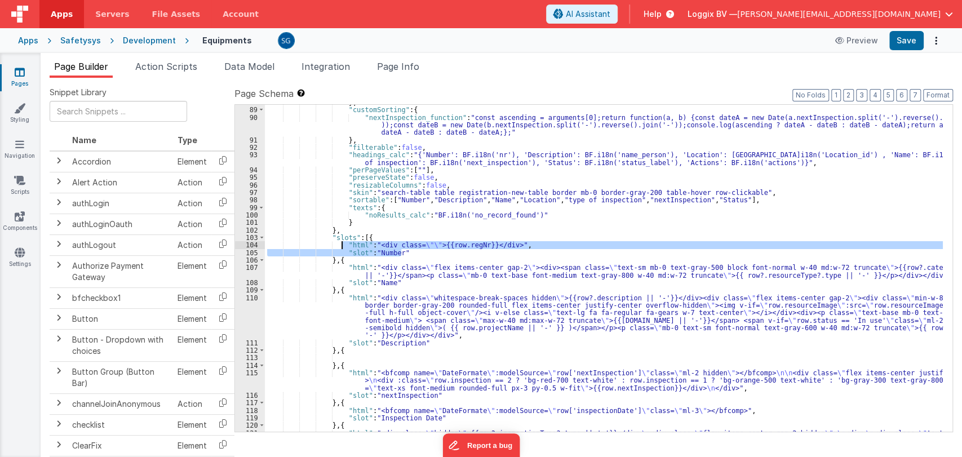
drag, startPoint x: 419, startPoint y: 254, endPoint x: 341, endPoint y: 245, distance: 78.3
click at [341, 245] on div "} , "customSorting" : { "nextInspection_function" : "const ascending = argument…" at bounding box center [604, 322] width 678 height 447
click at [343, 357] on div "} , "customSorting" : { "nextInspection_function" : "const ascending = argument…" at bounding box center [604, 322] width 678 height 447
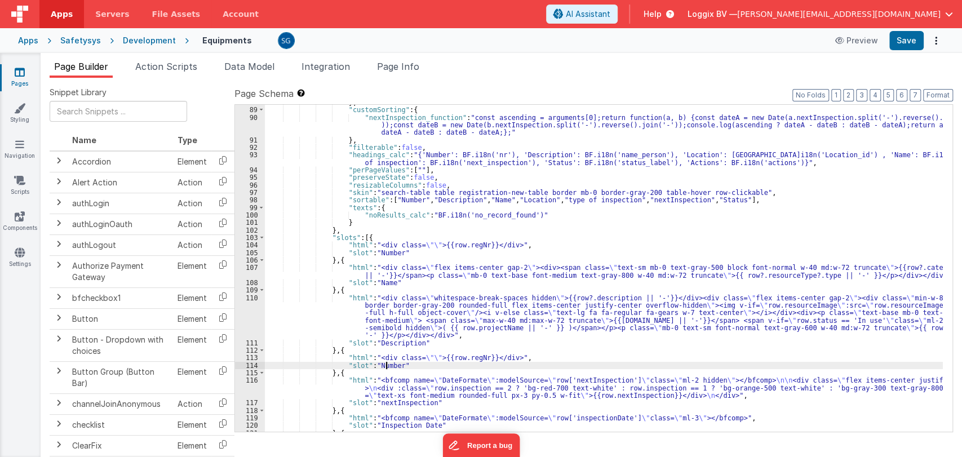
click at [388, 365] on div "} , "customSorting" : { "nextInspection_function" : "const ascending = argument…" at bounding box center [604, 270] width 678 height 342
click at [388, 365] on div "} , "customSorting" : { "nextInspection_function" : "const ascending = argument…" at bounding box center [604, 268] width 678 height 327
click at [388, 365] on div "} , "customSorting" : { "nextInspection_function" : "const ascending = argument…" at bounding box center [604, 270] width 678 height 342
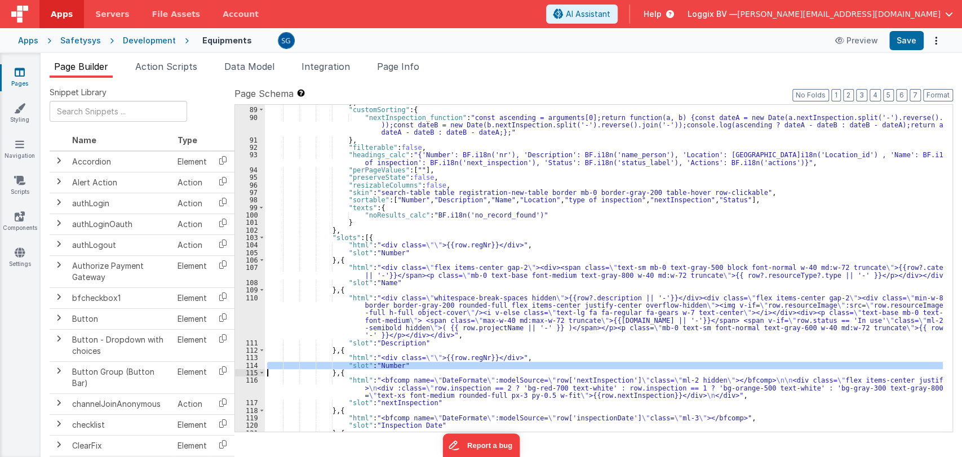
click at [388, 365] on div "} , "customSorting" : { "nextInspection_function" : "const ascending = argument…" at bounding box center [604, 268] width 678 height 327
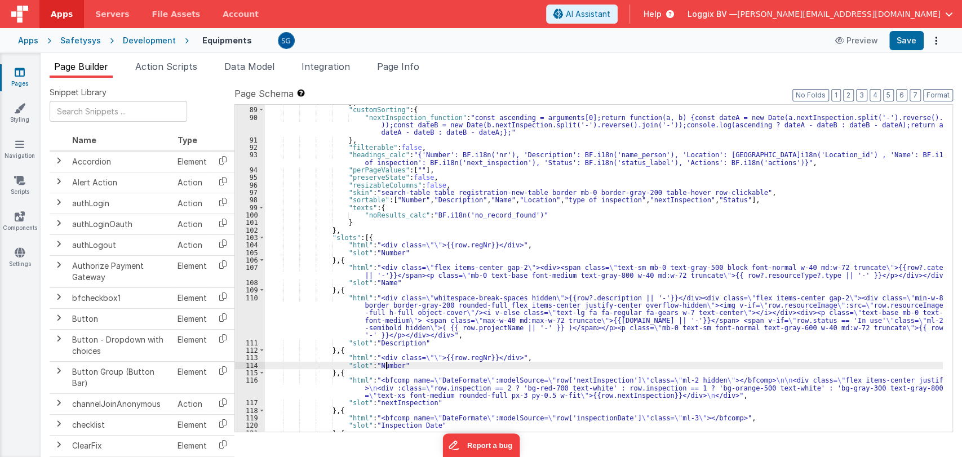
click at [388, 365] on div "} , "customSorting" : { "nextInspection_function" : "const ascending = argument…" at bounding box center [604, 270] width 678 height 342
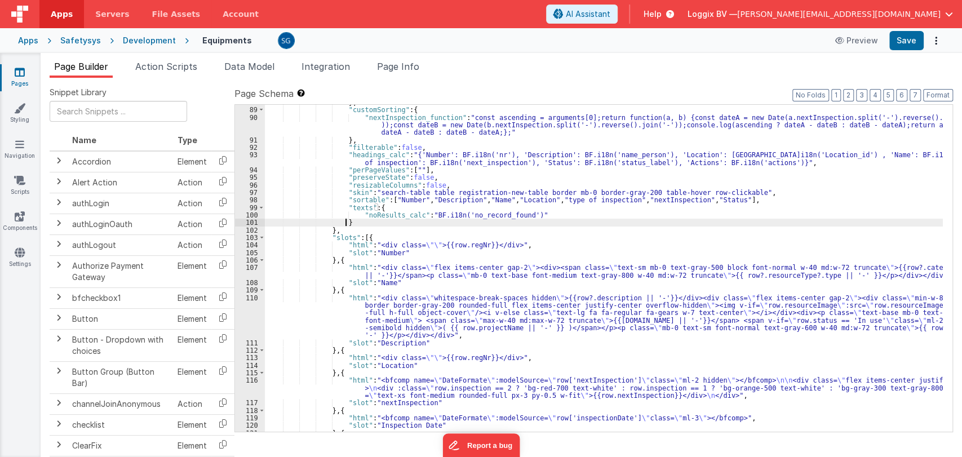
click at [550, 222] on div "} , "customSorting" : { "nextInspection_function" : "const ascending = argument…" at bounding box center [604, 270] width 678 height 342
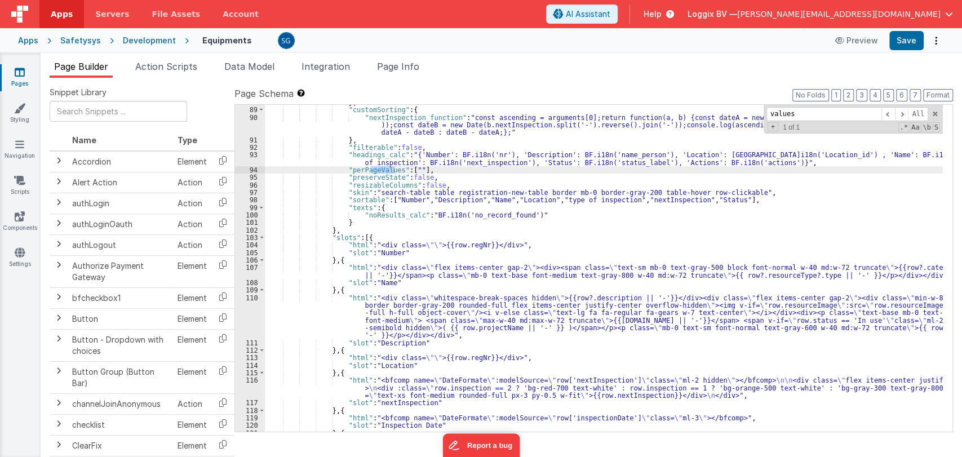
type input "values"
click at [542, 211] on div "} , "customSorting" : { "nextInspection_function" : "const ascending = argument…" at bounding box center [604, 270] width 678 height 342
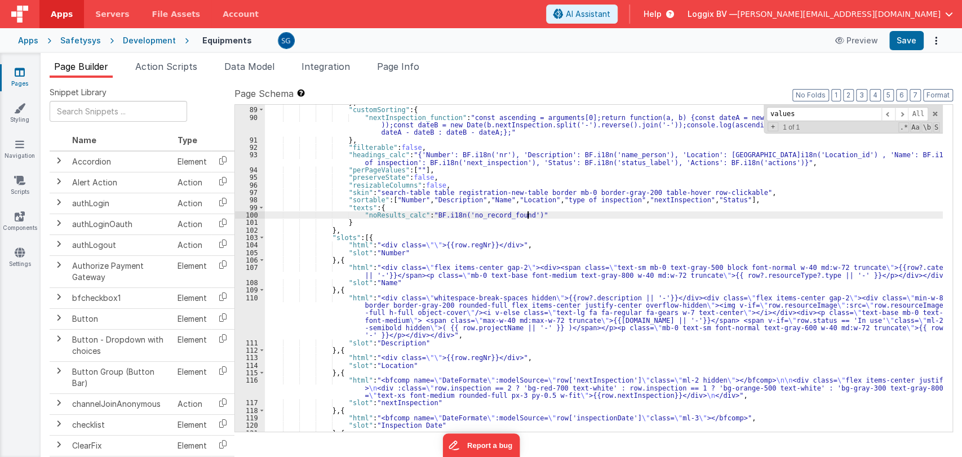
click at [545, 213] on div "} , "customSorting" : { "nextInspection_function" : "const ascending = argument…" at bounding box center [604, 270] width 678 height 342
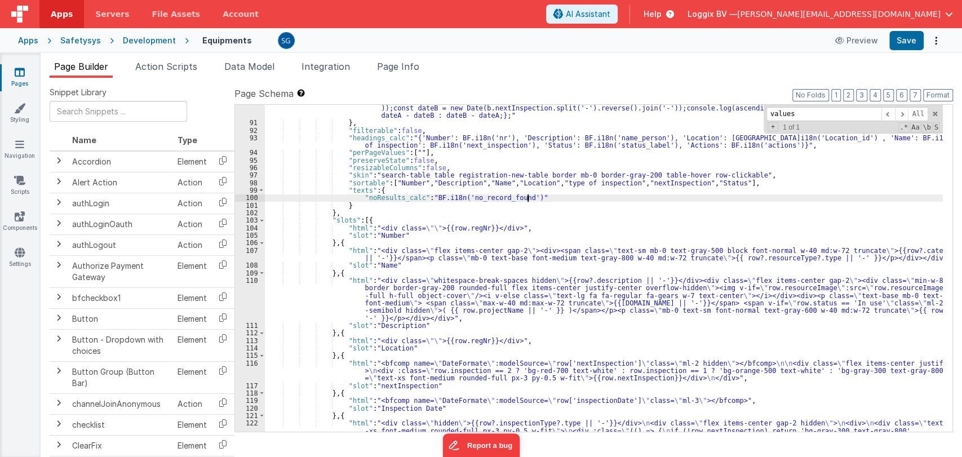
scroll to position [812, 0]
click at [473, 339] on div ""nextInspection_function" : "const ascending = arguments[0];return function(a, …" at bounding box center [604, 327] width 678 height 462
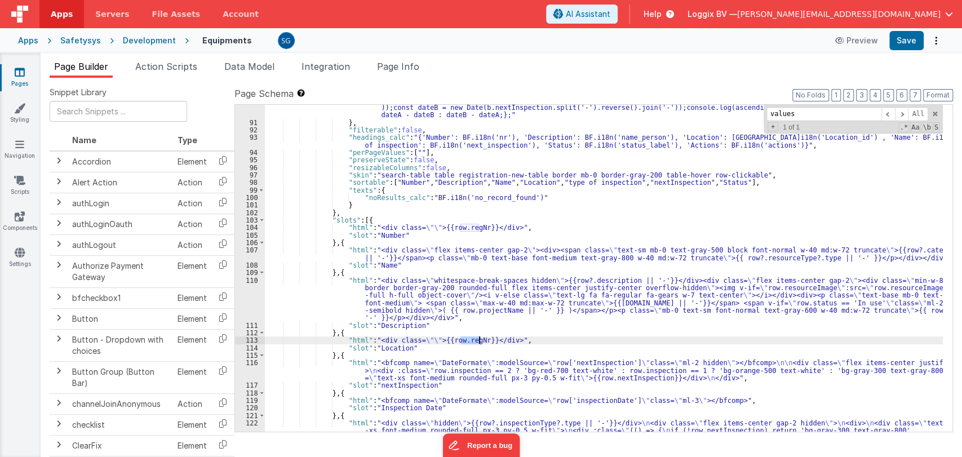
click at [473, 339] on div ""nextInspection_function" : "const ascending = arguments[0];return function(a, …" at bounding box center [604, 327] width 678 height 462
click at [459, 339] on div ""nextInspection_function" : "const ascending = arguments[0];return function(a, …" at bounding box center [604, 327] width 678 height 462
click at [900, 45] on button "Save" at bounding box center [906, 40] width 34 height 19
click at [471, 340] on div ""nextInspection_function" : "const ascending = arguments[0];return function(a, …" at bounding box center [604, 327] width 678 height 462
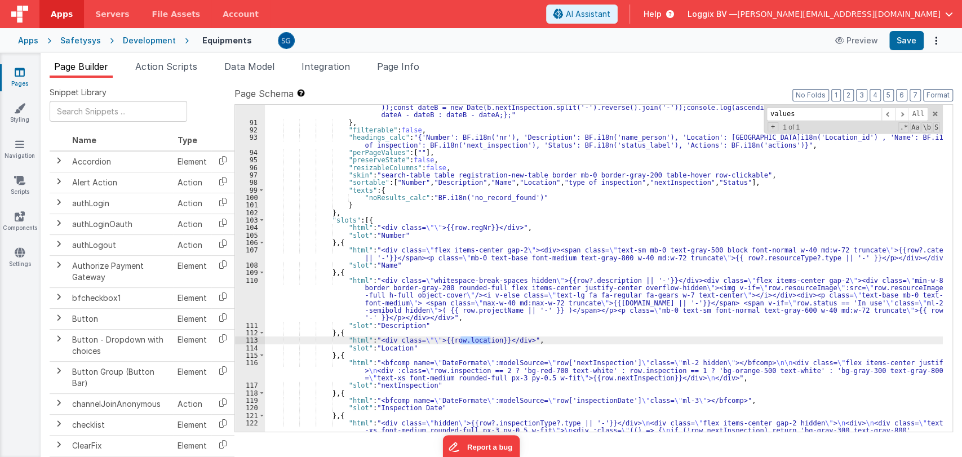
paste textarea
click at [516, 339] on div ""nextInspection_function" : "const ascending = arguments[0];return function(a, …" at bounding box center [604, 327] width 678 height 462
click at [455, 337] on div ""nextInspection_function" : "const ascending = arguments[0];return function(a, …" at bounding box center [604, 327] width 678 height 462
click at [918, 41] on button "Save" at bounding box center [906, 40] width 34 height 19
click at [937, 114] on span at bounding box center [935, 114] width 8 height 8
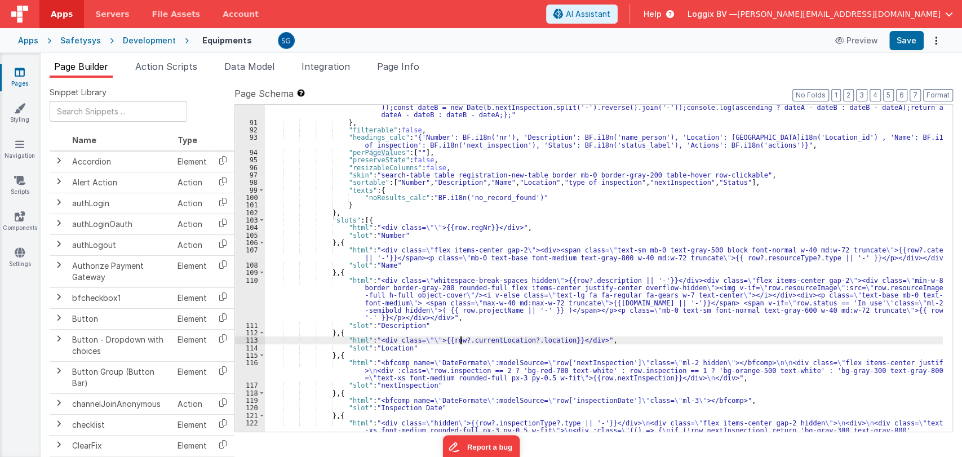
click at [468, 225] on div ""nextInspection_function" : "const ascending = arguments[0];return function(a, …" at bounding box center [604, 327] width 678 height 462
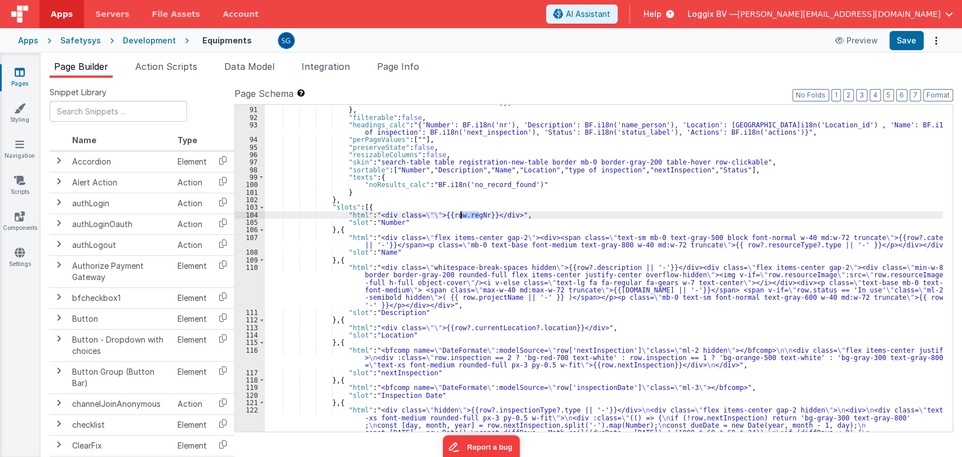
scroll to position [825, 0]
click at [502, 324] on div ""nextInspection_function" : "const ascending = arguments[0];return function(a, …" at bounding box center [604, 314] width 678 height 462
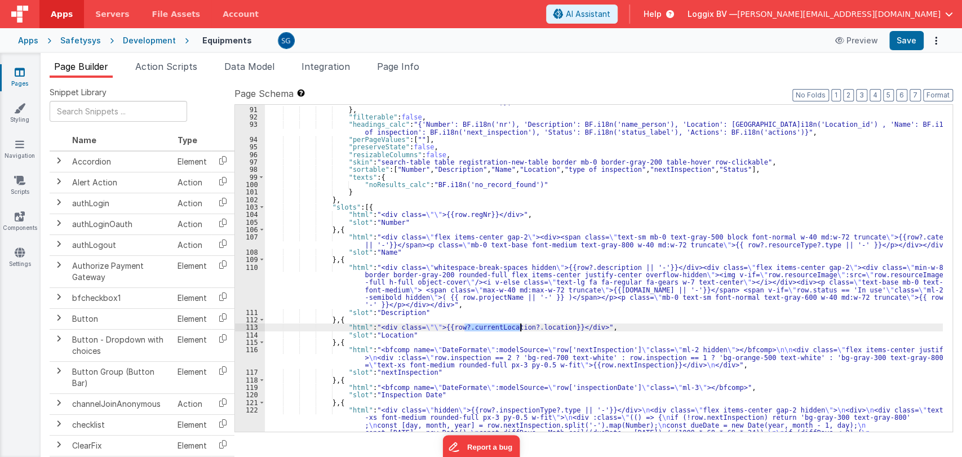
click at [502, 324] on div ""nextInspection_function" : "const ascending = arguments[0];return function(a, …" at bounding box center [604, 314] width 678 height 462
click at [566, 327] on div ""nextInspection_function" : "const ascending = arguments[0];return function(a, …" at bounding box center [604, 314] width 678 height 462
click at [918, 40] on button "Save" at bounding box center [906, 40] width 34 height 19
click at [18, 76] on icon at bounding box center [20, 72] width 10 height 11
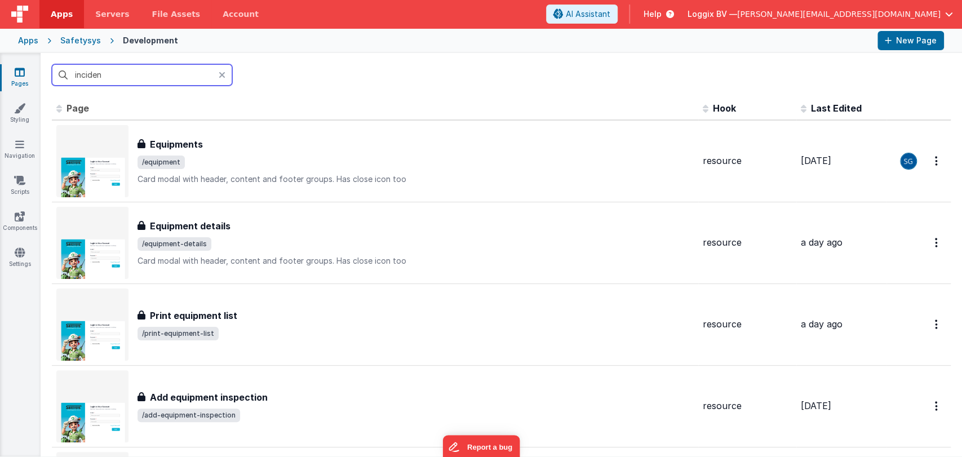
type input "incident"
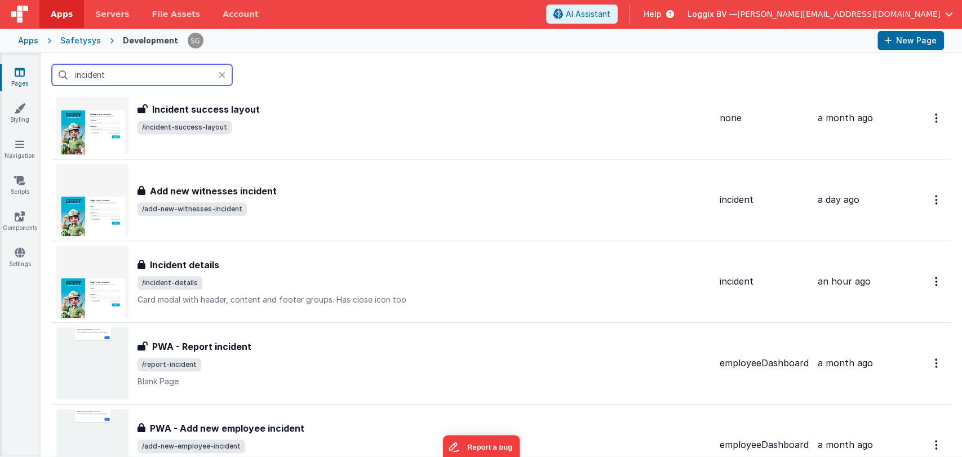
scroll to position [373, 0]
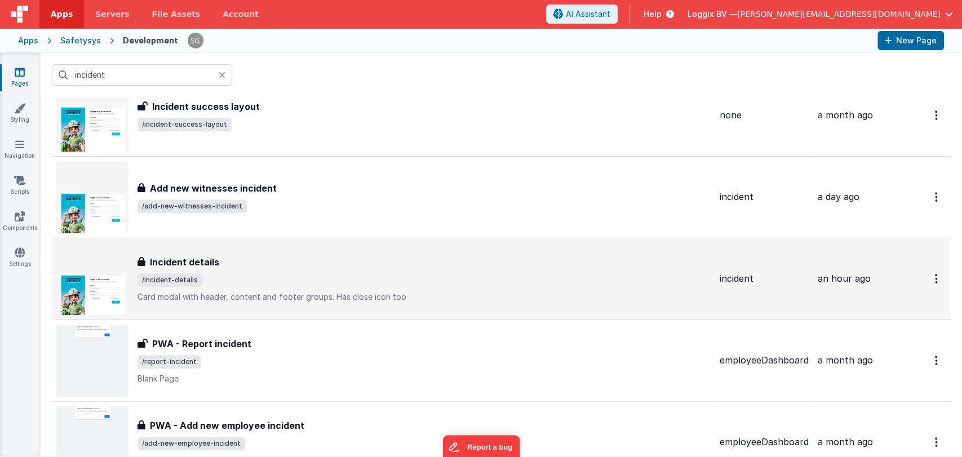
click at [280, 273] on span "/incident-details" at bounding box center [424, 280] width 573 height 14
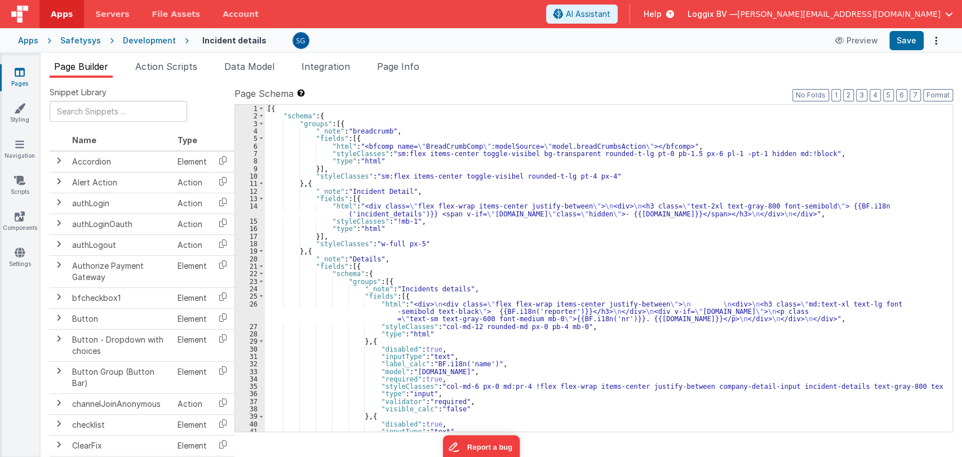
click at [433, 246] on div "[{ "schema" : { "groups" : [{ "_note" : "breadcrumb" , "fields" : [{ "html" : "…" at bounding box center [604, 276] width 678 height 342
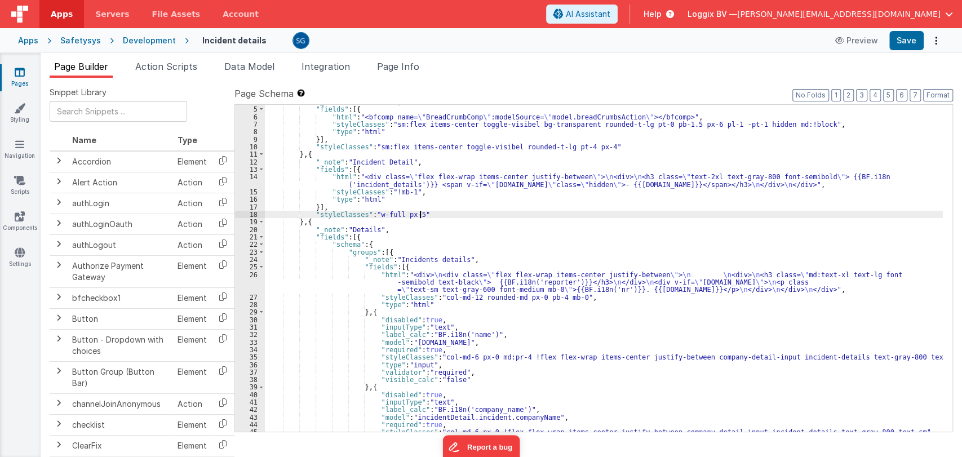
scroll to position [29, 0]
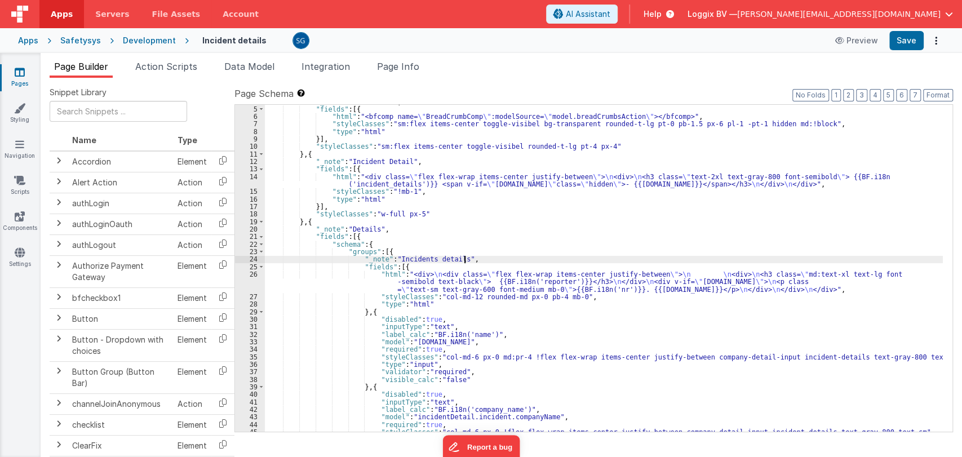
click at [480, 259] on div ""_note" : "breadcrumb" , "fields" : [{ "html" : "<bfcomp name= \" BreadCrumbCom…" at bounding box center [604, 269] width 678 height 342
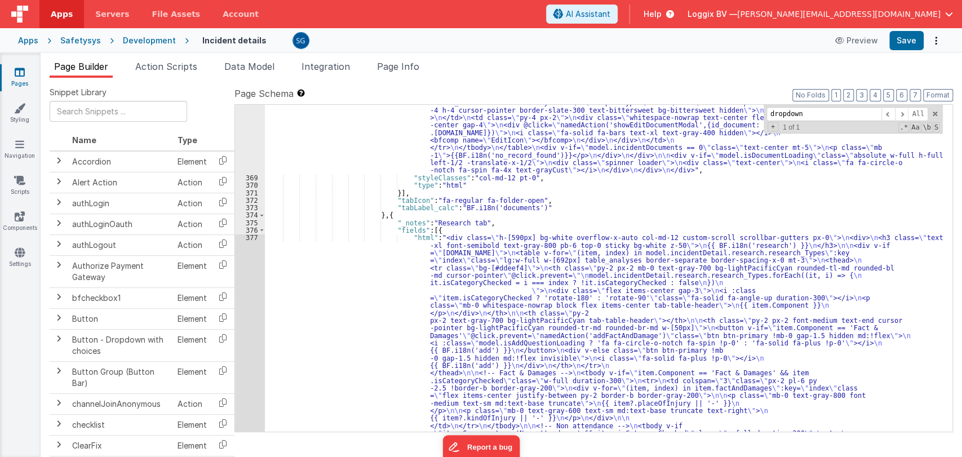
scroll to position [4634, 0]
type input "dropdown"
click at [382, 294] on div ""html" : "<div :class= \" (!model.incidentDetail.incident.id || model.isDocumen…" at bounding box center [604, 466] width 678 height 1078
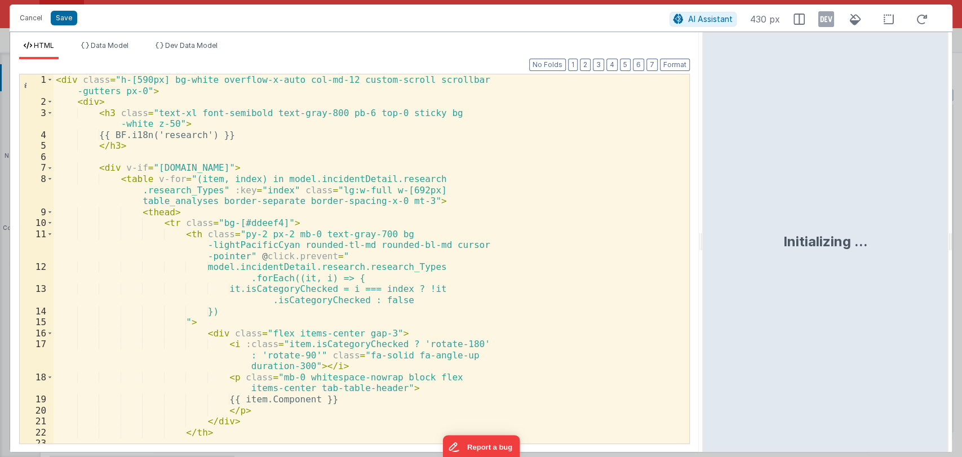
drag, startPoint x: 481, startPoint y: 237, endPoint x: 703, endPoint y: 244, distance: 222.8
click at [703, 244] on html "Cancel Save AI Assistant 430 px HTML Data Model Dev Data Model Format 7 6 5 4 3…" at bounding box center [481, 228] width 962 height 457
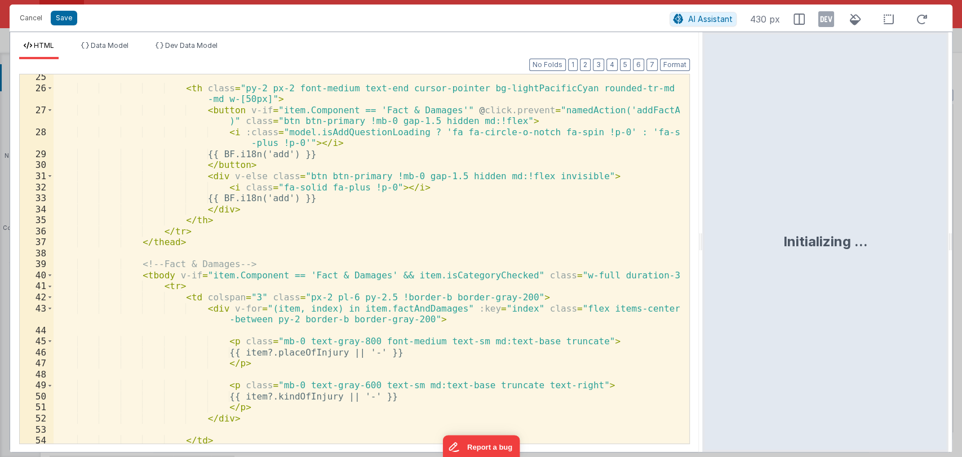
scroll to position [300, 0]
click at [390, 262] on div "< th class = "py-2 px-2 font-medium text-end cursor-pointer bg-lightPacificCyan…" at bounding box center [367, 267] width 626 height 391
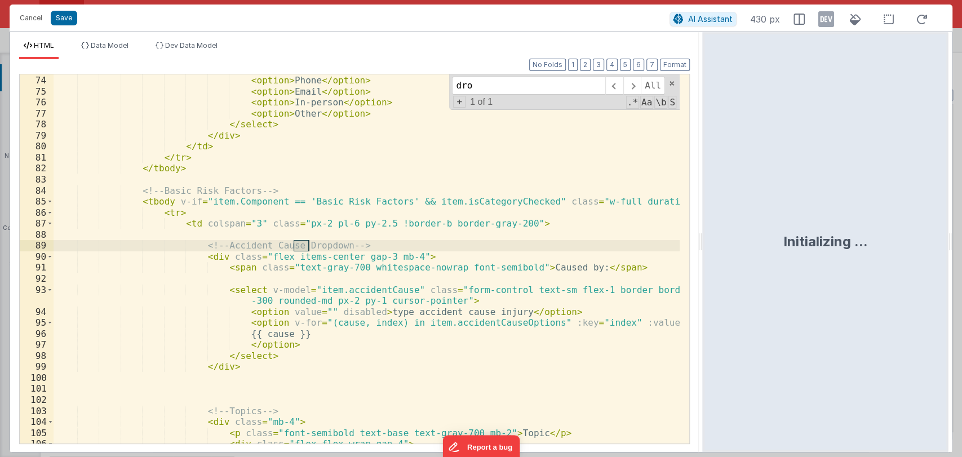
scroll to position [903, 0]
type input "dro"
click at [355, 287] on div "< option value = "" disabled > Method </ option > < option > Phone </ option > …" at bounding box center [367, 259] width 626 height 391
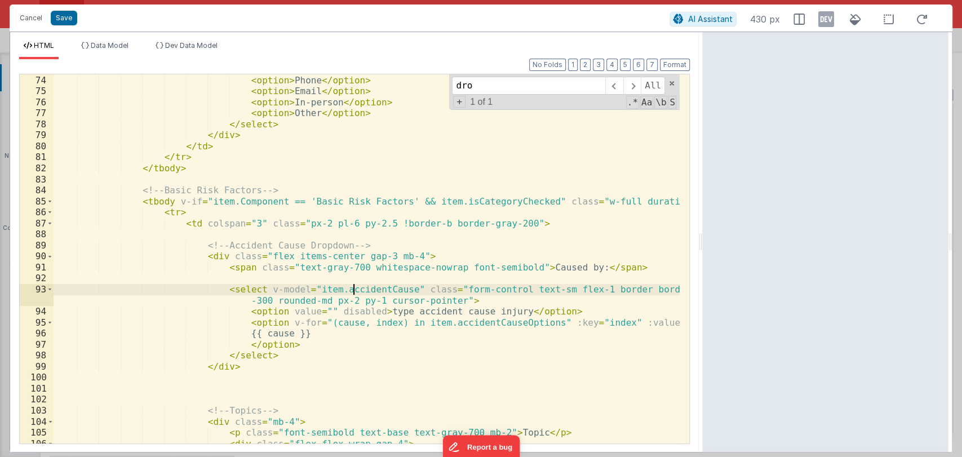
click at [355, 287] on div "< option value = "" disabled > Method </ option > < option > Phone </ option > …" at bounding box center [367, 259] width 626 height 391
click at [126, 50] on li "Data Model" at bounding box center [105, 50] width 56 height 18
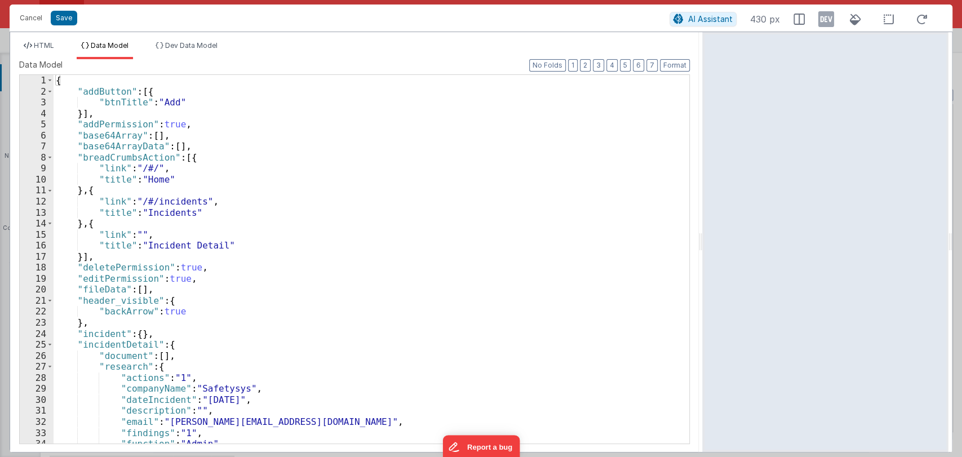
click at [356, 213] on div "{ "addButton" : [{ "btnTitle" : "Add" }] , "addPermission" : true , "base64Arra…" at bounding box center [367, 270] width 626 height 391
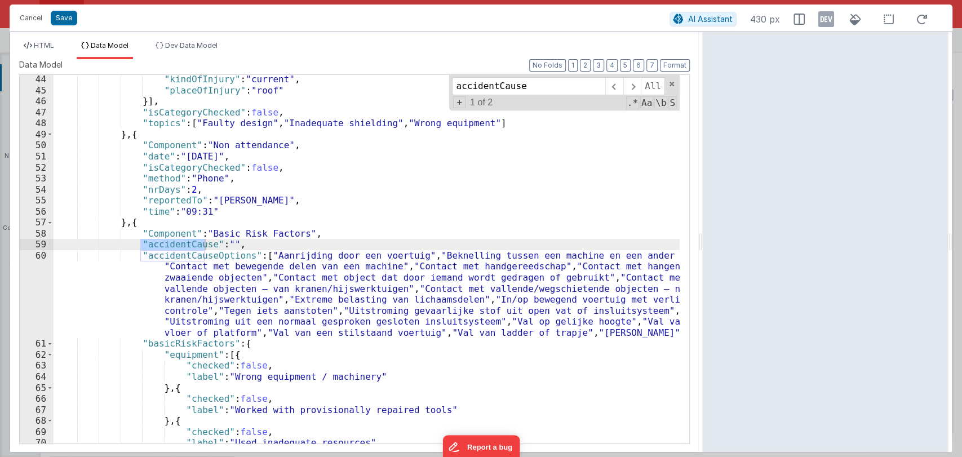
scroll to position [475, 0]
type input "accidentCause"
click at [672, 84] on span at bounding box center [672, 84] width 8 height 8
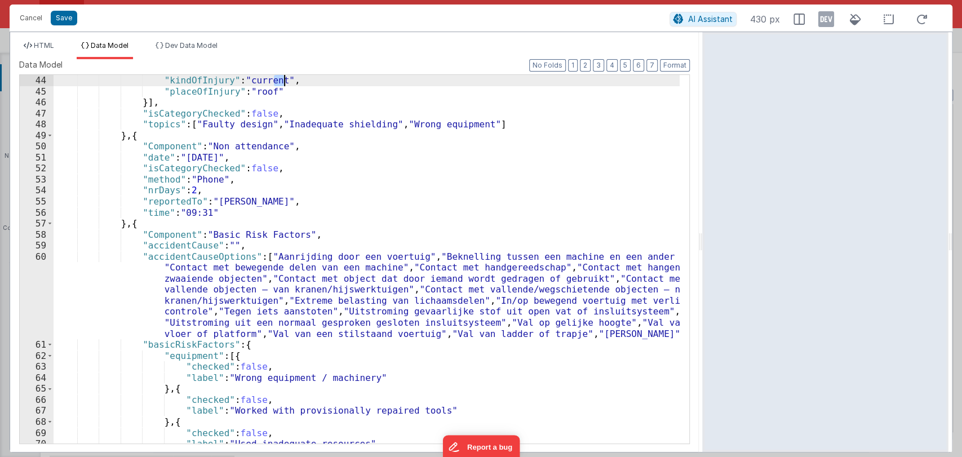
click at [672, 84] on div ""kindOfInjury" : "current" , "placeOfInjury" : "roof" }] , "isCategoryChecked" …" at bounding box center [367, 270] width 626 height 391
click at [26, 20] on button "Cancel" at bounding box center [31, 18] width 34 height 16
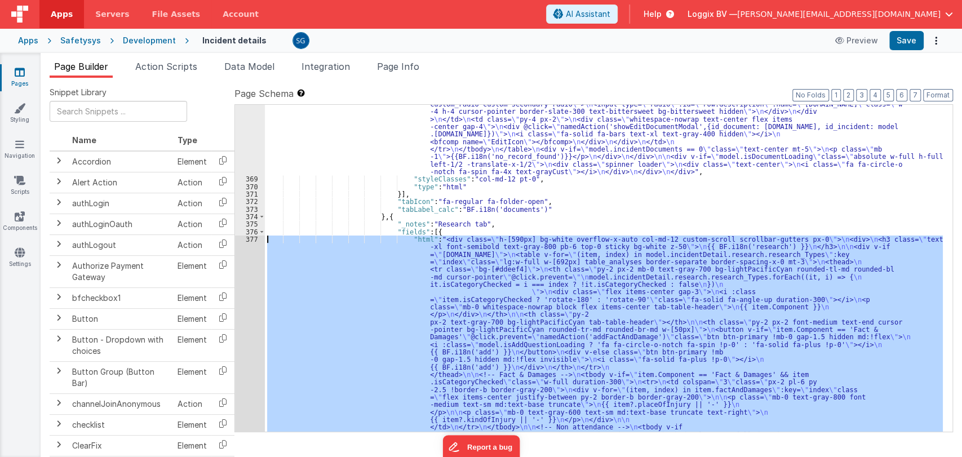
click at [633, 277] on div ""html" : "<div :class= \" (!model.incidentDetail.incident.id || model.isDocumen…" at bounding box center [604, 268] width 678 height 327
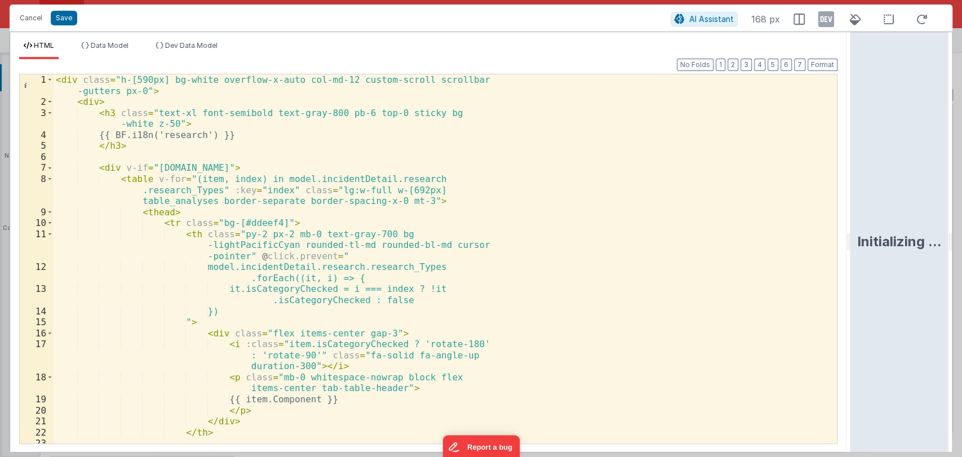
drag, startPoint x: 480, startPoint y: 239, endPoint x: 852, endPoint y: 211, distance: 373.7
click at [852, 211] on html "Cancel Save AI Assistant 168 px HTML Data Model Dev Data Model Format 7 6 5 4 3…" at bounding box center [481, 228] width 962 height 457
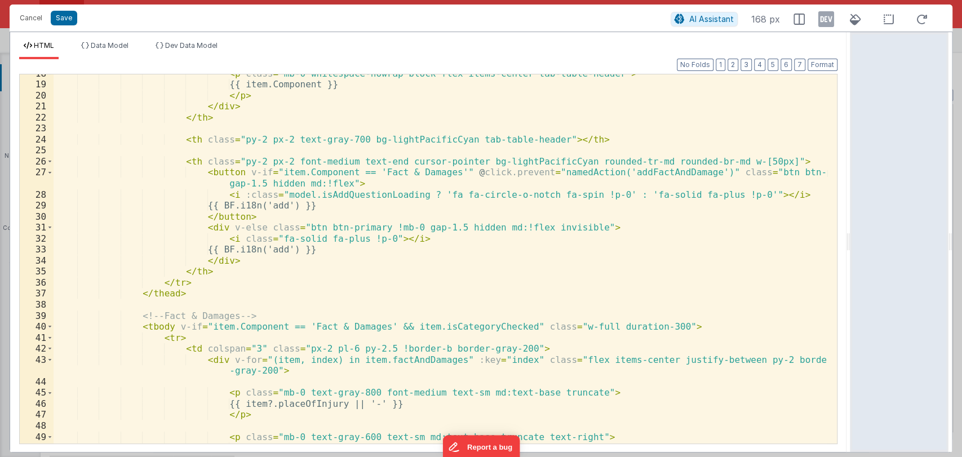
scroll to position [205, 0]
click at [37, 21] on button "Cancel" at bounding box center [31, 18] width 34 height 16
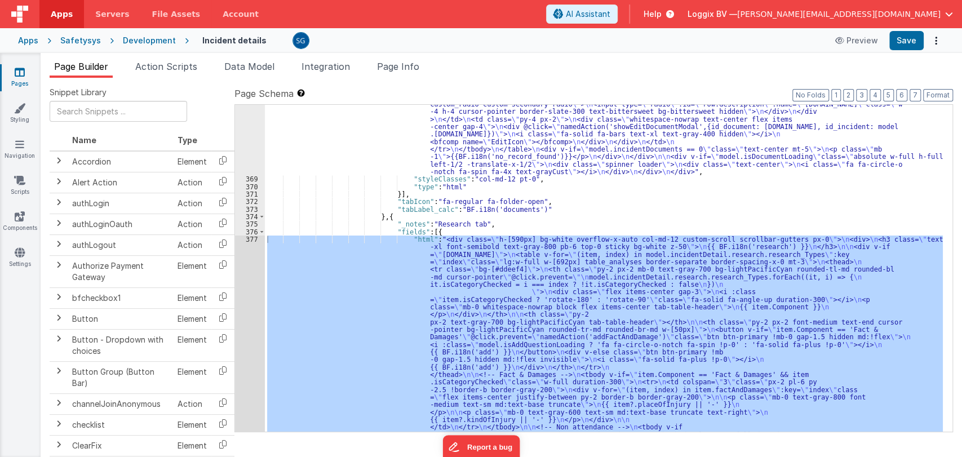
click at [15, 75] on icon at bounding box center [20, 72] width 10 height 11
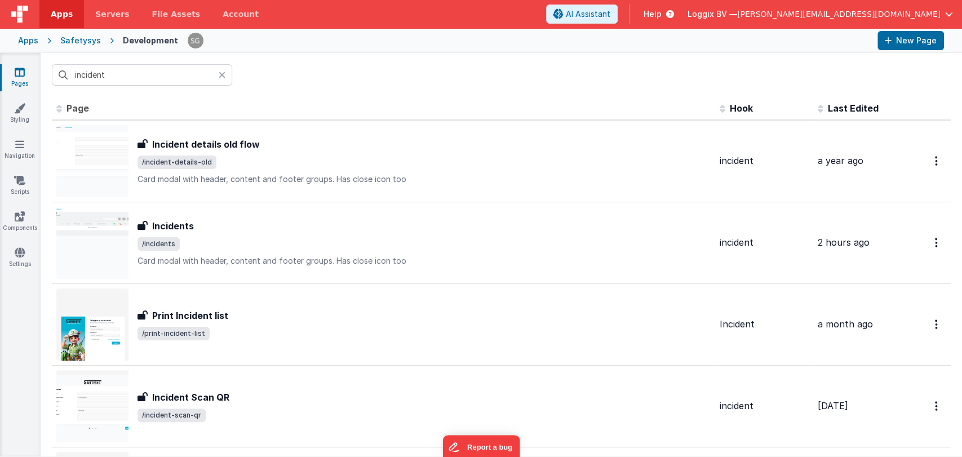
click at [221, 76] on icon at bounding box center [222, 74] width 7 height 9
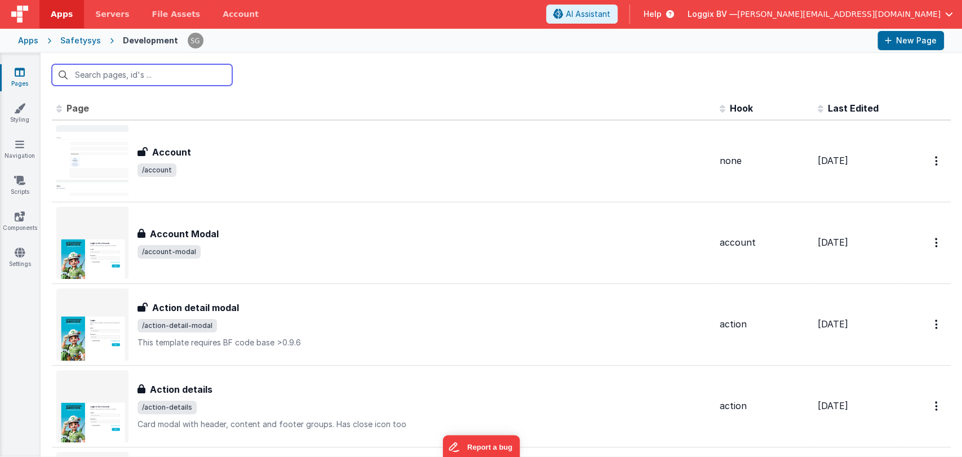
click at [158, 73] on input "text" at bounding box center [142, 74] width 180 height 21
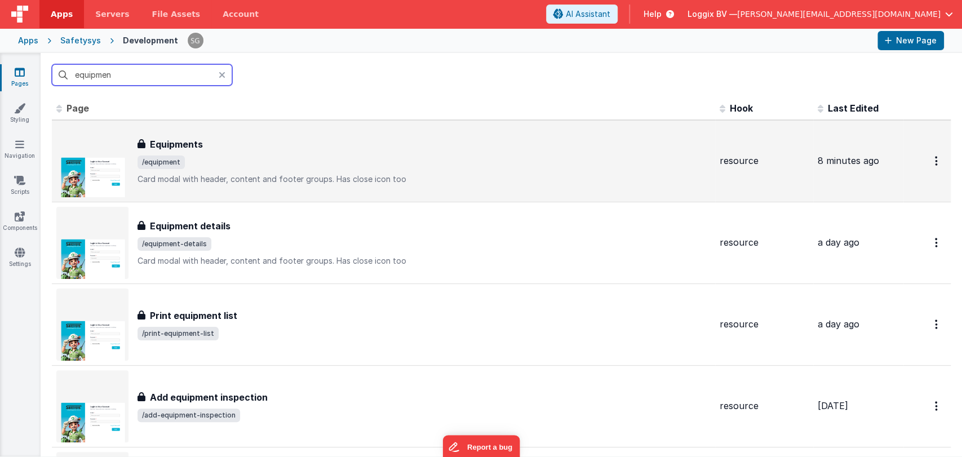
type input "equipmen"
click at [178, 152] on div "Equipments Equipments /equipment Card modal with header, content and footer gro…" at bounding box center [424, 161] width 573 height 47
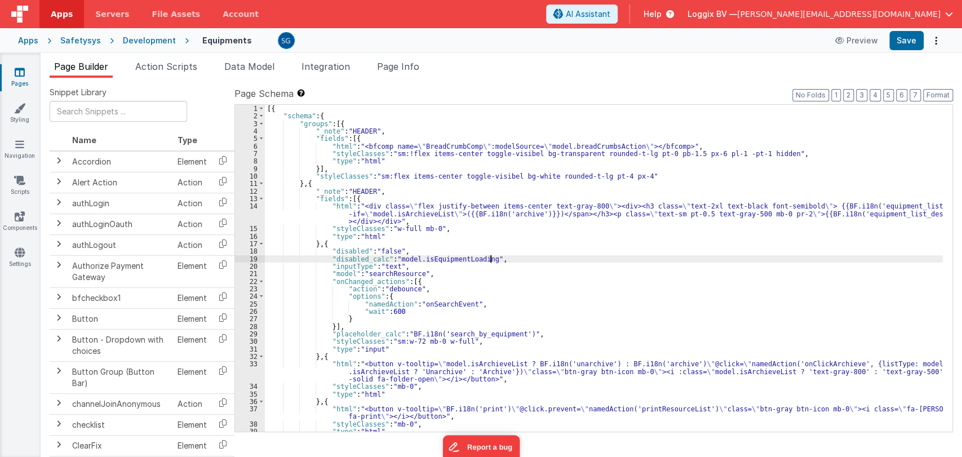
click at [505, 259] on div "[{ "schema" : { "groups" : [{ "_note" : "HEADER" , "fields" : [{ "html" : "<bfc…" at bounding box center [604, 276] width 678 height 342
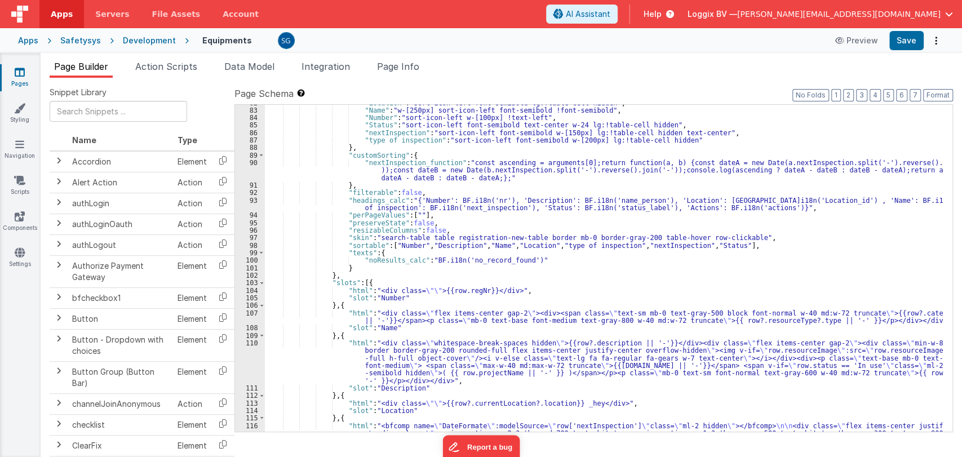
scroll to position [799, 0]
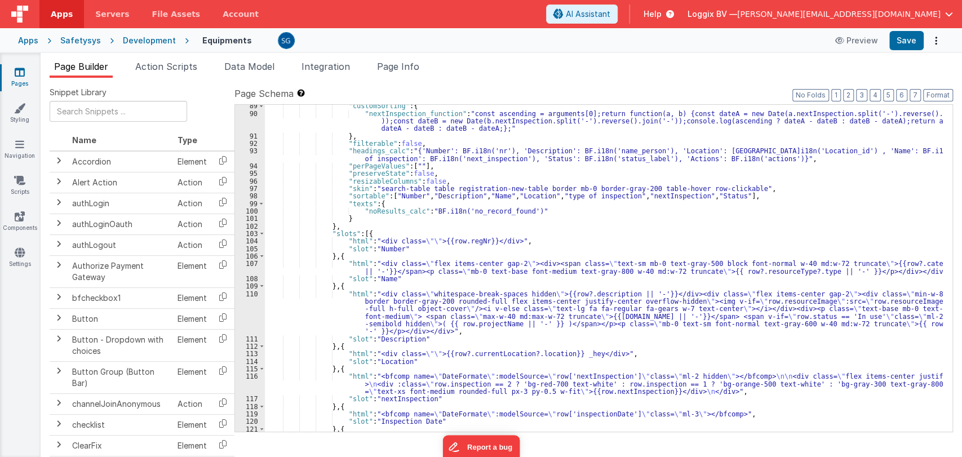
click at [583, 354] on div ""customSorting" : { "nextInspection_function" : "const ascending = arguments[0]…" at bounding box center [604, 325] width 678 height 447
click at [401, 311] on div ""customSorting" : { "nextInspection_function" : "const ascending = arguments[0]…" at bounding box center [604, 325] width 678 height 447
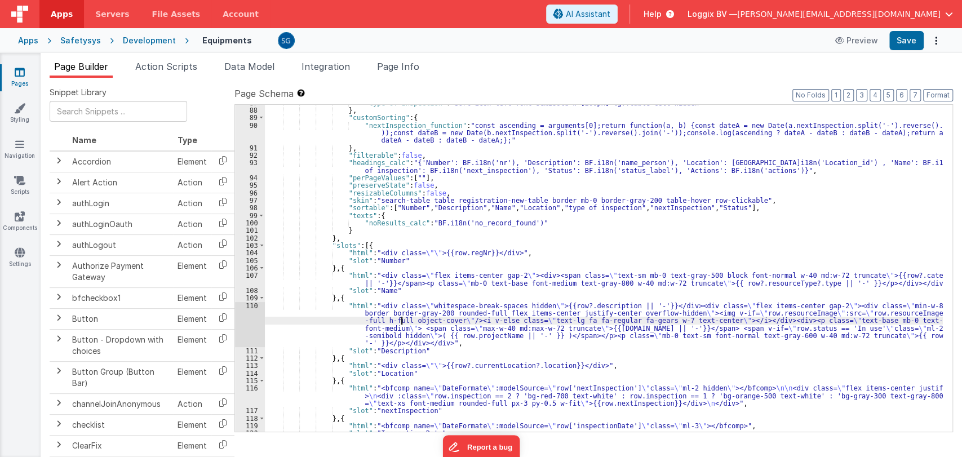
scroll to position [787, 0]
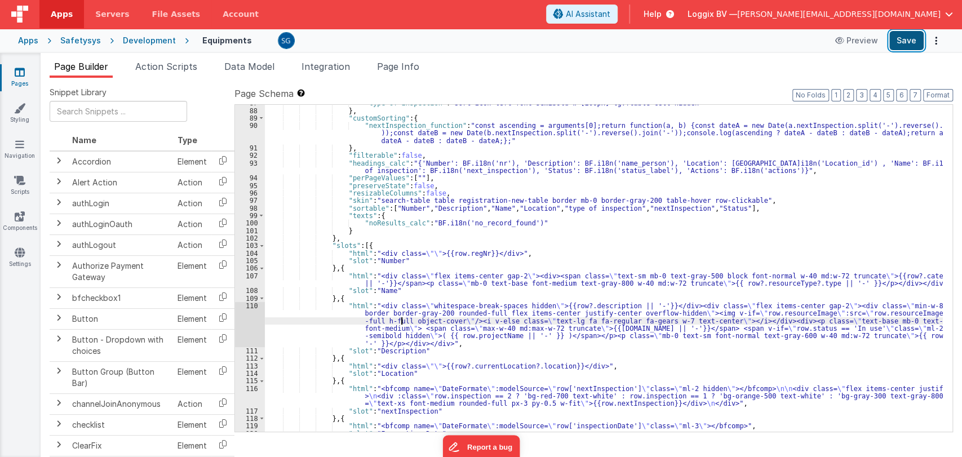
click at [896, 42] on button "Save" at bounding box center [906, 40] width 34 height 19
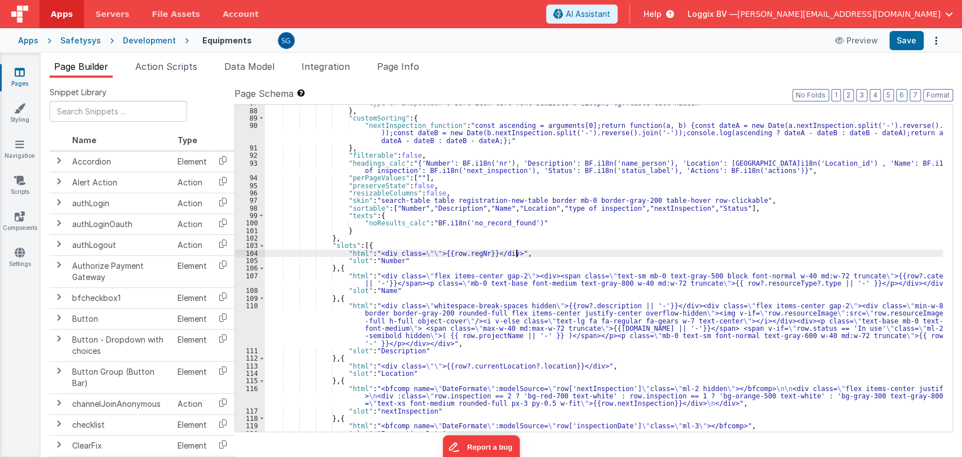
click at [527, 251] on div ""type of inspection" : "sort-icon-left font-semibold w-[200px] lg:!table-cell h…" at bounding box center [604, 270] width 678 height 342
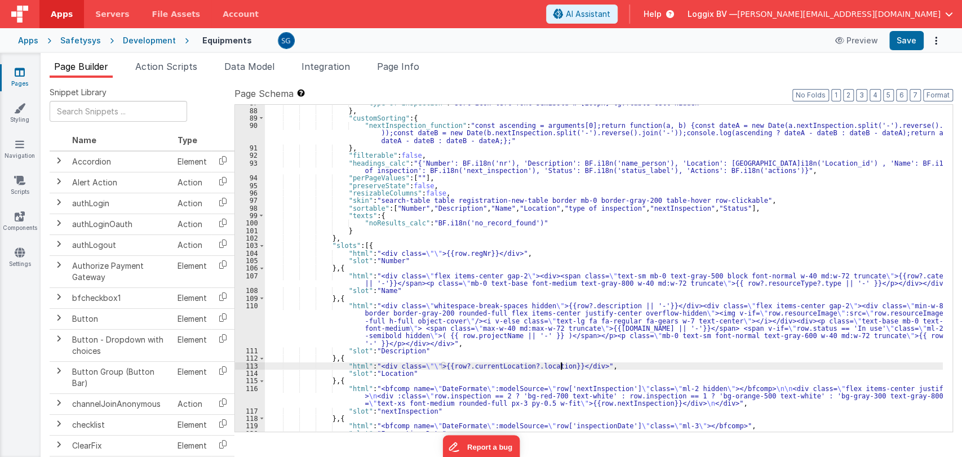
click at [563, 366] on div ""type of inspection" : "sort-icon-left font-semibold w-[200px] lg:!table-cell h…" at bounding box center [604, 270] width 678 height 342
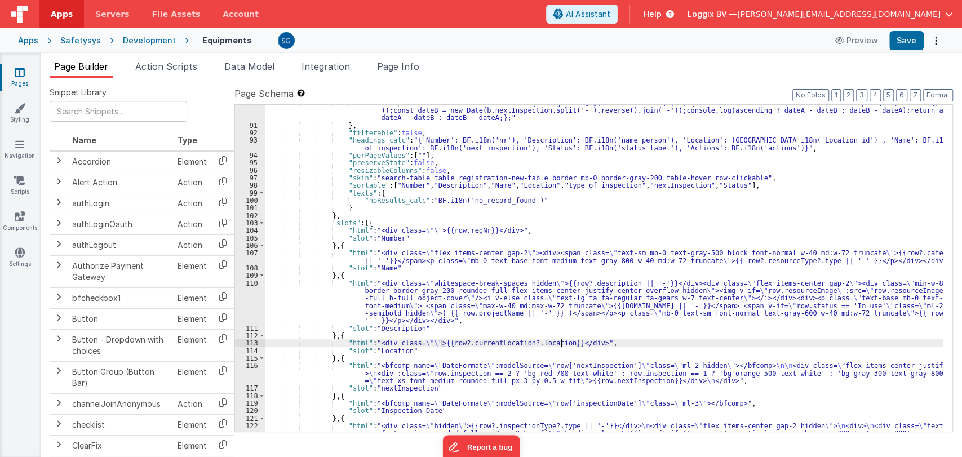
scroll to position [810, 0]
click at [15, 71] on icon at bounding box center [20, 72] width 10 height 11
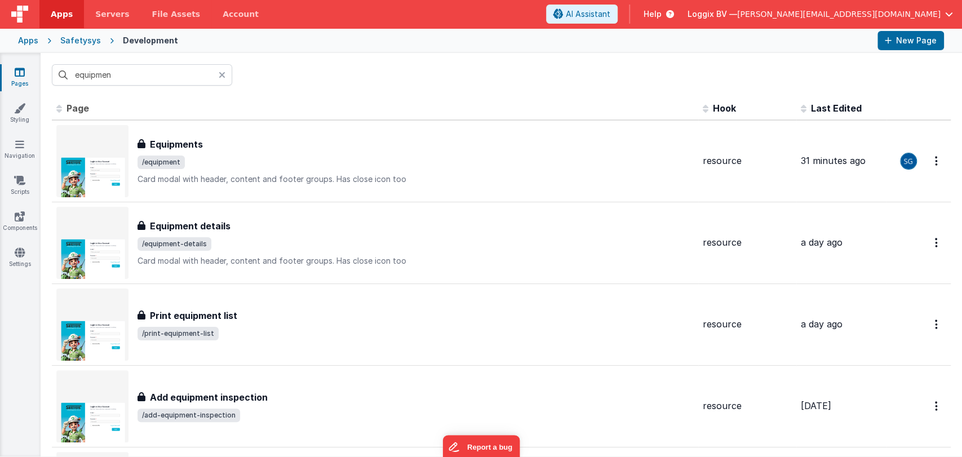
click at [223, 73] on icon at bounding box center [222, 74] width 7 height 9
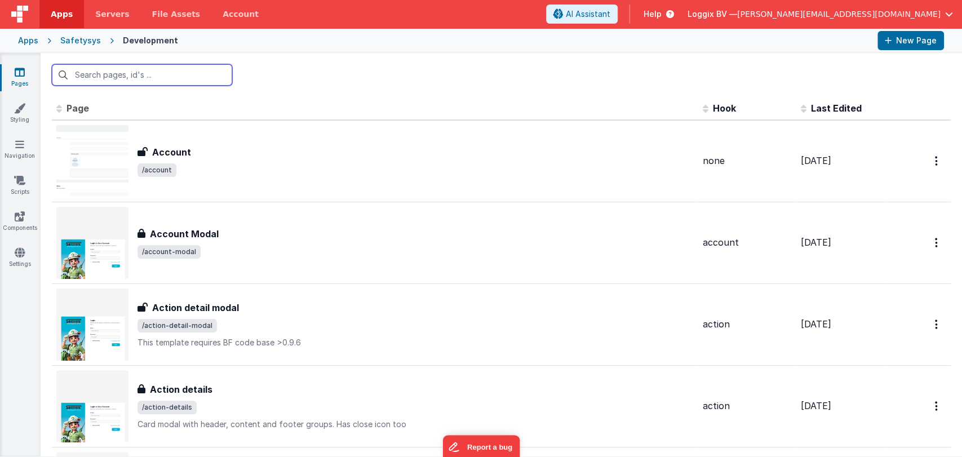
click at [150, 82] on input "text" at bounding box center [142, 74] width 180 height 21
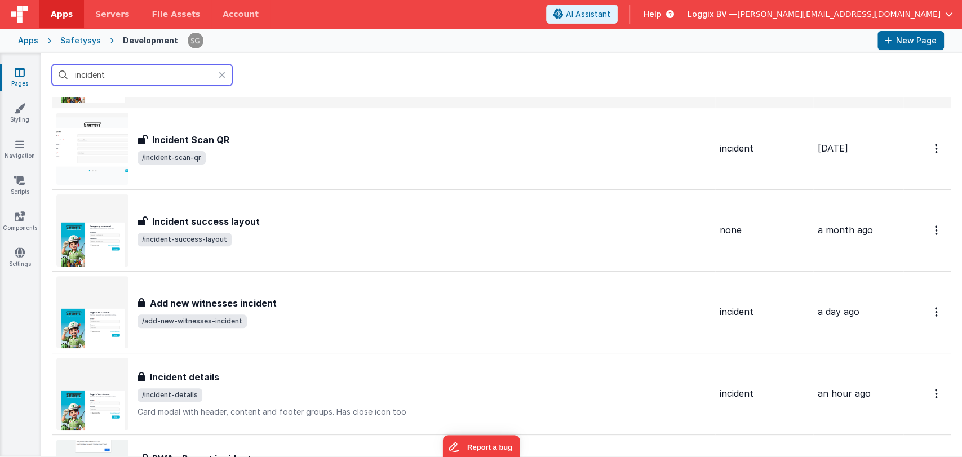
scroll to position [424, 0]
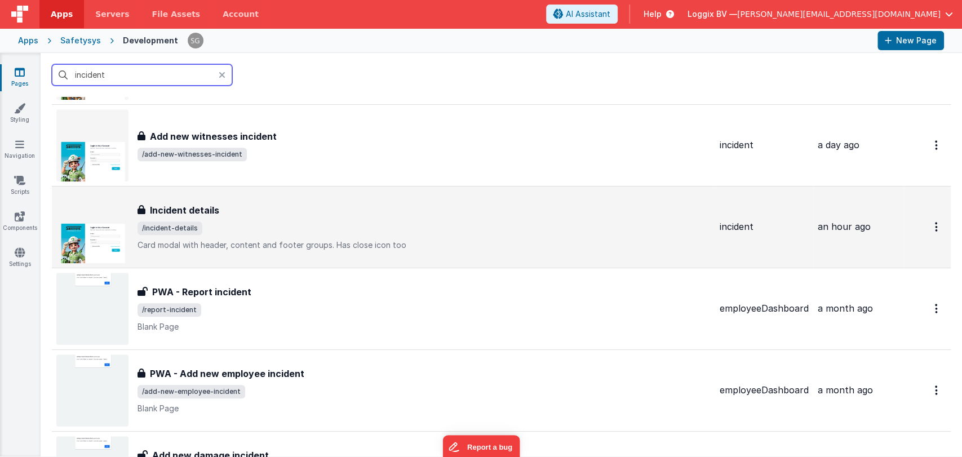
type input "incident"
click at [247, 222] on span "/incident-details" at bounding box center [424, 229] width 573 height 14
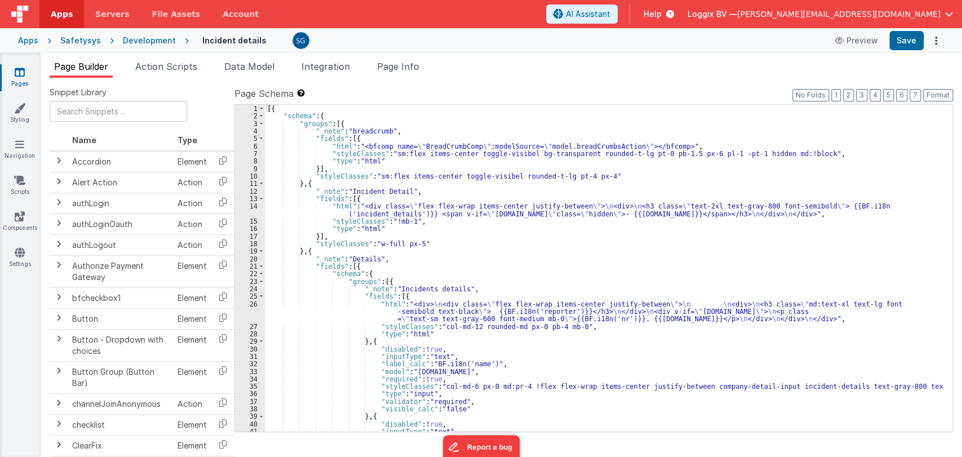
click at [497, 262] on div "[{ "schema" : { "groups" : [{ "_note" : "breadcrumb" , "fields" : [{ "html" : "…" at bounding box center [604, 276] width 678 height 342
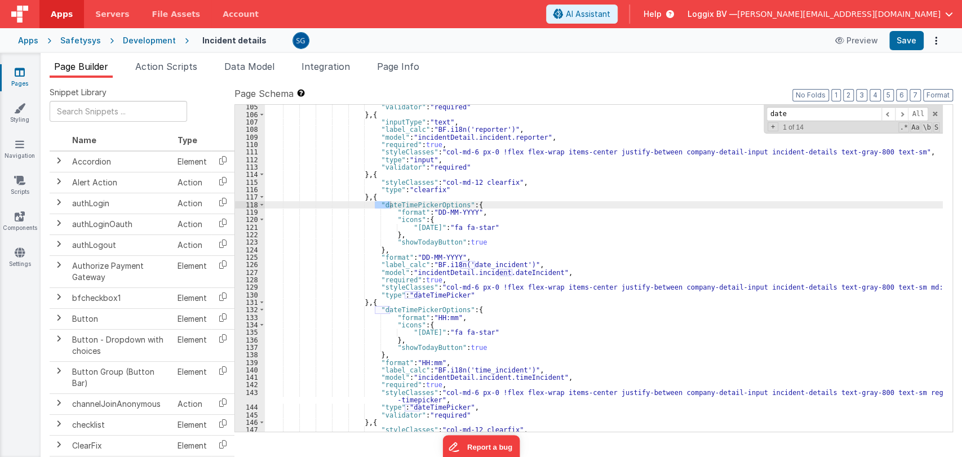
scroll to position [805, 0]
type input "date"
click at [430, 366] on div ""validator" : "required" } , { "inputType" : "text" , "label_calc" : "BF.i18n('…" at bounding box center [604, 274] width 678 height 342
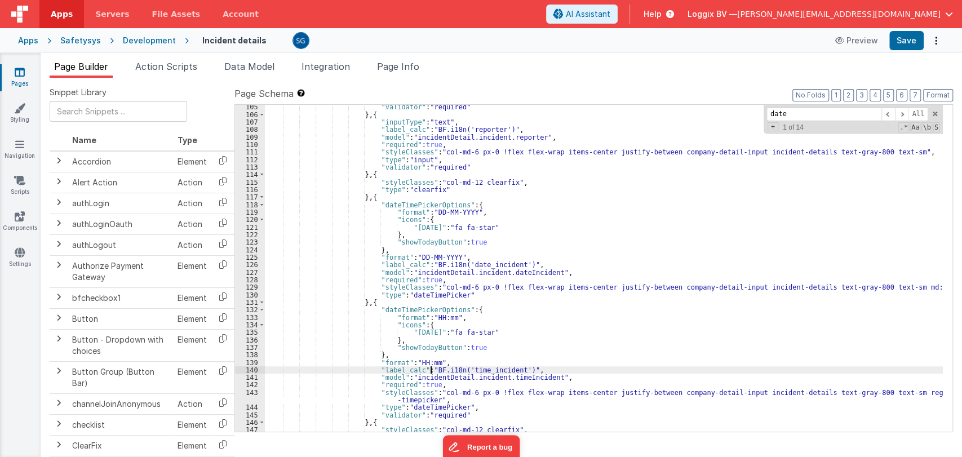
click at [431, 360] on div ""validator" : "required" } , { "inputType" : "text" , "label_calc" : "BF.i18n('…" at bounding box center [604, 274] width 678 height 342
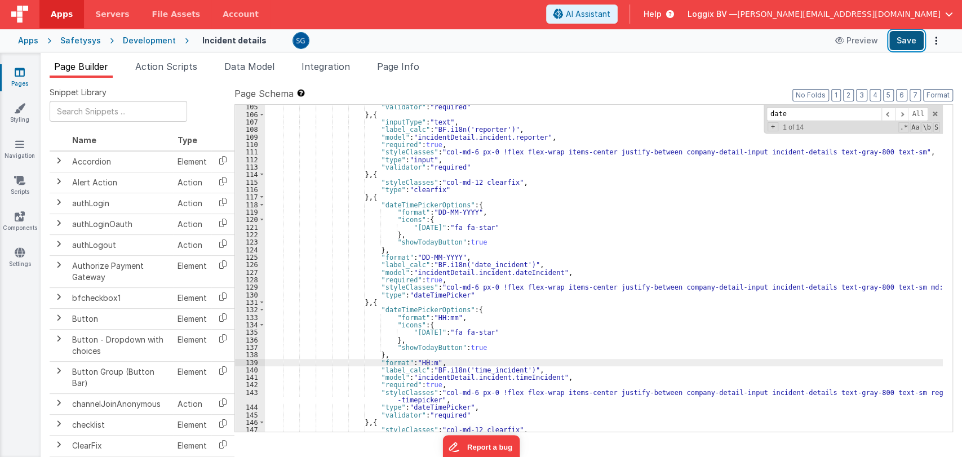
click at [906, 36] on button "Save" at bounding box center [906, 40] width 34 height 19
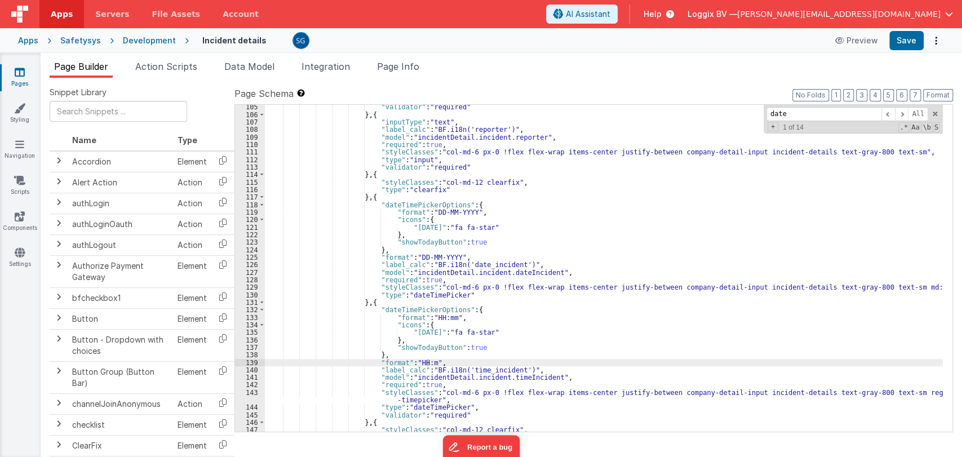
click at [448, 318] on div ""validator" : "required" } , { "inputType" : "text" , "label_calc" : "BF.i18n('…" at bounding box center [604, 274] width 678 height 342
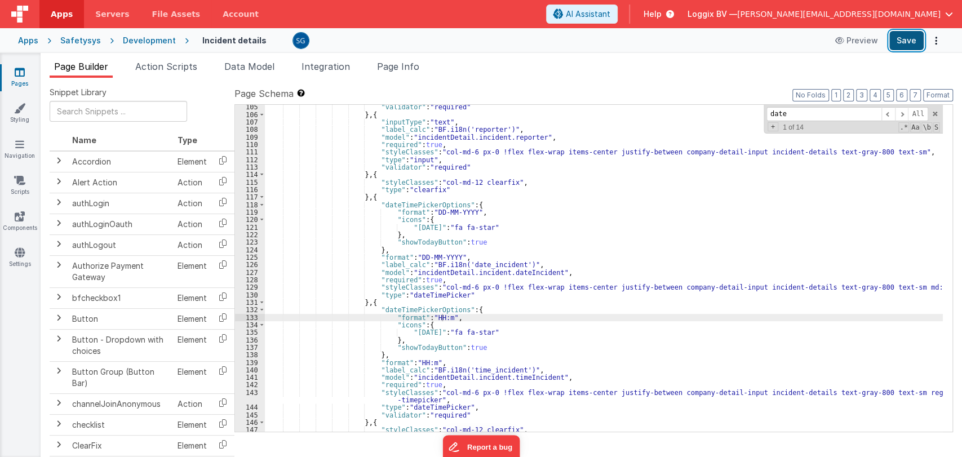
click at [897, 40] on button "Save" at bounding box center [906, 40] width 34 height 19
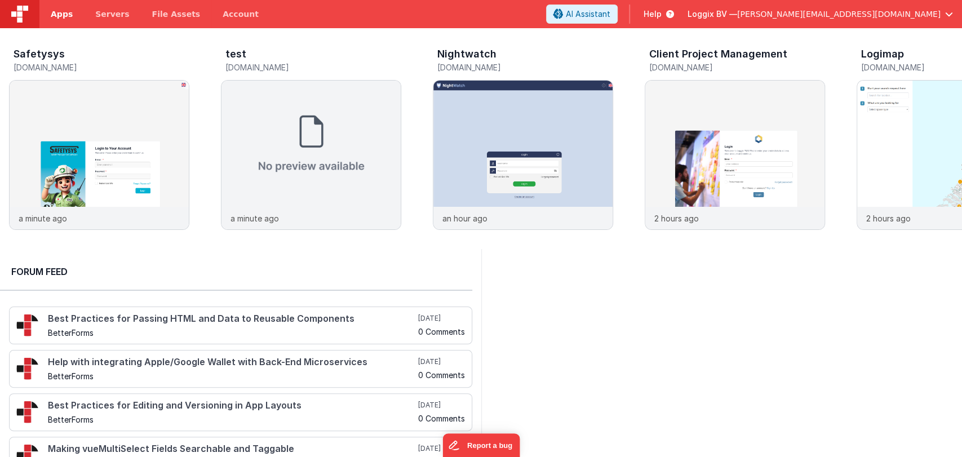
click at [62, 12] on span "Apps" at bounding box center [62, 13] width 22 height 11
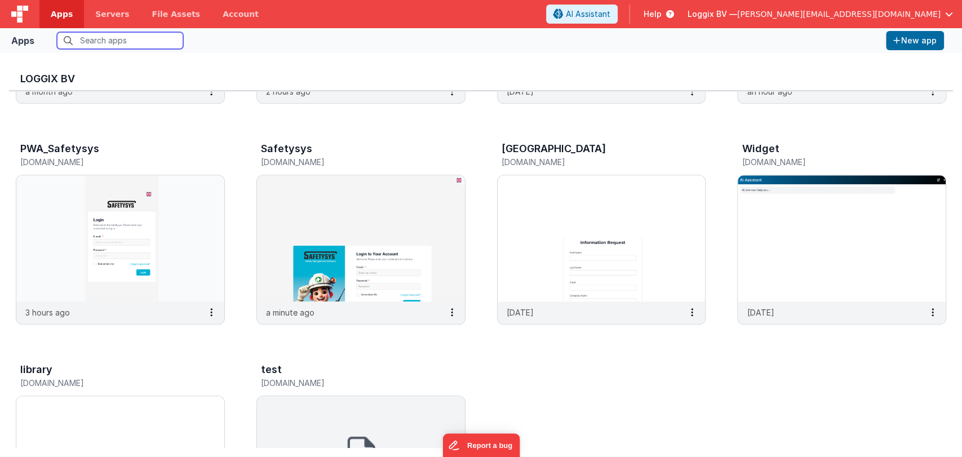
scroll to position [534, 0]
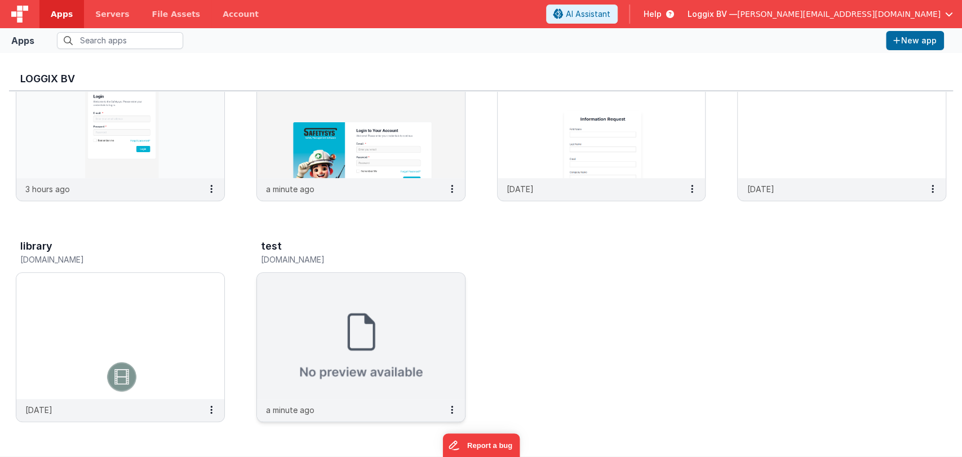
click at [340, 345] on img at bounding box center [361, 336] width 208 height 126
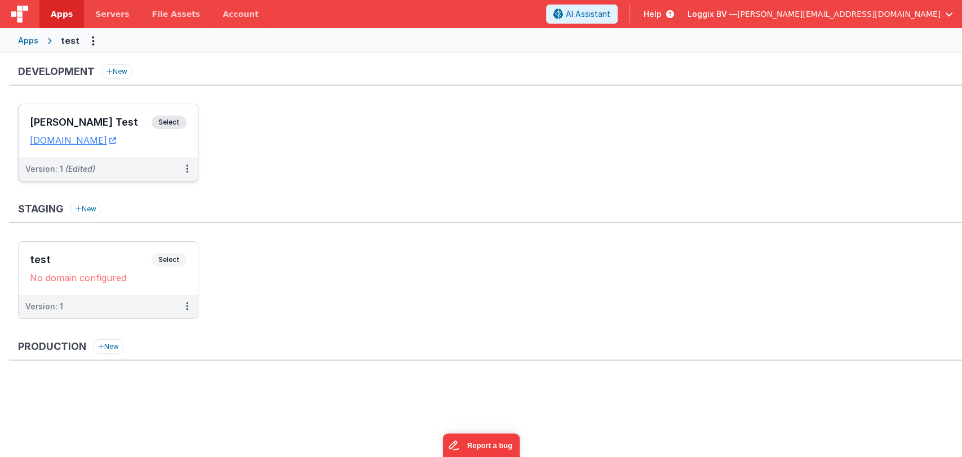
click at [104, 118] on h3 "[PERSON_NAME] Test" at bounding box center [91, 122] width 122 height 11
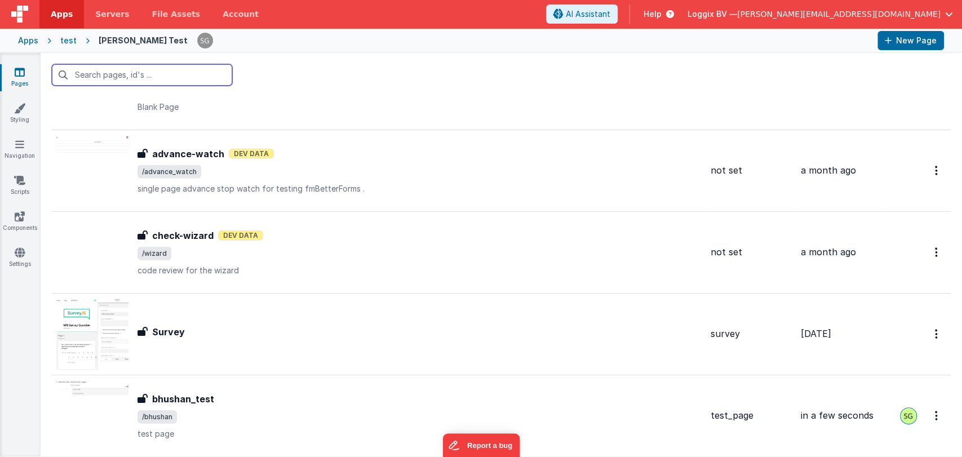
scroll to position [1759, 0]
